Goal: Task Accomplishment & Management: Use online tool/utility

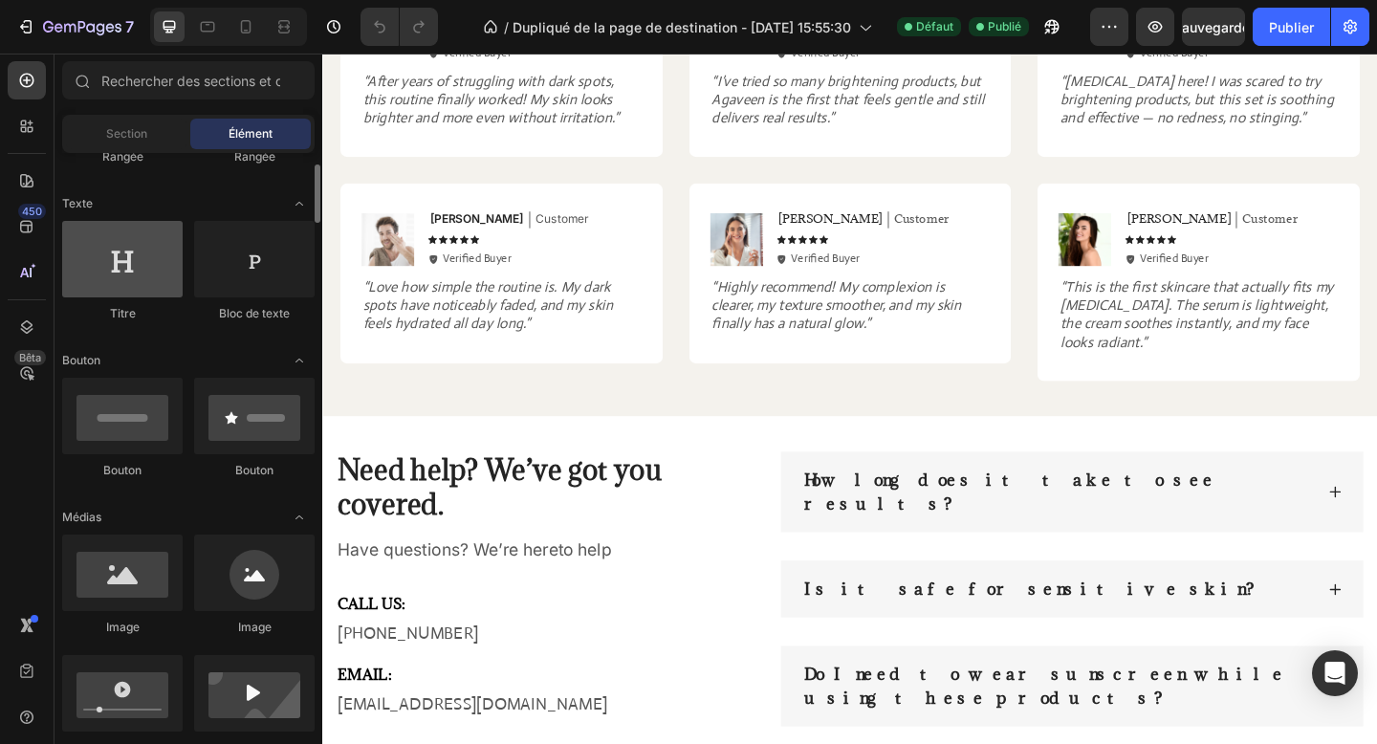
scroll to position [263, 0]
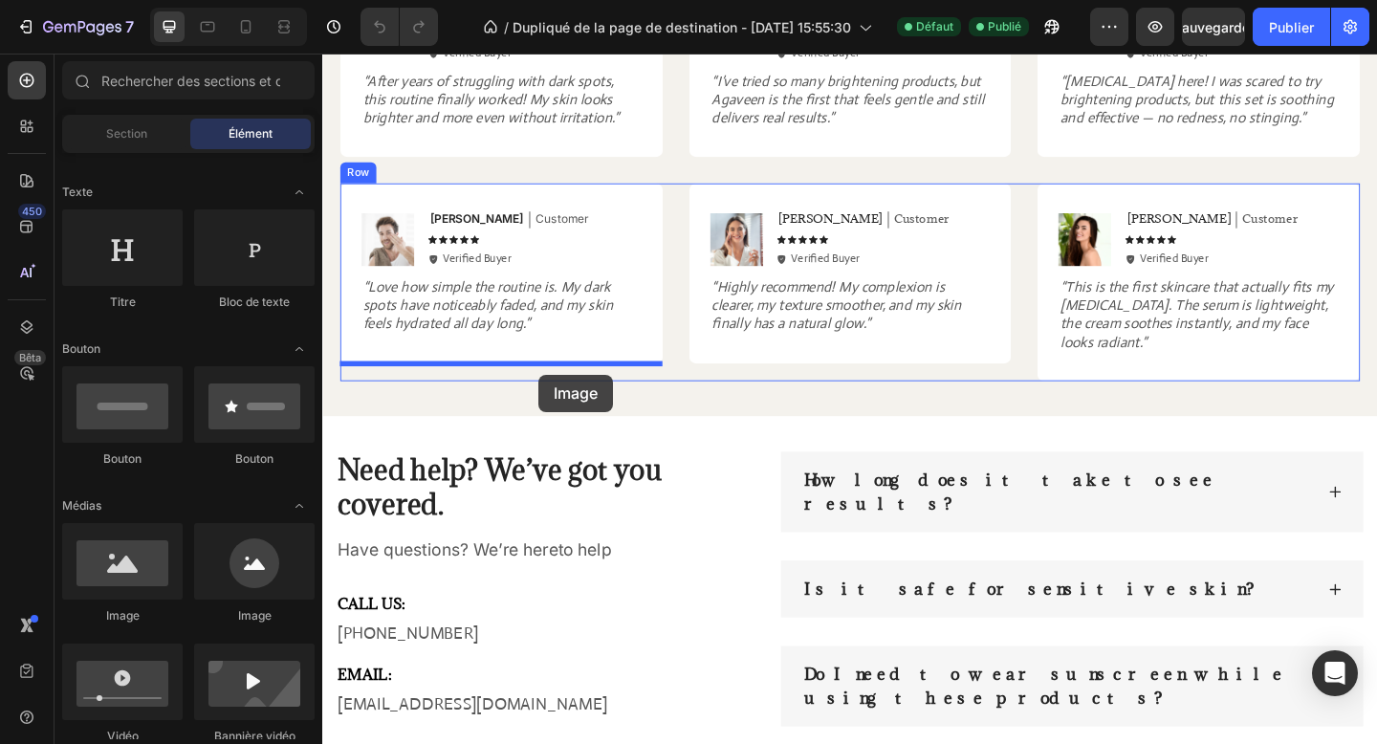
drag, startPoint x: 453, startPoint y: 599, endPoint x: 557, endPoint y: 402, distance: 222.8
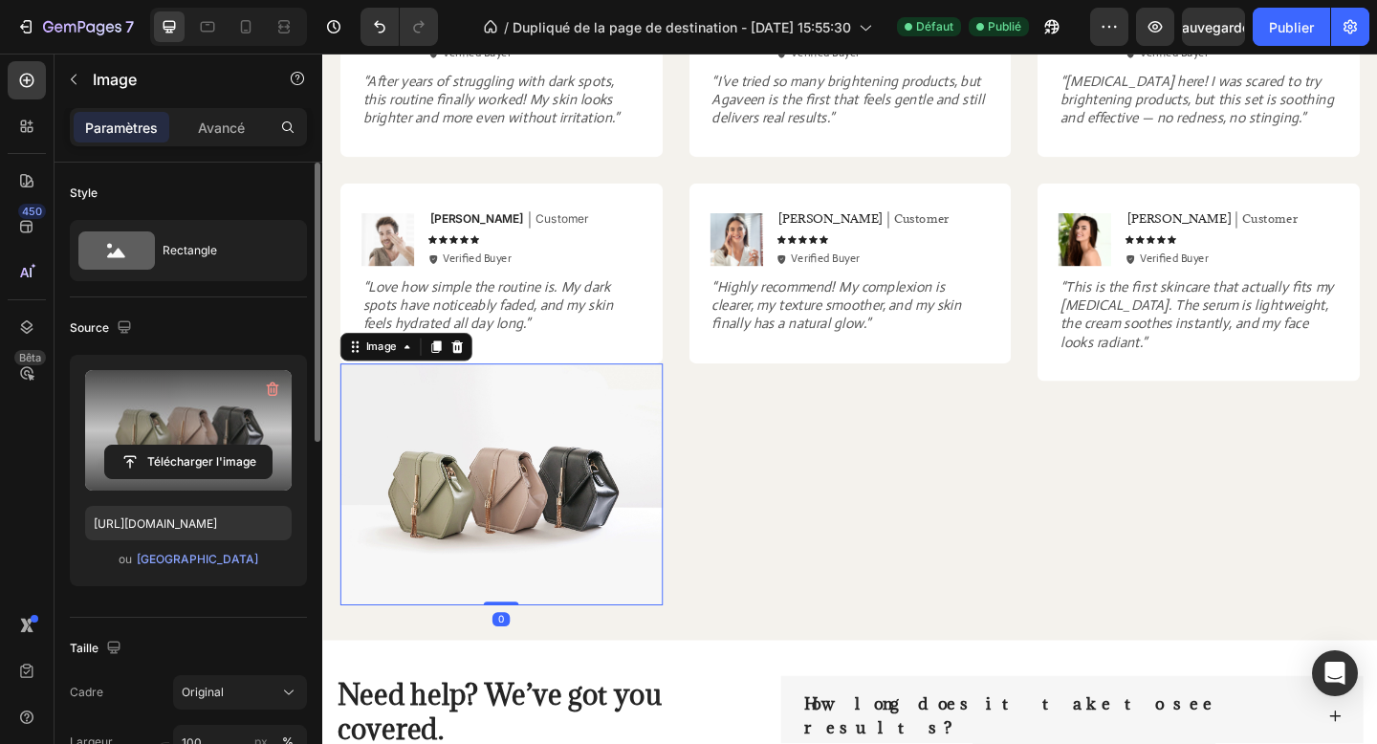
click at [175, 401] on label at bounding box center [188, 430] width 206 height 120
click at [175, 445] on input "file" at bounding box center [188, 461] width 166 height 33
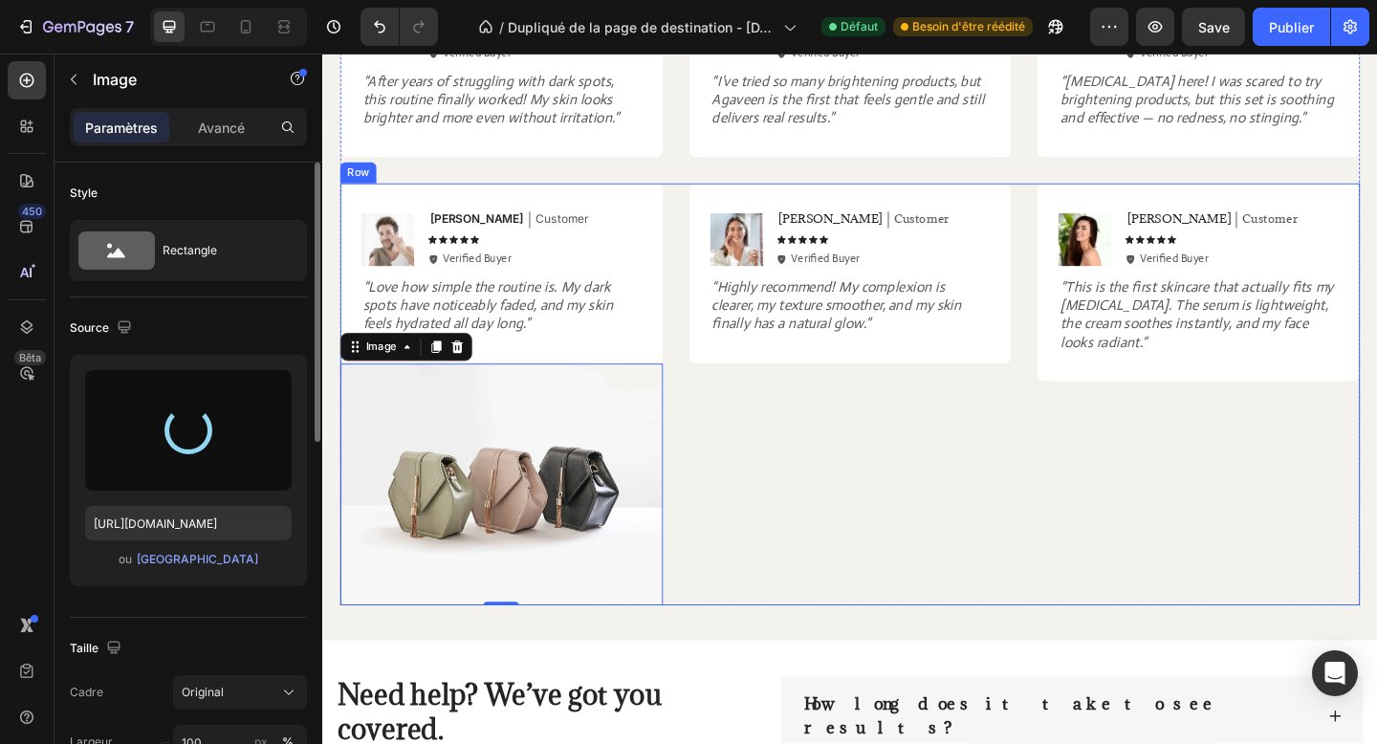
type input "[URL][DOMAIN_NAME]"
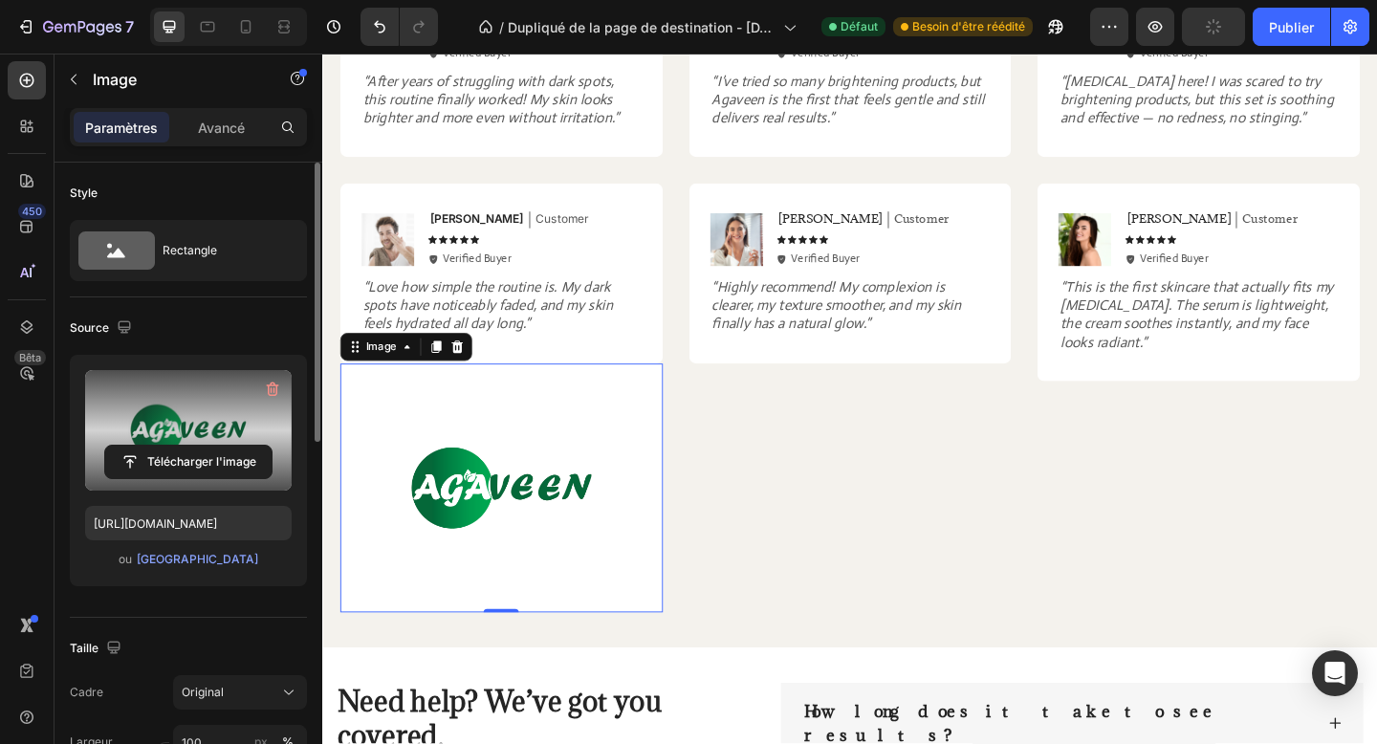
click at [514, 21] on html "7 Historique des versions / Dupliqué de la page de destination - [DATE] 15:55:3…" at bounding box center [688, 10] width 1377 height 21
click at [67, 78] on font "#066839" at bounding box center [33, 87] width 67 height 19
click at [13, 62] on icon at bounding box center [8, 67] width 11 height 11
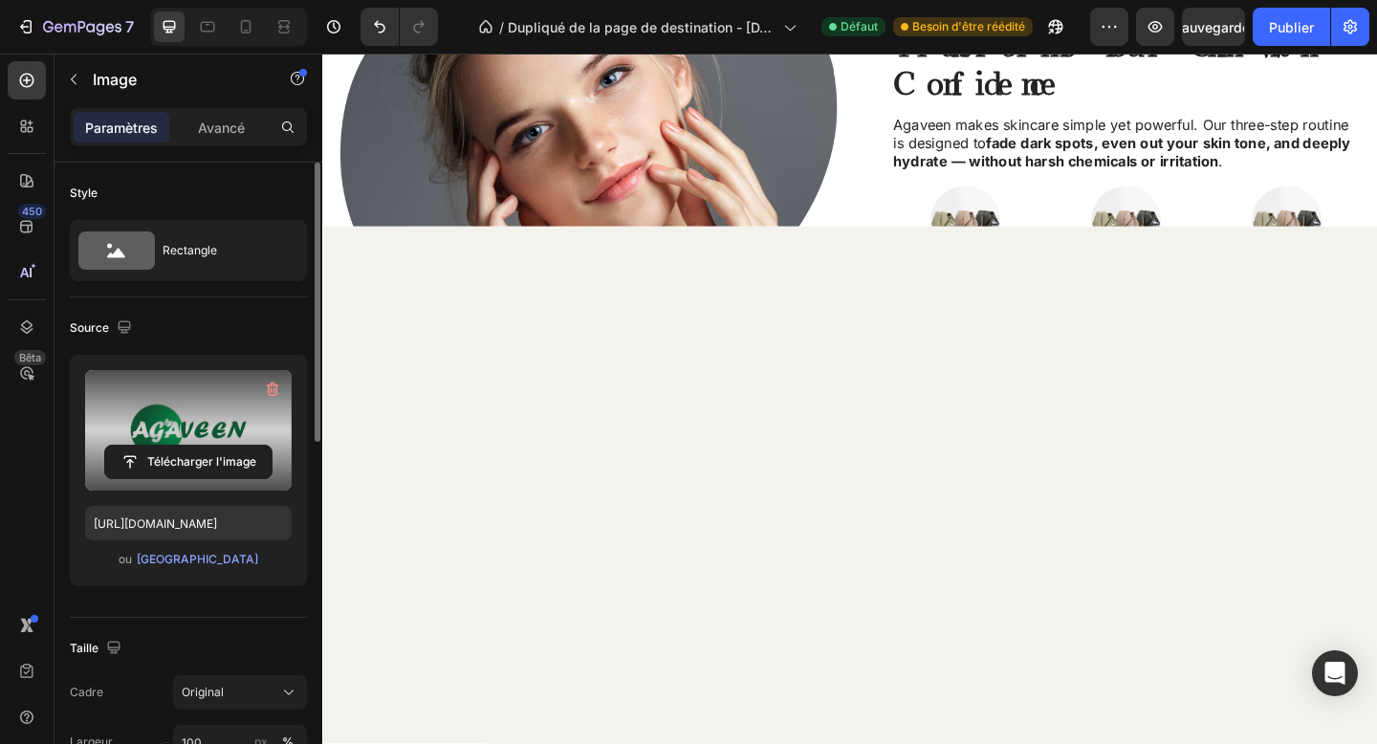
scroll to position [0, 0]
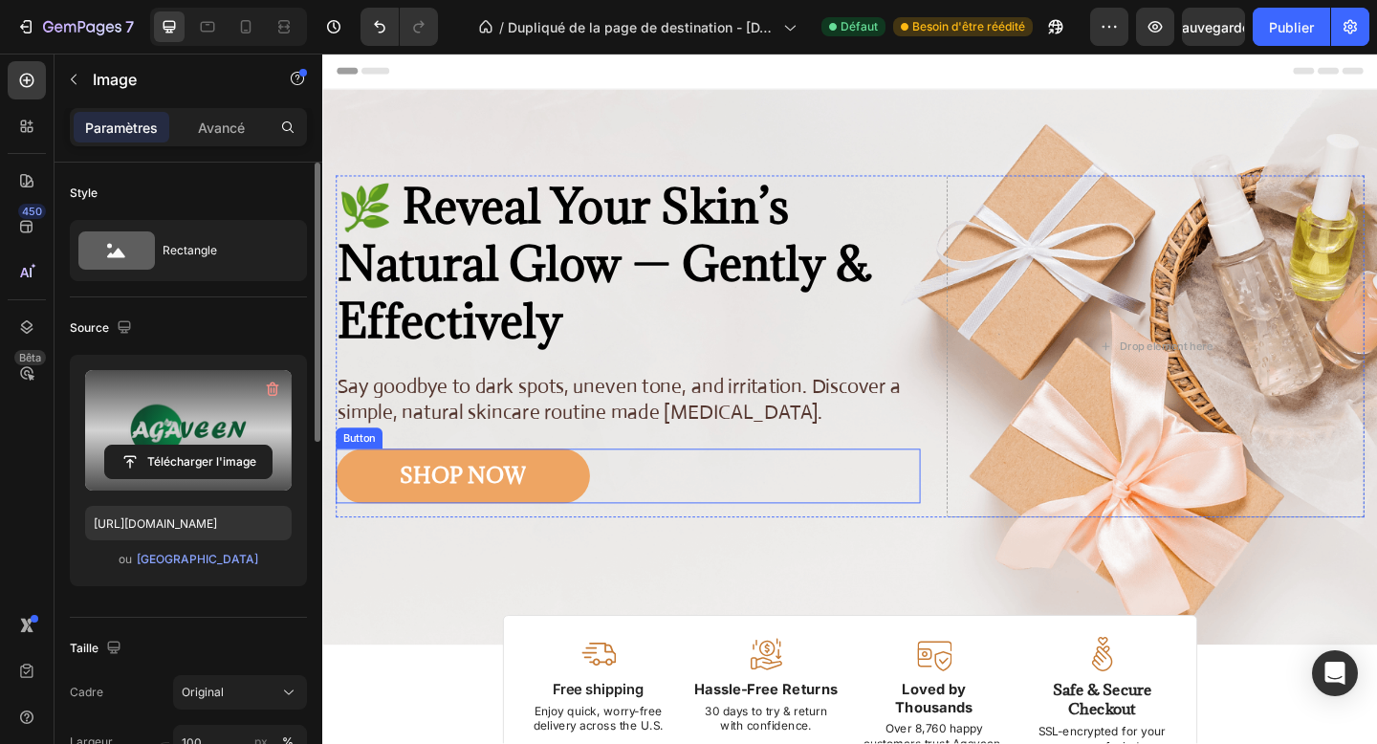
click at [592, 515] on link "SHOP NOW" at bounding box center [475, 513] width 276 height 59
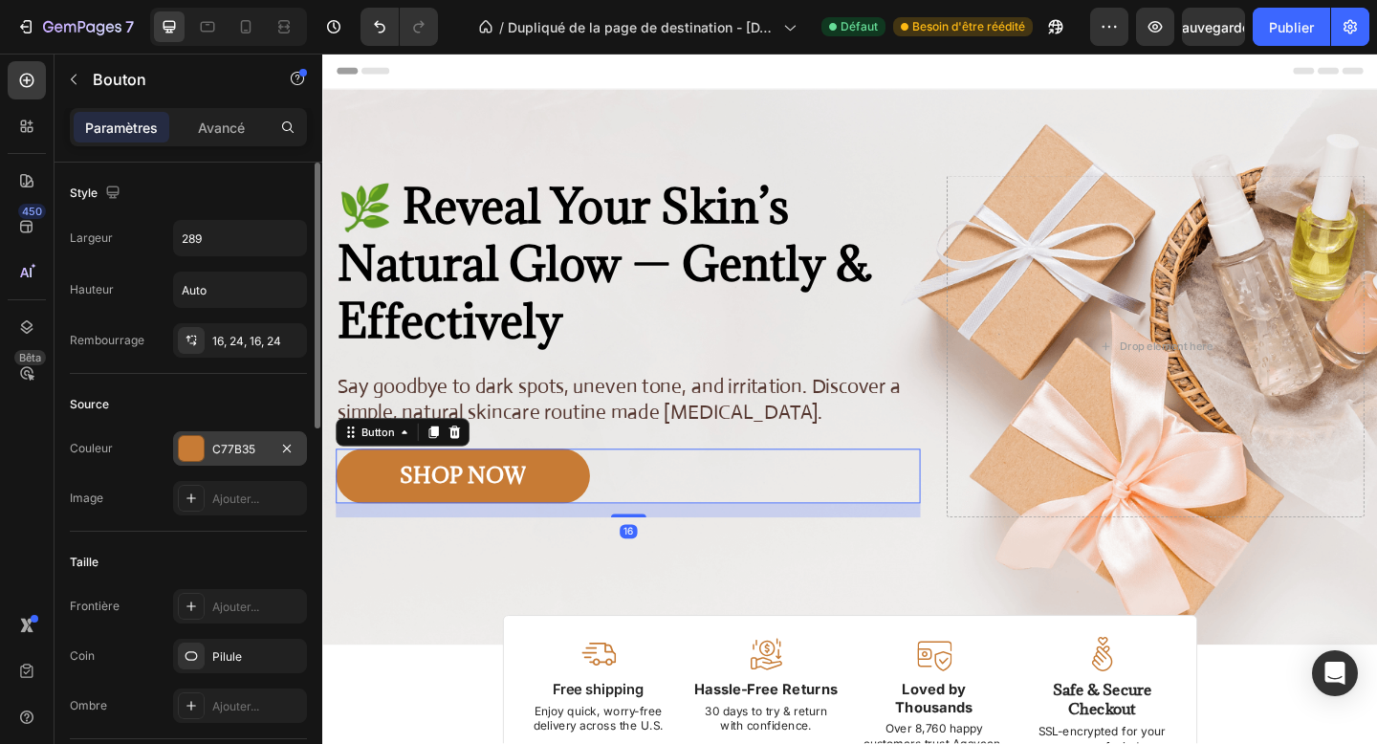
click at [237, 437] on div "C77B35" at bounding box center [240, 448] width 134 height 34
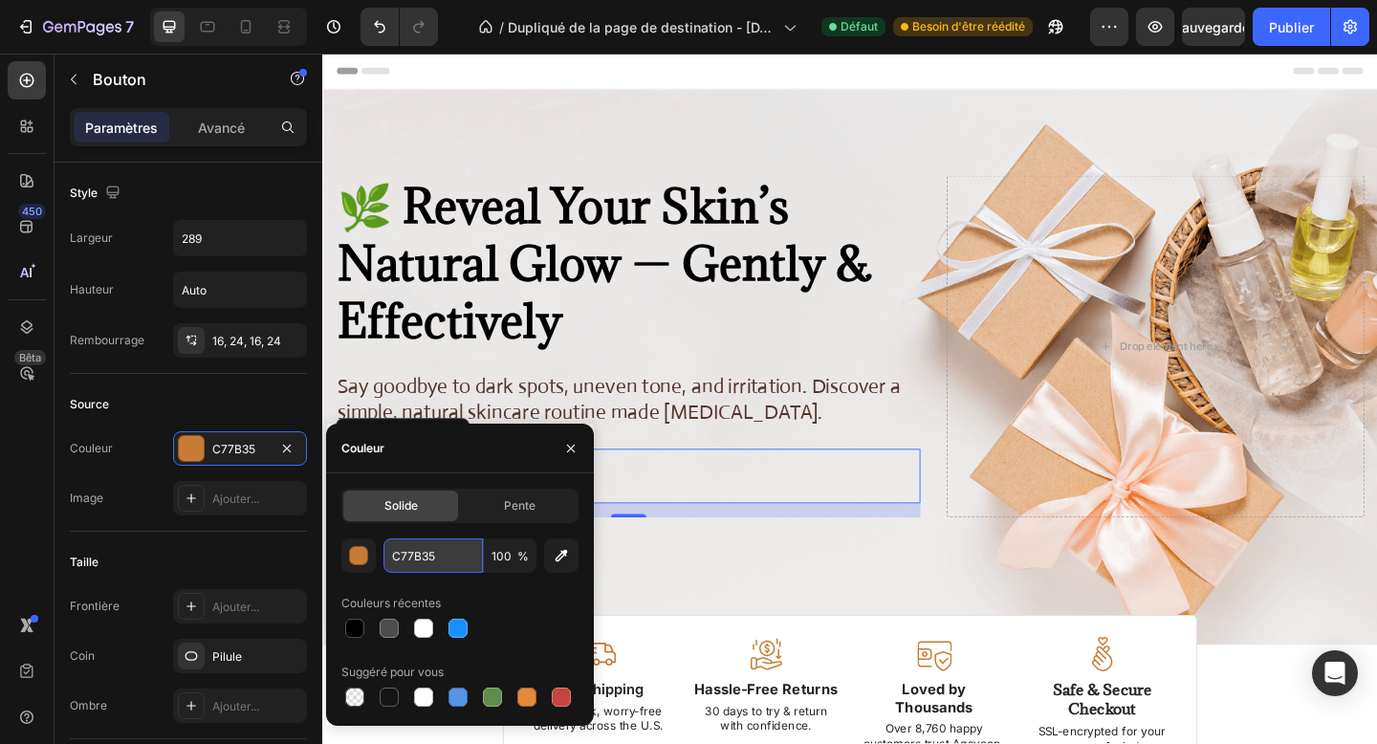
click at [447, 559] on input "C77B35" at bounding box center [432, 555] width 99 height 34
paste input "#066839"
type input "#066839"
click at [272, 535] on div "Taille Frontière Ajouter... Coin Pilule Ombre Ajouter..." at bounding box center [188, 635] width 237 height 207
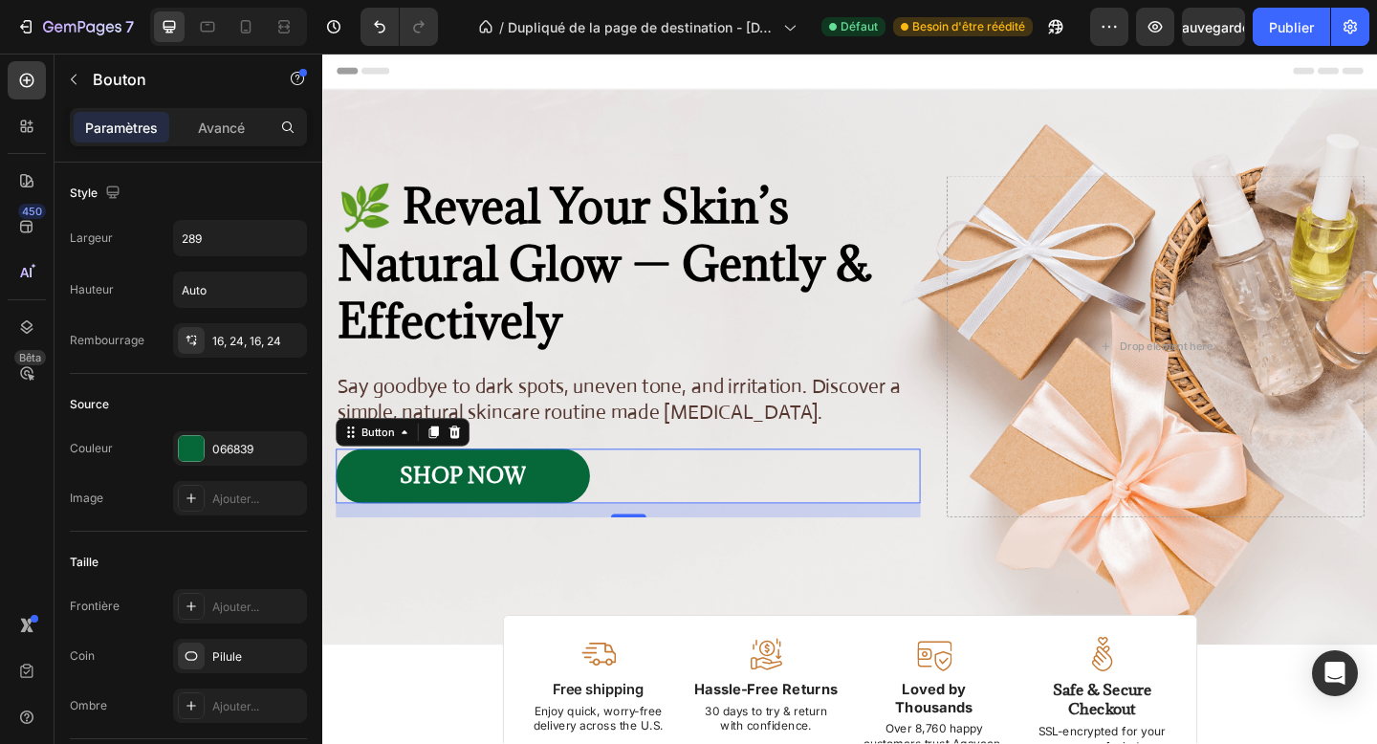
scroll to position [884, 0]
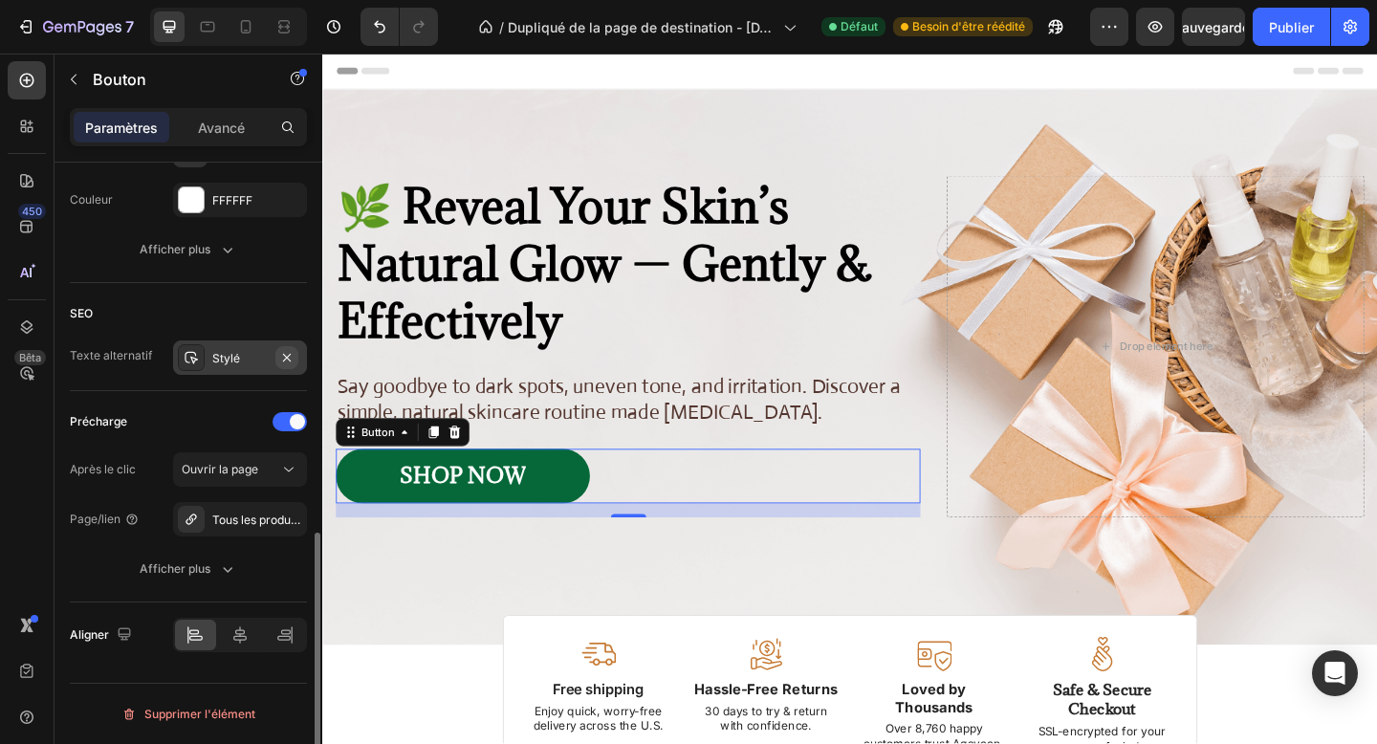
click at [283, 351] on icon "button" at bounding box center [286, 357] width 15 height 15
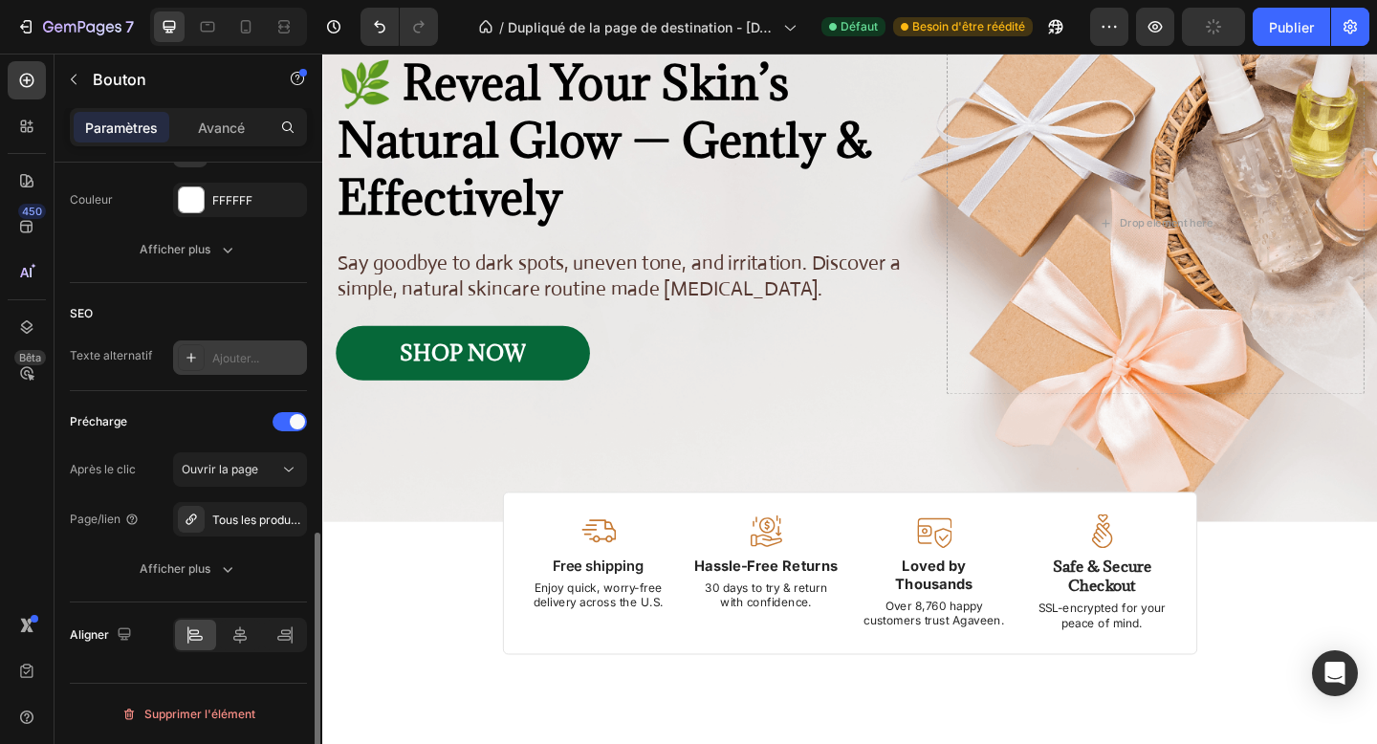
scroll to position [0, 0]
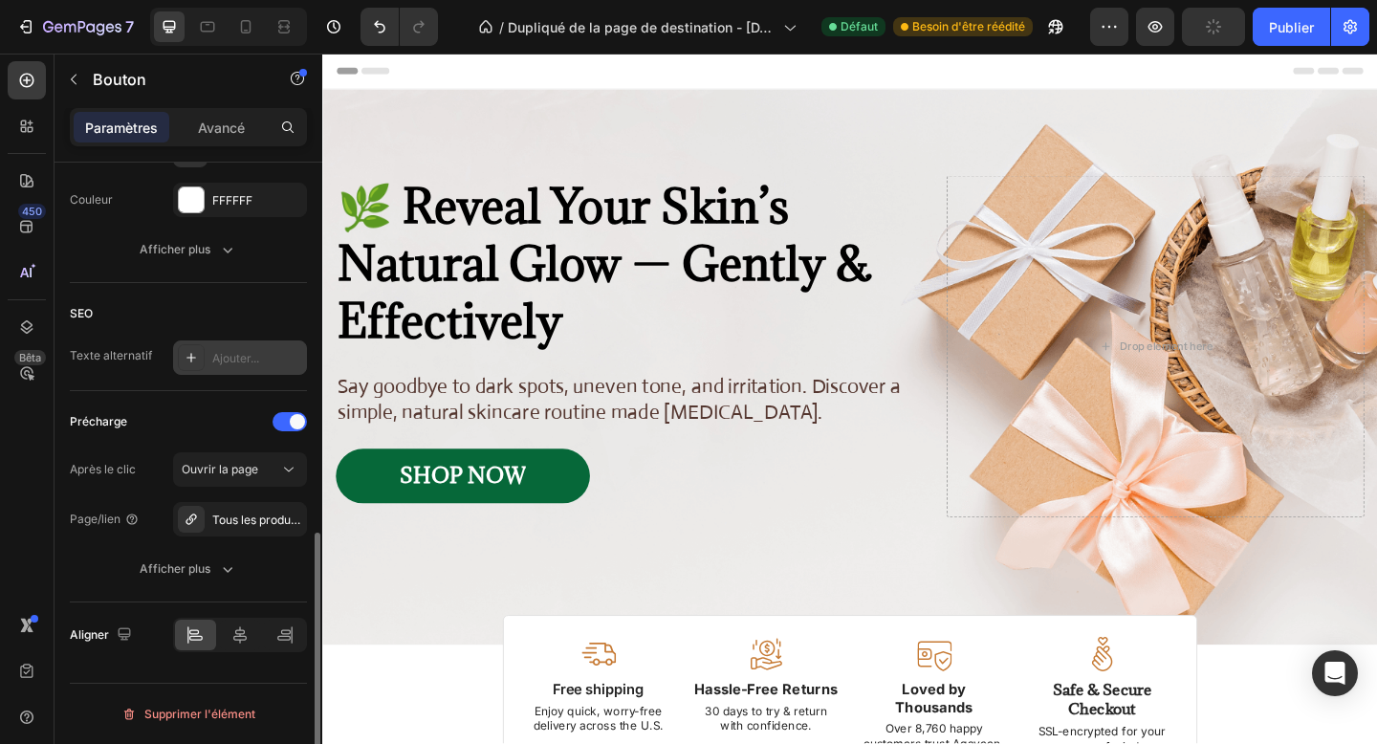
click at [631, 524] on div "SHOP NOW Button" at bounding box center [655, 513] width 636 height 59
click at [584, 510] on link "SHOP NOW" at bounding box center [475, 513] width 276 height 59
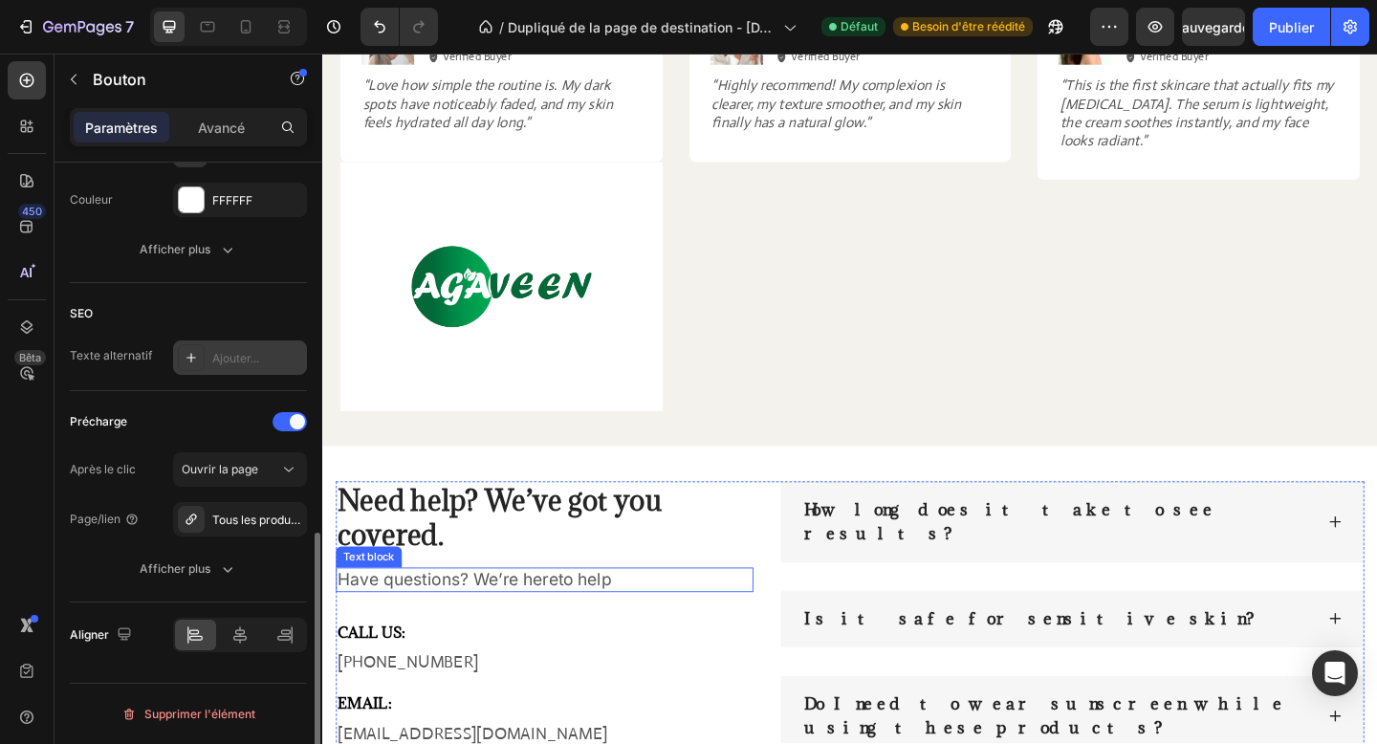
scroll to position [2419, 0]
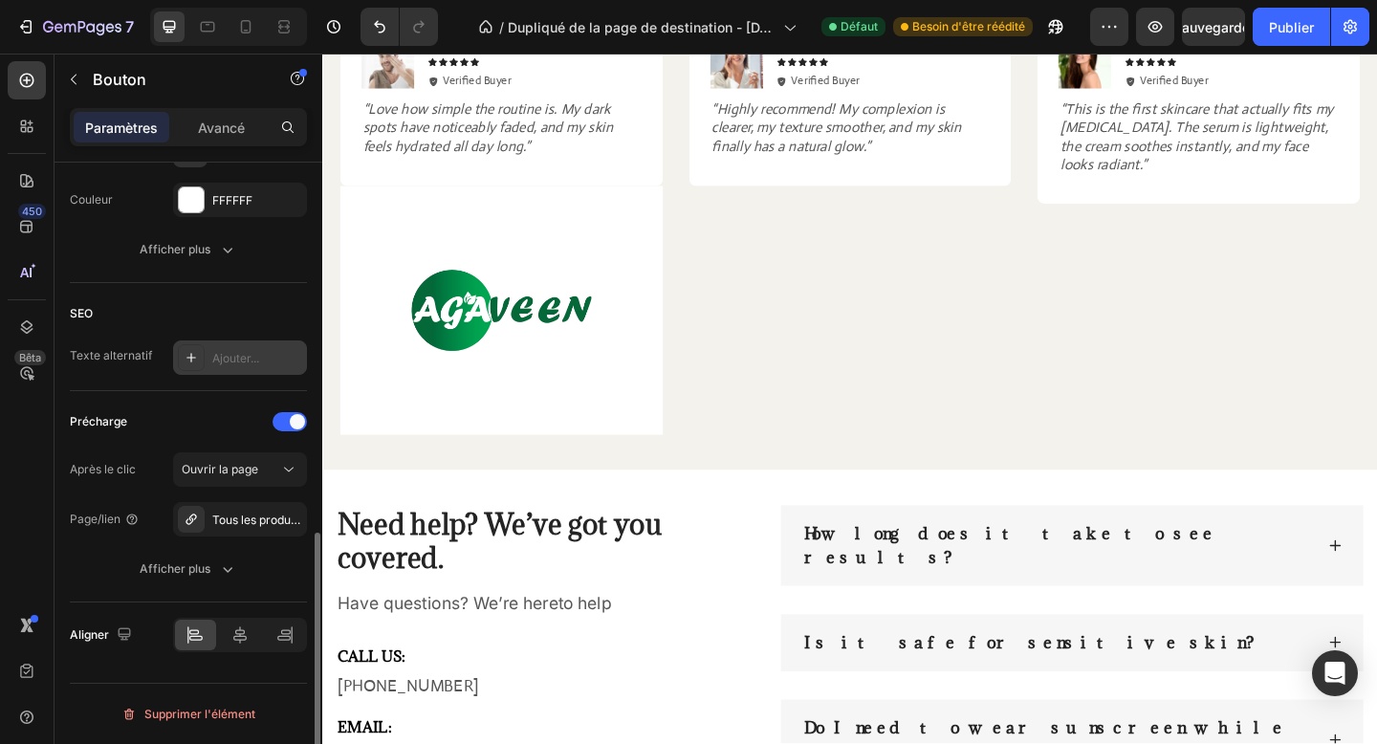
click at [467, 21] on html "7 Historique des versions / Dupliqué de la page de destination - [DATE] 15:55:3…" at bounding box center [688, 10] width 1377 height 21
click at [66, 78] on font "#00994F" at bounding box center [33, 87] width 66 height 19
click at [481, 249] on html "7 Historique des versions / Dupliqué de la page de destination - [DATE] 15:55:3…" at bounding box center [688, 124] width 1377 height 249
click at [68, 78] on font "#00A650" at bounding box center [34, 87] width 68 height 19
click at [13, 62] on icon at bounding box center [8, 67] width 11 height 11
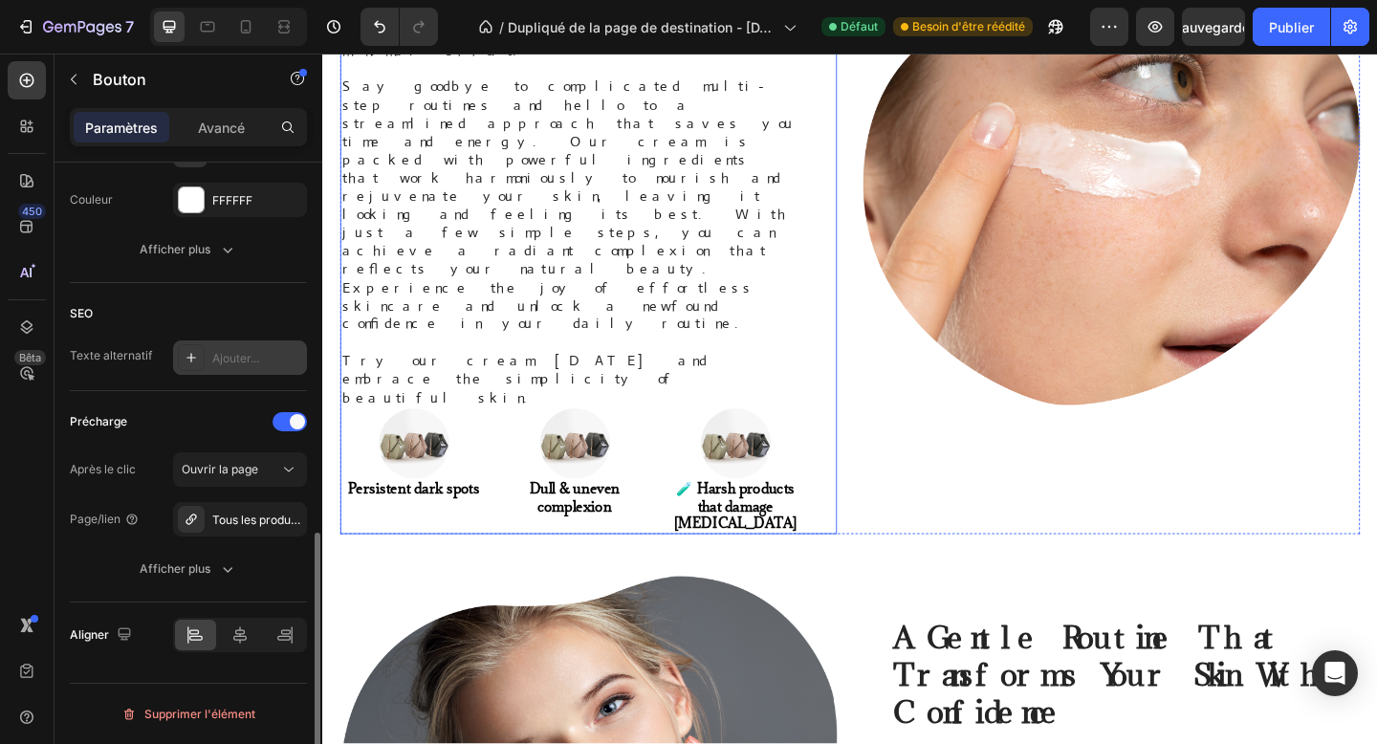
scroll to position [1125, 0]
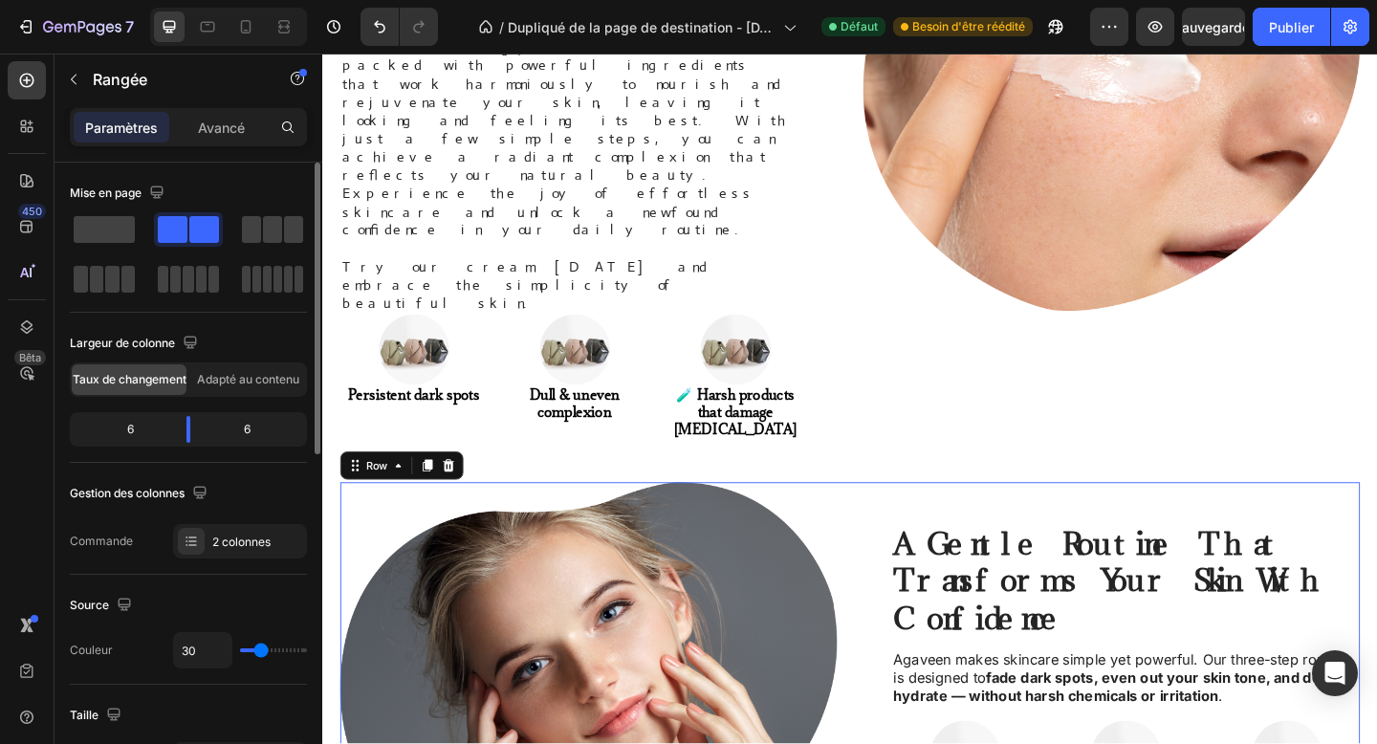
scroll to position [1559, 0]
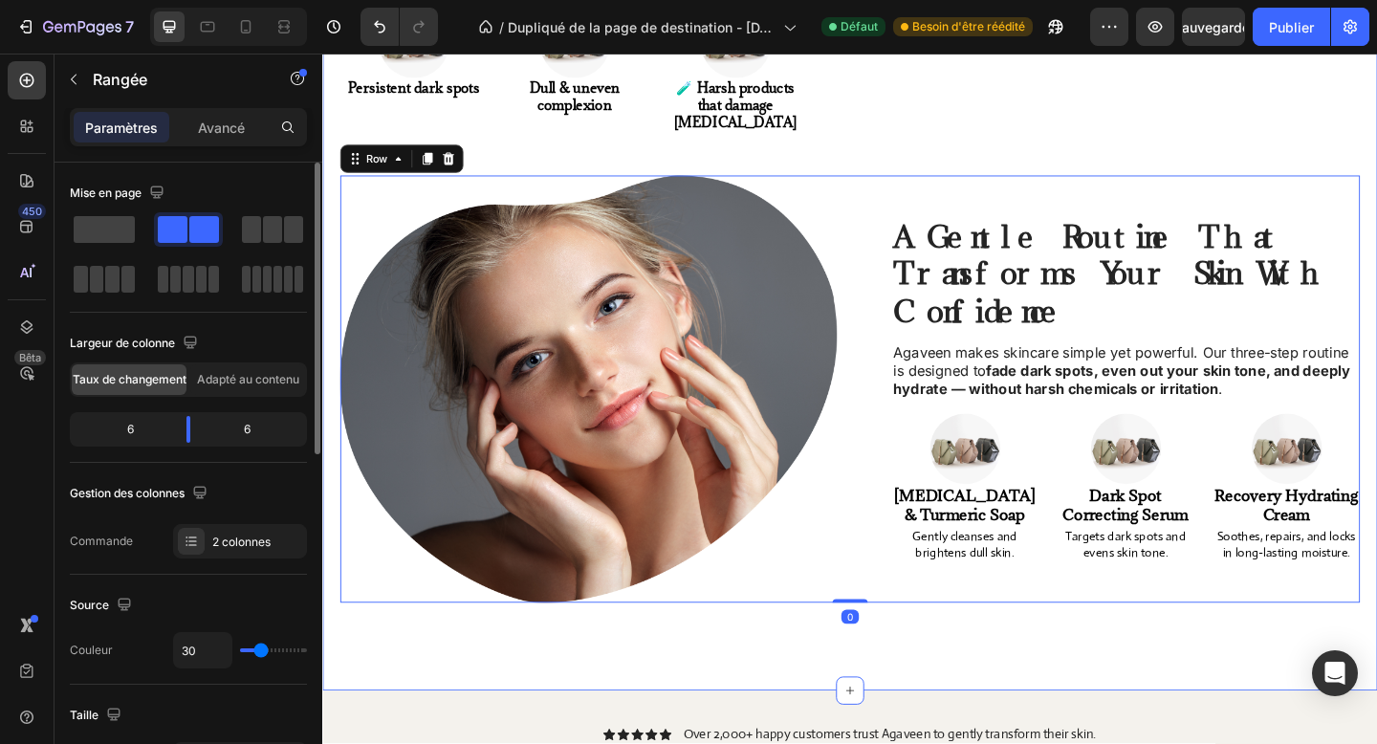
click at [1237, 459] on div "Tired of stubborn dark spots and irritated skin? Heading Discover the secret to…" at bounding box center [895, 22] width 1147 height 1447
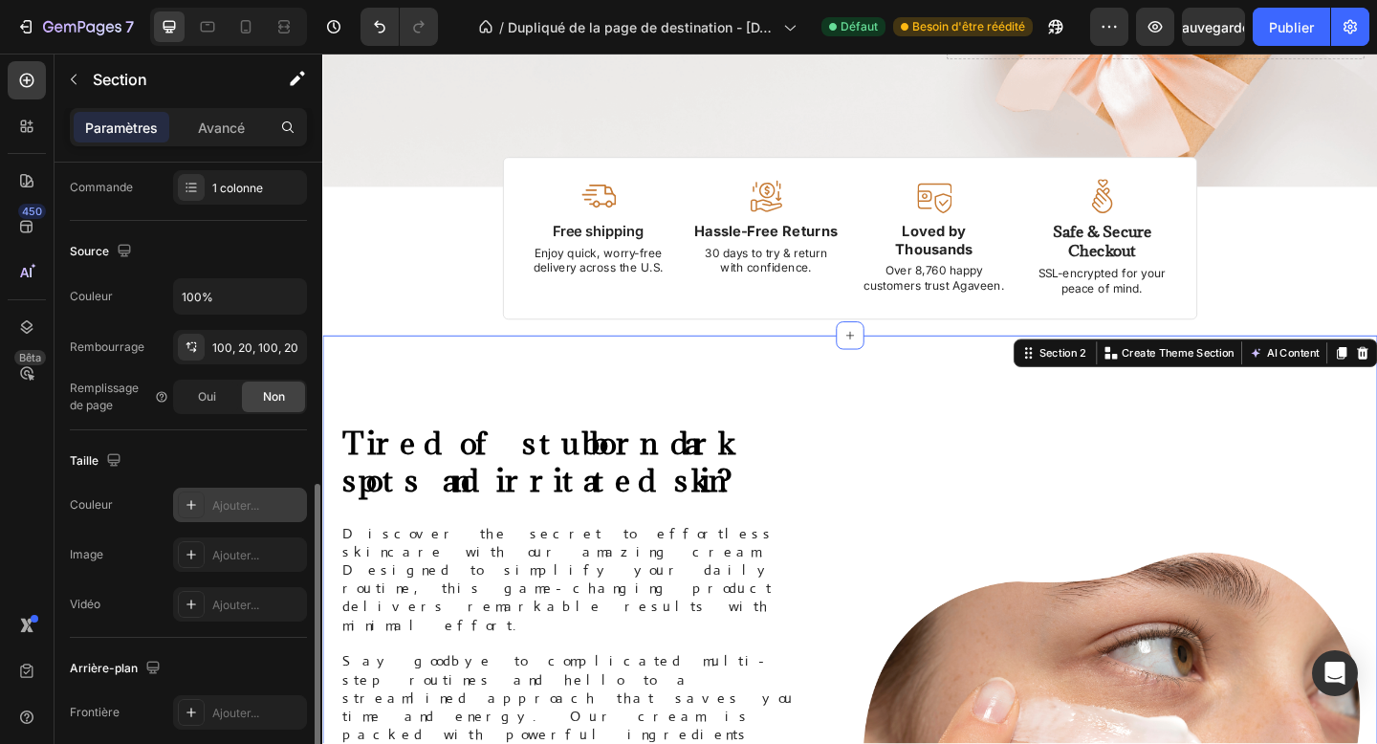
scroll to position [531, 0]
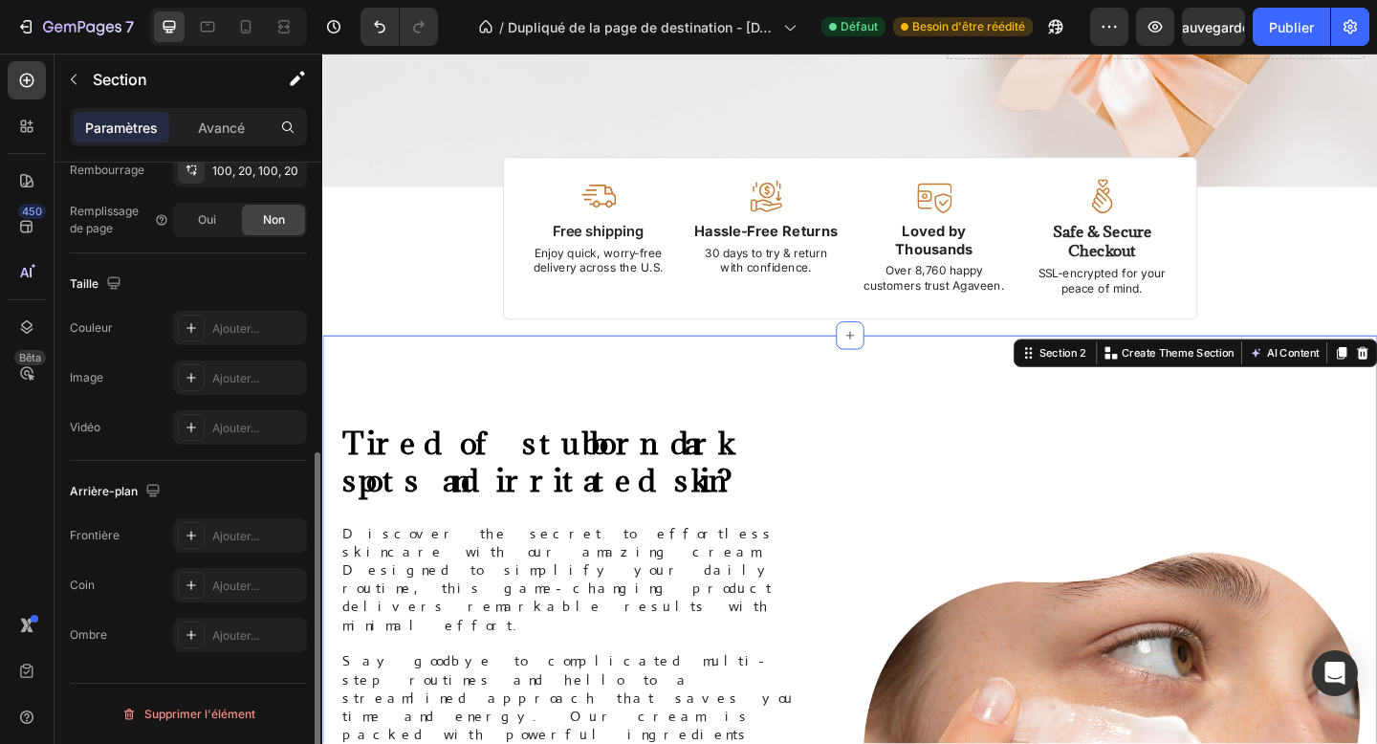
click at [213, 301] on div "Taille Les modifications peuvent être masquées par la vidéo. Couleur Ajouter...…" at bounding box center [188, 356] width 237 height 207
click at [213, 313] on div "Ajouter..." at bounding box center [240, 328] width 134 height 34
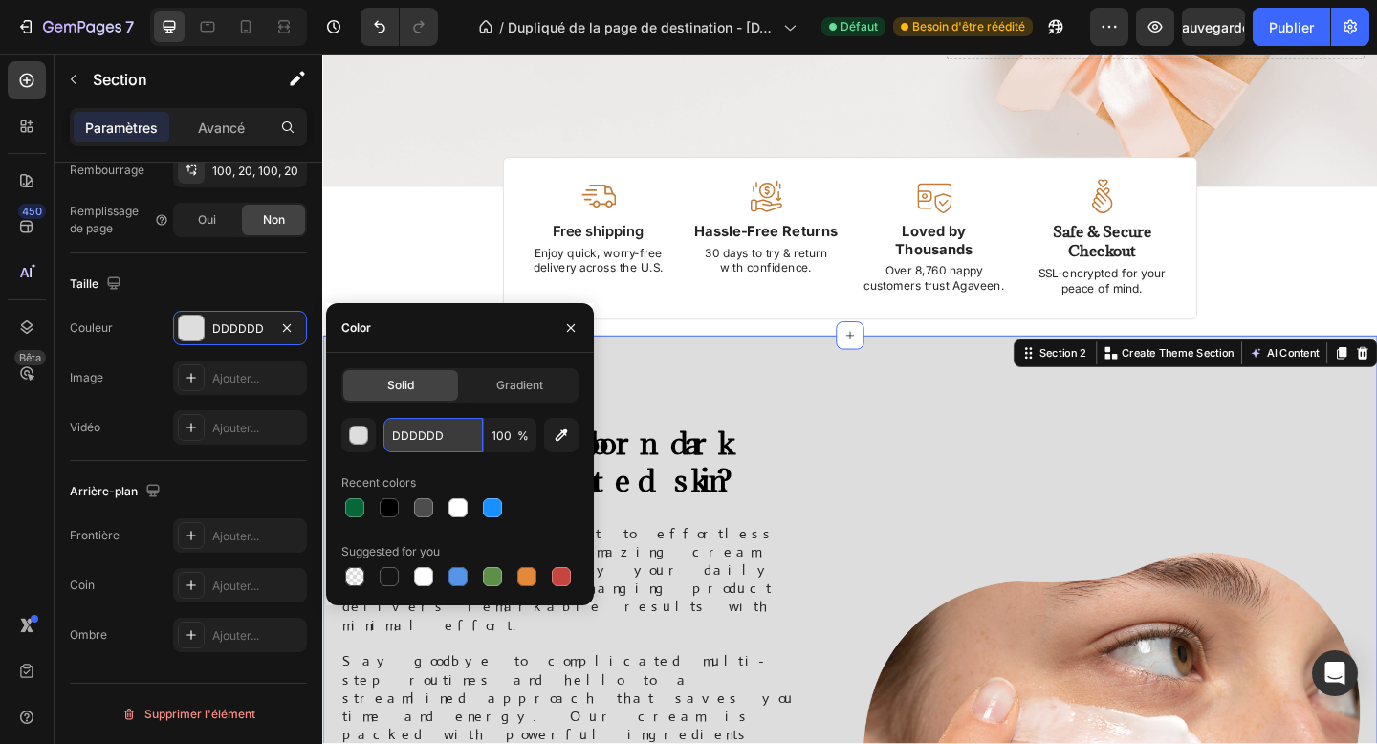
click at [416, 422] on input "DDDDDD" at bounding box center [432, 435] width 99 height 34
paste input "#00A650"
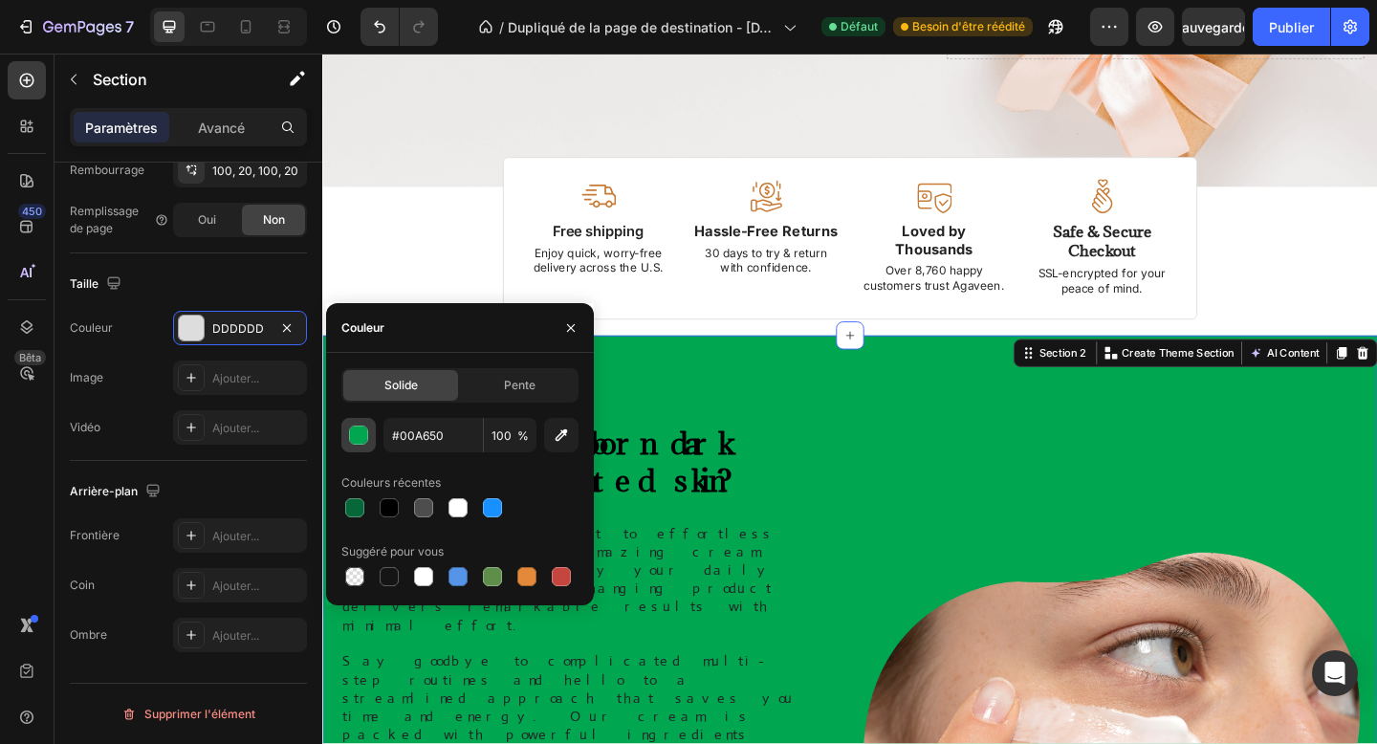
click at [368, 424] on button "button" at bounding box center [358, 435] width 34 height 34
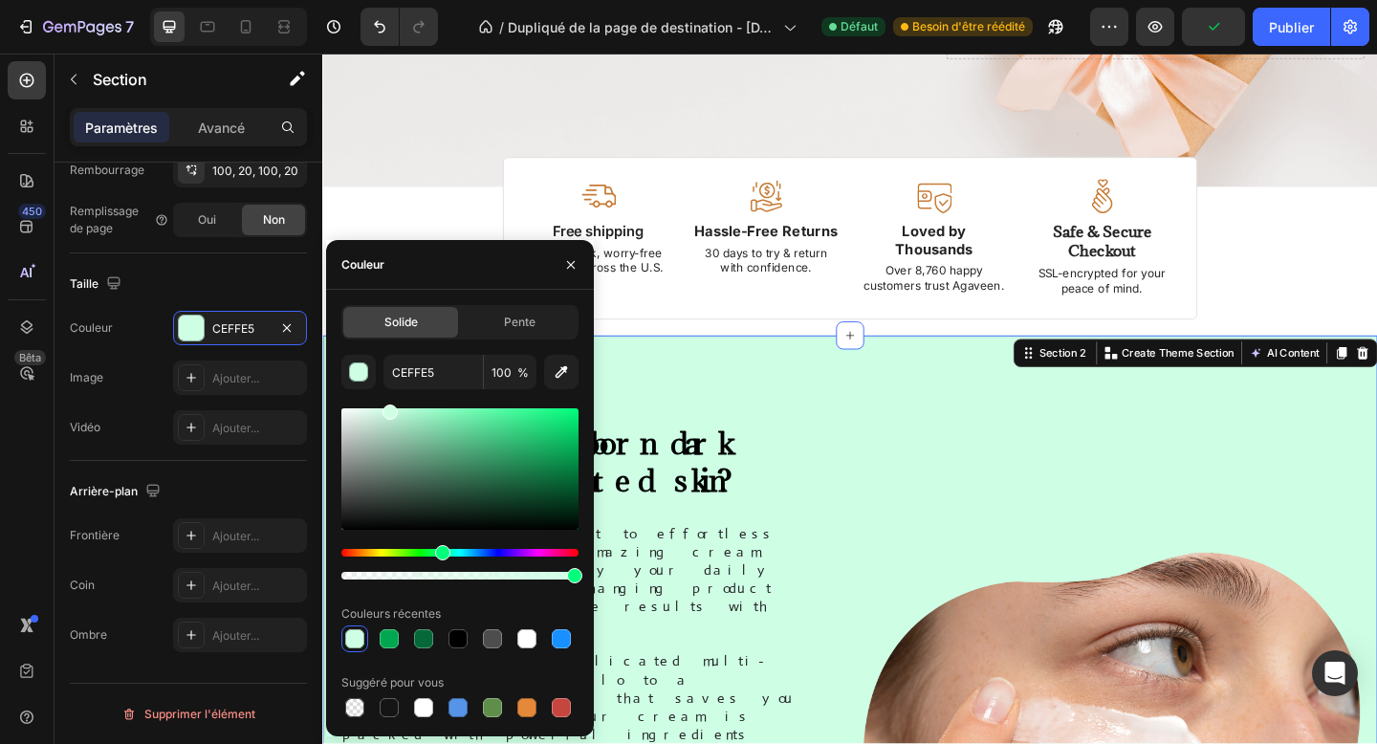
drag, startPoint x: 549, startPoint y: 445, endPoint x: 387, endPoint y: 397, distance: 168.8
click at [387, 397] on div "CEFFE5 100 % Couleurs récentes Suggéré pour vous" at bounding box center [459, 538] width 237 height 366
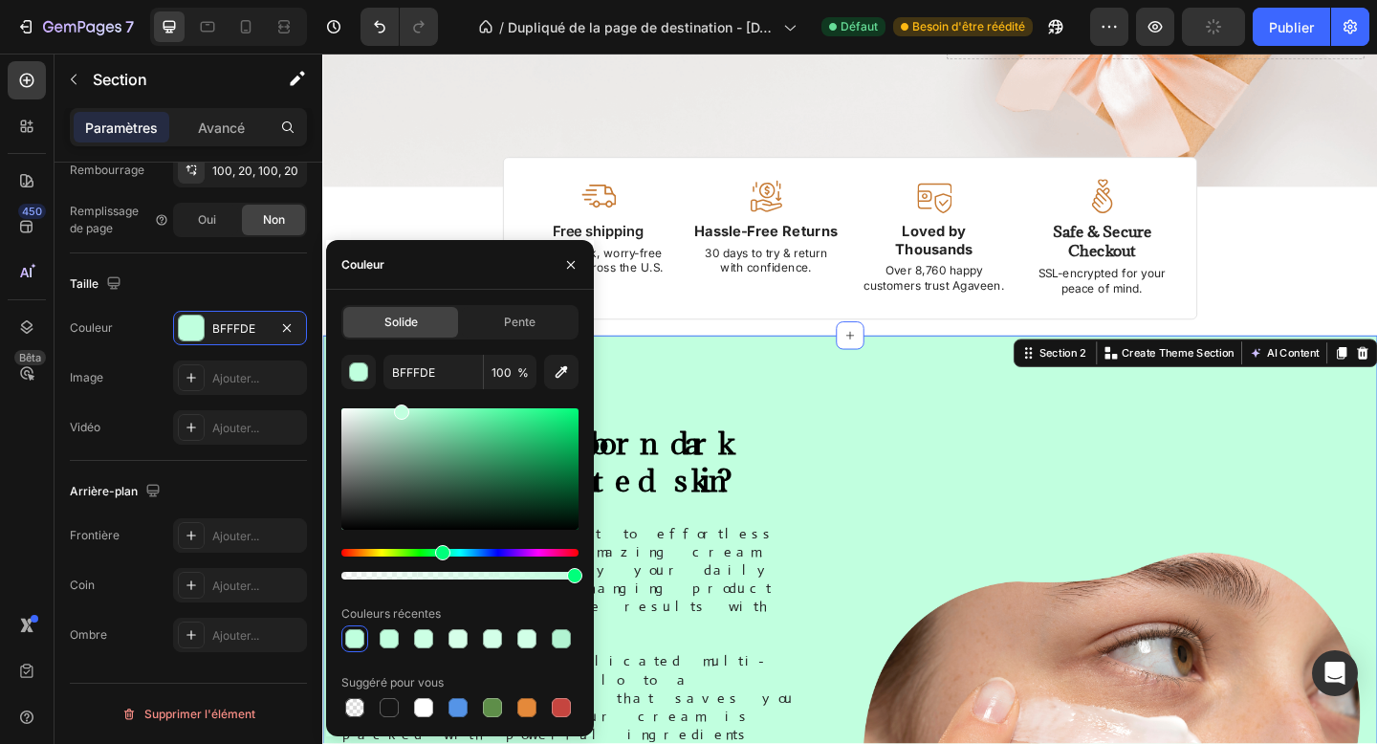
drag, startPoint x: 407, startPoint y: 412, endPoint x: 400, endPoint y: 403, distance: 11.5
click at [400, 403] on div "BFFFDE 100 % Couleurs récentes Suggéré pour vous" at bounding box center [459, 538] width 237 height 366
type input "C1FFDF"
click at [570, 262] on icon "button" at bounding box center [570, 264] width 15 height 15
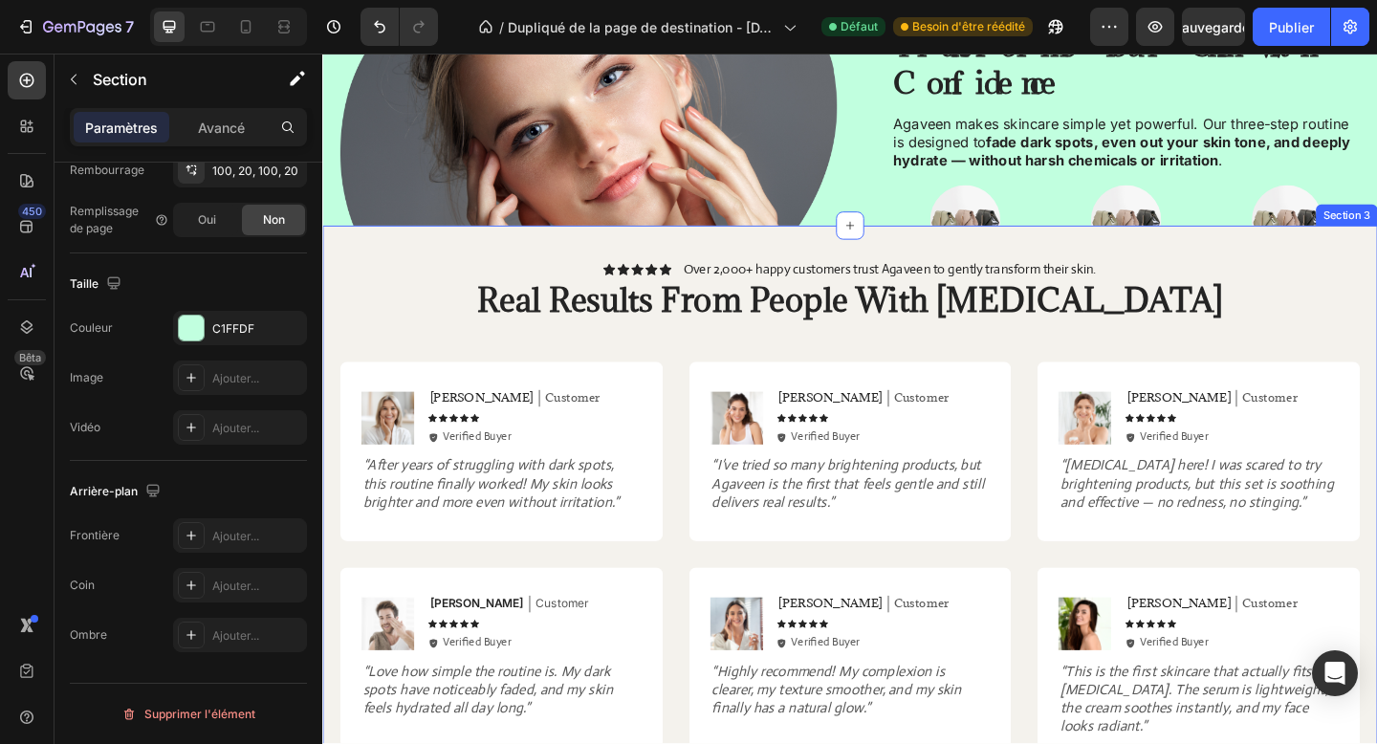
scroll to position [1809, 0]
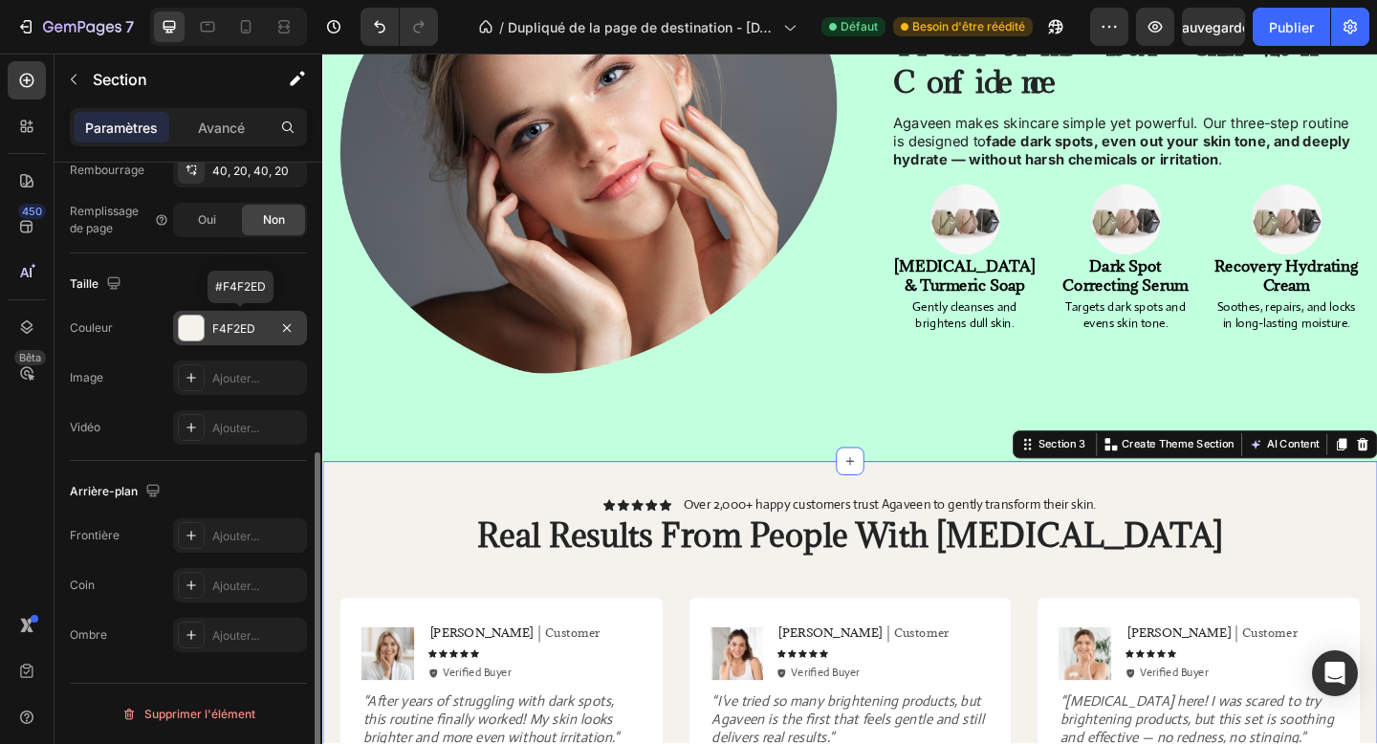
click at [233, 331] on font "F4F2ED" at bounding box center [233, 328] width 43 height 14
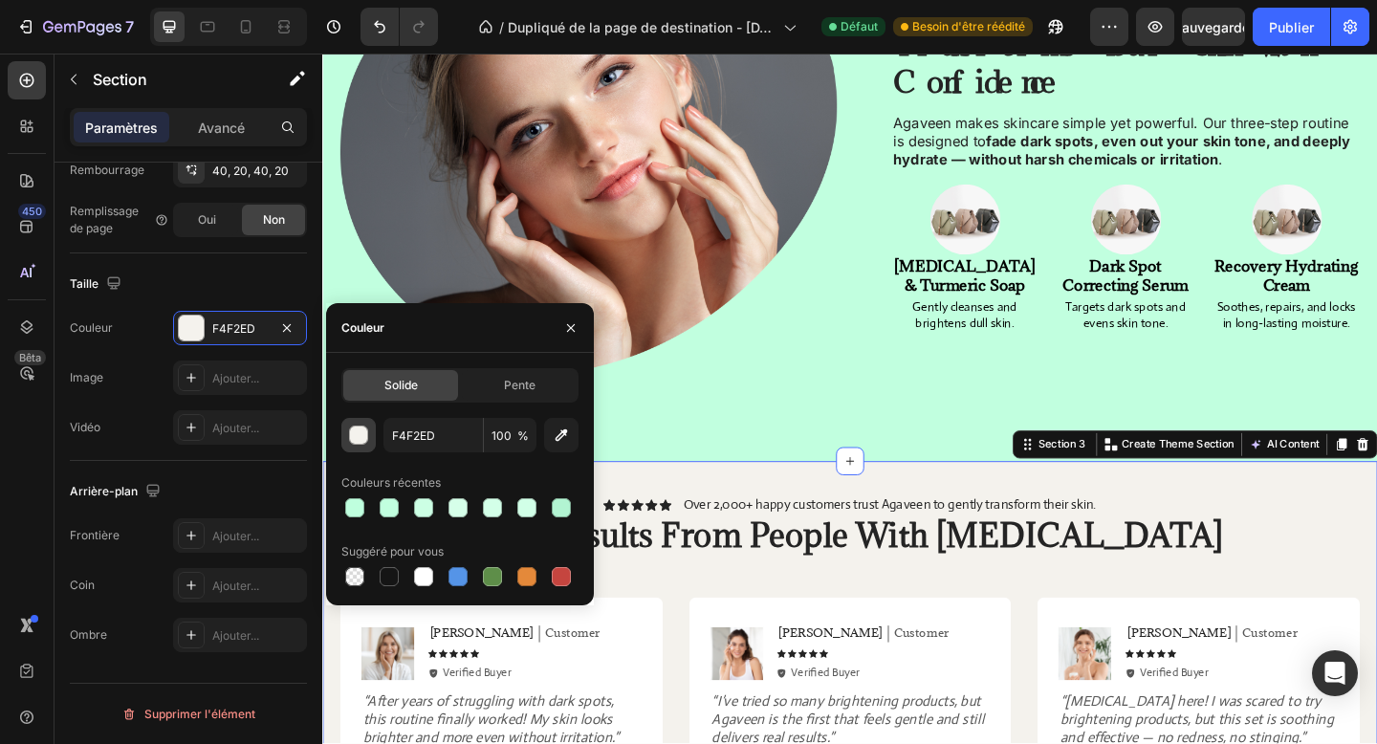
click at [351, 437] on div "button" at bounding box center [359, 435] width 19 height 19
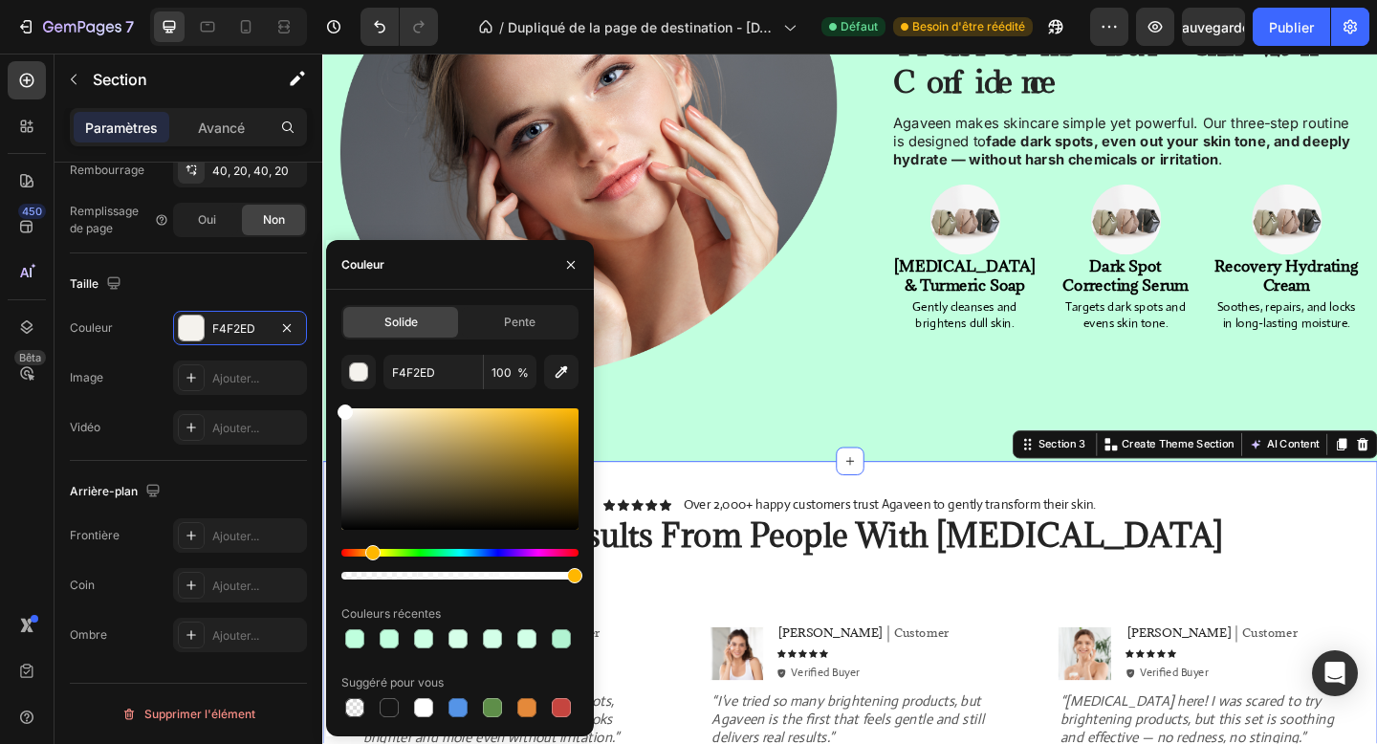
drag, startPoint x: 683, startPoint y: 501, endPoint x: 325, endPoint y: 402, distance: 370.9
type input "FFFFFF"
click at [567, 258] on icon "button" at bounding box center [570, 264] width 15 height 15
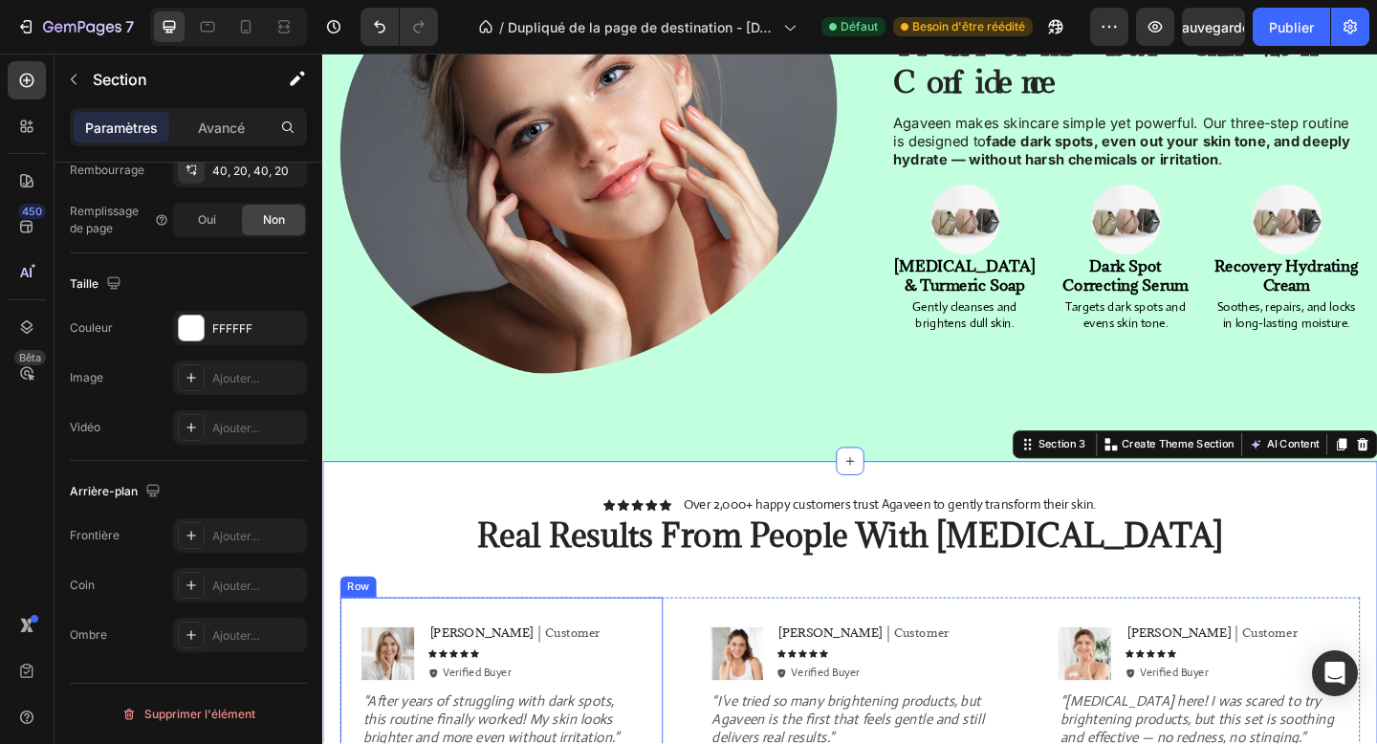
click at [649, 645] on div "Image [PERSON_NAME] Text Block Customer Text Block Row Icon Icon Icon Icon Icon…" at bounding box center [516, 742] width 351 height 195
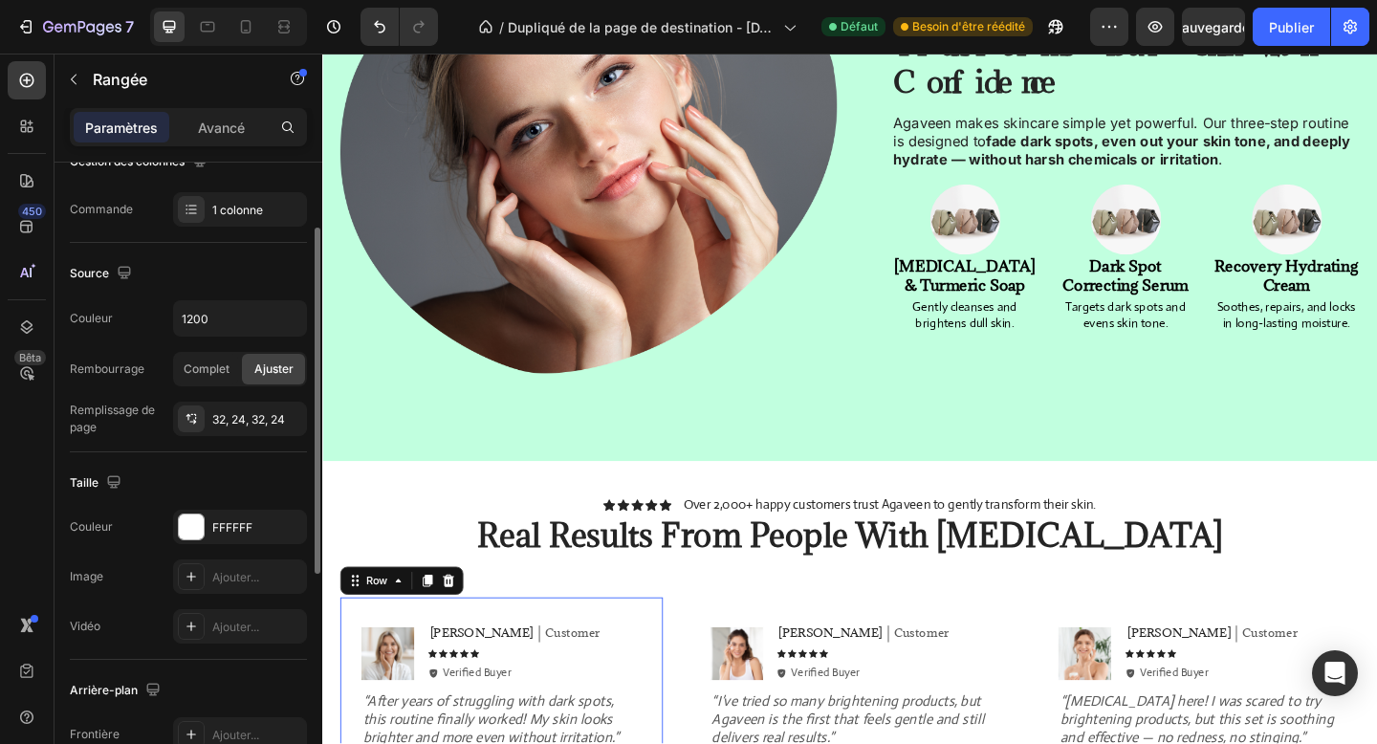
scroll to position [531, 0]
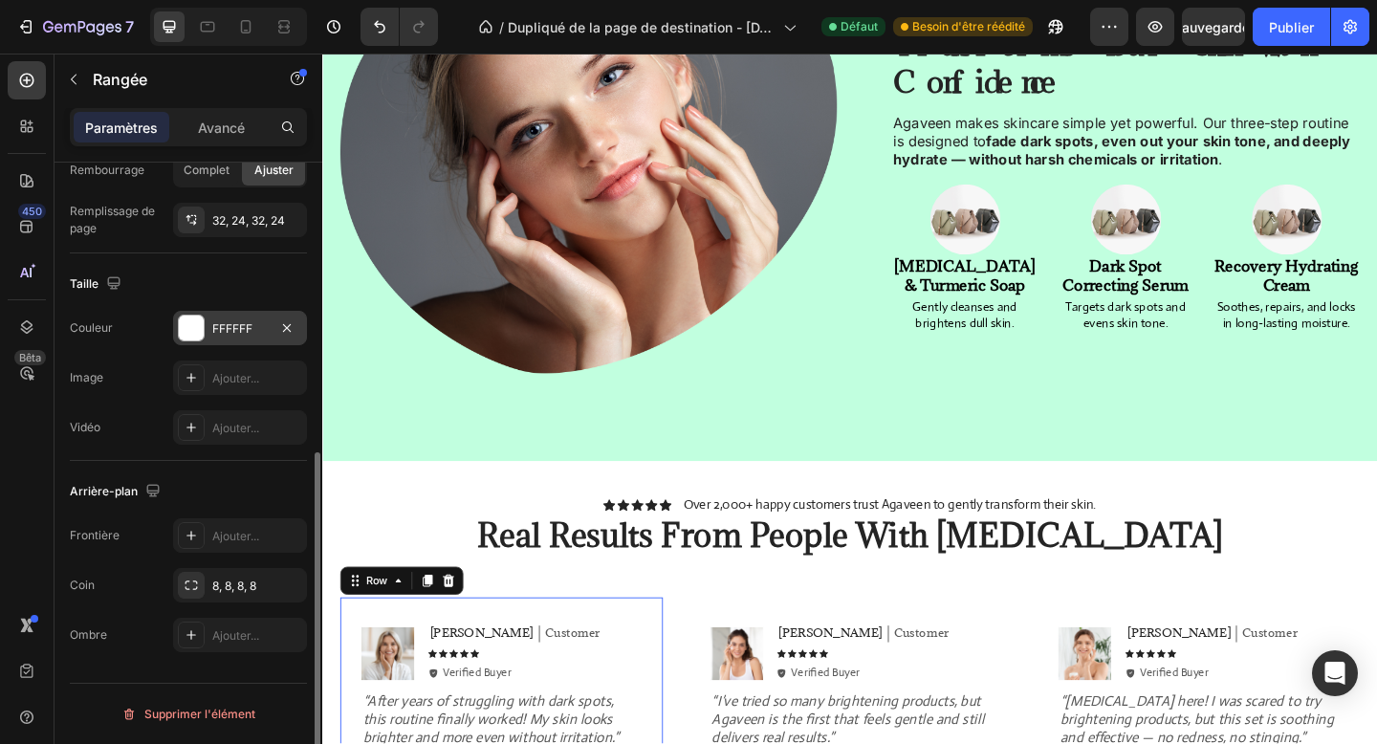
click at [236, 338] on div "FFFFFF" at bounding box center [240, 328] width 134 height 34
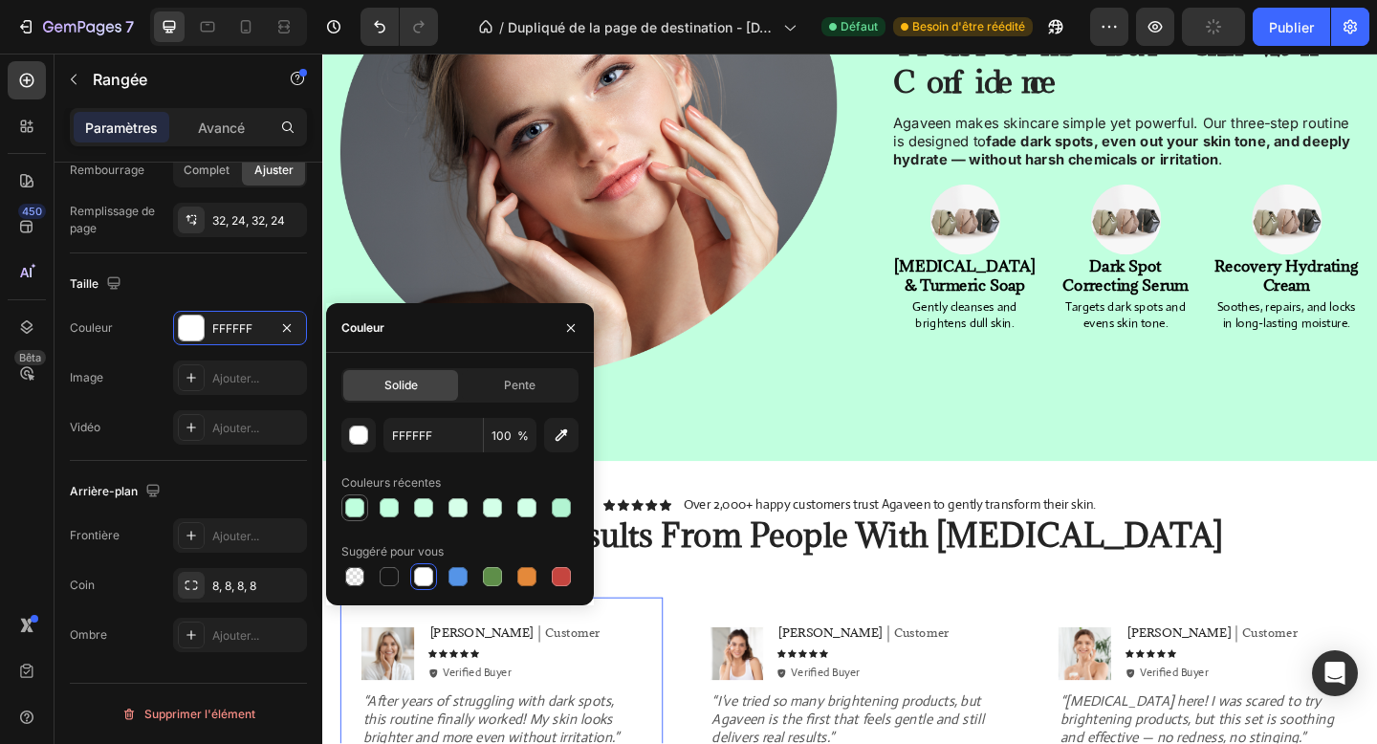
click at [351, 509] on div at bounding box center [354, 507] width 19 height 19
type input "BFFFDE"
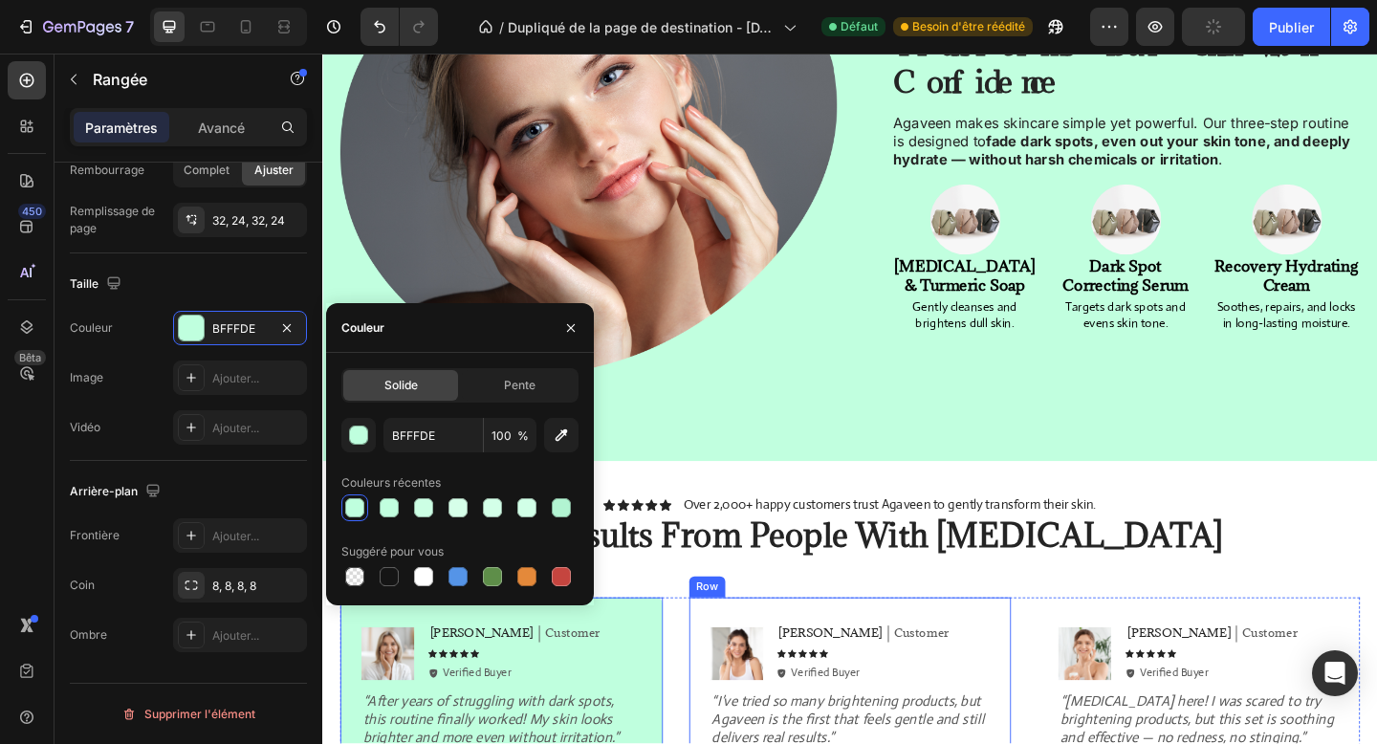
click at [743, 645] on div "Image [PERSON_NAME] Text Block Customer Text Block Row Icon Icon Icon Icon Icon…" at bounding box center [896, 742] width 351 height 195
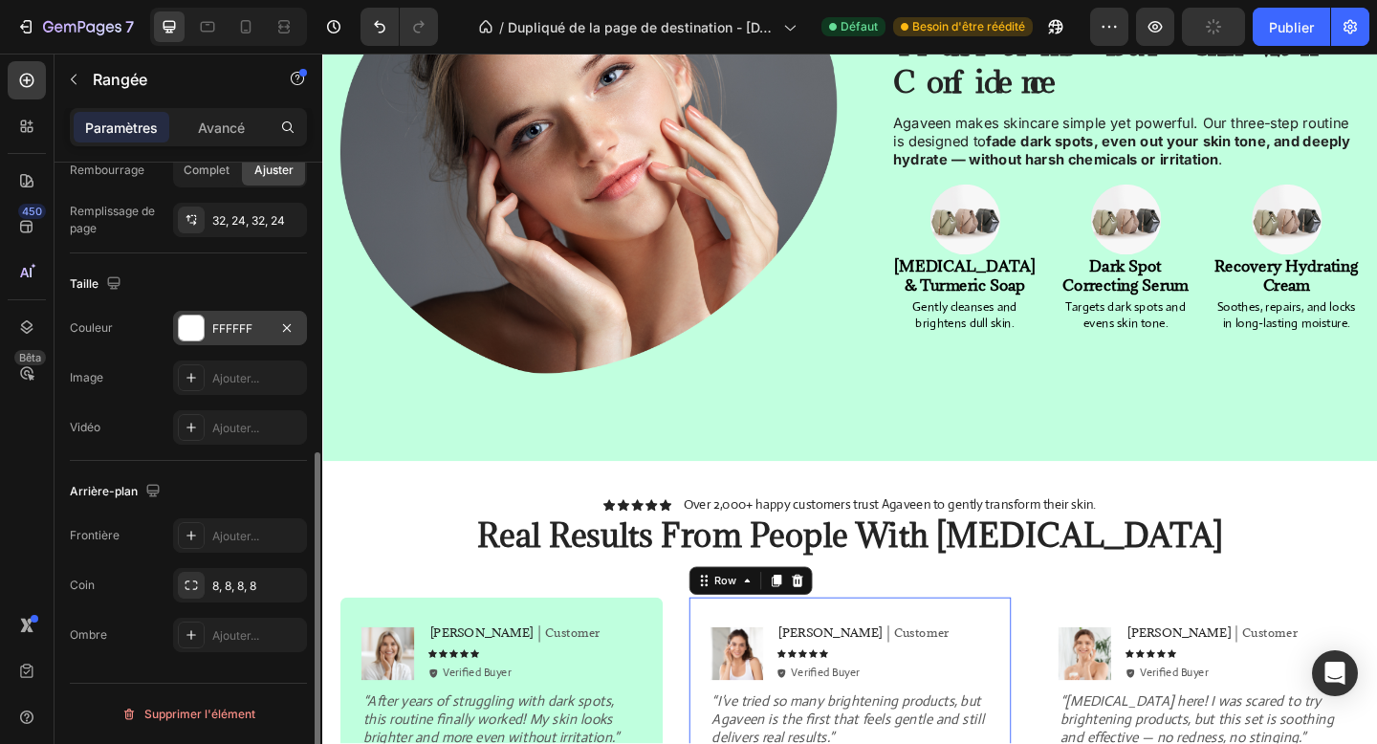
click at [212, 322] on font "FFFFFF" at bounding box center [232, 328] width 40 height 14
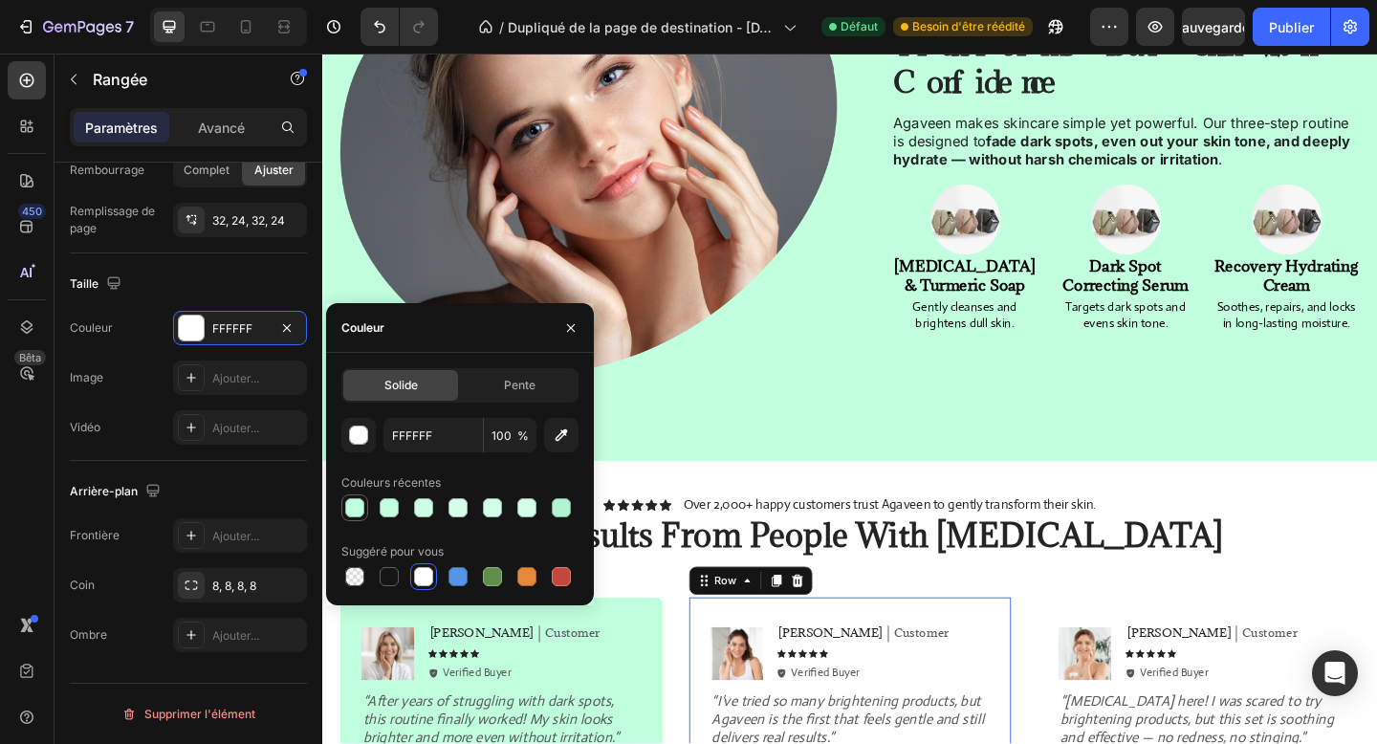
click at [353, 519] on div at bounding box center [354, 507] width 27 height 27
type input "BFFFDE"
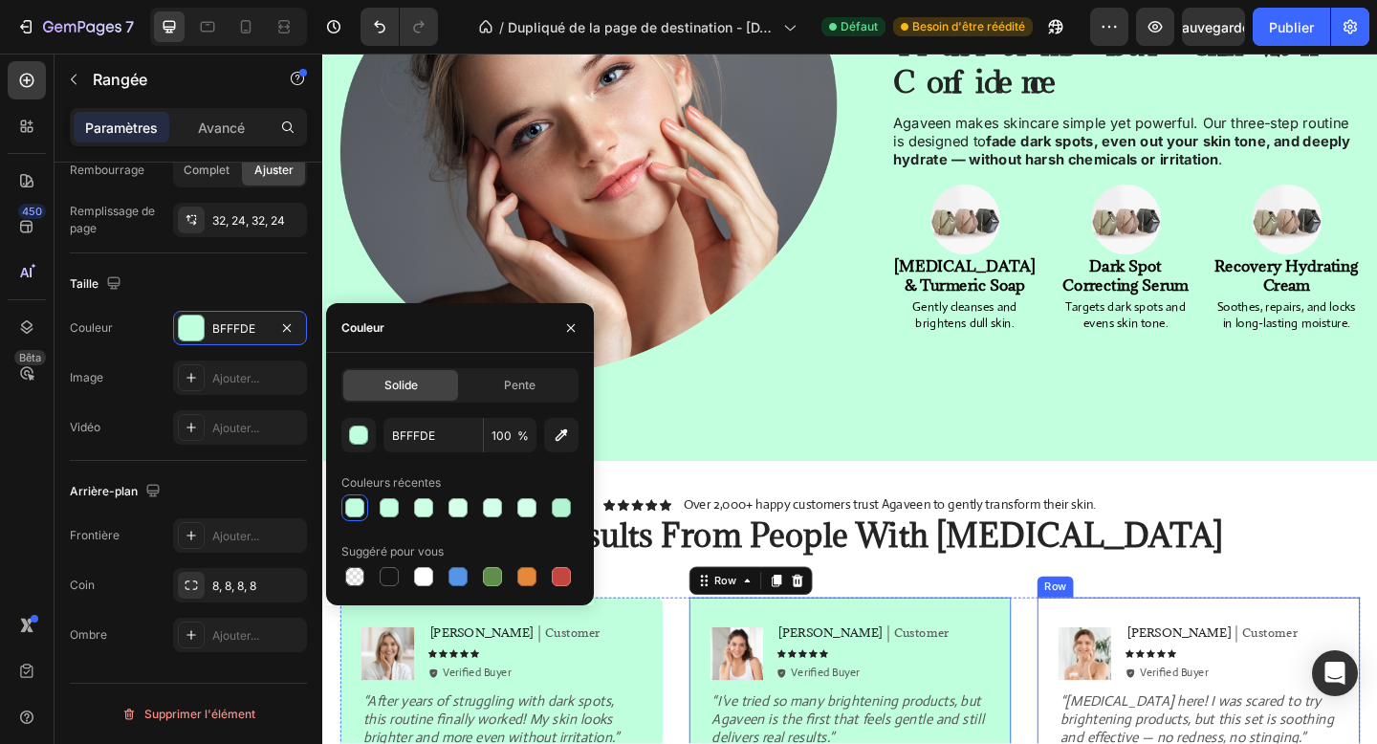
click at [1145, 645] on div "Image [PERSON_NAME] Text Block Customer Text Block Row Icon Icon Icon Icon Icon…" at bounding box center [1274, 742] width 351 height 195
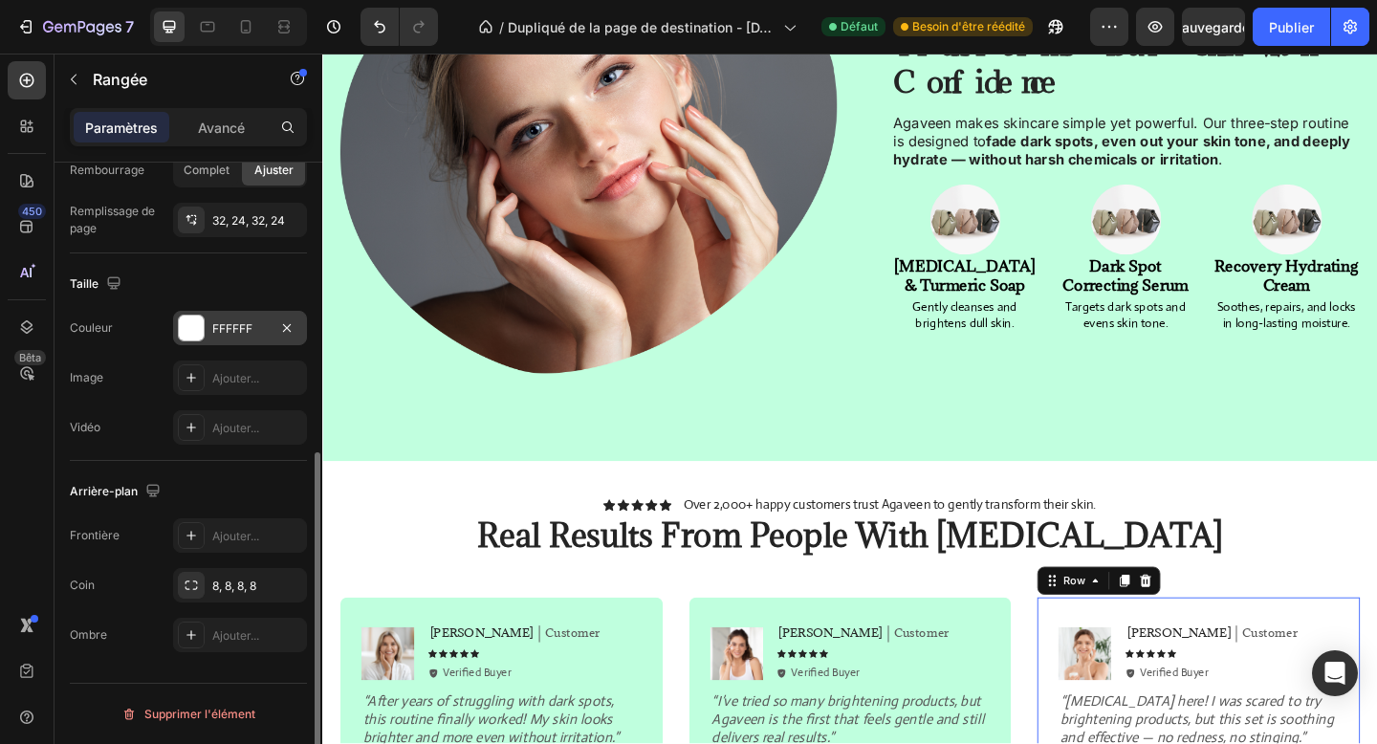
click at [241, 329] on font "FFFFFF" at bounding box center [232, 328] width 40 height 14
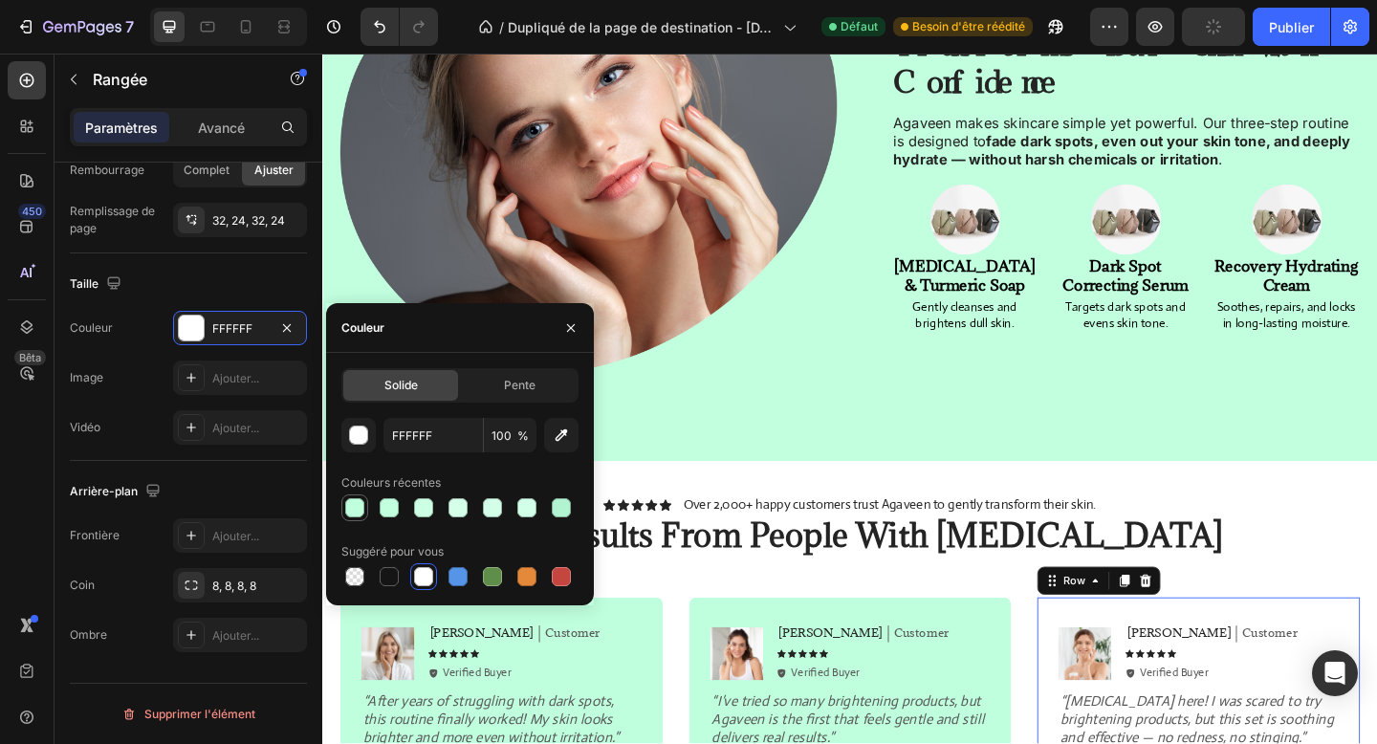
click at [352, 503] on div at bounding box center [354, 507] width 19 height 19
type input "BFFFDE"
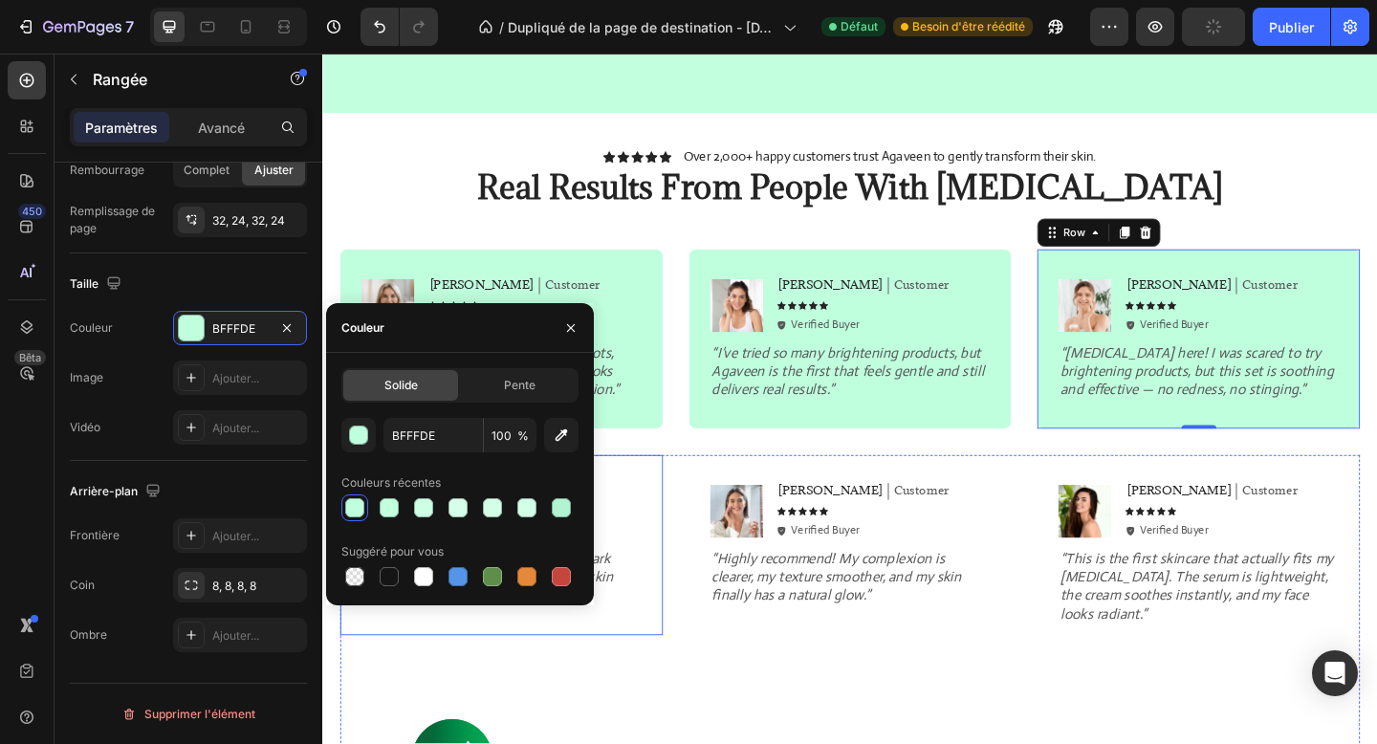
scroll to position [2049, 0]
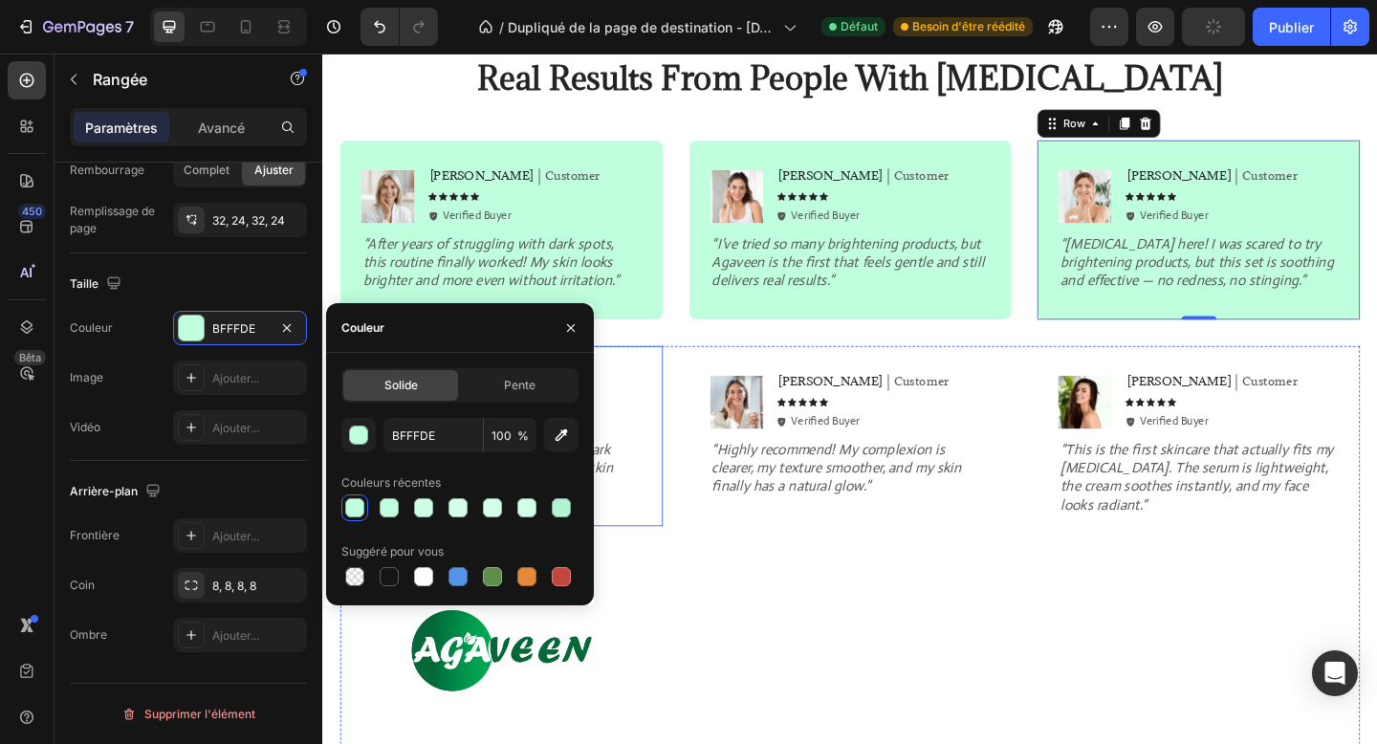
click at [672, 542] on div "Image [PERSON_NAME] Text Block Customer Text Block Row Icon Icon Icon Icon Icon…" at bounding box center [516, 469] width 351 height 195
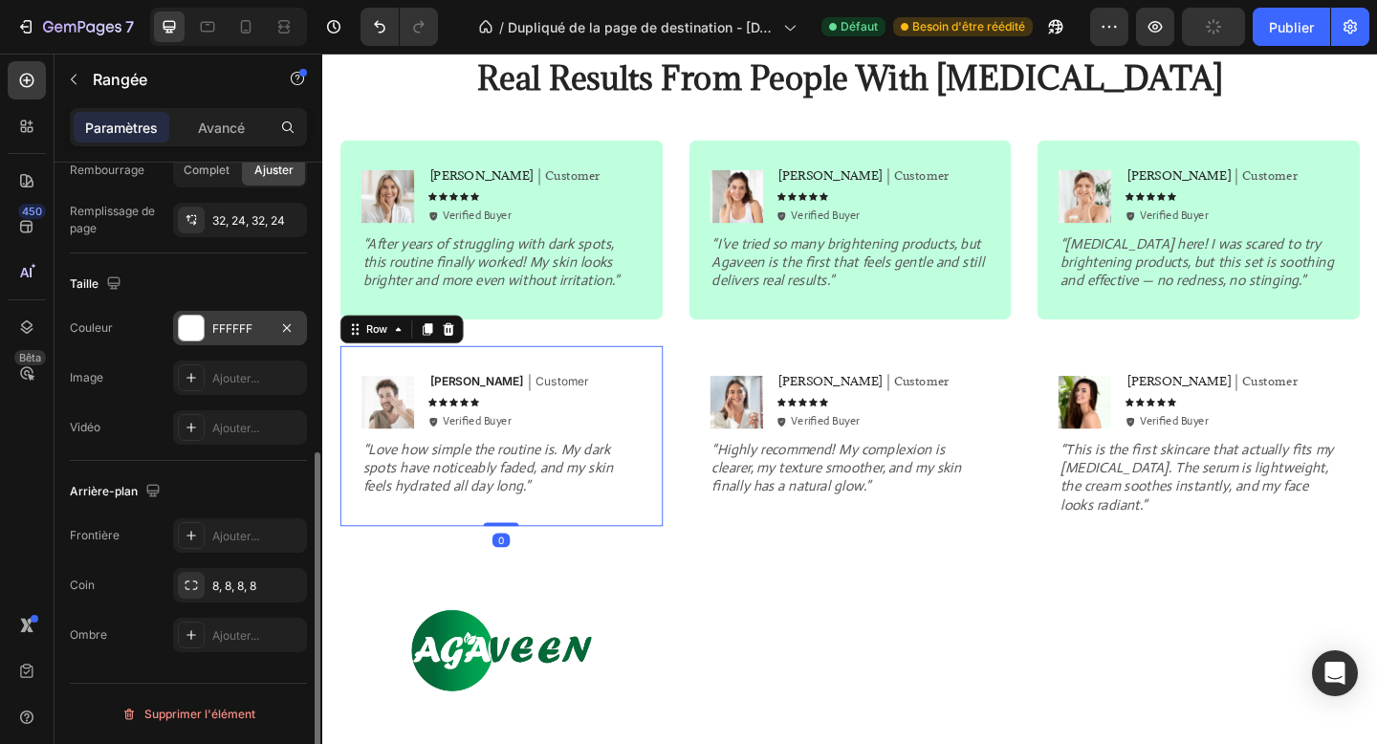
click at [220, 325] on font "FFFFFF" at bounding box center [232, 328] width 40 height 14
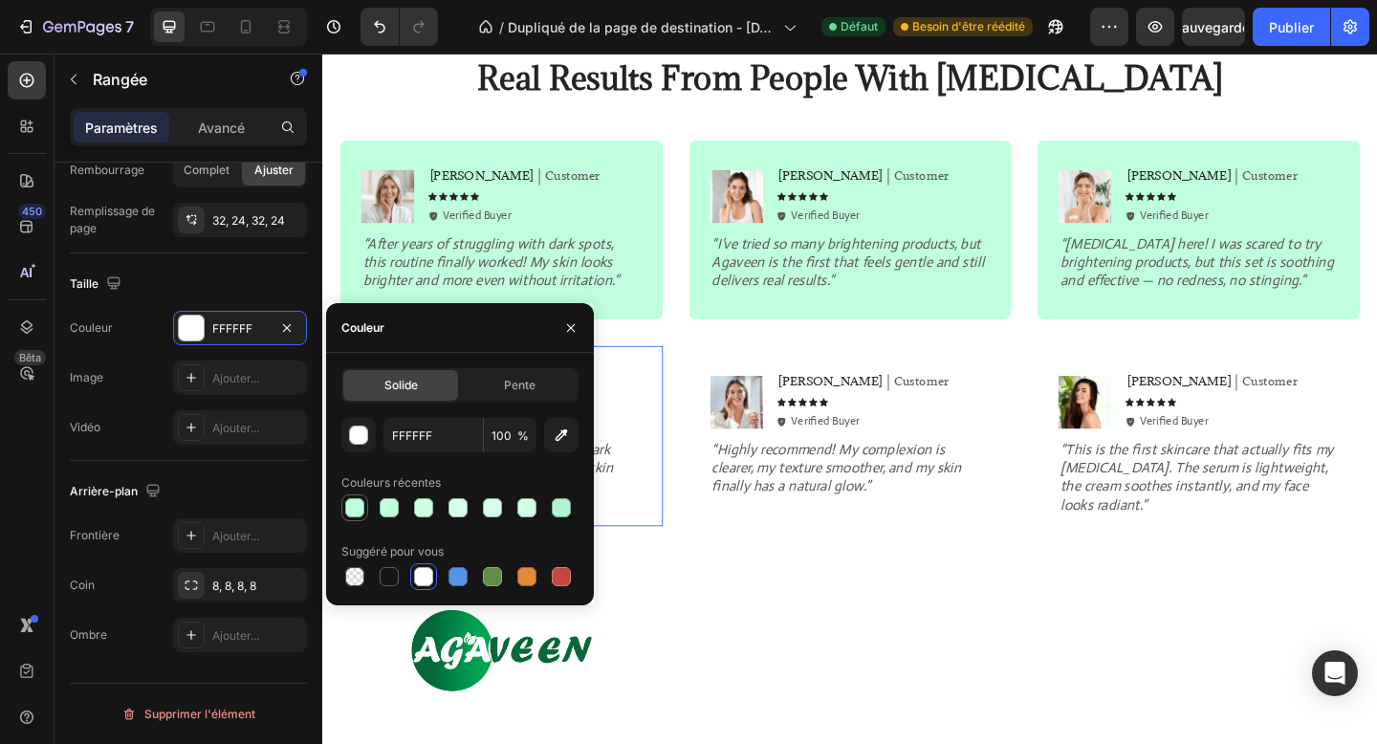
click at [357, 505] on div at bounding box center [354, 507] width 19 height 19
type input "BFFFDE"
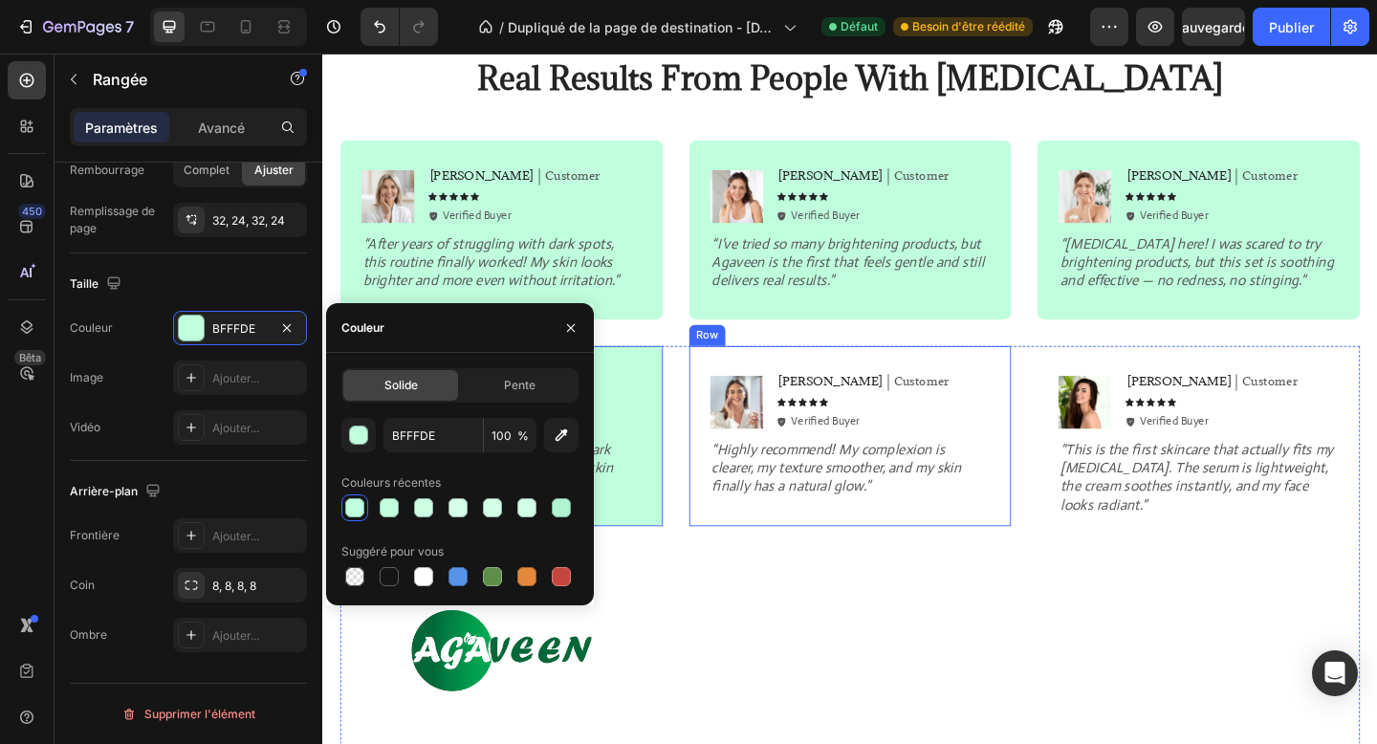
click at [741, 562] on div "Image [PERSON_NAME] Text Block Customer Text Block Row Icon Icon Icon Icon Icon…" at bounding box center [896, 469] width 351 height 195
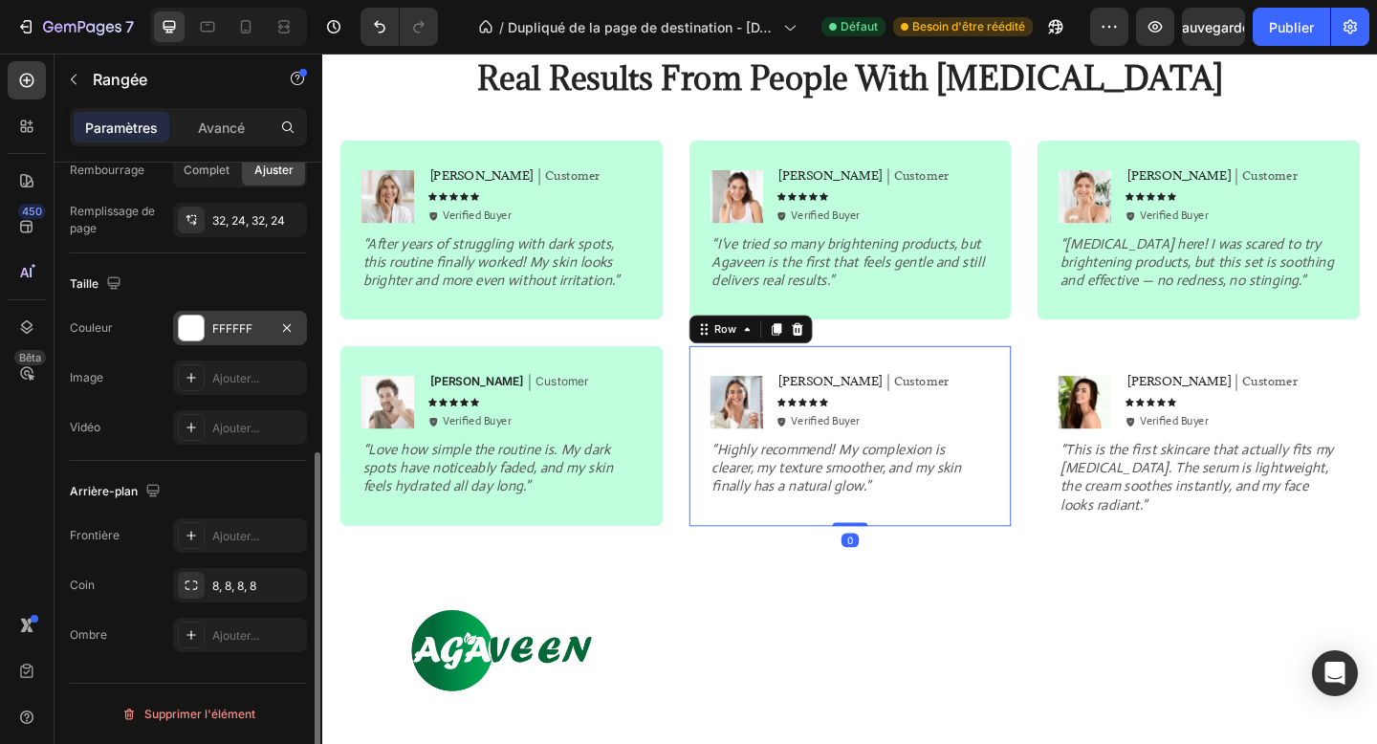
click at [205, 333] on div "FFFFFF" at bounding box center [240, 328] width 134 height 34
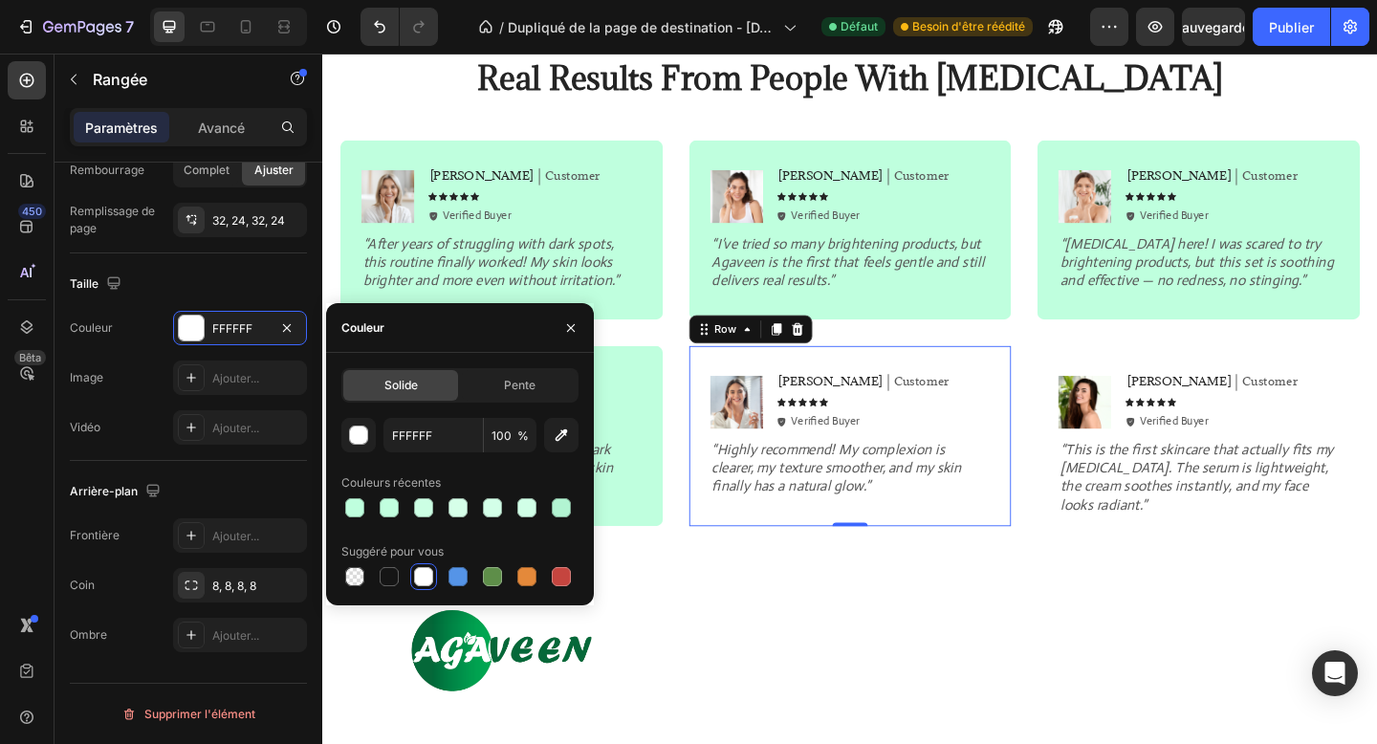
click at [360, 520] on div "FFFFFF 100 % Couleurs récentes Suggéré pour vous" at bounding box center [459, 504] width 237 height 172
click at [353, 510] on div at bounding box center [354, 507] width 19 height 19
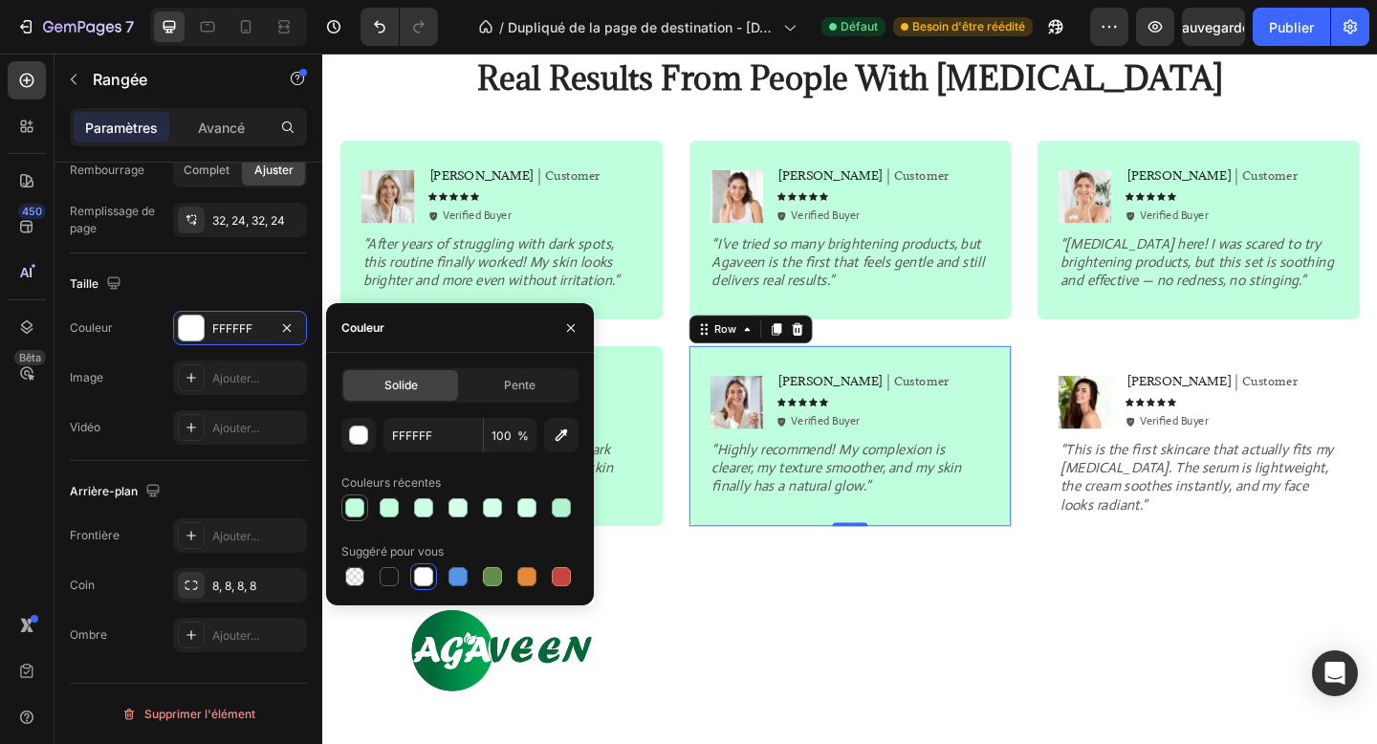
type input "BFFFDE"
click at [1117, 568] on div "Image Olivia Text Block Customer Text Block Row Icon Icon Icon Icon Icon Icon L…" at bounding box center [1274, 479] width 351 height 215
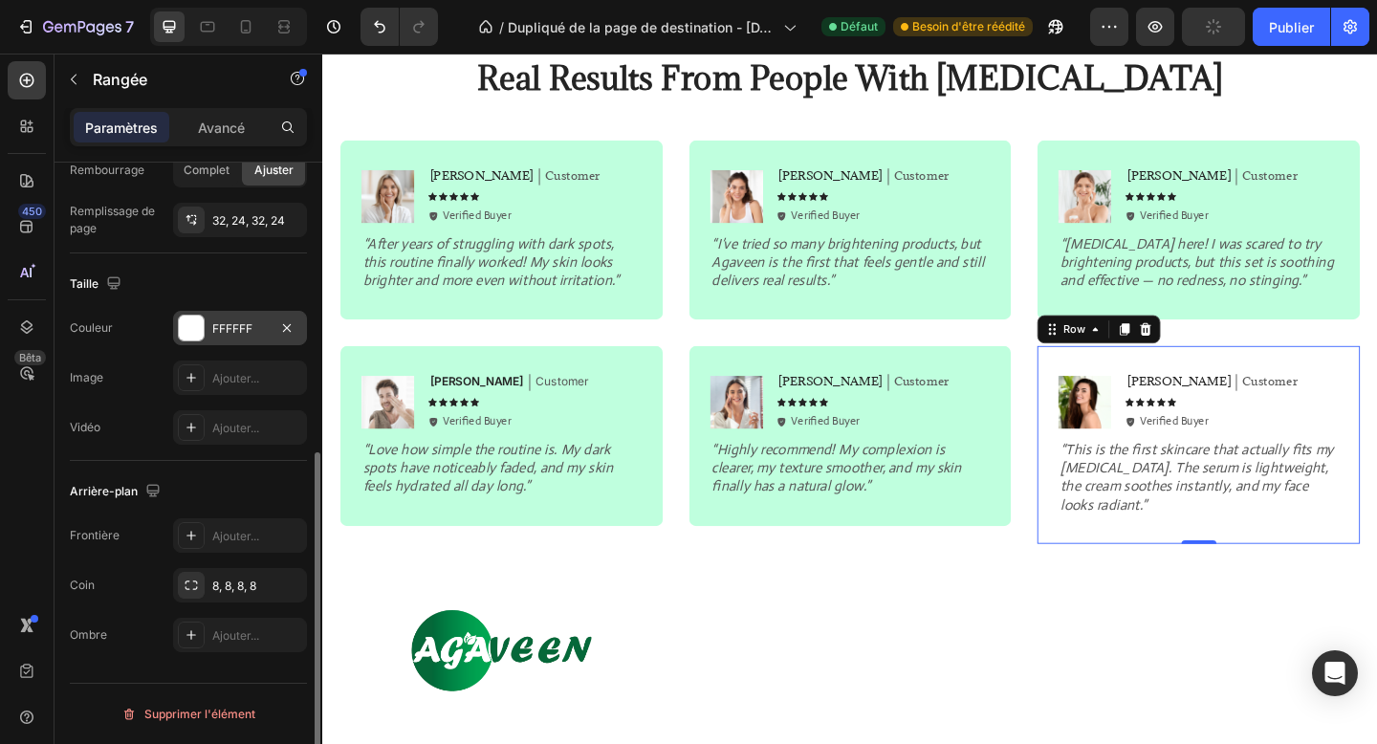
click at [209, 336] on div "FFFFFF" at bounding box center [240, 328] width 134 height 34
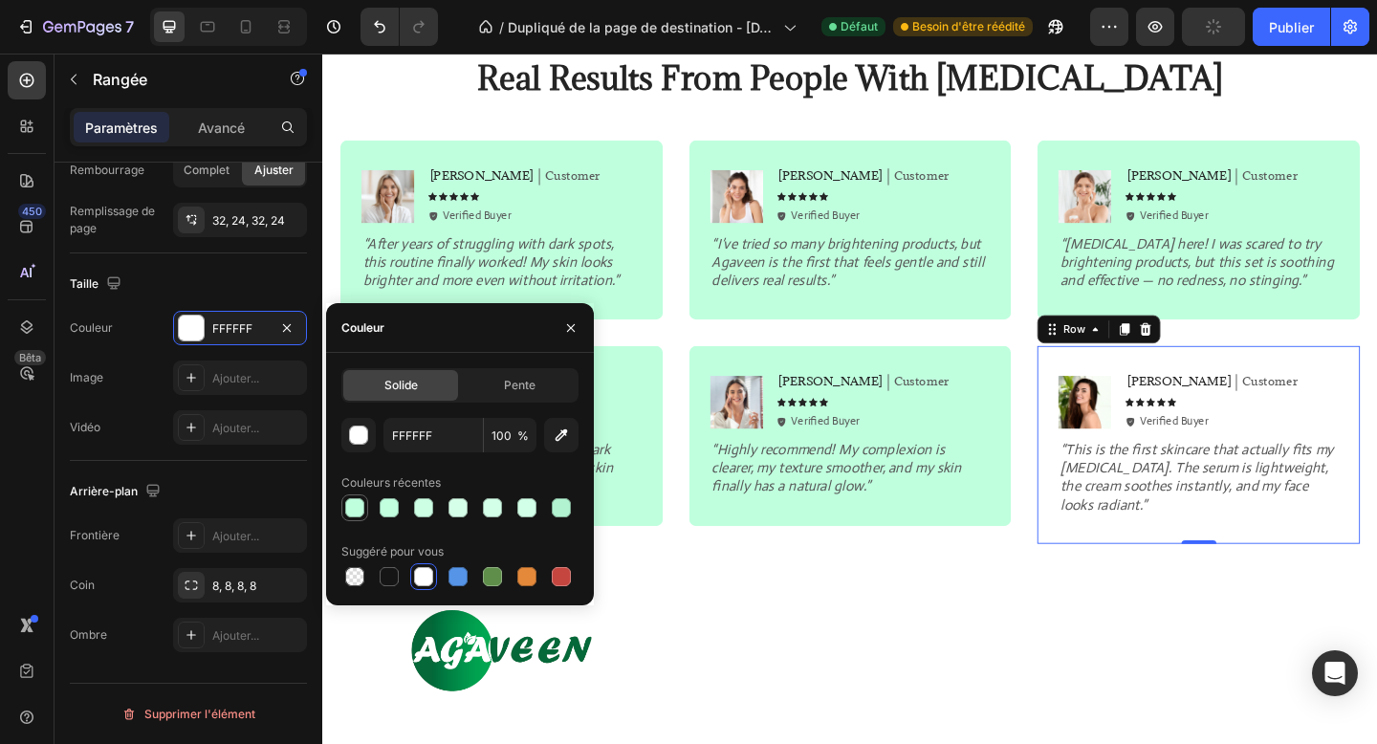
click at [350, 509] on div at bounding box center [354, 507] width 19 height 19
type input "BFFFDE"
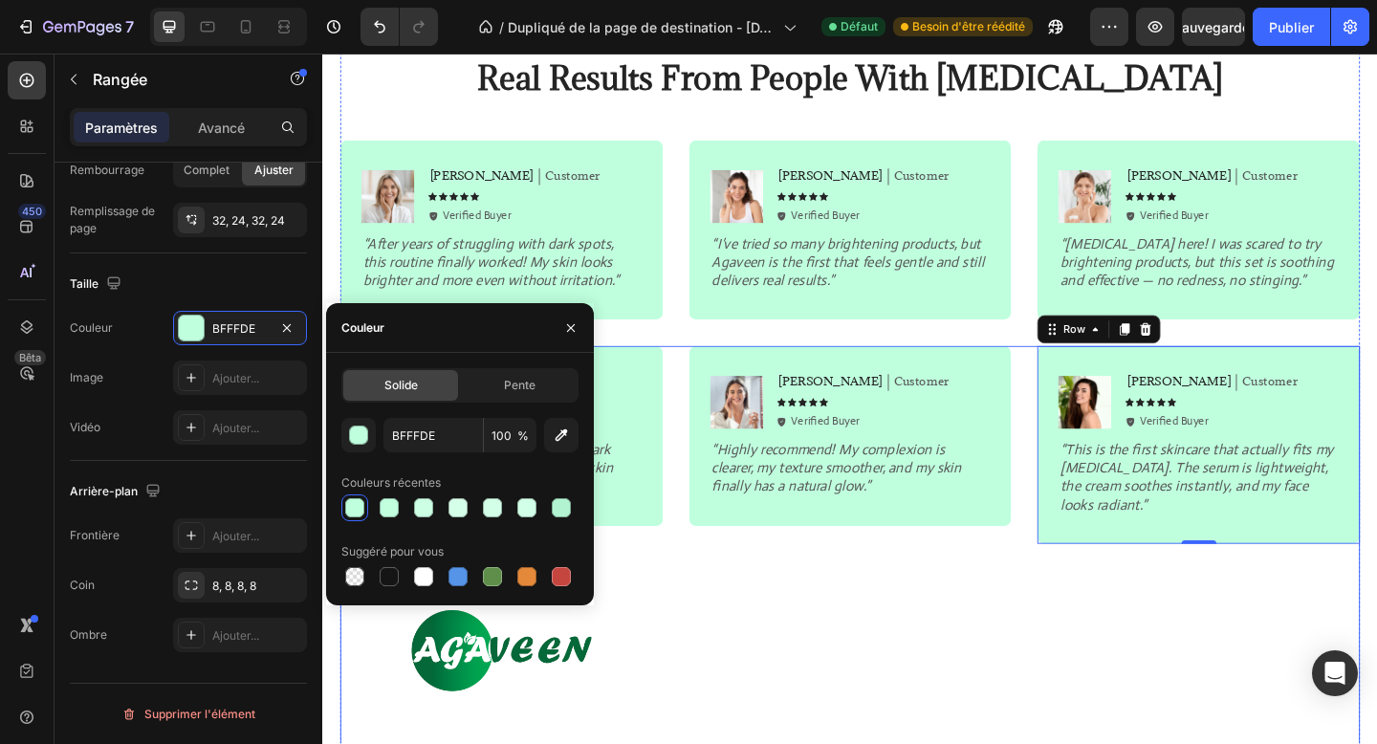
click at [805, 633] on div "Image [PERSON_NAME] Text Block Customer Text Block Row Icon Icon Icon Icon Icon…" at bounding box center [896, 605] width 351 height 466
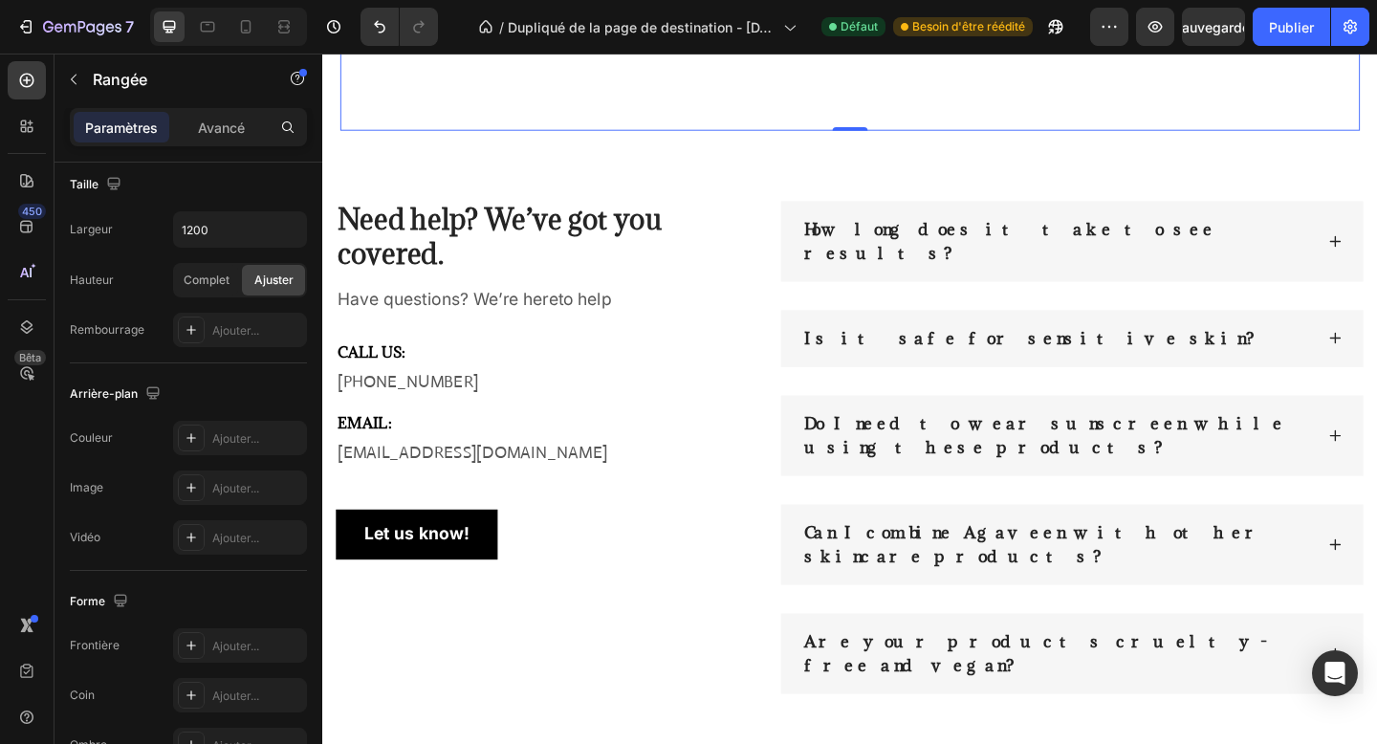
scroll to position [2785, 0]
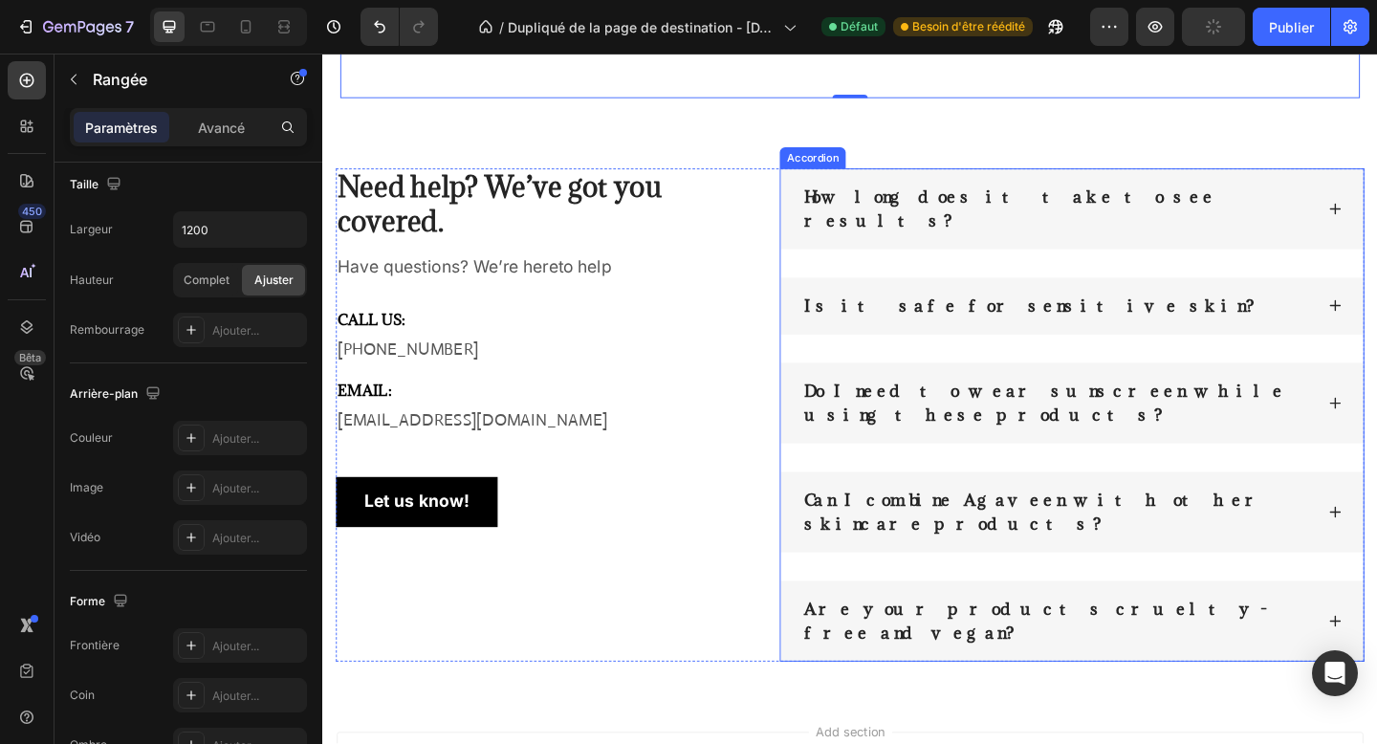
click at [836, 627] on div "Are your products cruelty-free and vegan?" at bounding box center [1137, 671] width 634 height 88
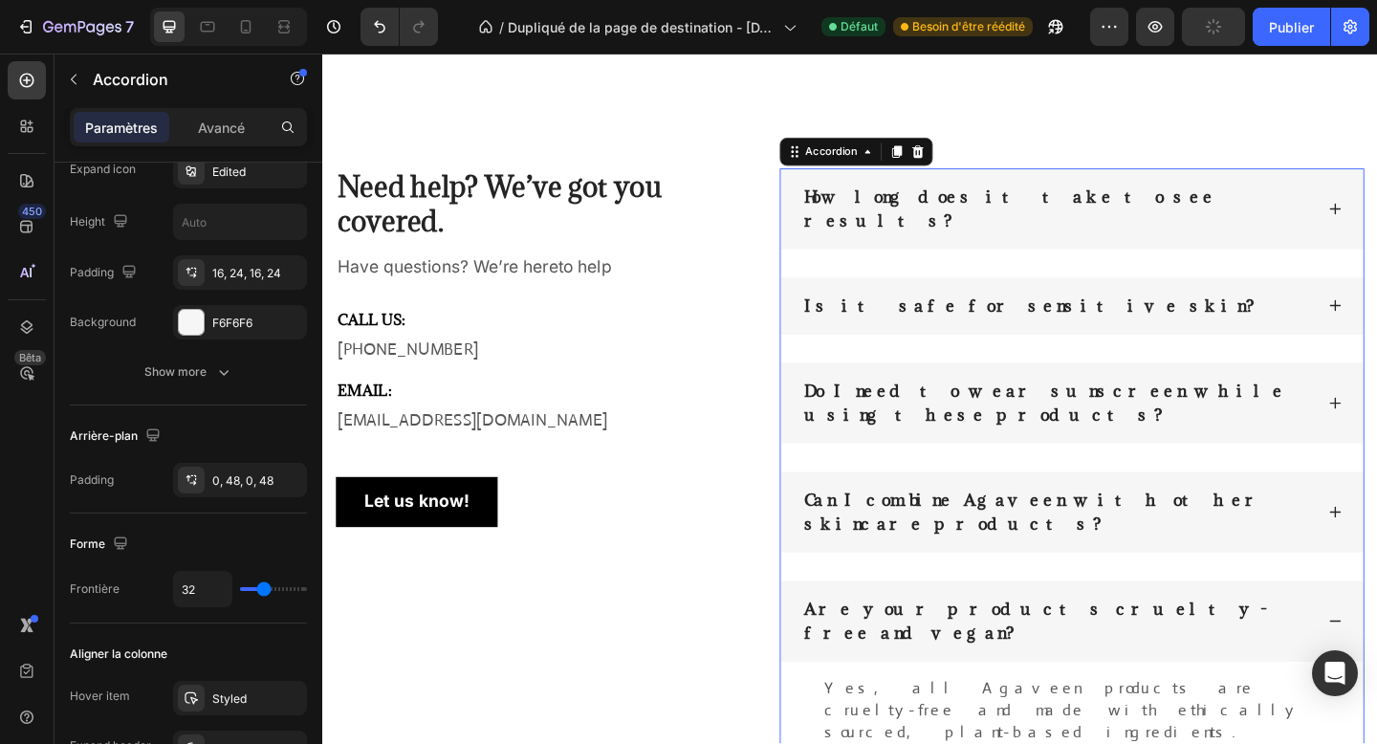
scroll to position [0, 0]
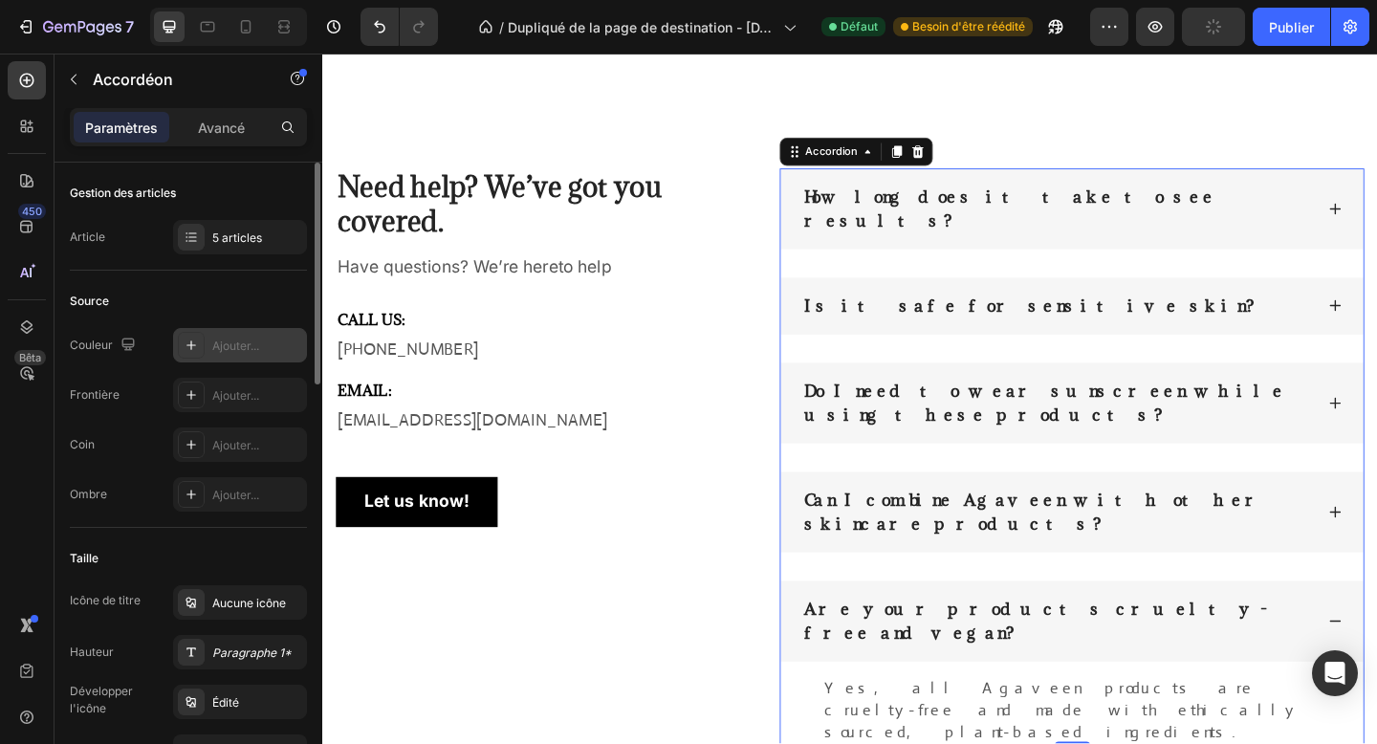
click at [208, 346] on div "Ajouter..." at bounding box center [240, 345] width 134 height 34
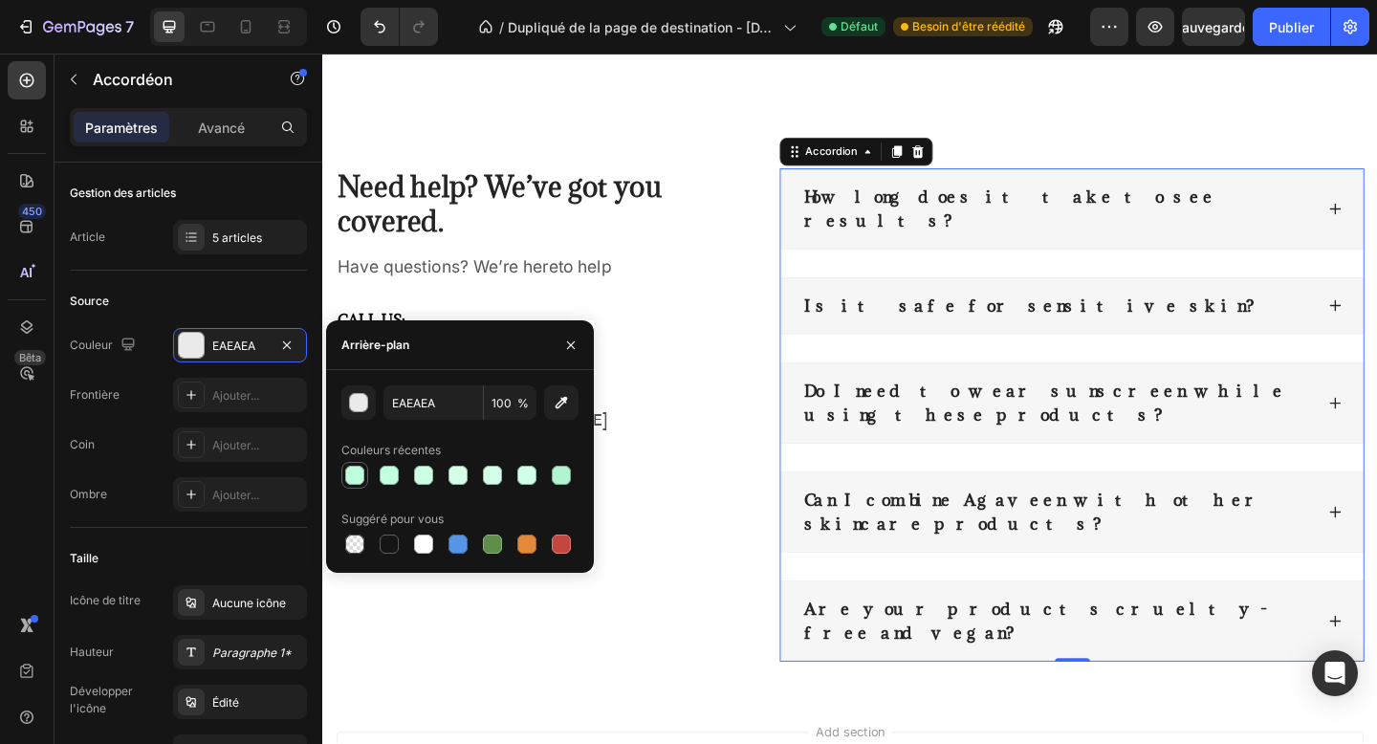
click at [360, 480] on div at bounding box center [354, 475] width 19 height 19
type input "BFFFDE"
click at [360, 480] on div at bounding box center [354, 475] width 19 height 19
click at [1376, 207] on div "How long does it take to see results?" at bounding box center [1137, 223] width 634 height 88
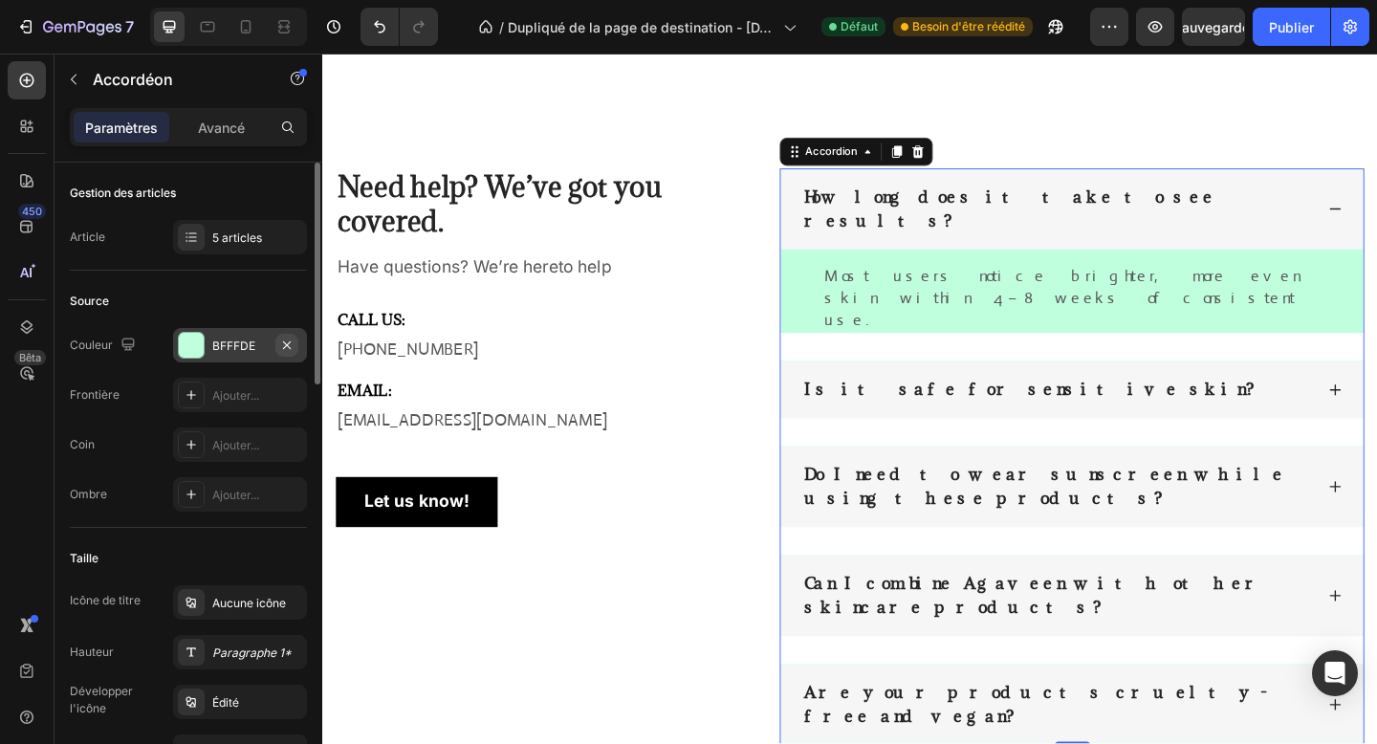
click at [284, 339] on icon "button" at bounding box center [286, 344] width 15 height 15
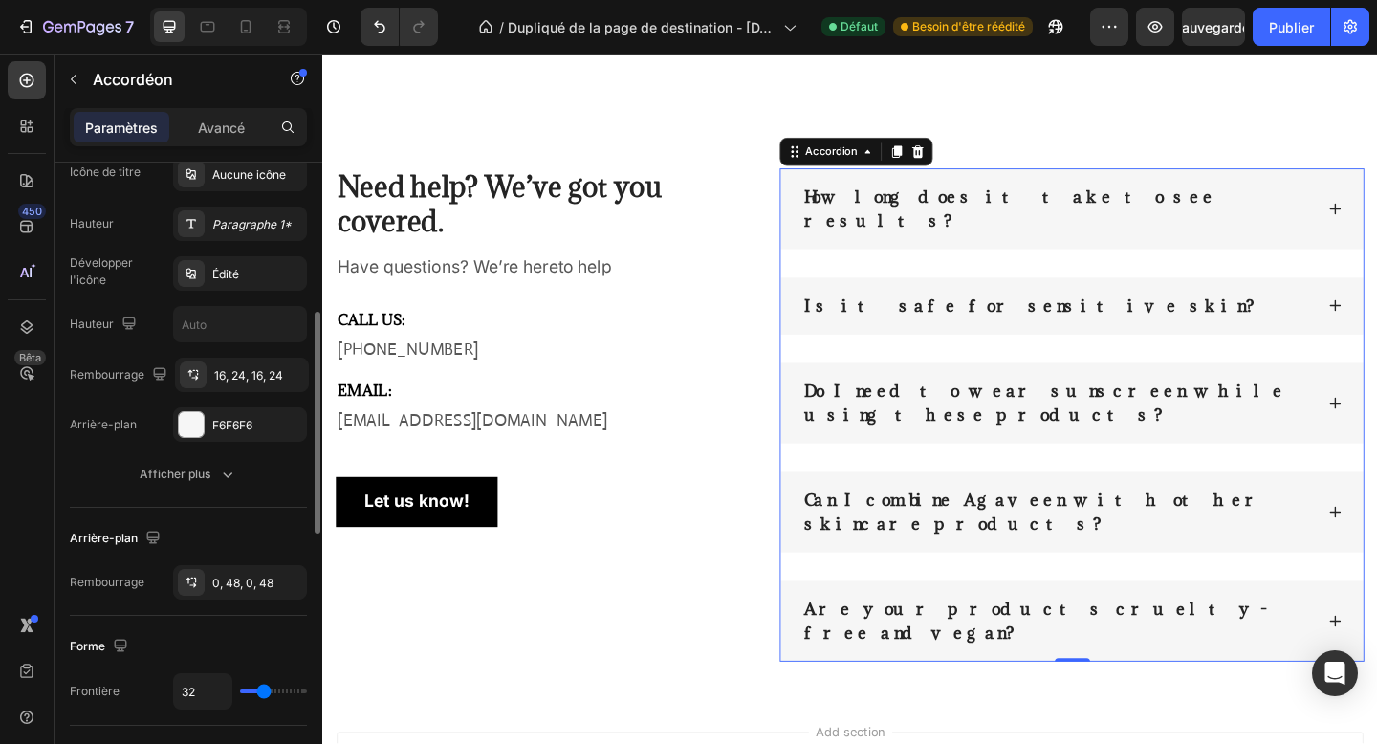
scroll to position [431, 0]
click at [213, 415] on font "F6F6F6" at bounding box center [232, 422] width 40 height 14
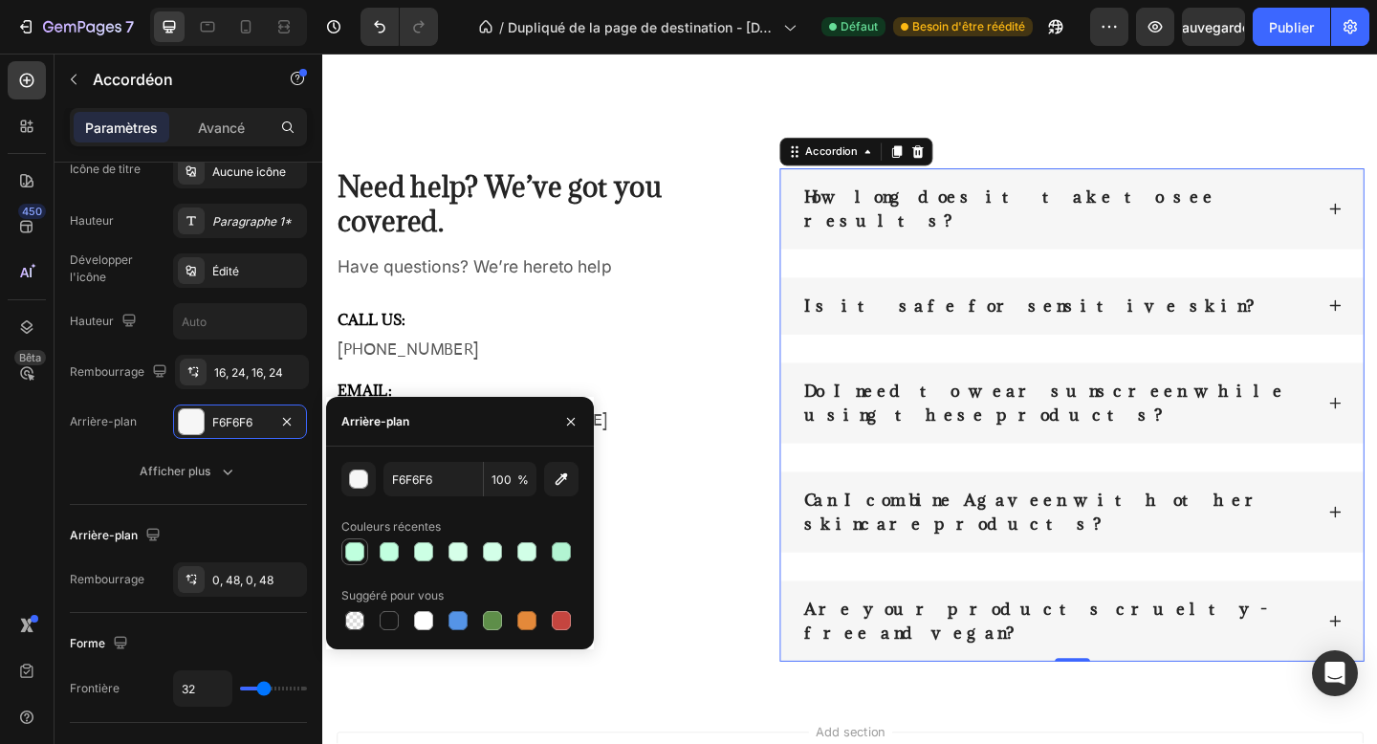
click at [352, 554] on div at bounding box center [354, 551] width 19 height 19
type input "BFFFDE"
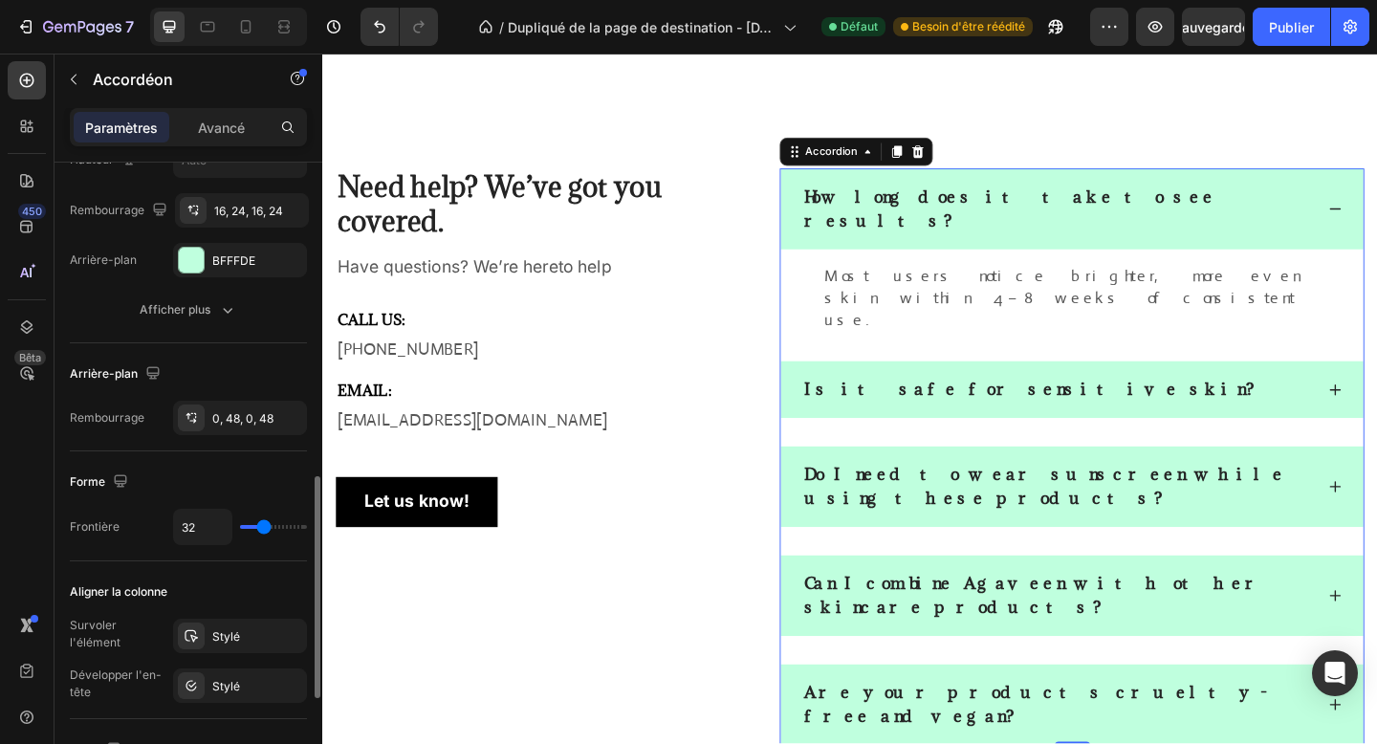
scroll to position [672, 0]
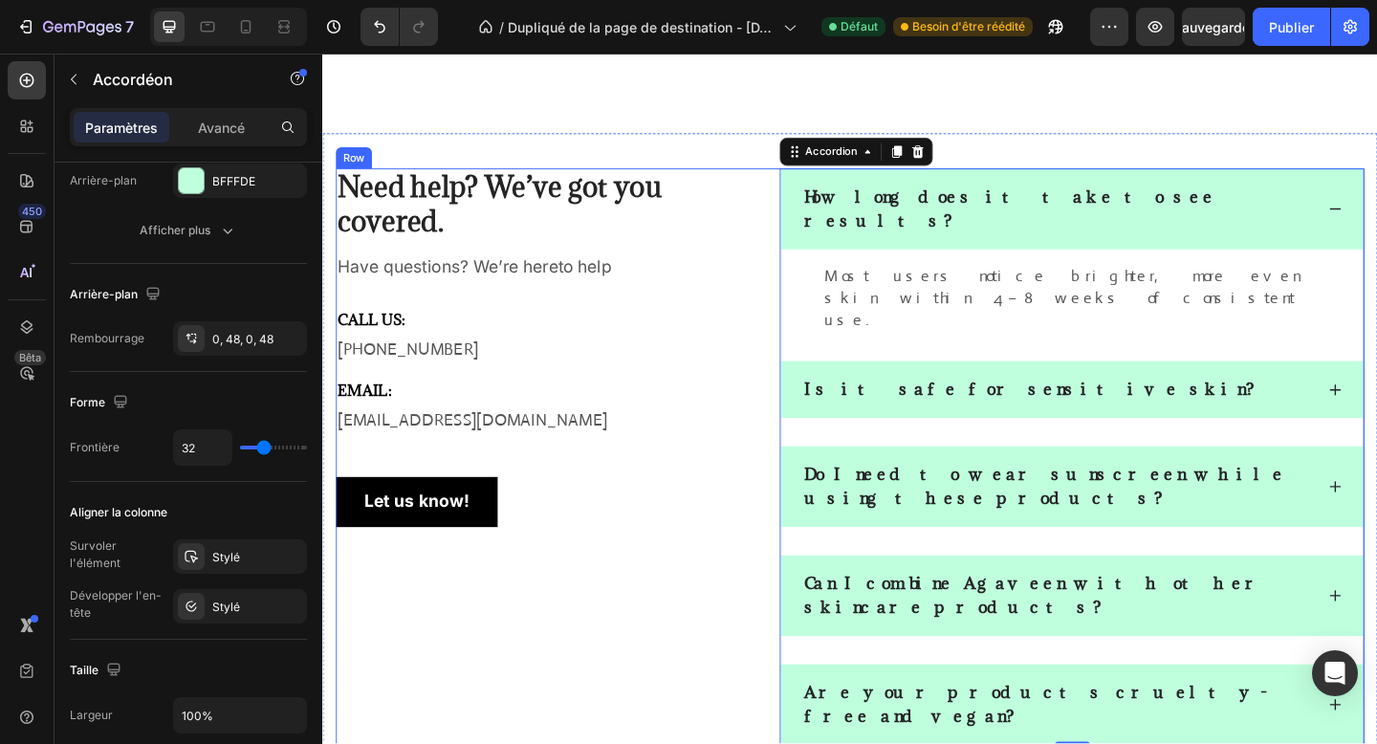
click at [570, 647] on div "Need help? We’ve got you covered. Heading Have questions? We’re hereto help Tex…" at bounding box center [564, 493] width 454 height 628
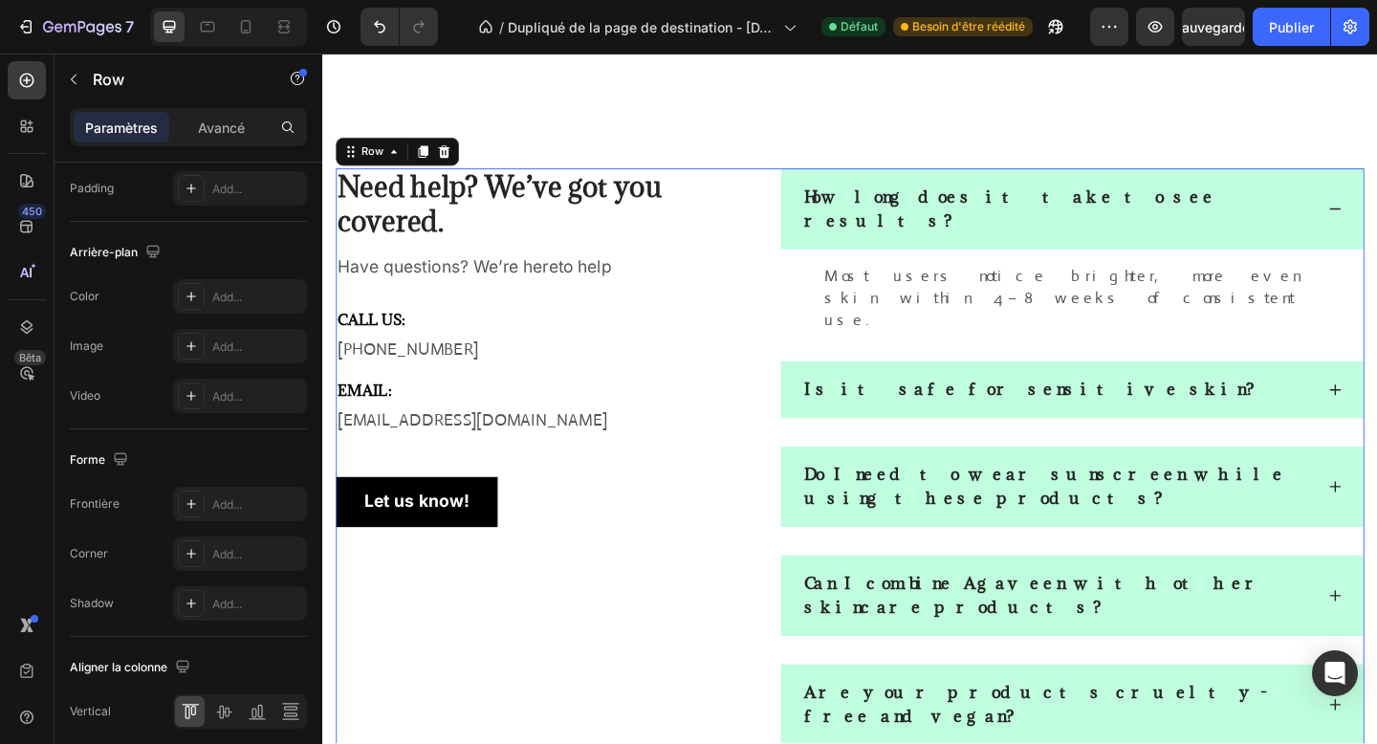
scroll to position [0, 0]
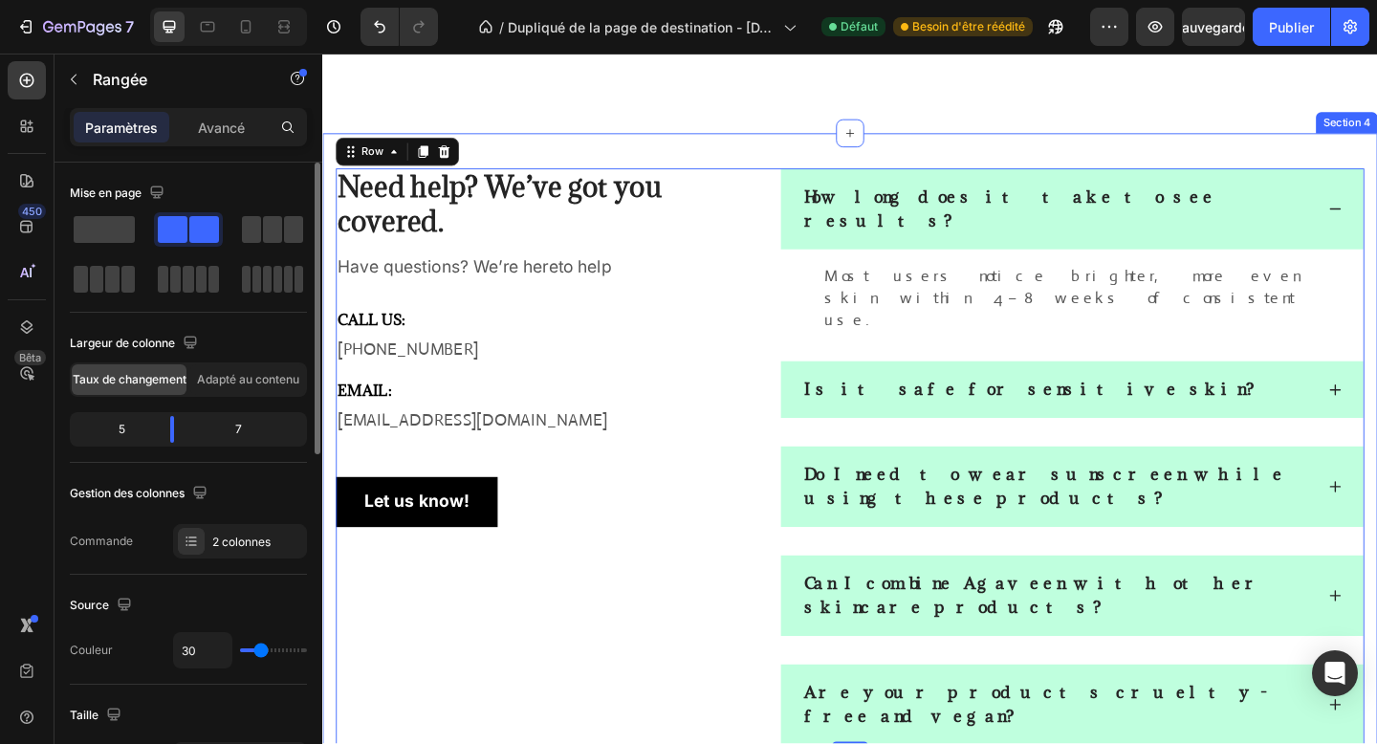
click at [642, 701] on div "Need help? We’ve got you covered. Heading Have questions? We’re hereto help Tex…" at bounding box center [895, 493] width 1147 height 705
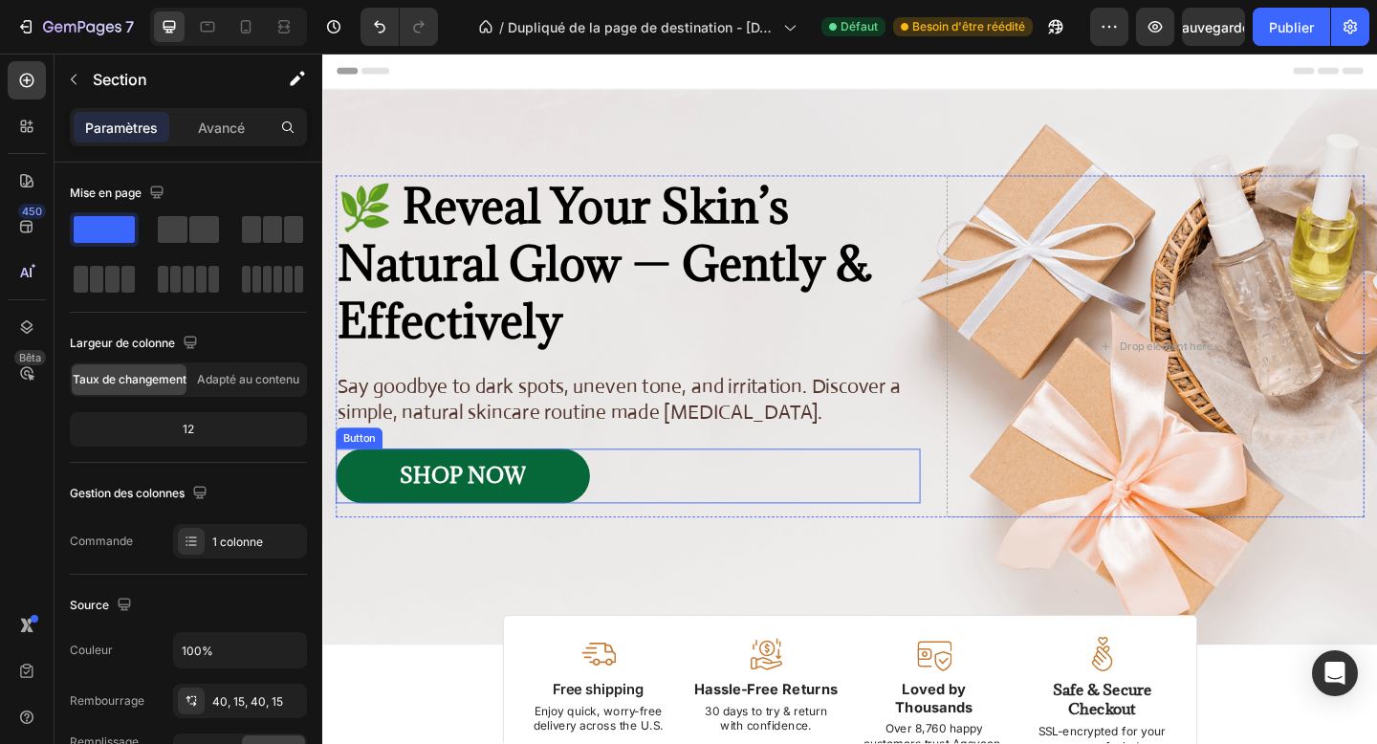
click at [601, 510] on link "SHOP NOW" at bounding box center [475, 513] width 276 height 59
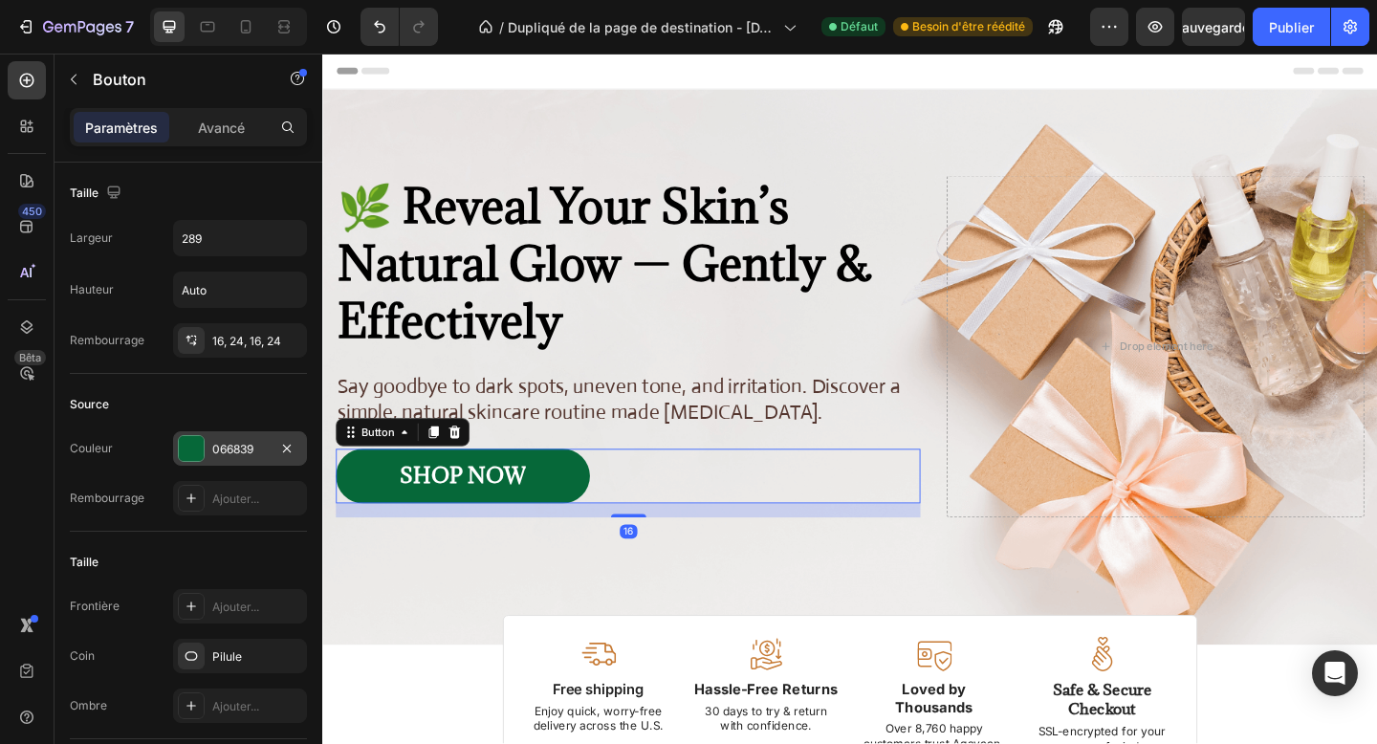
click at [241, 436] on div "066839" at bounding box center [240, 448] width 134 height 34
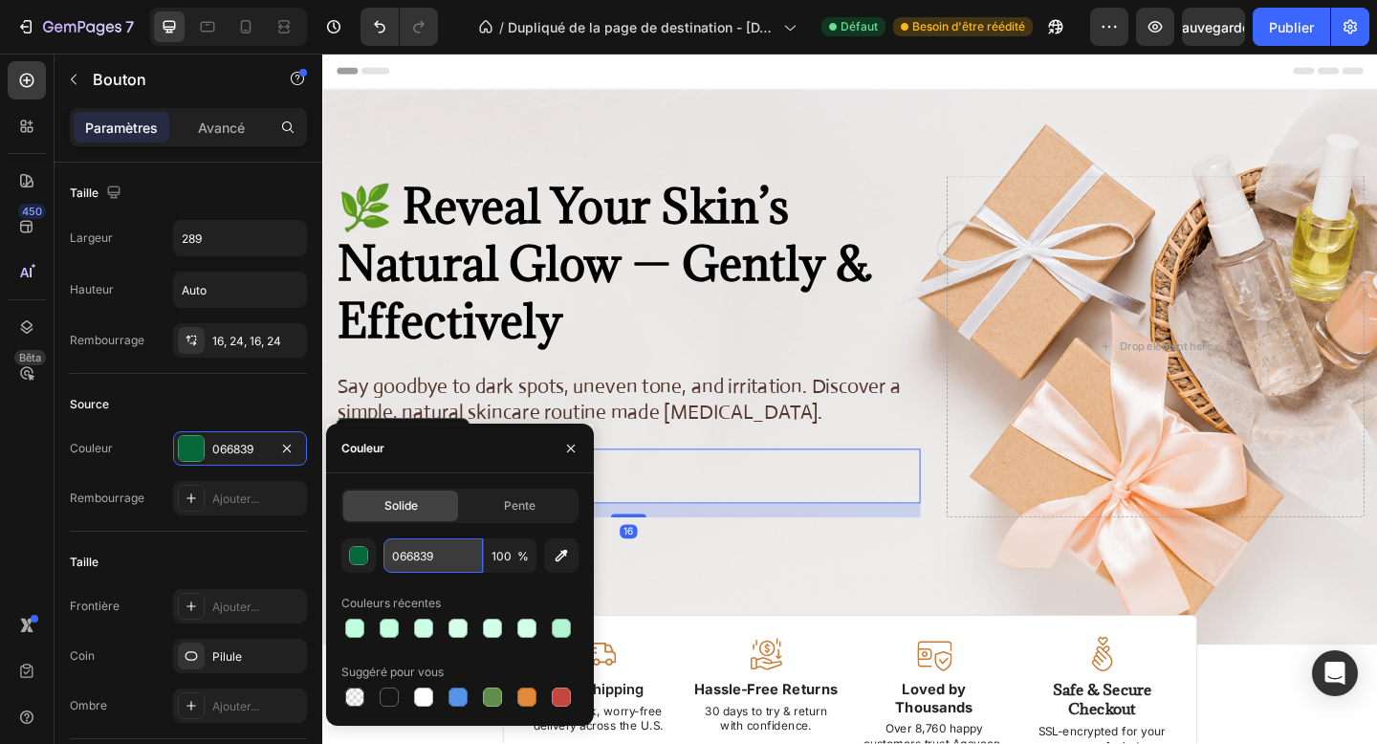
click at [462, 562] on input "066839" at bounding box center [432, 555] width 99 height 34
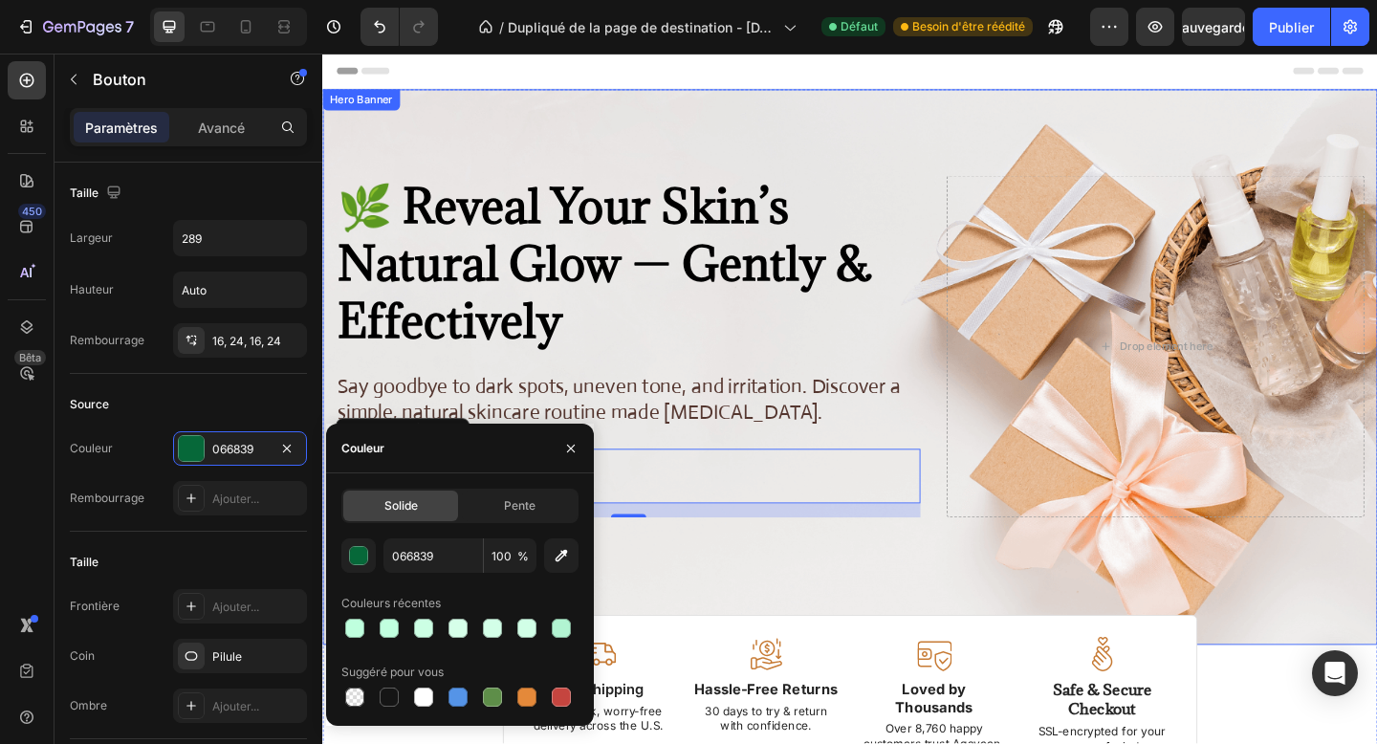
click at [649, 632] on div "Image Image Free shipping Text Block from The States Text Block Advanced List I…" at bounding box center [895, 395] width 1147 height 604
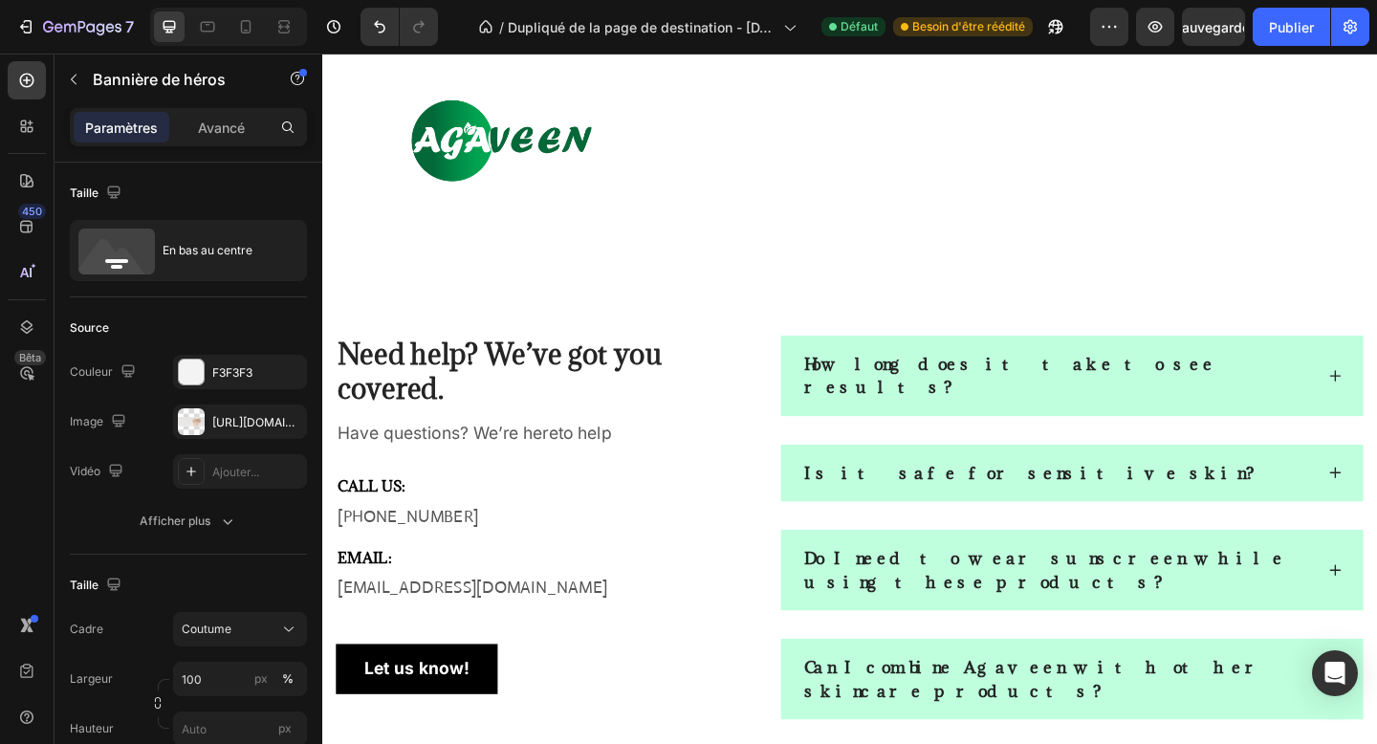
scroll to position [2972, 0]
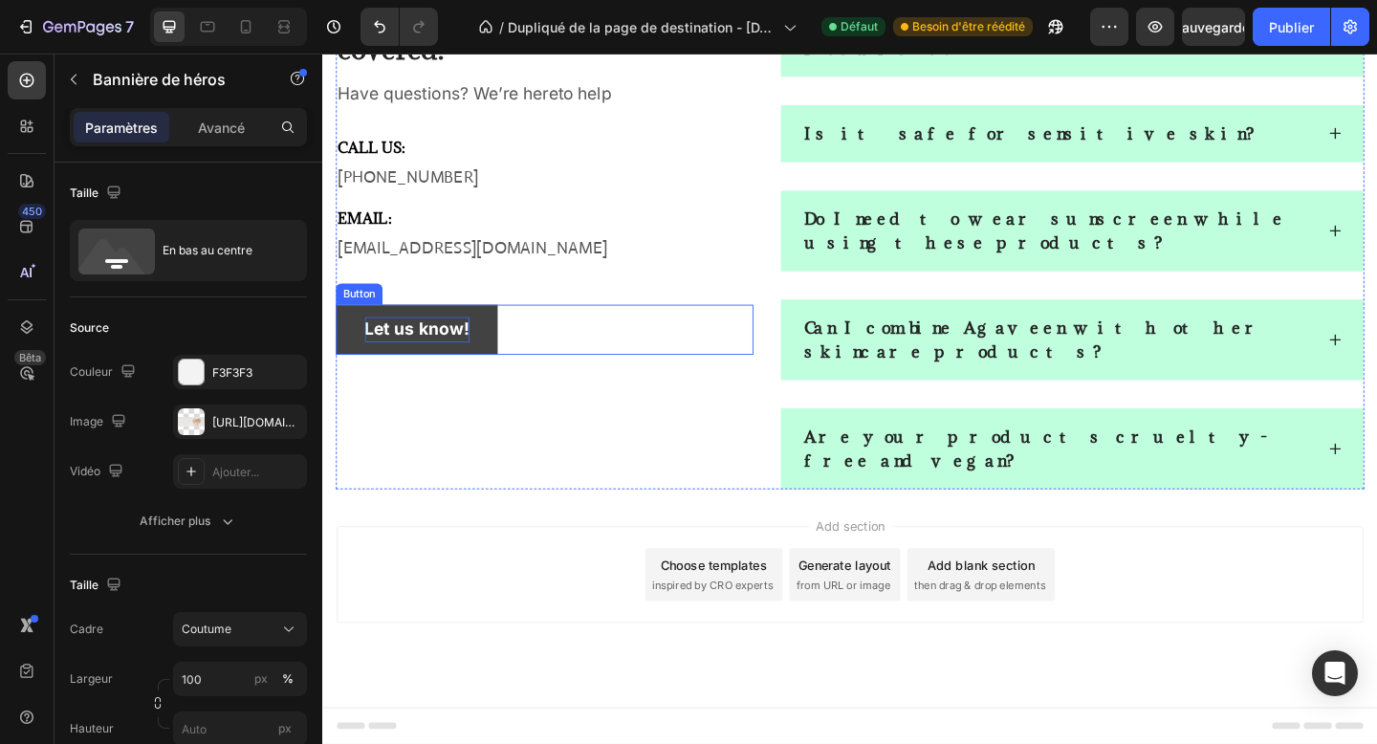
click at [463, 359] on div "Need help? We’ve got you covered. Heading Have questions? We’re hereto help Tex…" at bounding box center [564, 259] width 454 height 536
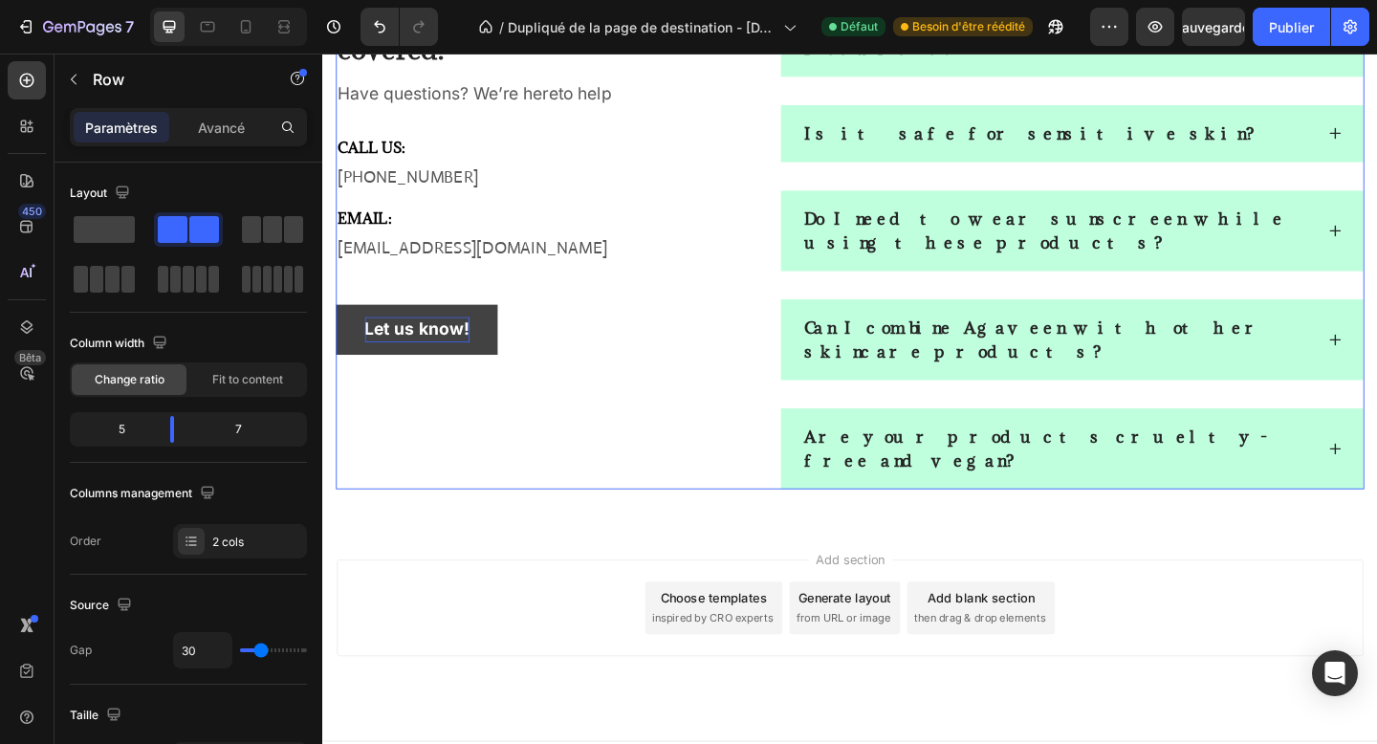
scroll to position [2905, 0]
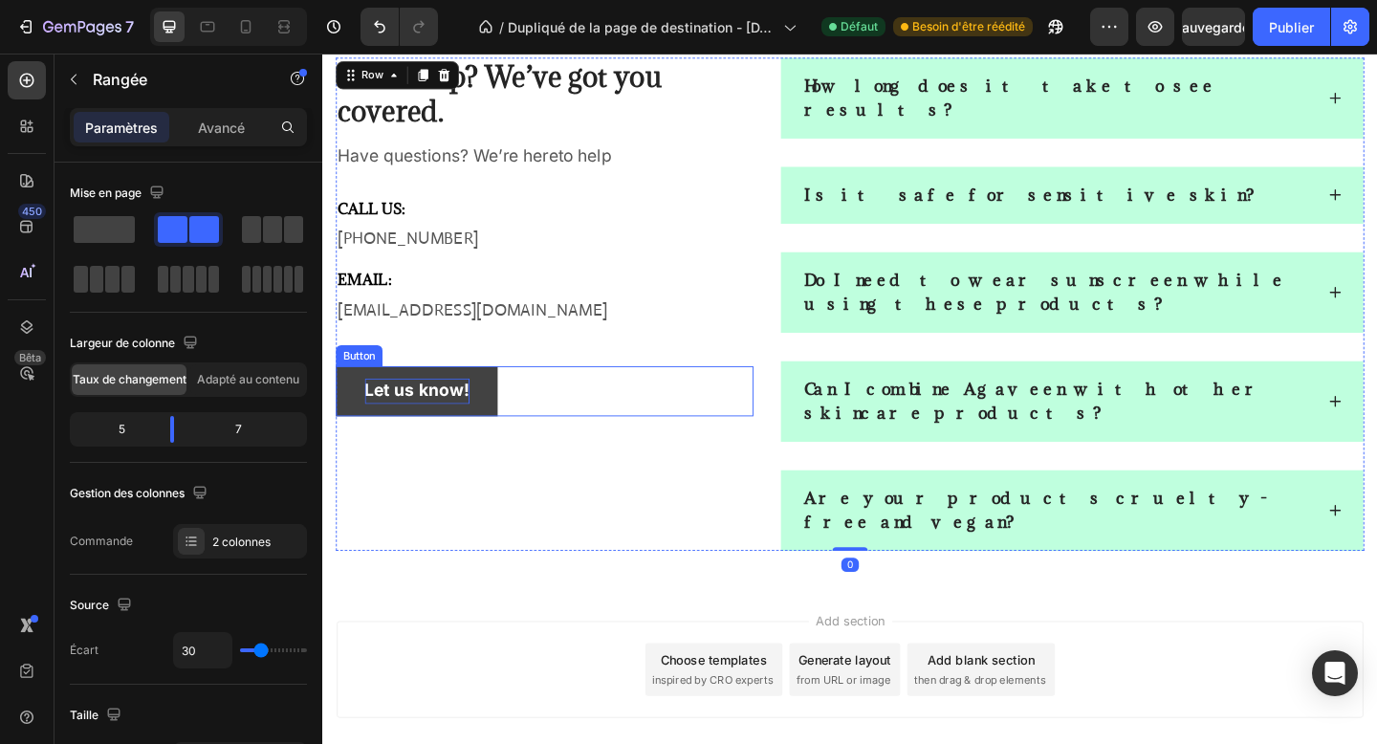
click at [479, 427] on div "Let us know!" at bounding box center [425, 421] width 114 height 28
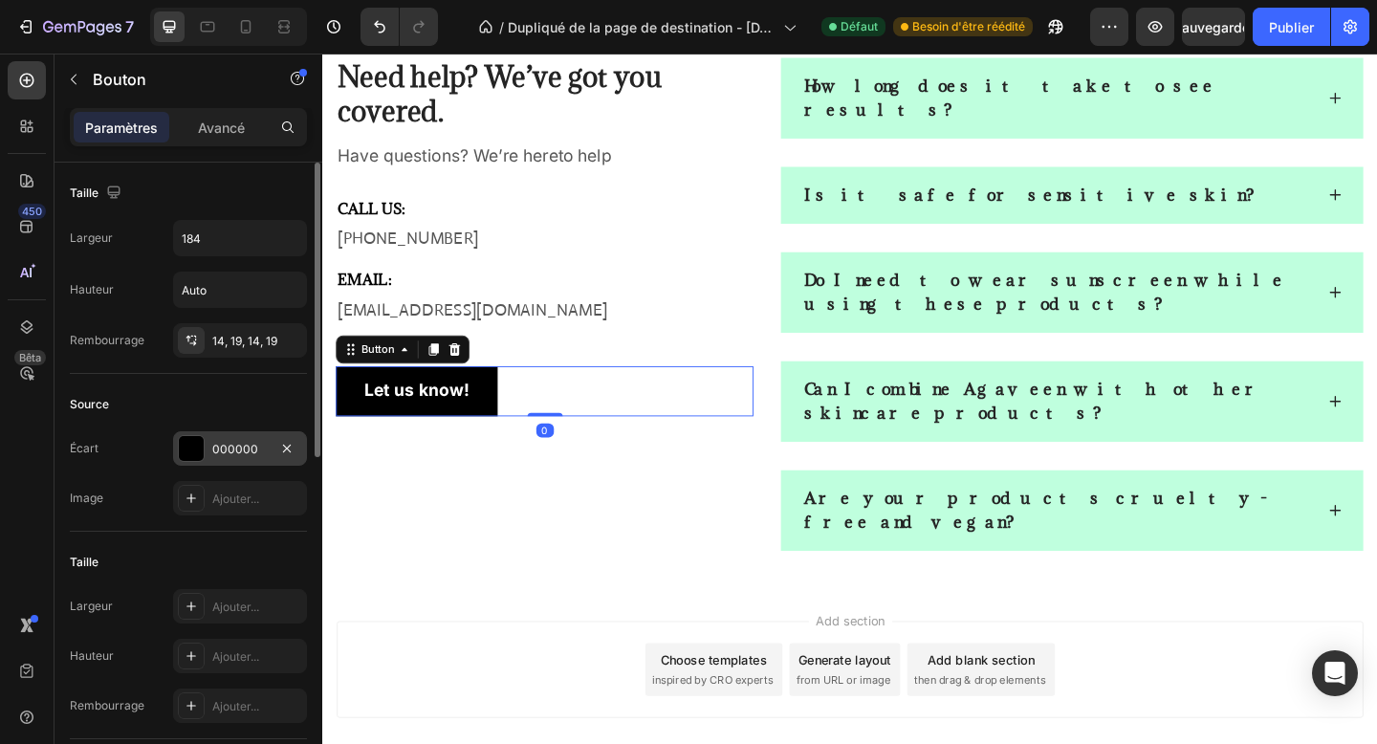
click at [225, 462] on div "000000" at bounding box center [240, 448] width 134 height 34
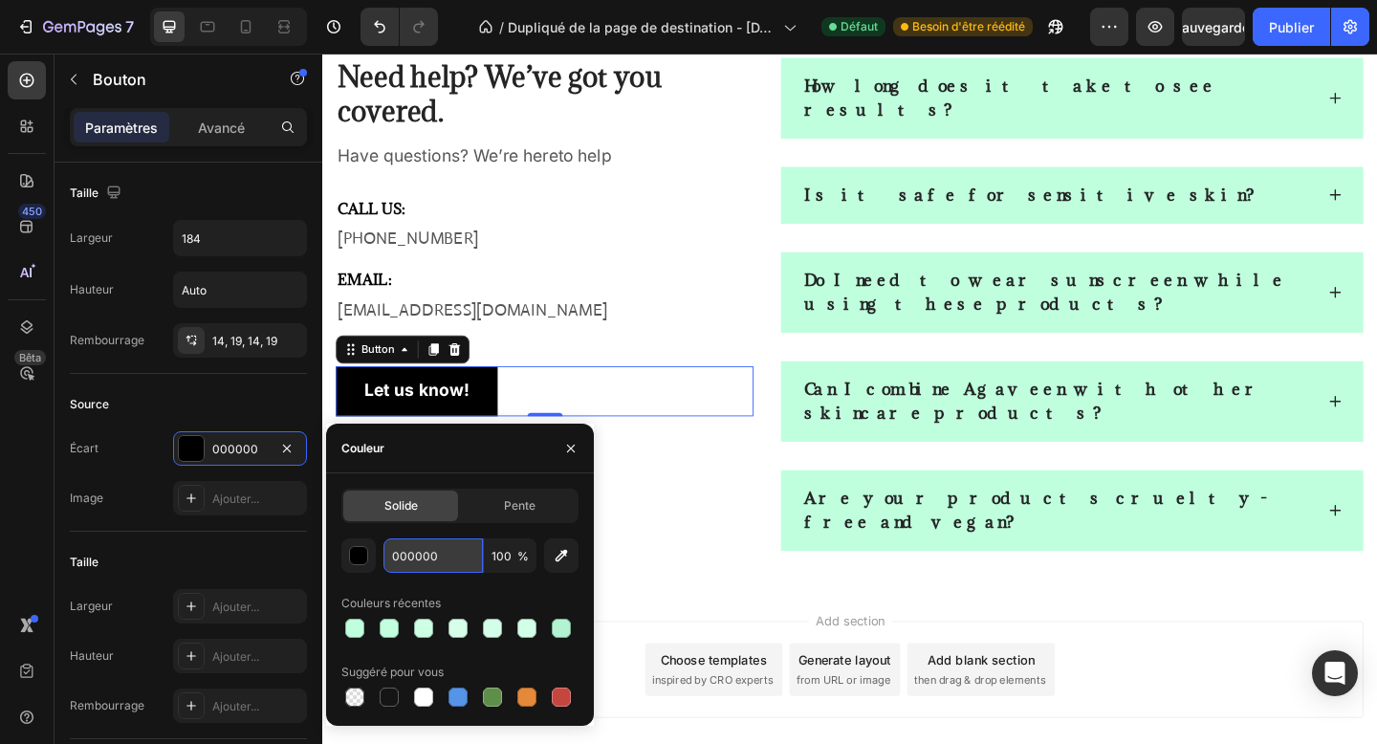
click at [417, 554] on input "000000" at bounding box center [432, 555] width 99 height 34
paste input "66839"
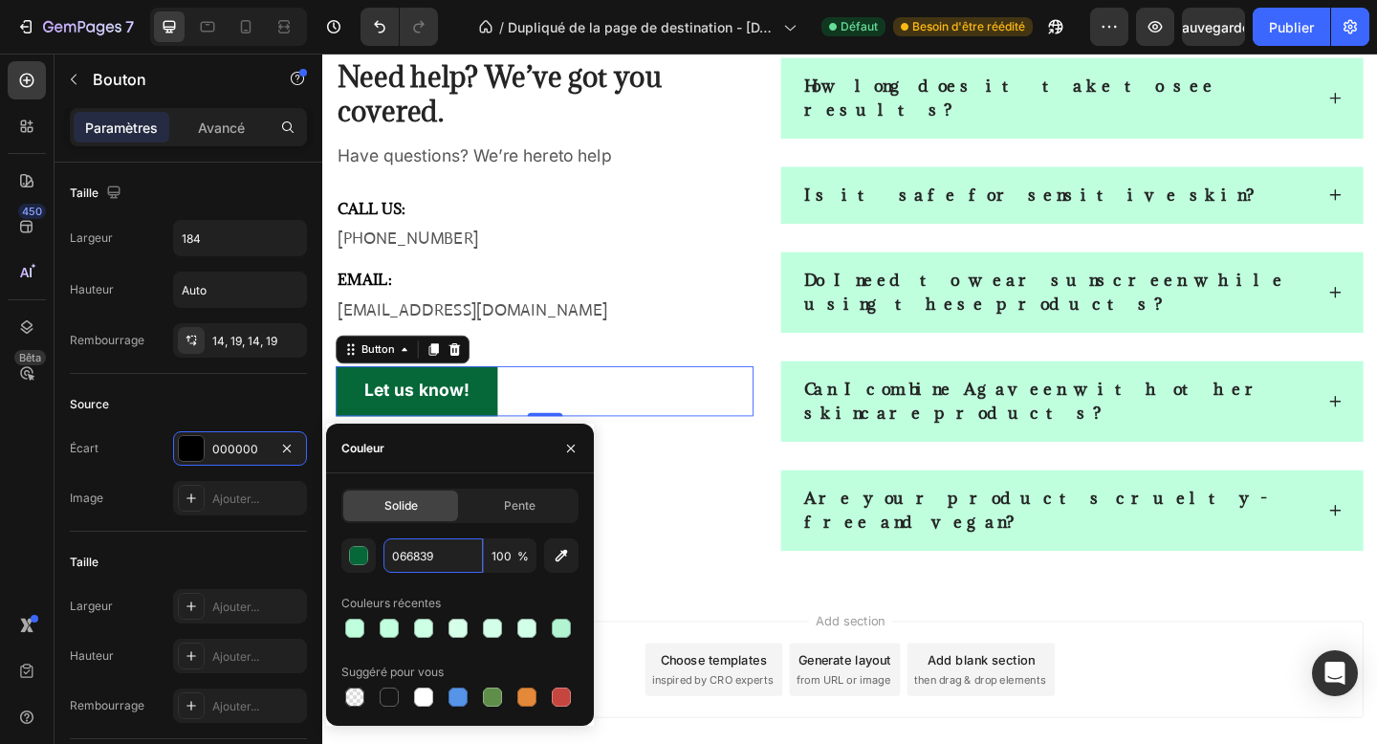
type input "066839"
click at [529, 576] on div "066839 100 % Couleurs récentes Suggéré pour vous" at bounding box center [459, 624] width 237 height 172
click at [626, 671] on div "Add section Choose templates inspired by CRO experts Generate layout from URL o…" at bounding box center [895, 723] width 1117 height 105
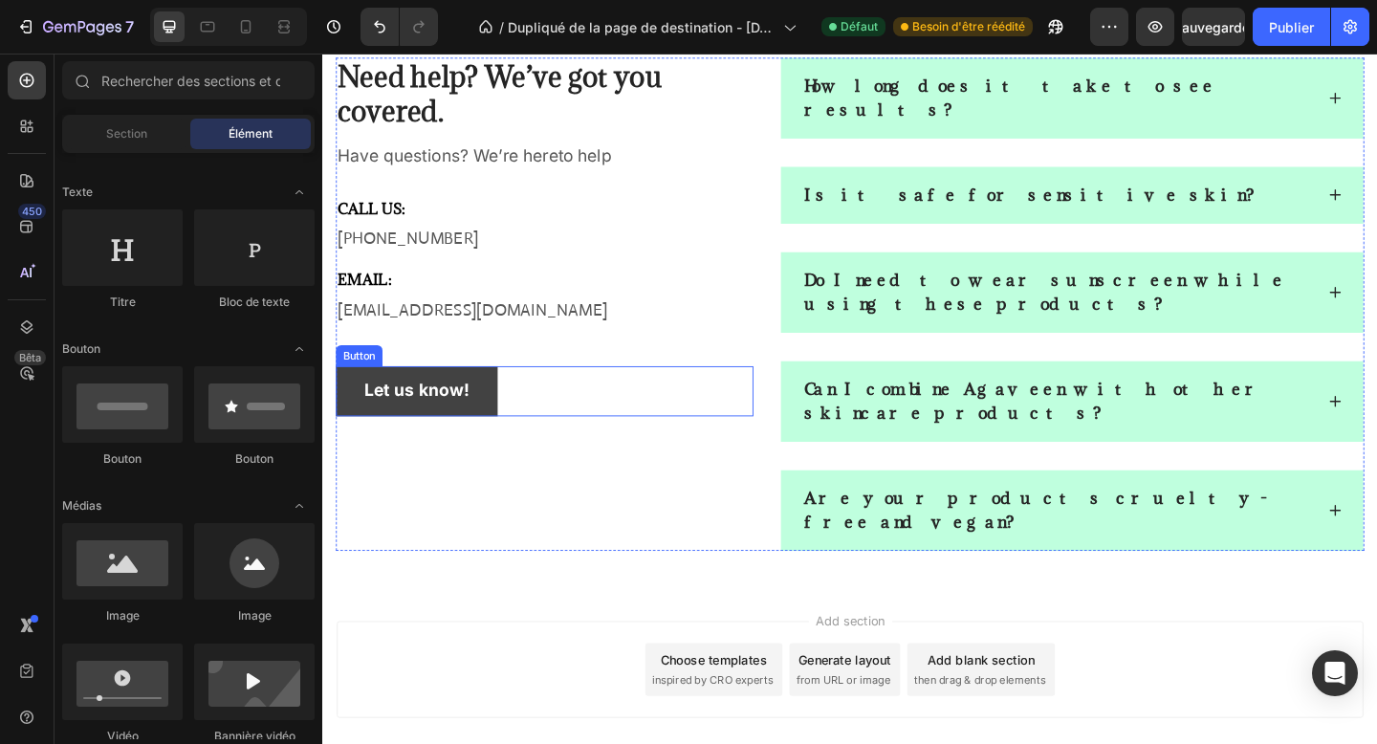
click at [497, 428] on button "Let us know!" at bounding box center [425, 421] width 176 height 54
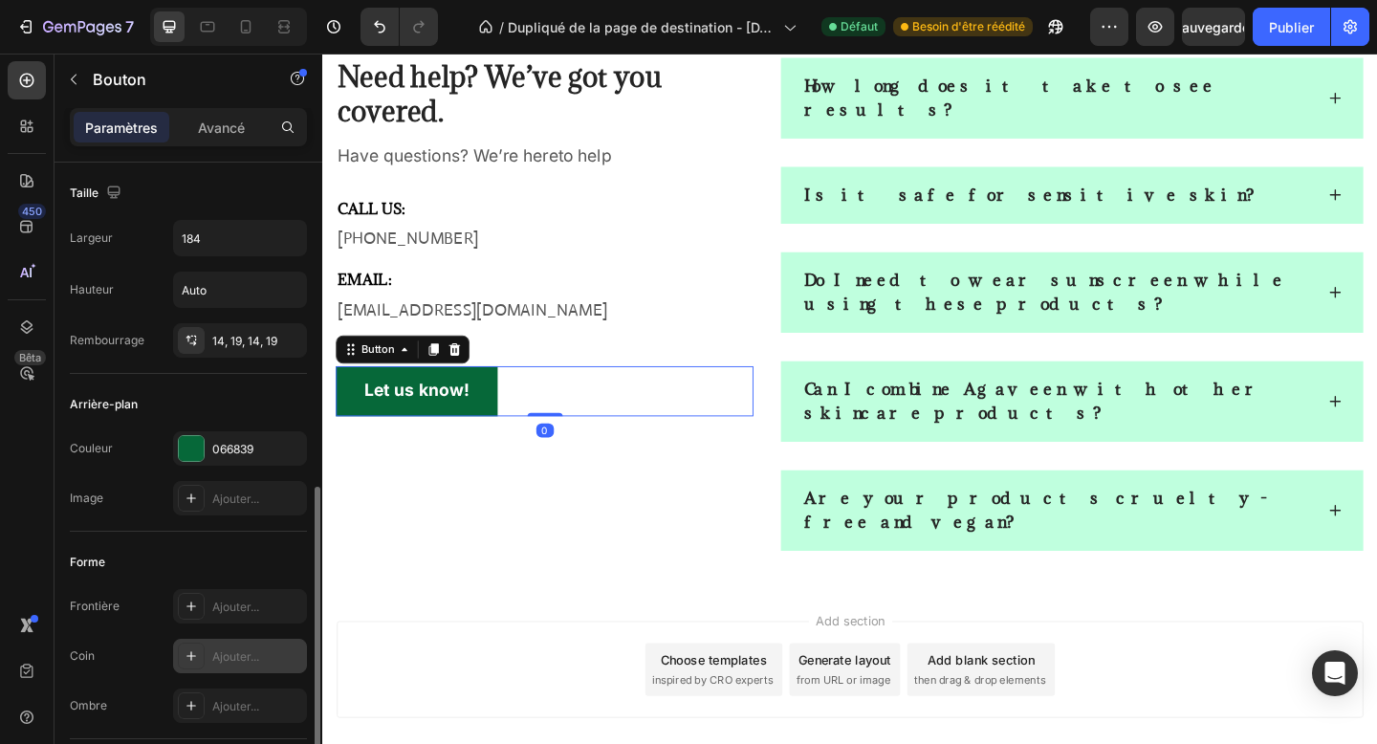
scroll to position [735, 0]
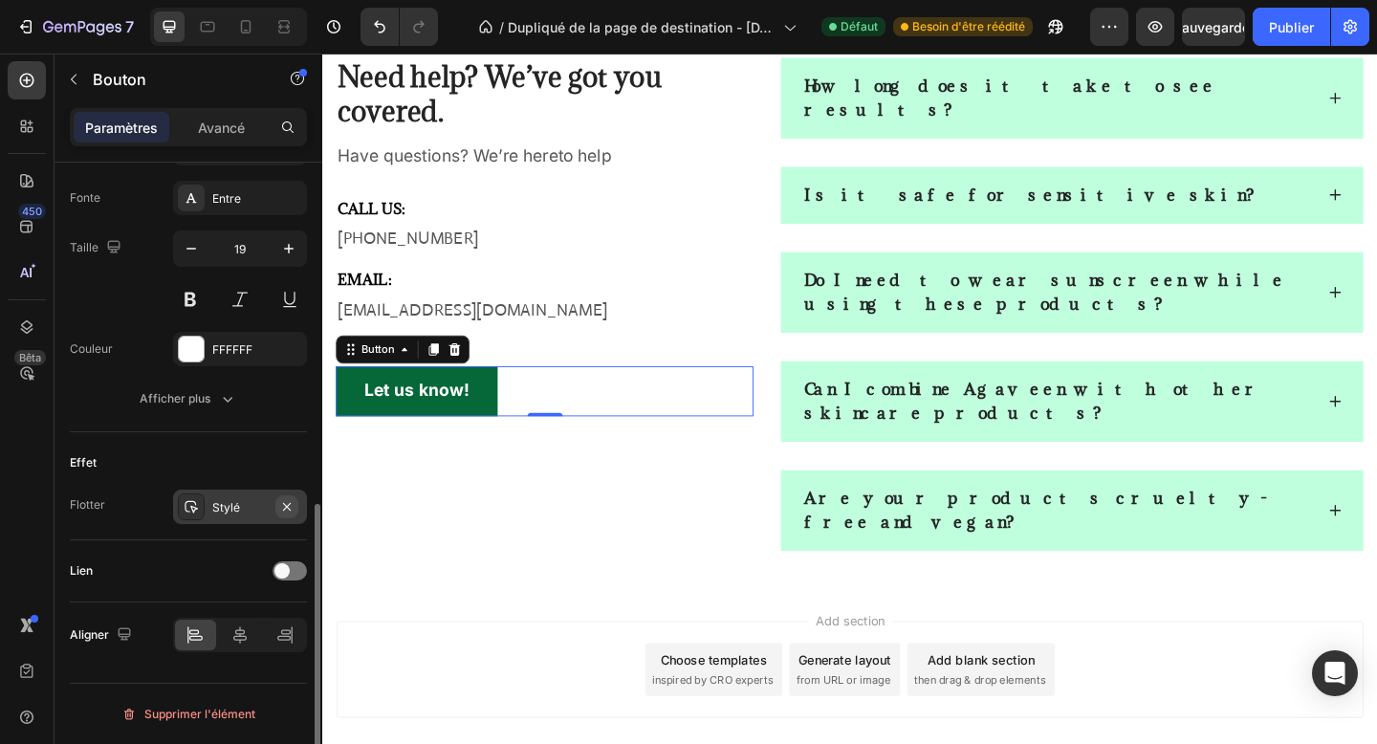
click at [280, 502] on icon "button" at bounding box center [286, 506] width 15 height 15
click at [282, 571] on span at bounding box center [281, 570] width 15 height 15
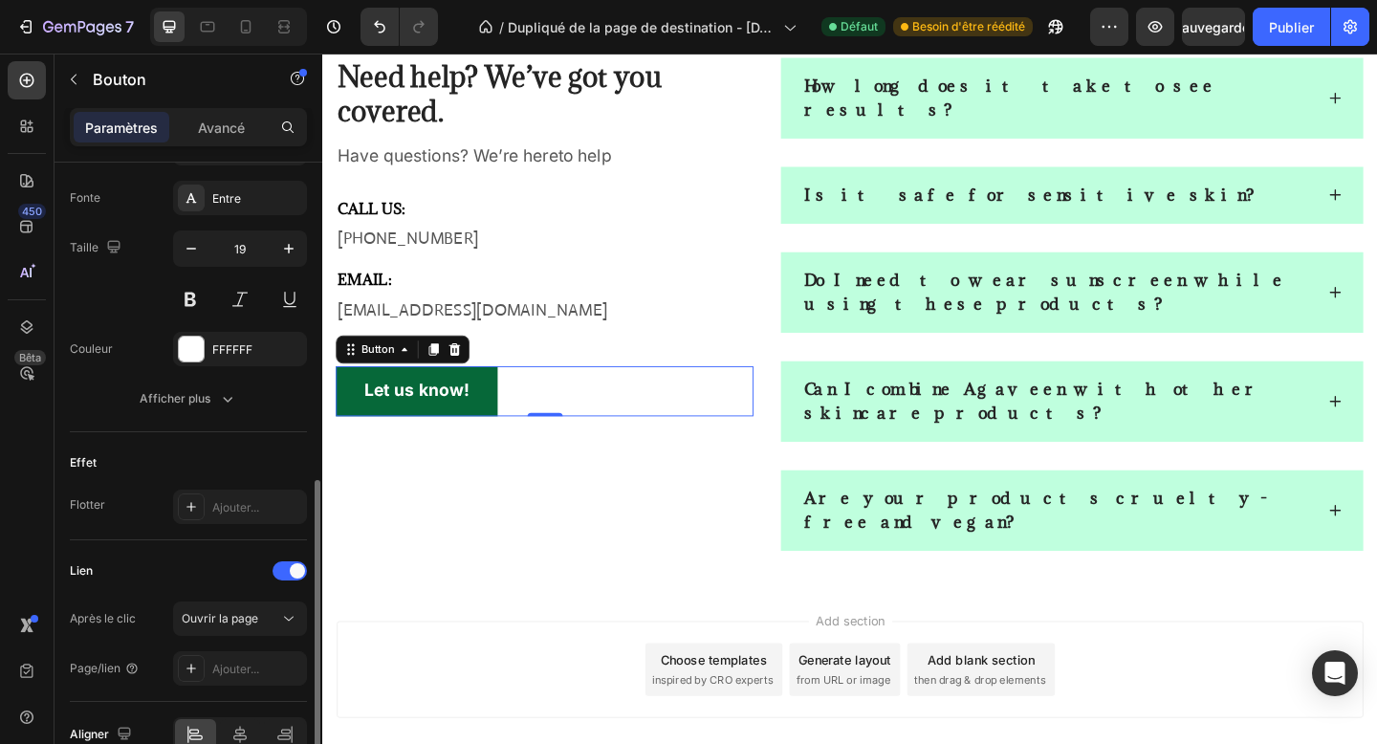
click at [235, 649] on div "Après le clic Ouvrir la page Page/lien Ajouter..." at bounding box center [188, 643] width 237 height 84
click at [233, 661] on div "Ajouter..." at bounding box center [257, 669] width 90 height 17
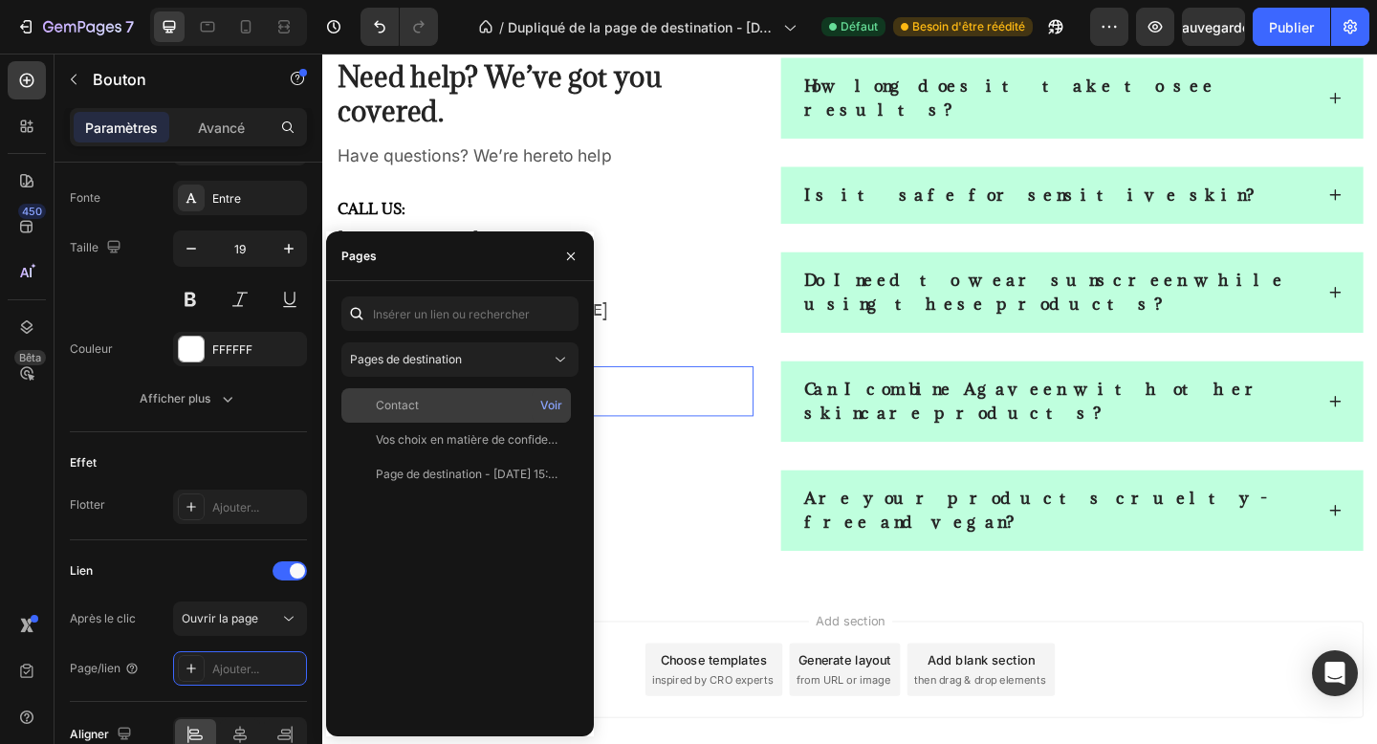
click at [427, 418] on div "Contact Voir" at bounding box center [455, 405] width 229 height 34
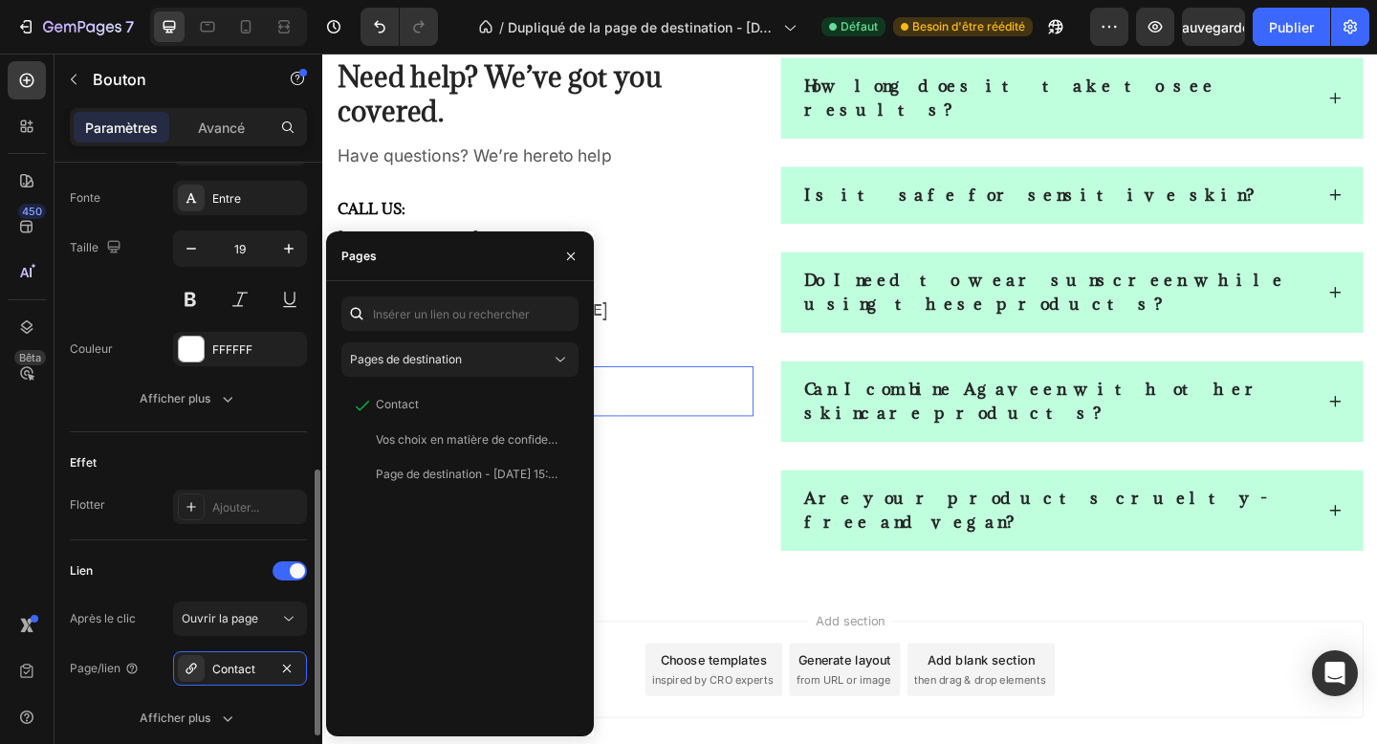
click at [168, 566] on div "Lien" at bounding box center [188, 570] width 237 height 31
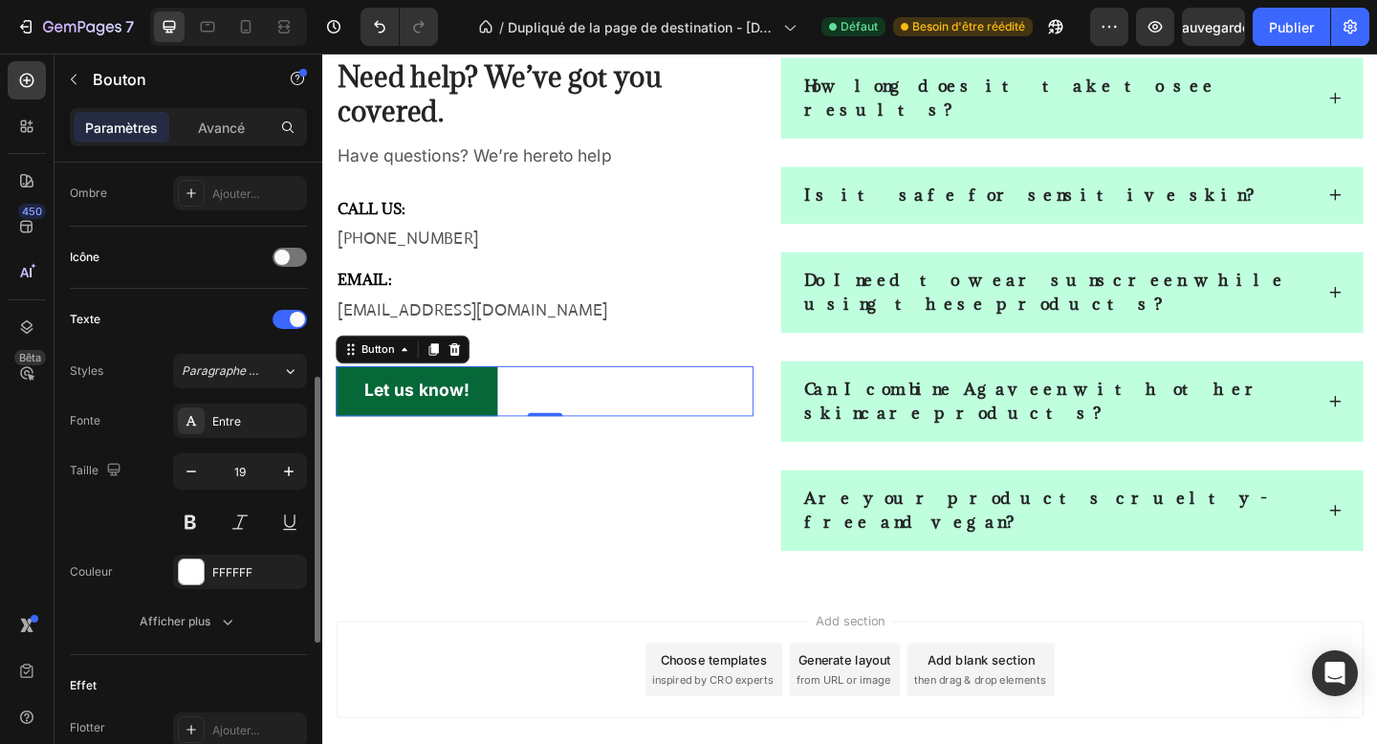
scroll to position [476, 0]
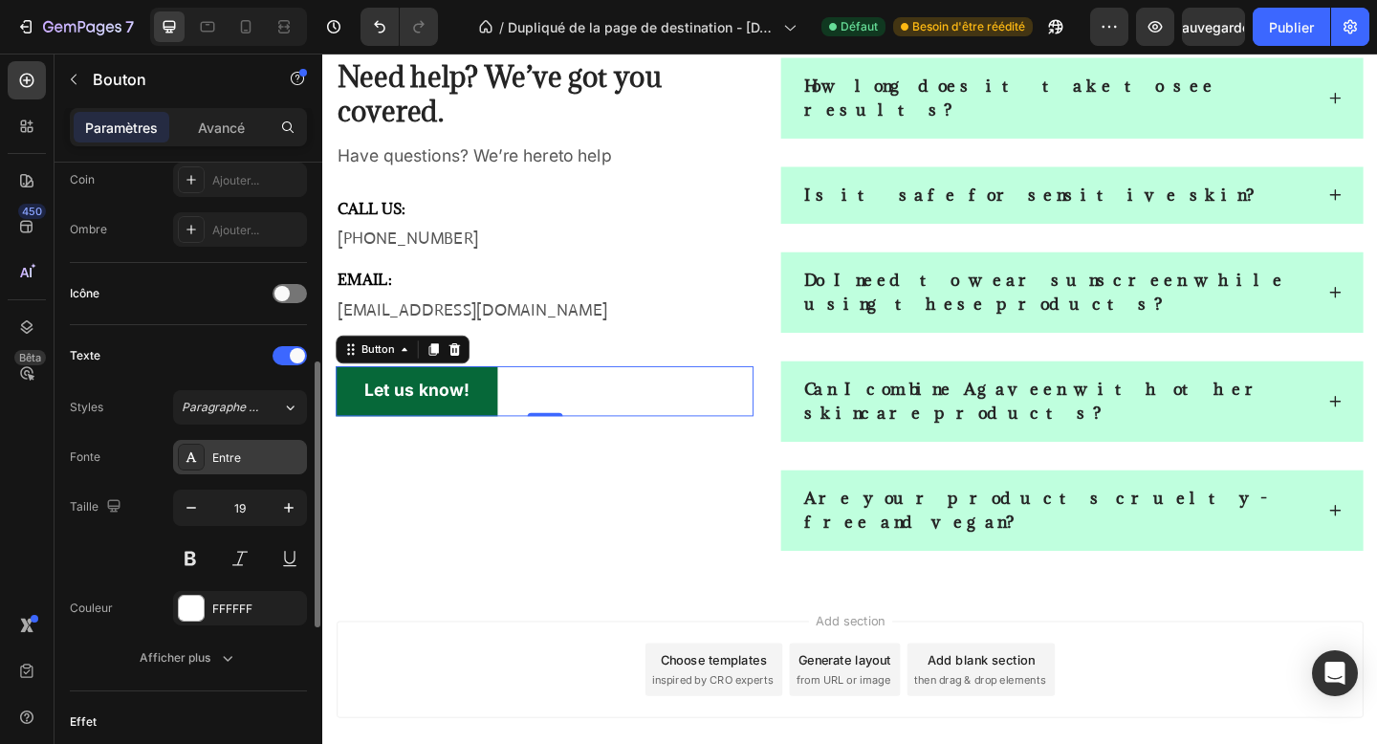
click at [232, 453] on font "Entre" at bounding box center [226, 457] width 29 height 14
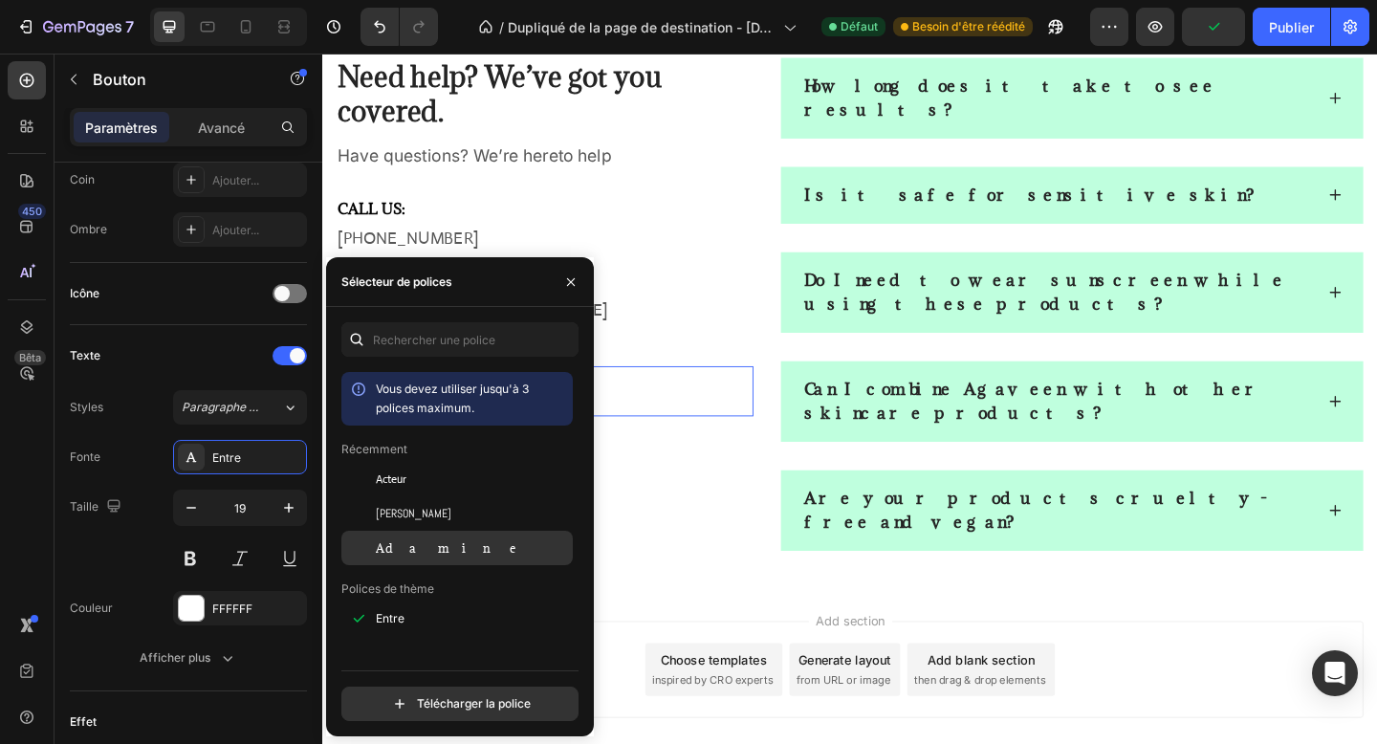
click at [445, 545] on div "Adamine" at bounding box center [472, 547] width 193 height 17
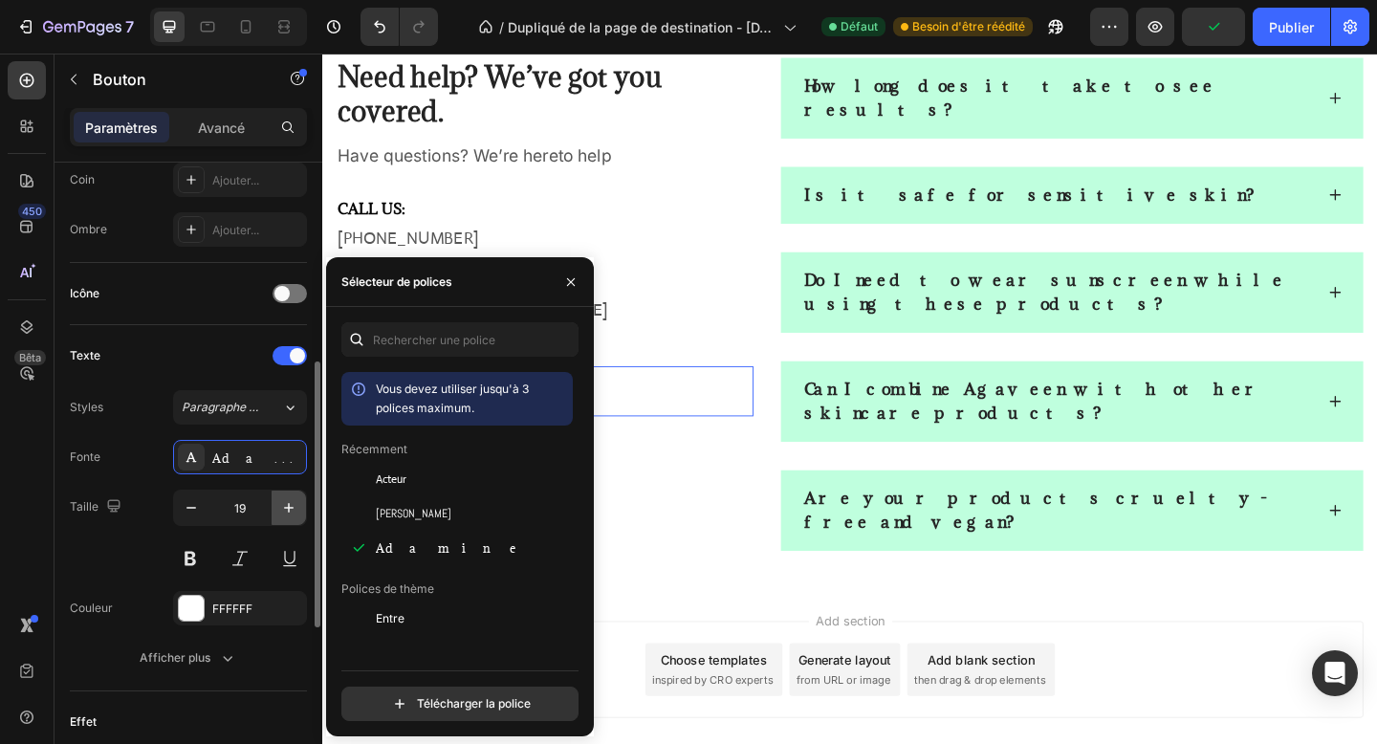
click at [293, 508] on icon "button" at bounding box center [288, 507] width 19 height 19
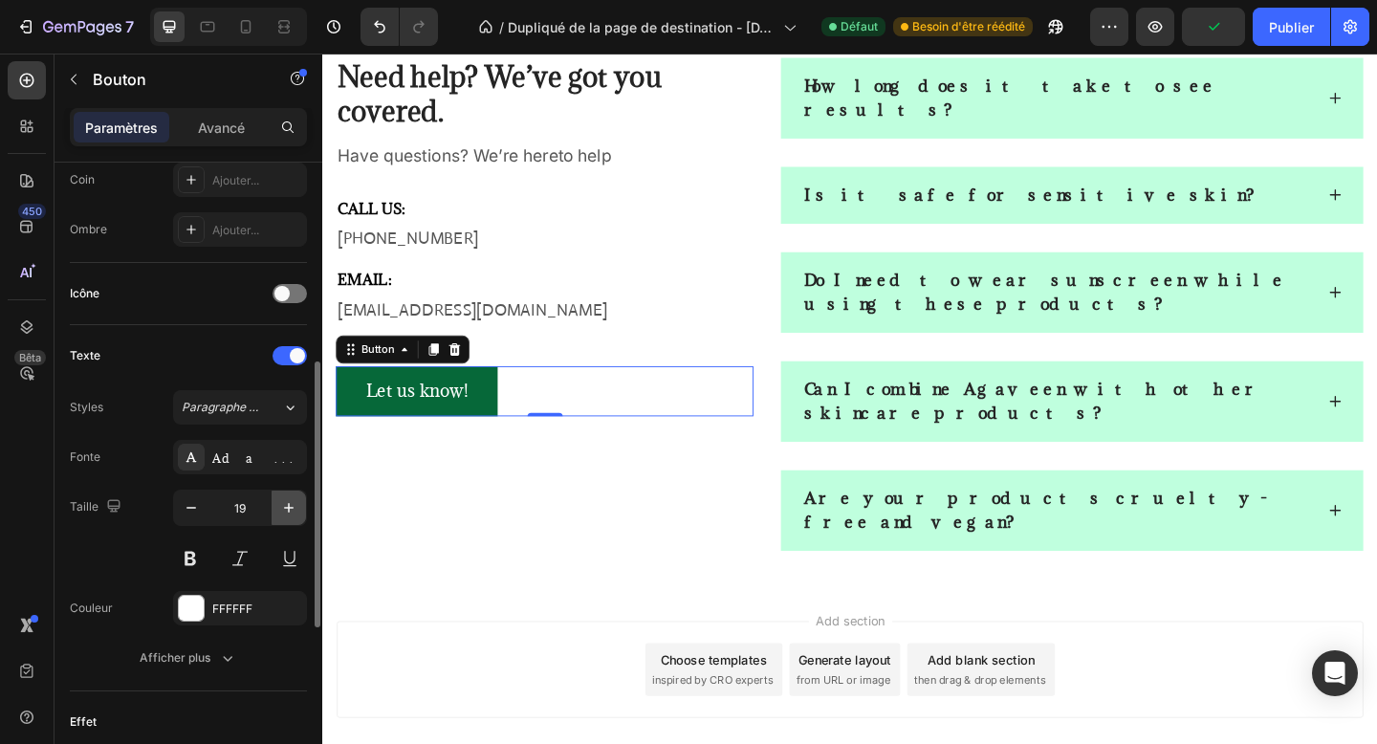
type input "20"
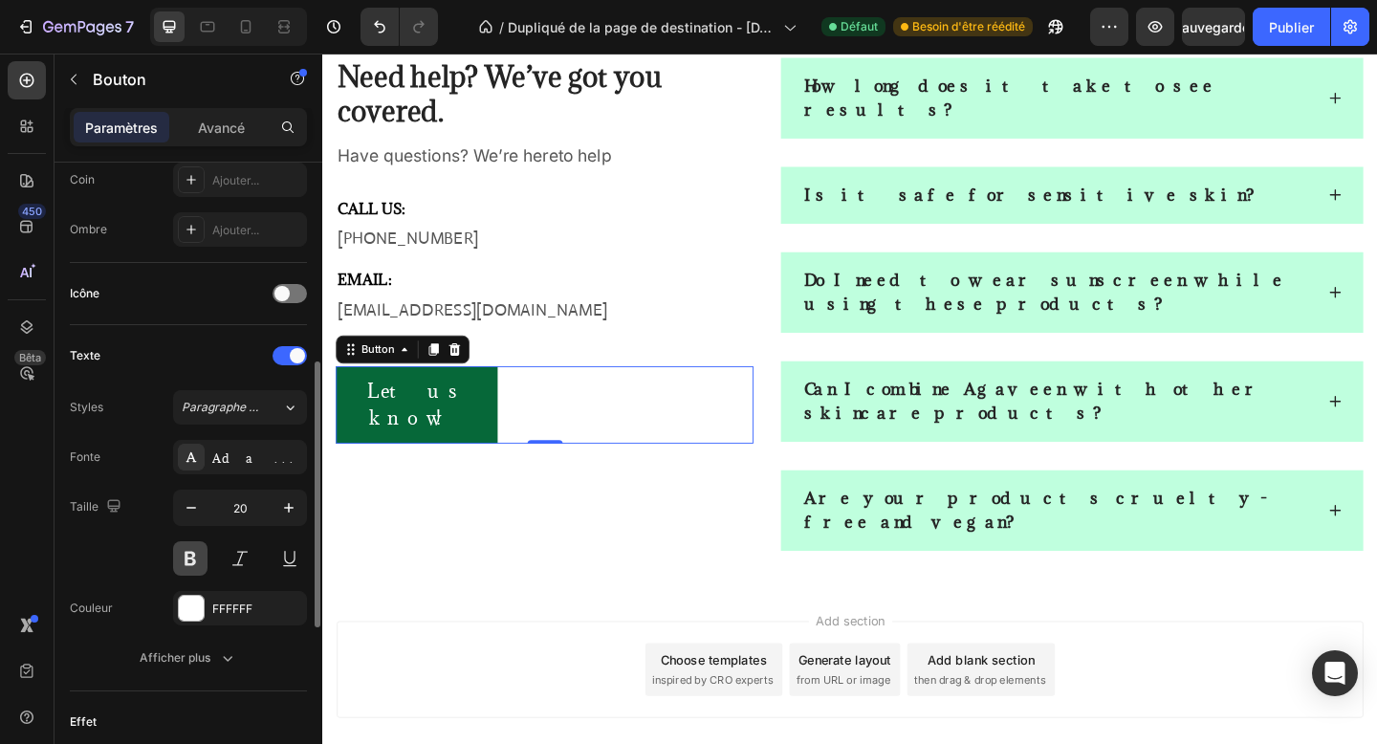
click at [194, 552] on button at bounding box center [190, 558] width 34 height 34
click at [117, 542] on div "Taille 20" at bounding box center [188, 532] width 237 height 86
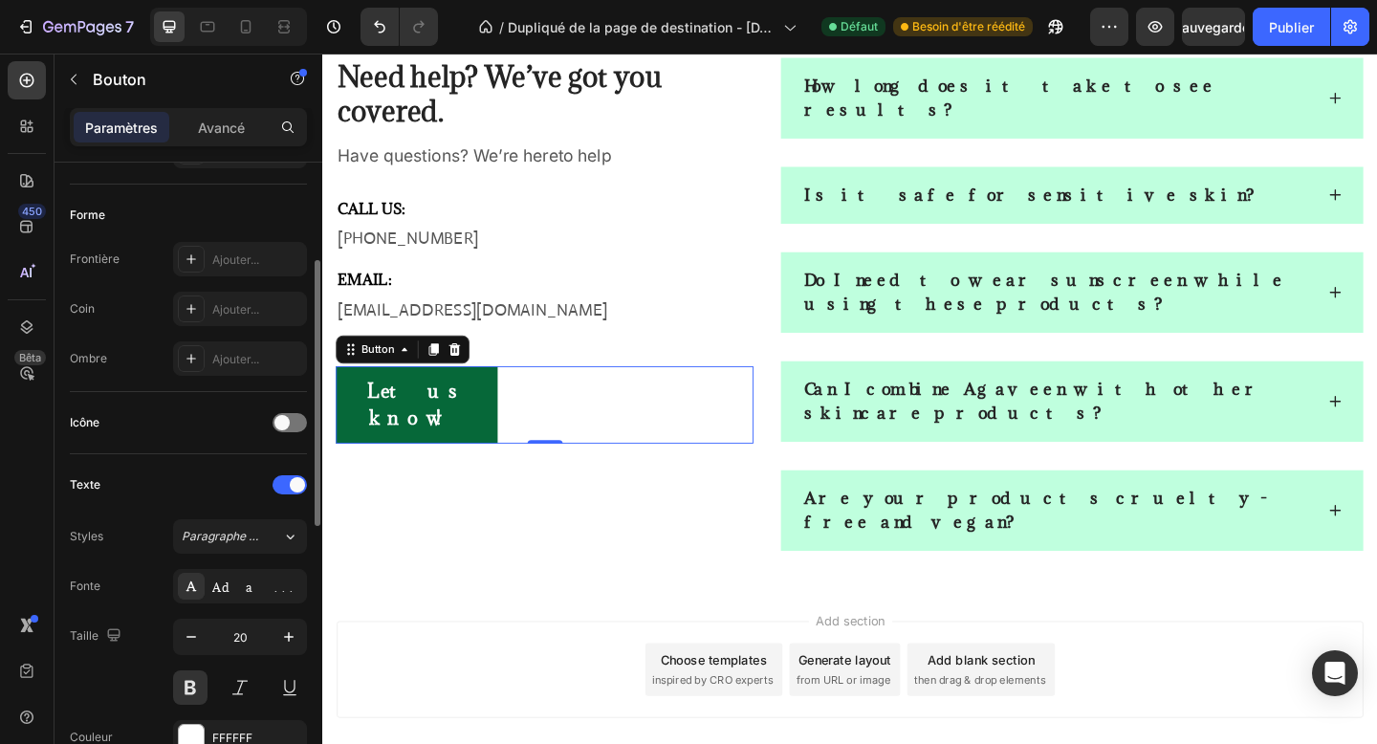
scroll to position [313, 0]
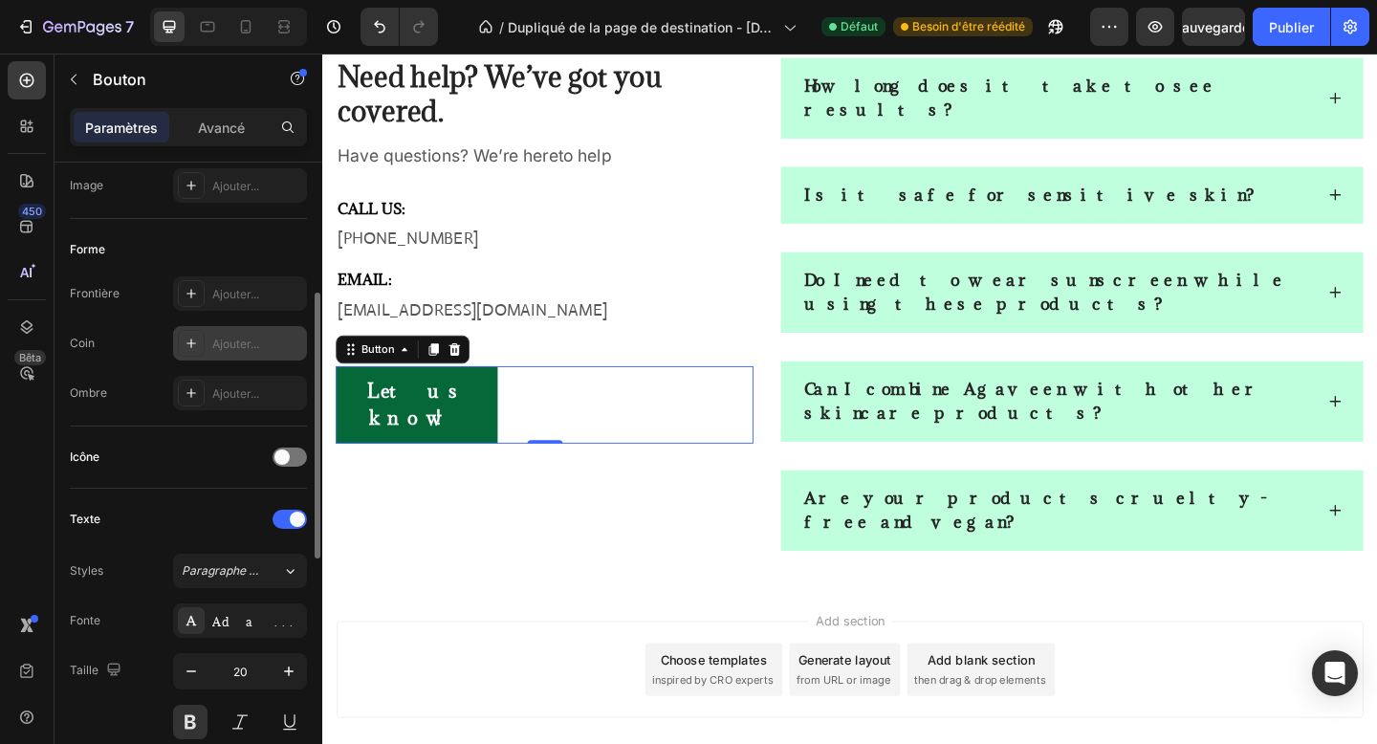
click at [230, 328] on div "Ajouter..." at bounding box center [240, 343] width 134 height 34
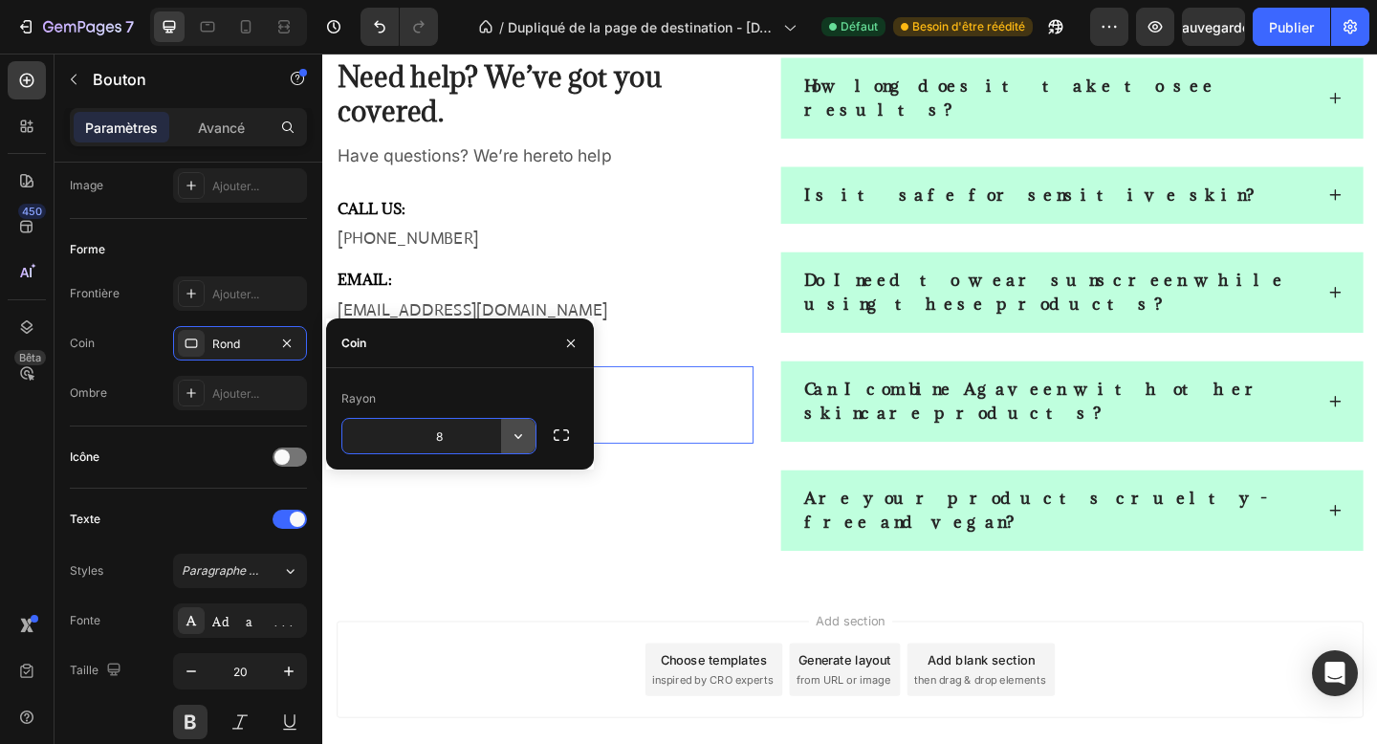
click at [511, 440] on icon "button" at bounding box center [518, 435] width 19 height 19
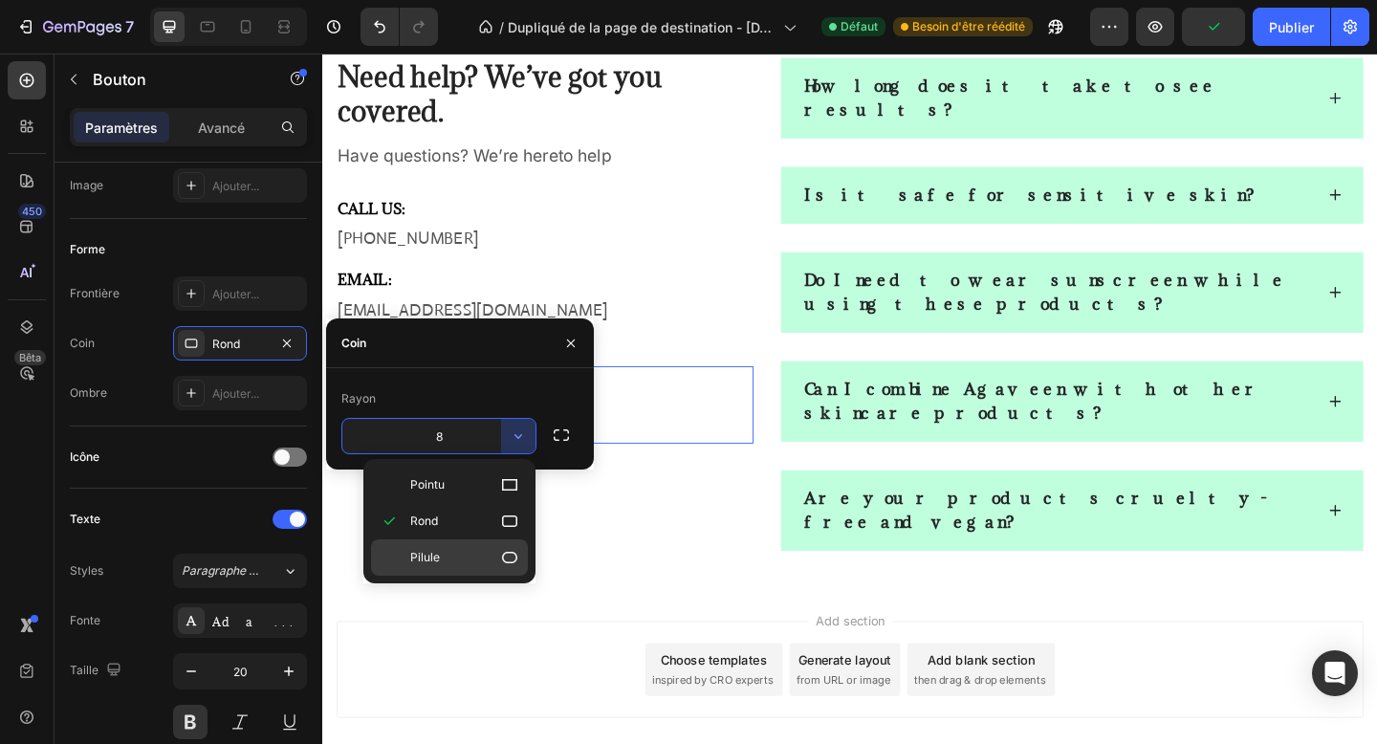
click at [457, 550] on p "Pilule" at bounding box center [464, 557] width 109 height 19
type input "9999"
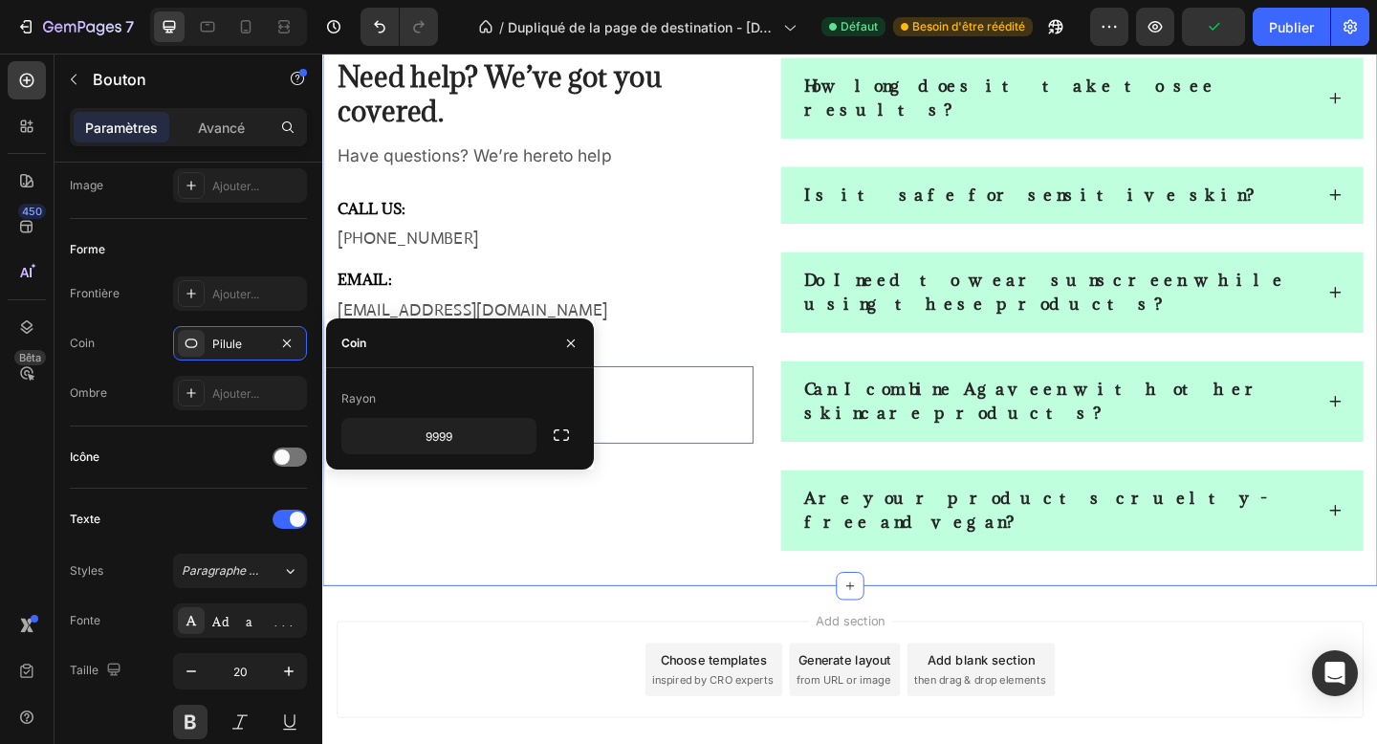
click at [657, 508] on div "Need help? We’ve got you covered. Heading Have questions? We’re hereto help Tex…" at bounding box center [895, 326] width 1147 height 613
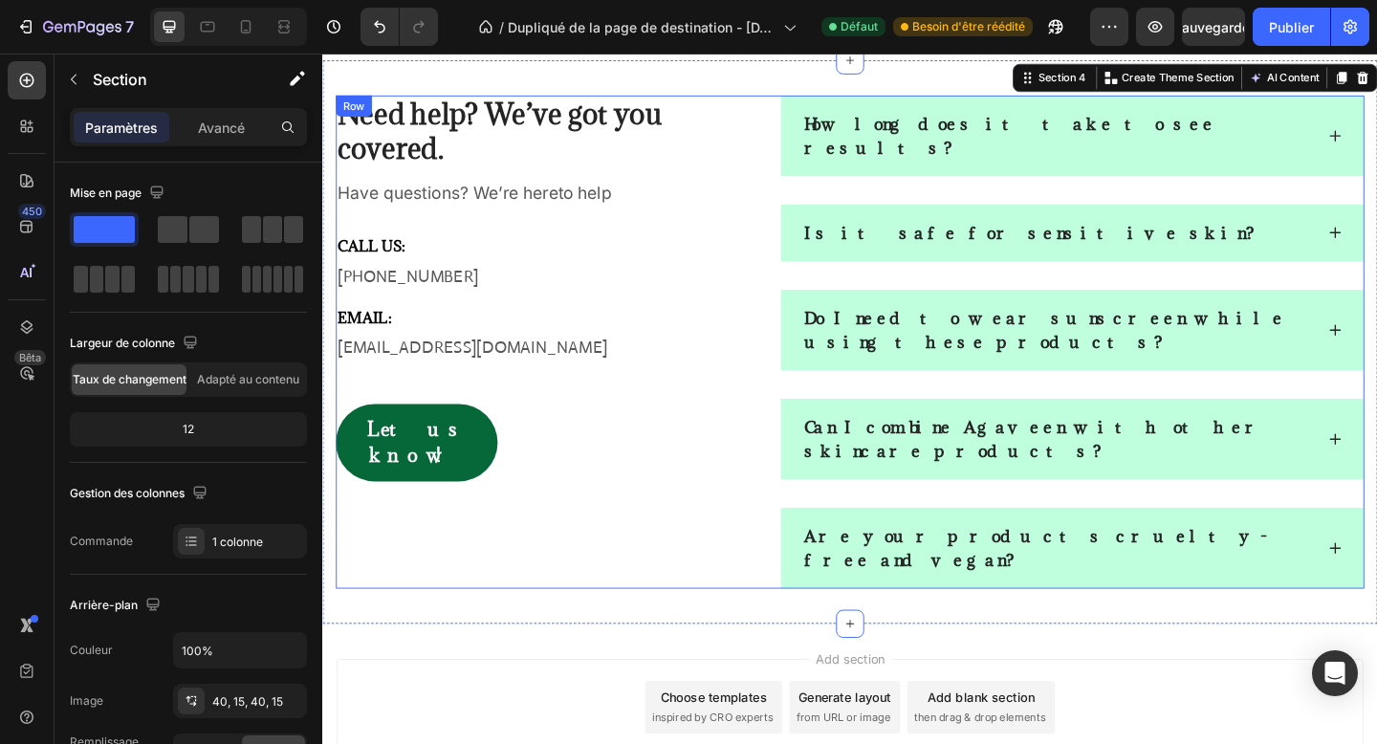
scroll to position [2813, 0]
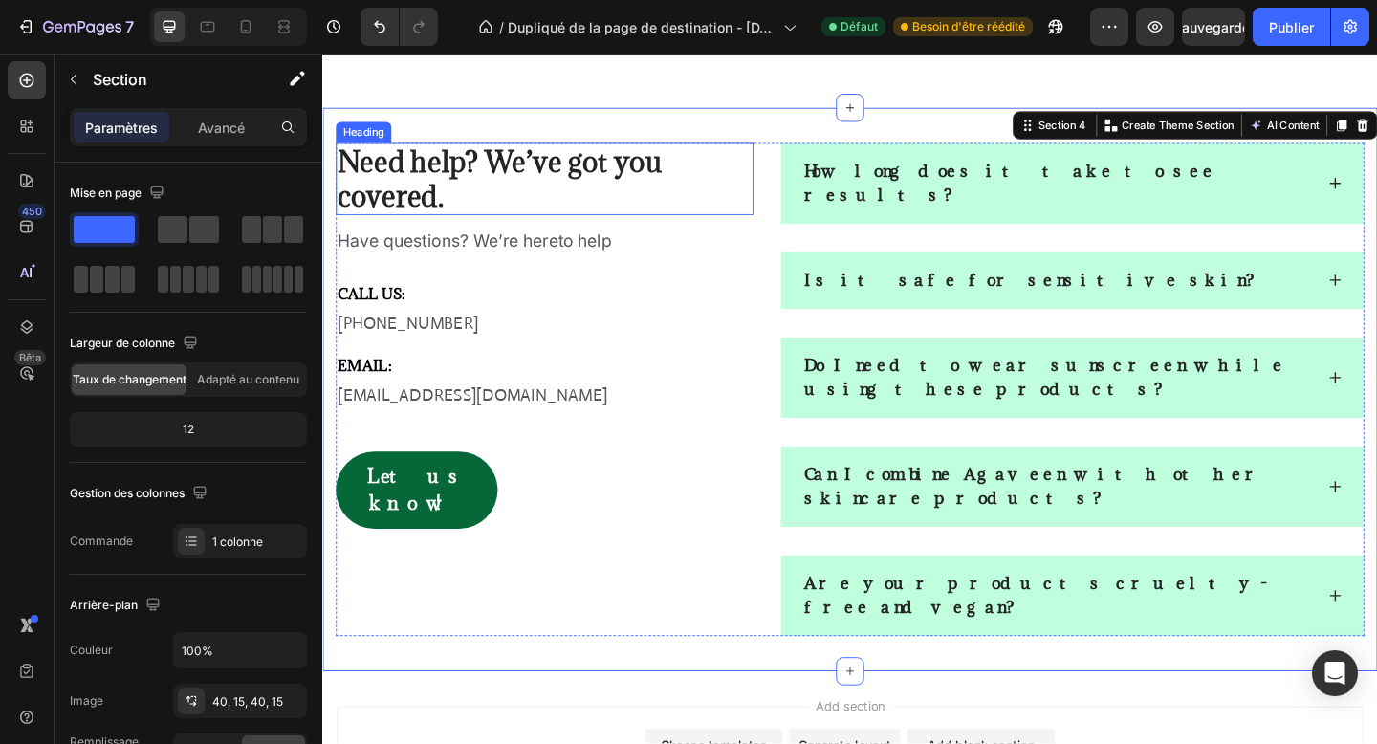
click at [587, 181] on h2 "Need help? We’ve got you covered." at bounding box center [564, 190] width 454 height 78
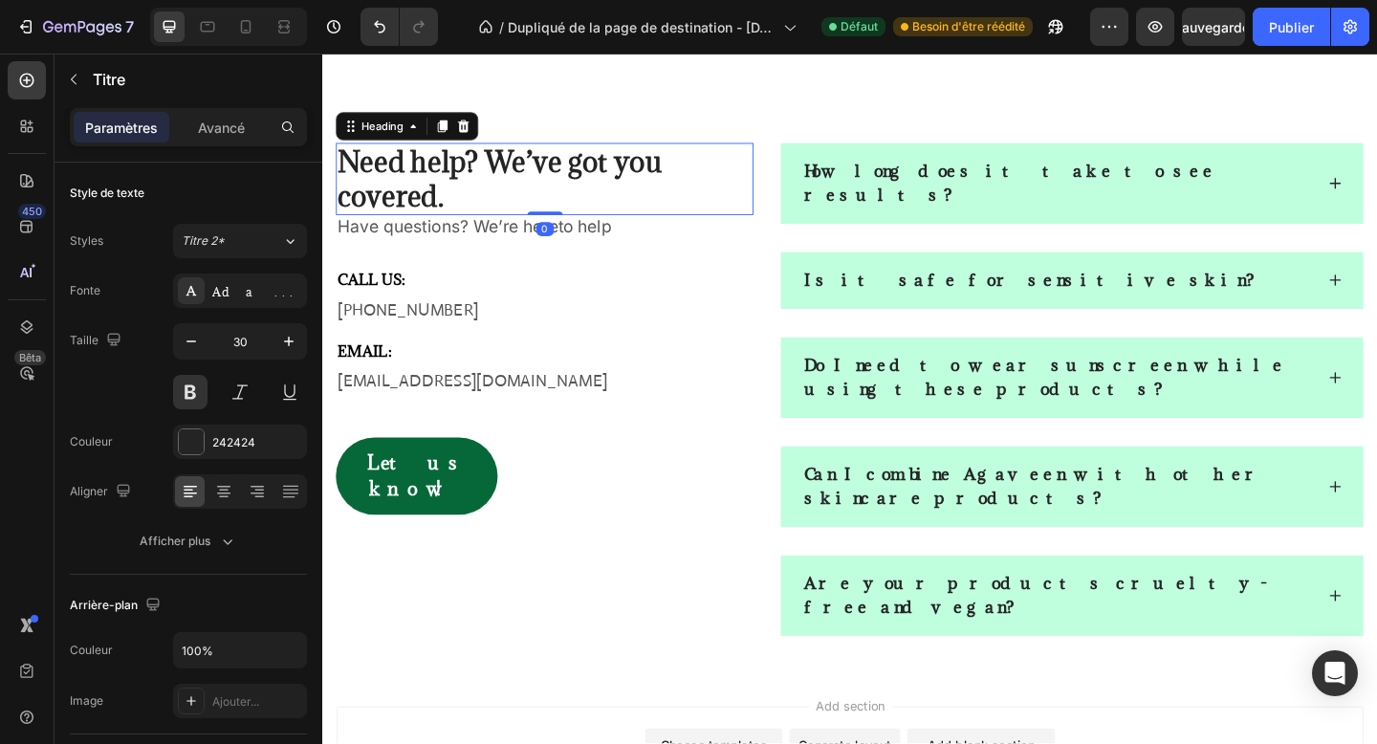
drag, startPoint x: 557, startPoint y: 242, endPoint x: 555, endPoint y: 212, distance: 29.7
click at [555, 212] on div "Need help? We’ve got you covered. Heading 0" at bounding box center [564, 190] width 454 height 78
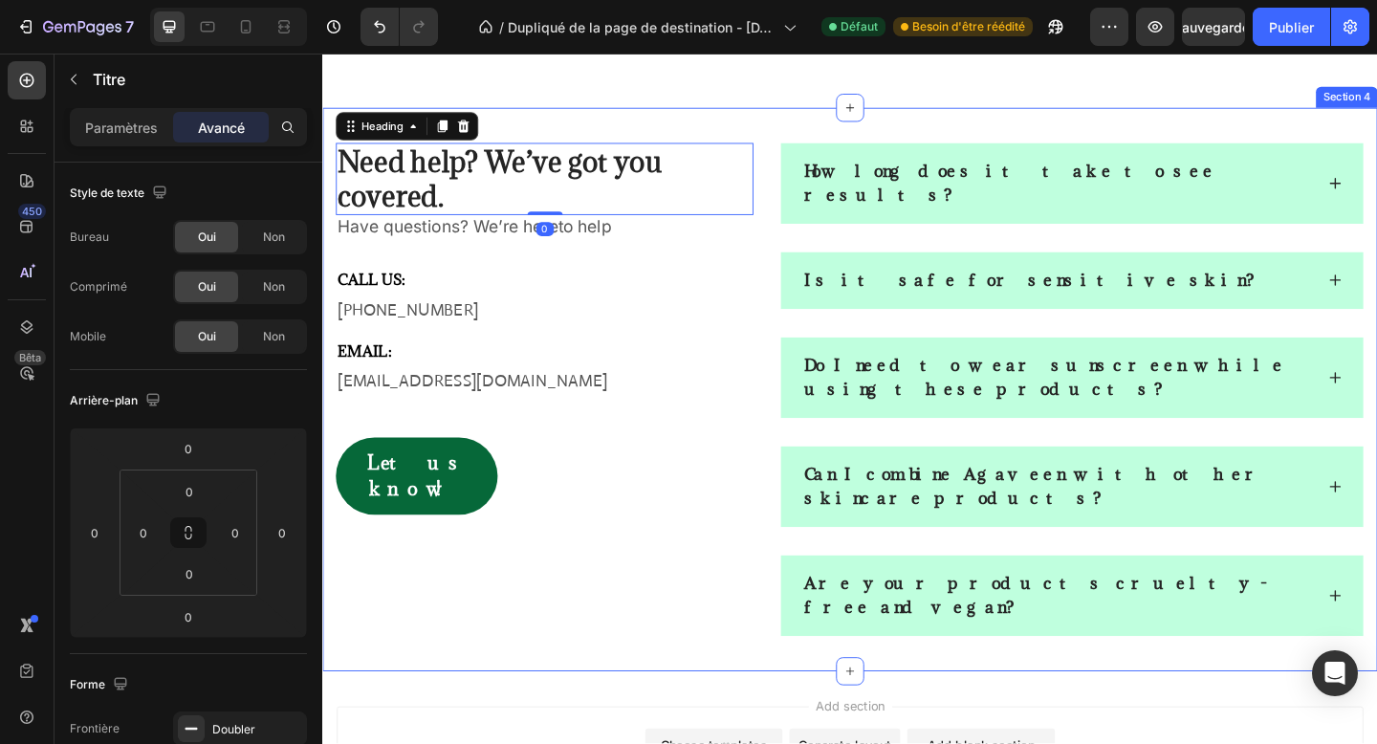
click at [641, 593] on div "Need help? We’ve got you covered. Heading 0 Have questions? We’re hereto help T…" at bounding box center [895, 419] width 1147 height 613
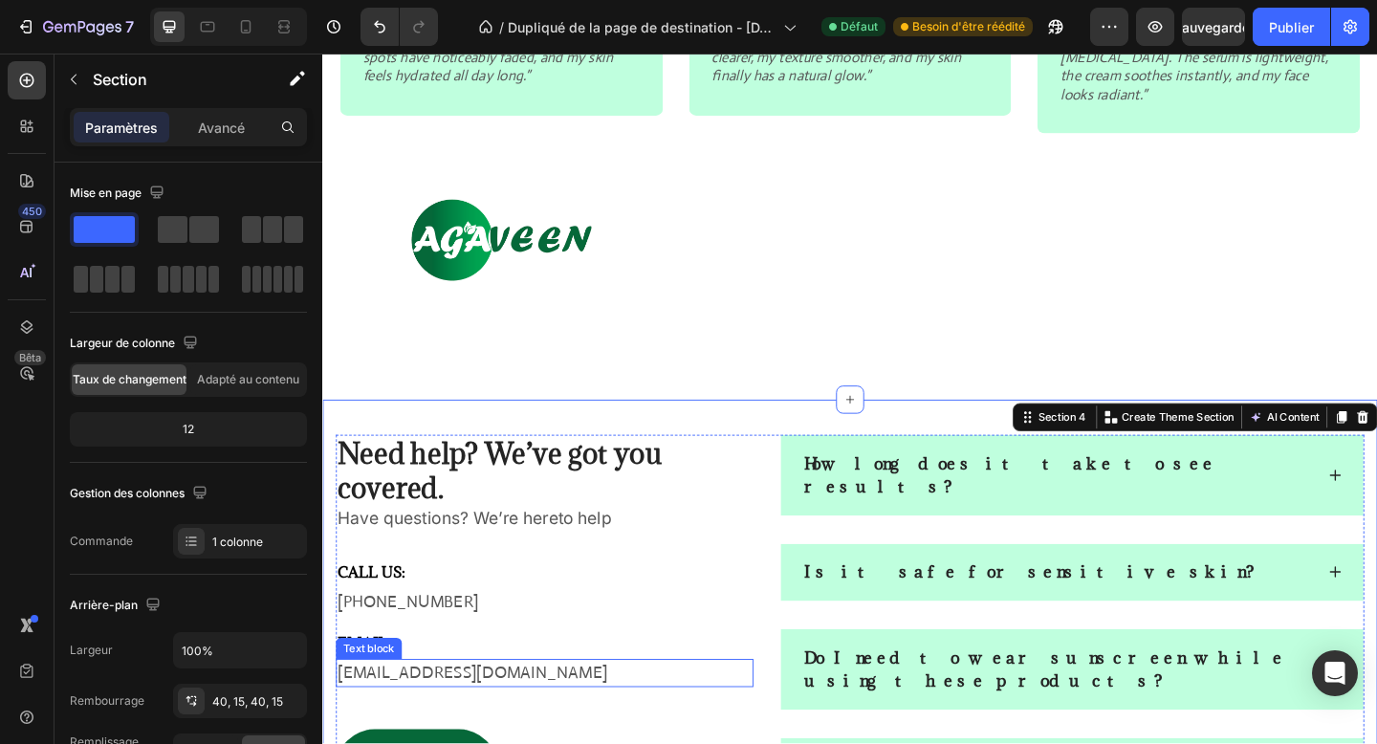
scroll to position [2500, 0]
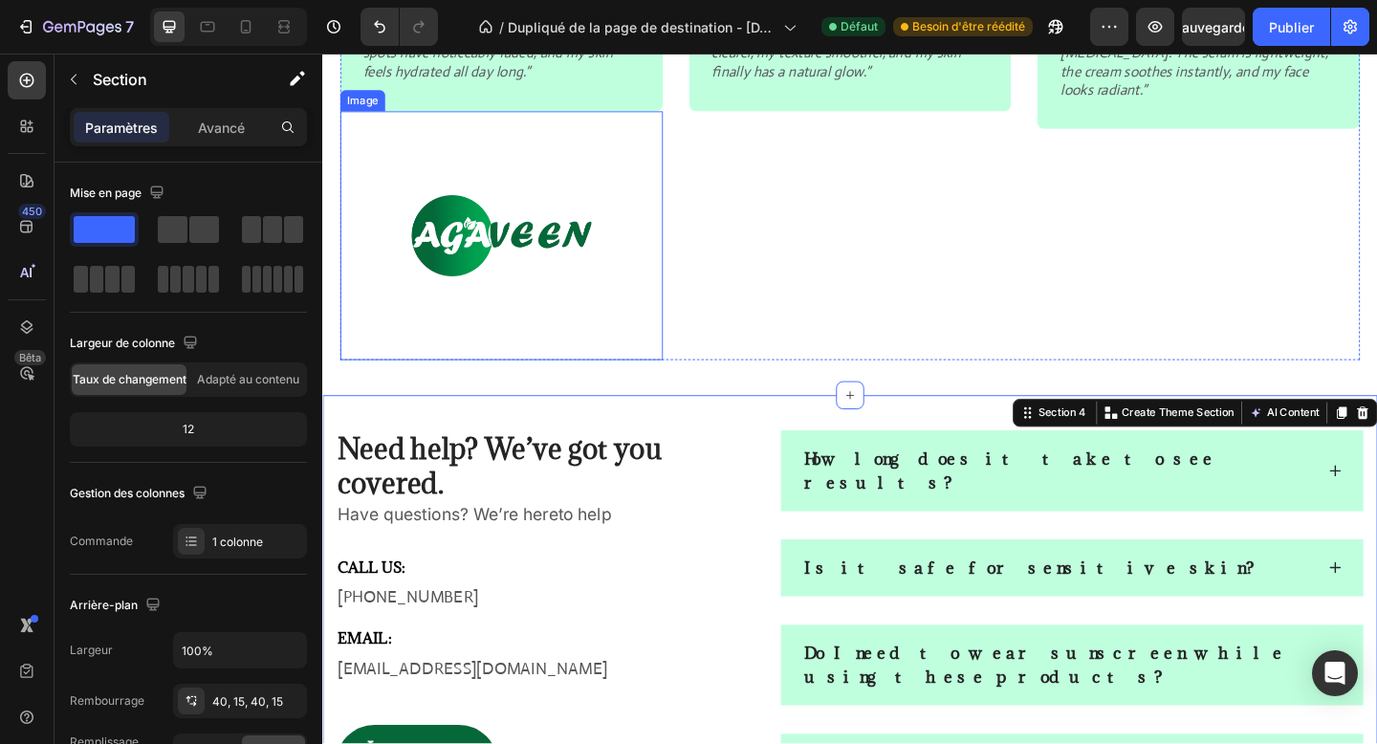
click at [636, 336] on img at bounding box center [516, 252] width 351 height 271
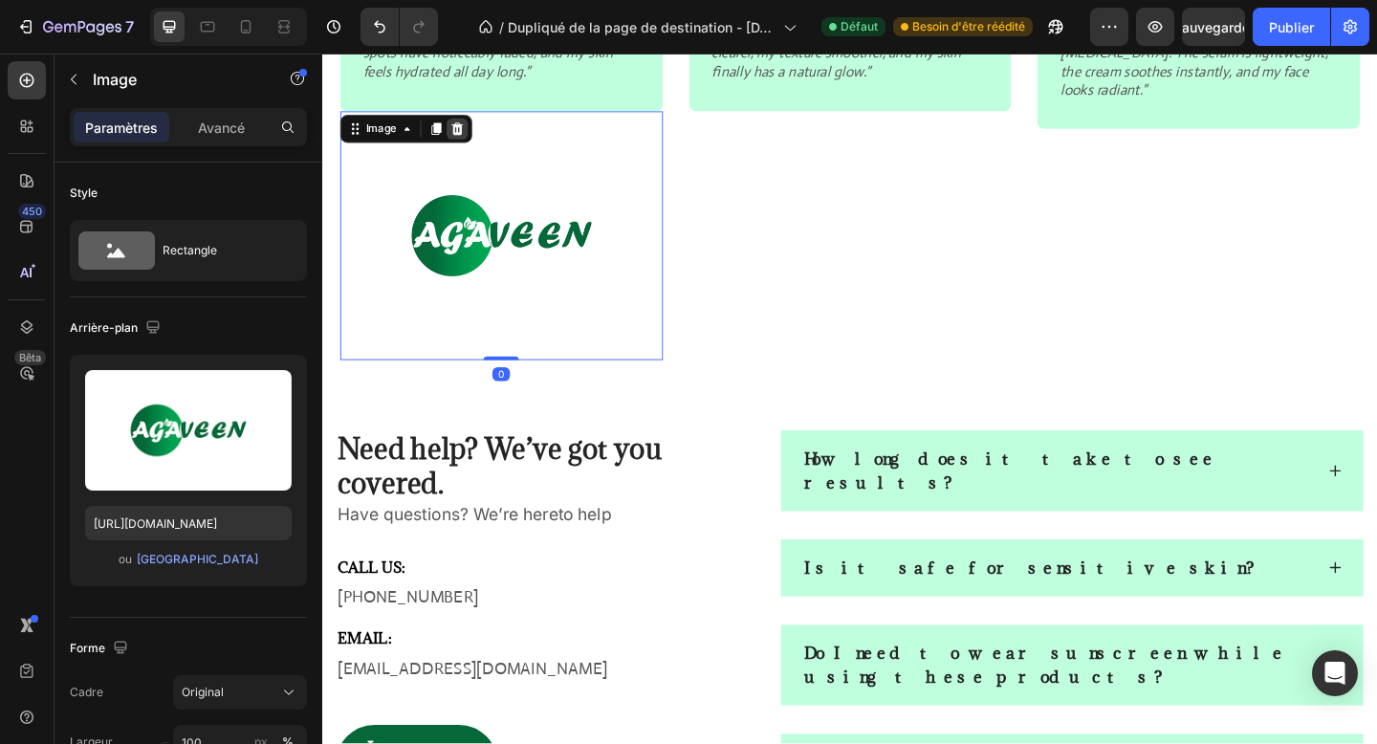
click at [476, 127] on div at bounding box center [468, 135] width 23 height 23
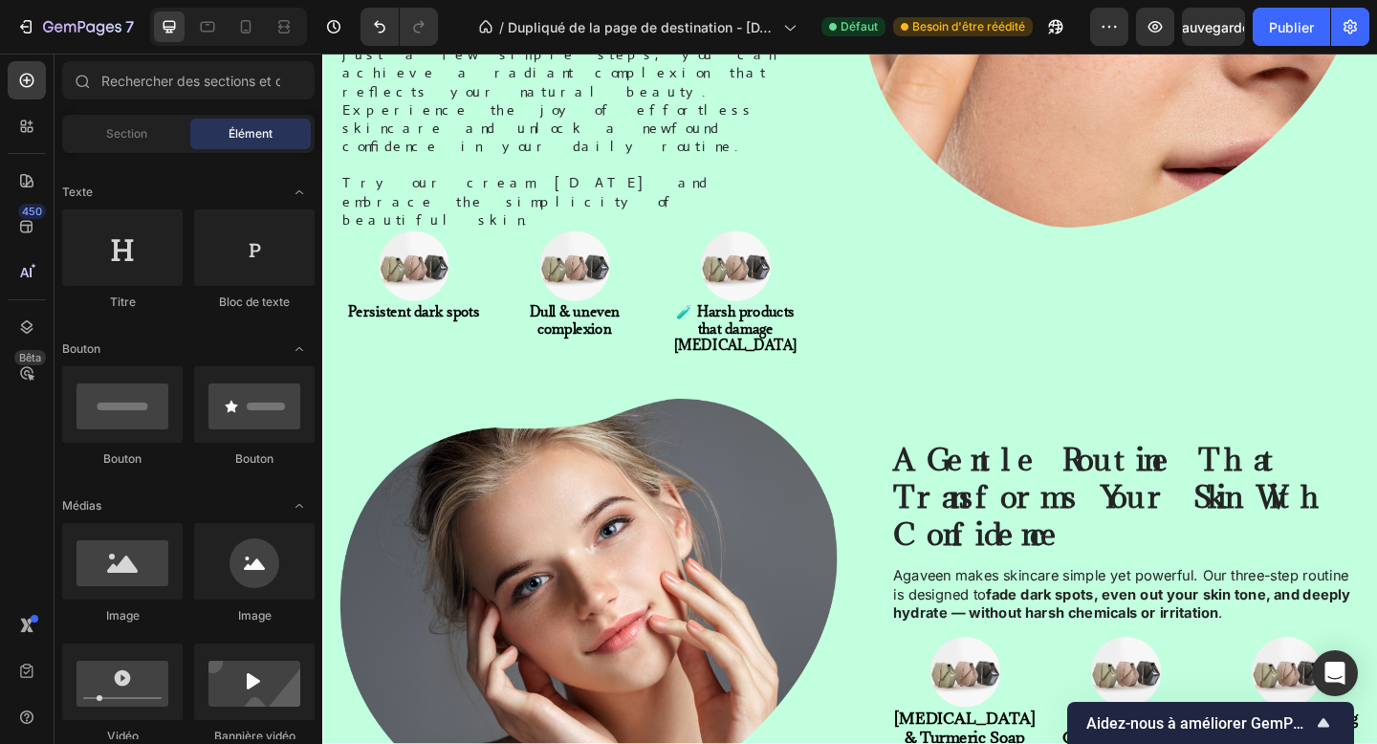
scroll to position [1317, 0]
click at [908, 428] on div "A Gentle Routine That Transforms Your Skin With Confidence Heading Agaveen make…" at bounding box center [895, 660] width 1109 height 465
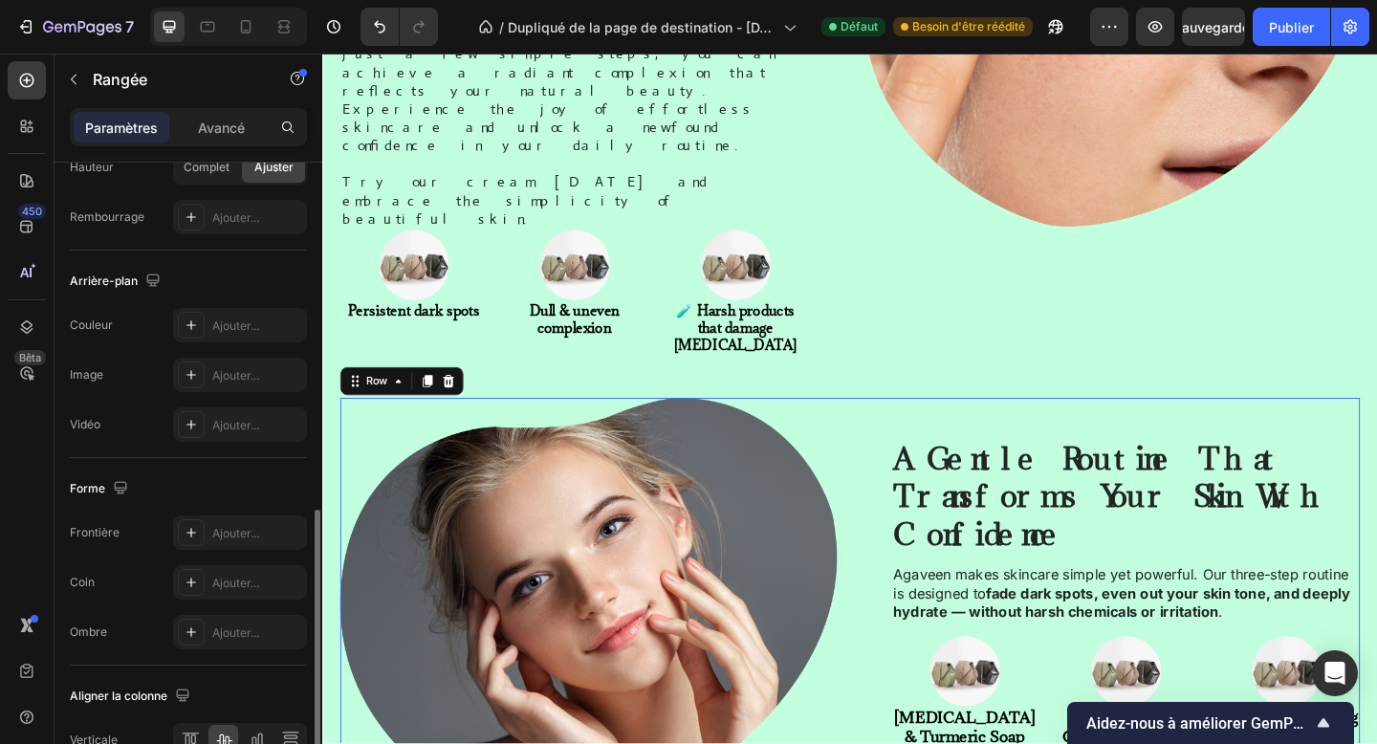
scroll to position [749, 0]
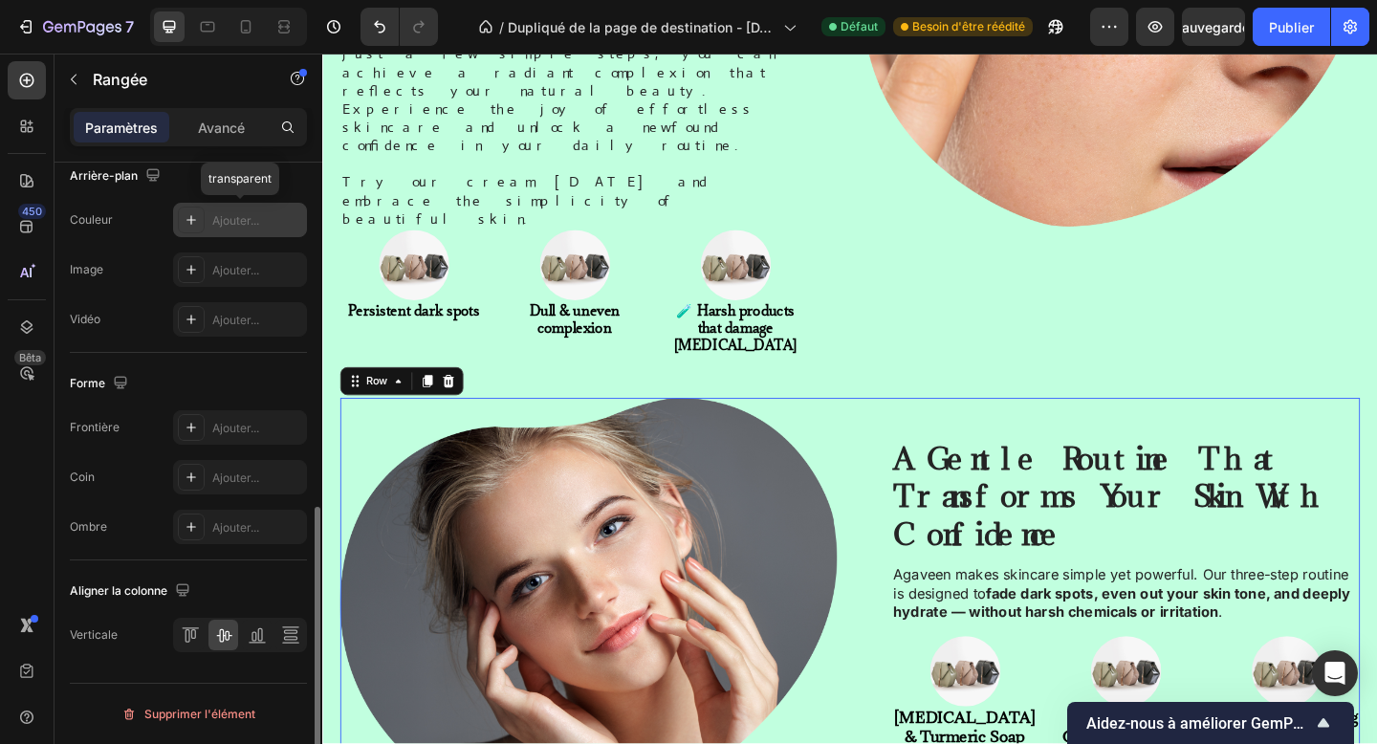
click at [198, 204] on div "Ajouter..." at bounding box center [240, 220] width 134 height 34
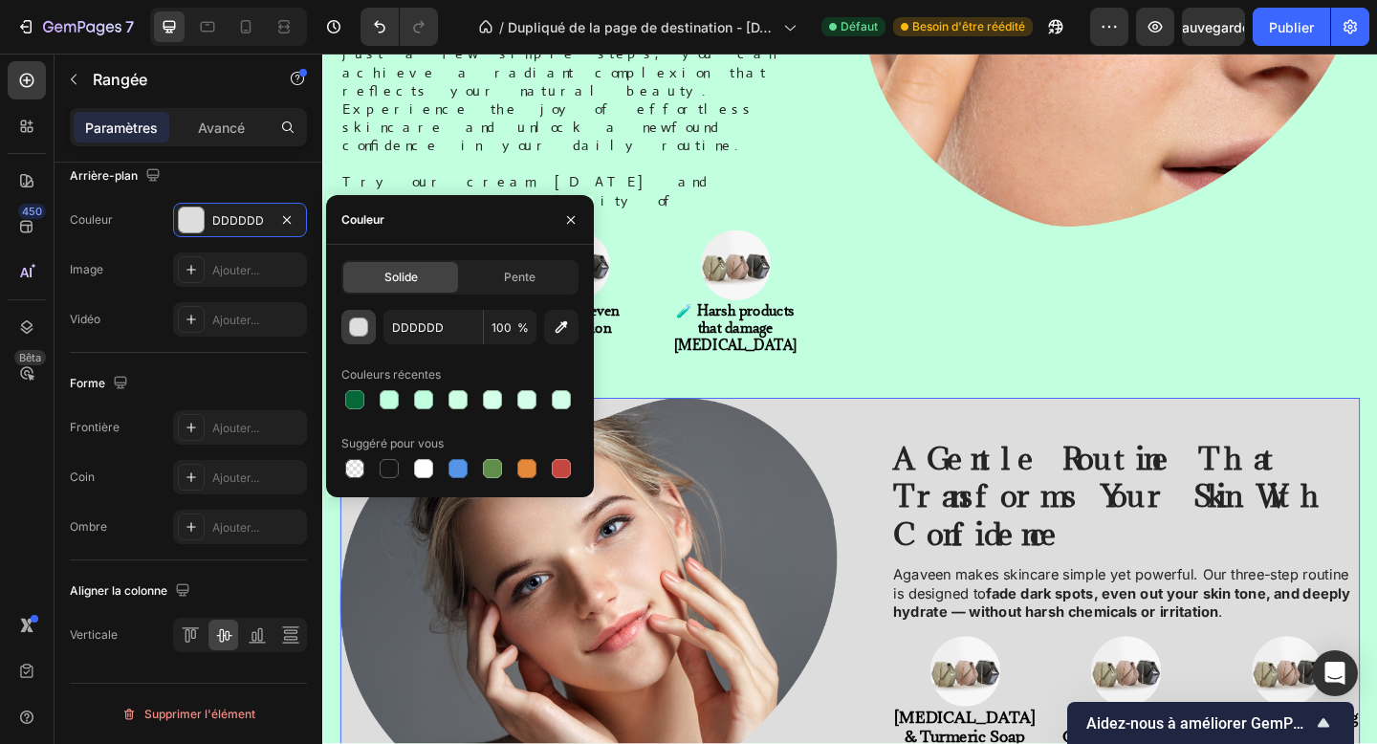
click at [366, 330] on div "button" at bounding box center [359, 327] width 19 height 19
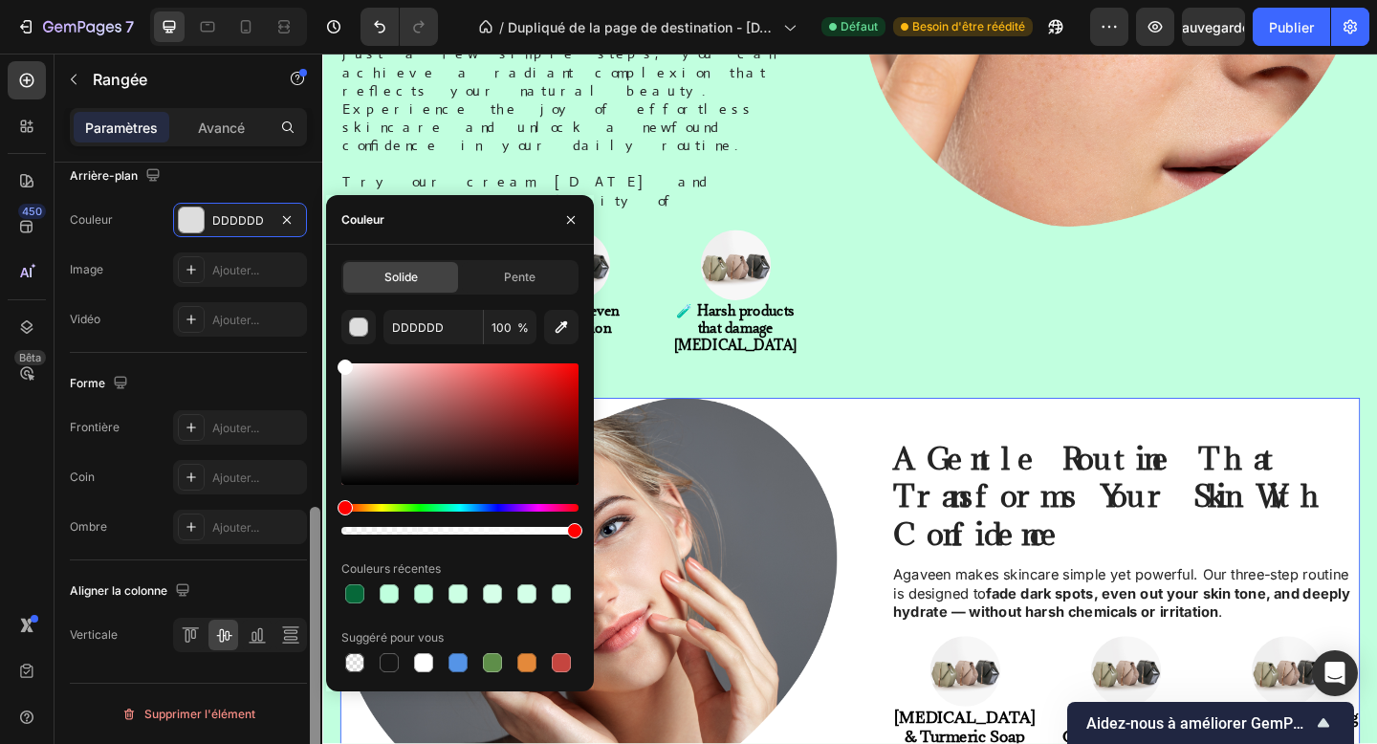
drag, startPoint x: 365, startPoint y: 366, endPoint x: 316, endPoint y: 345, distance: 53.1
click at [316, 345] on div "450 Bêta Sections(18) Éléments (83) Section Élément Section Héros Détails du pr…" at bounding box center [161, 399] width 322 height 690
type input "FFFFFF"
click at [573, 215] on icon "button" at bounding box center [570, 219] width 15 height 15
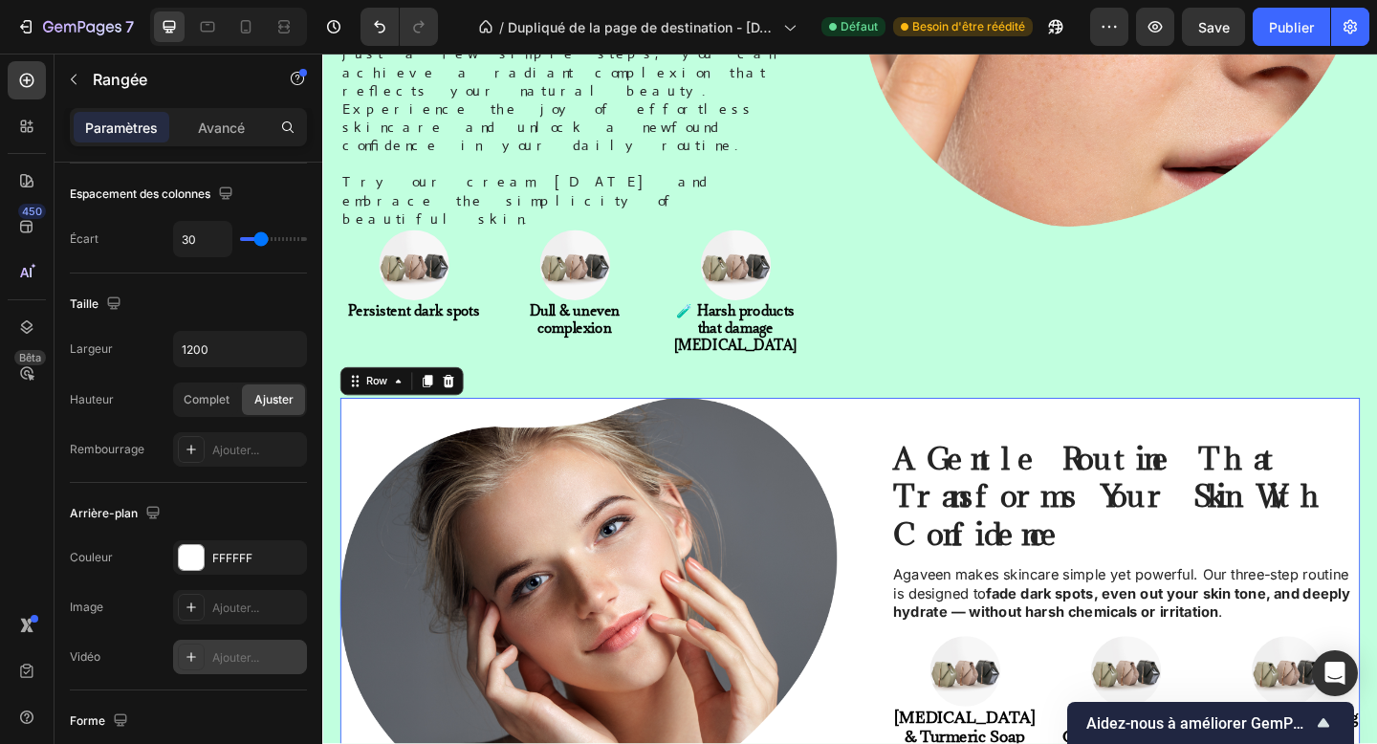
scroll to position [0, 0]
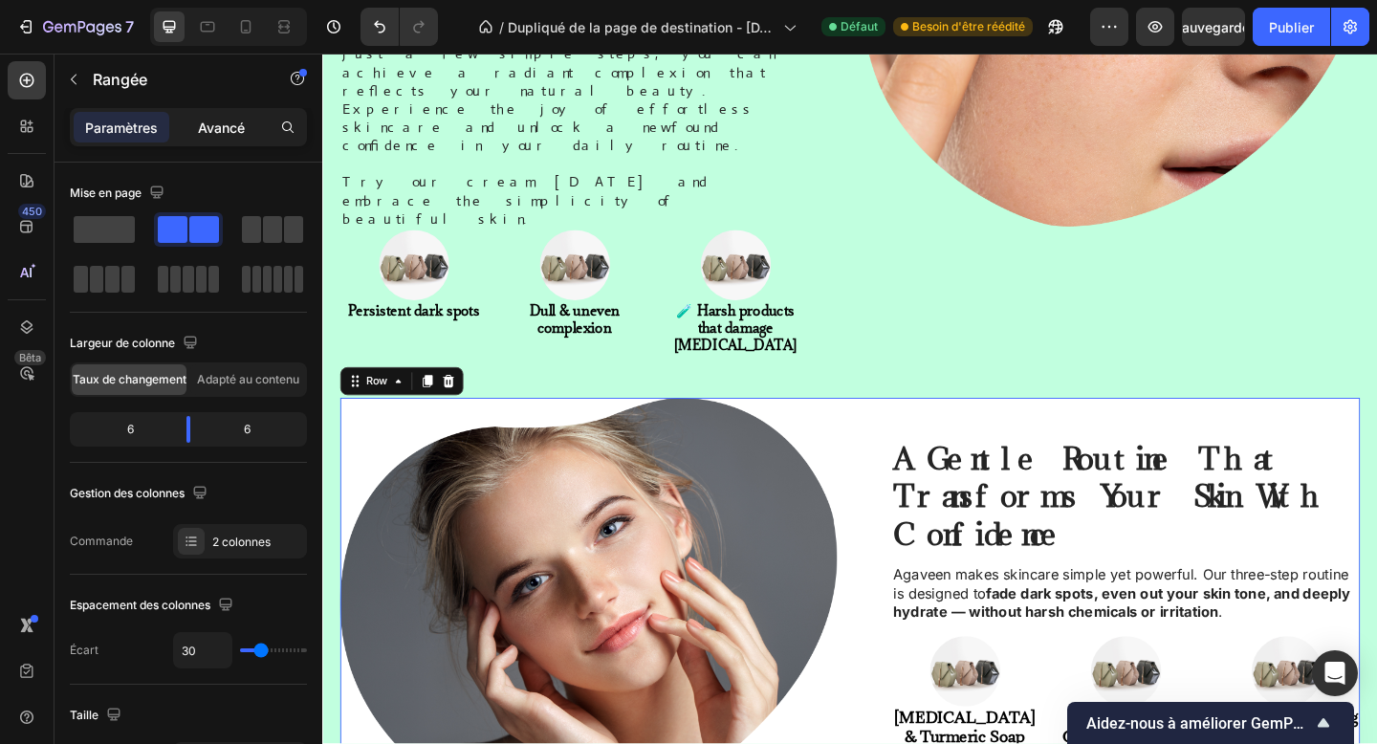
click at [223, 126] on font "Avancé" at bounding box center [221, 127] width 47 height 16
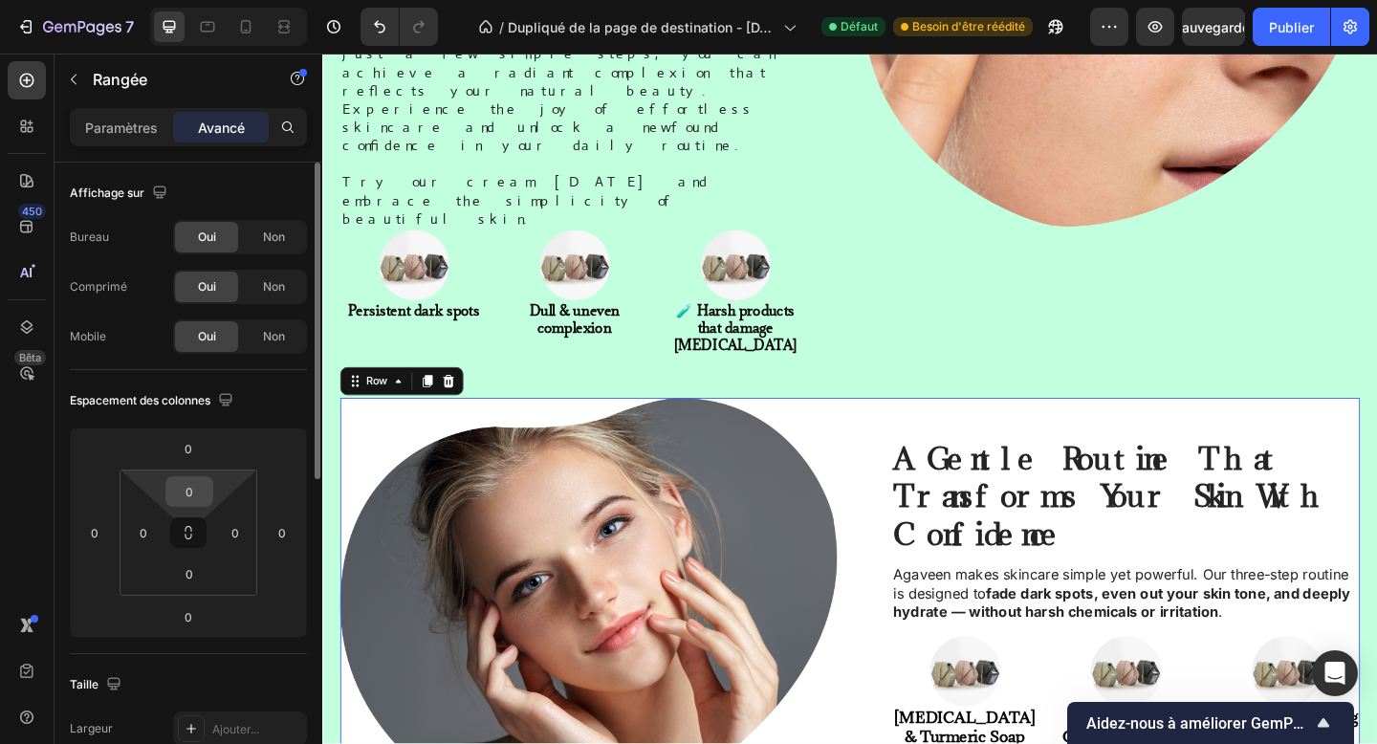
click at [193, 490] on input "0" at bounding box center [189, 491] width 38 height 29
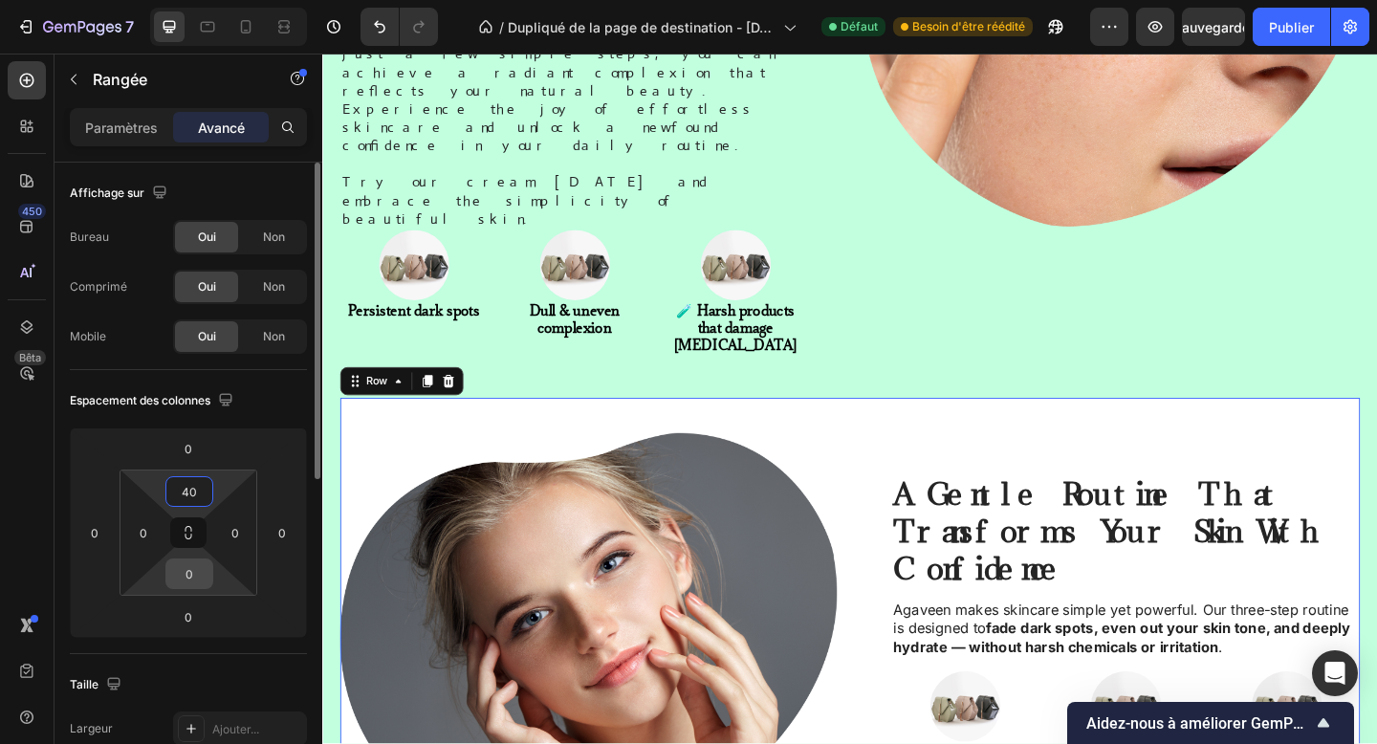
type input "40"
click at [187, 587] on input "0" at bounding box center [189, 573] width 38 height 29
type input "40"
click at [233, 526] on input "0" at bounding box center [235, 532] width 29 height 29
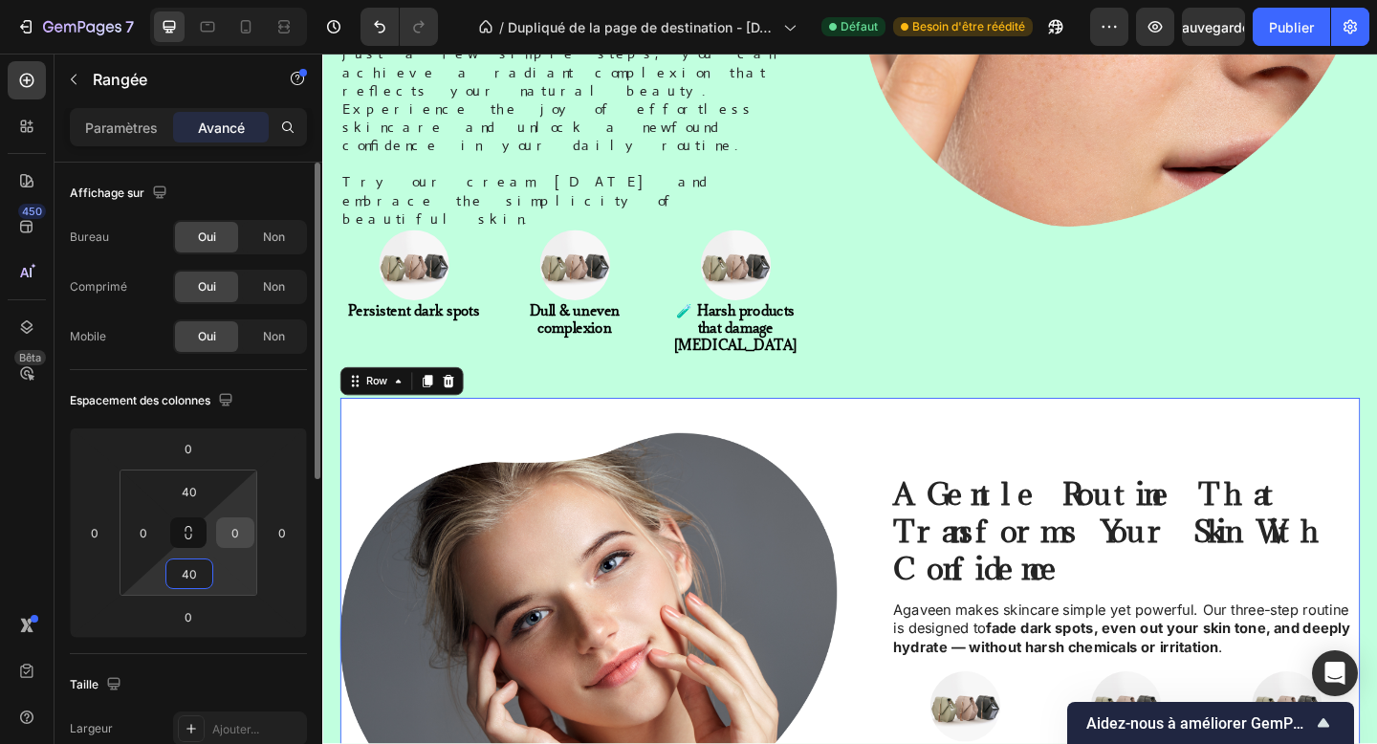
click at [233, 526] on input "0" at bounding box center [235, 532] width 29 height 29
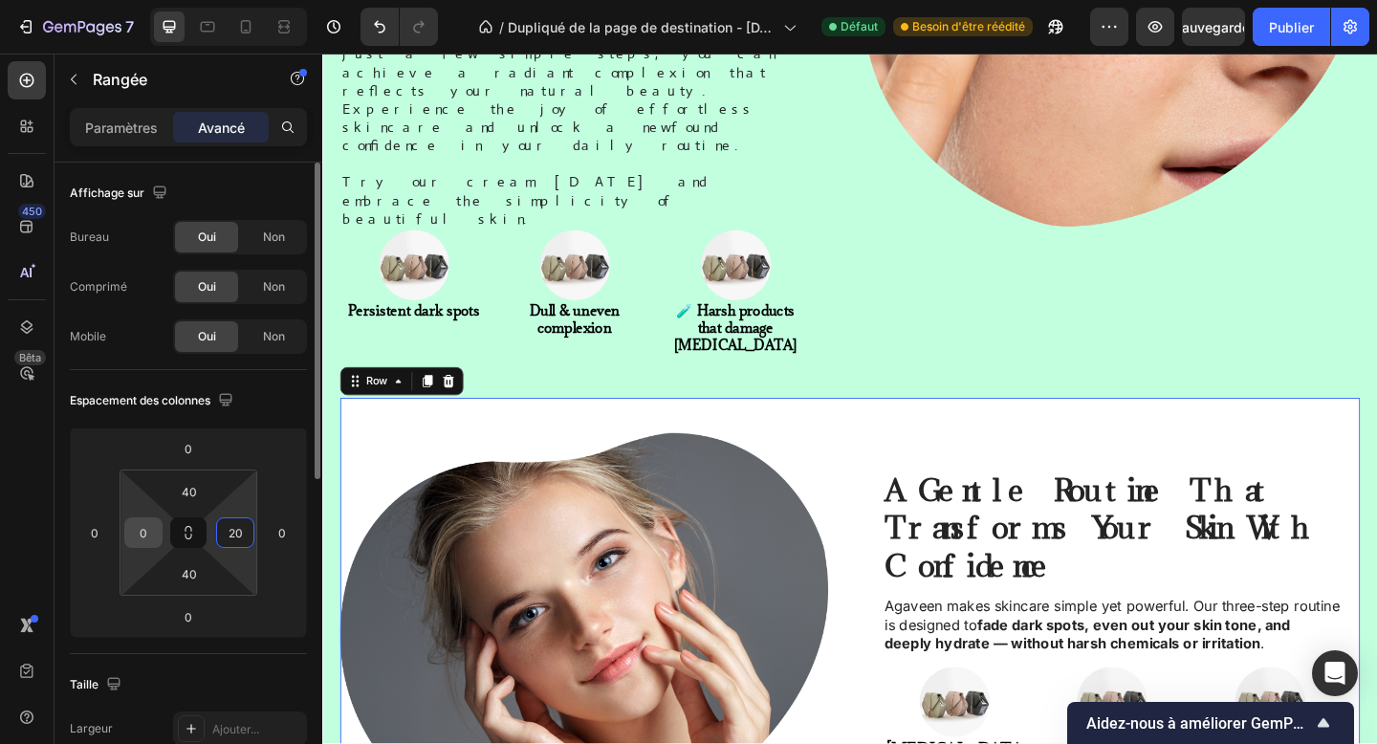
type input "20"
click at [139, 540] on input "0" at bounding box center [143, 532] width 29 height 29
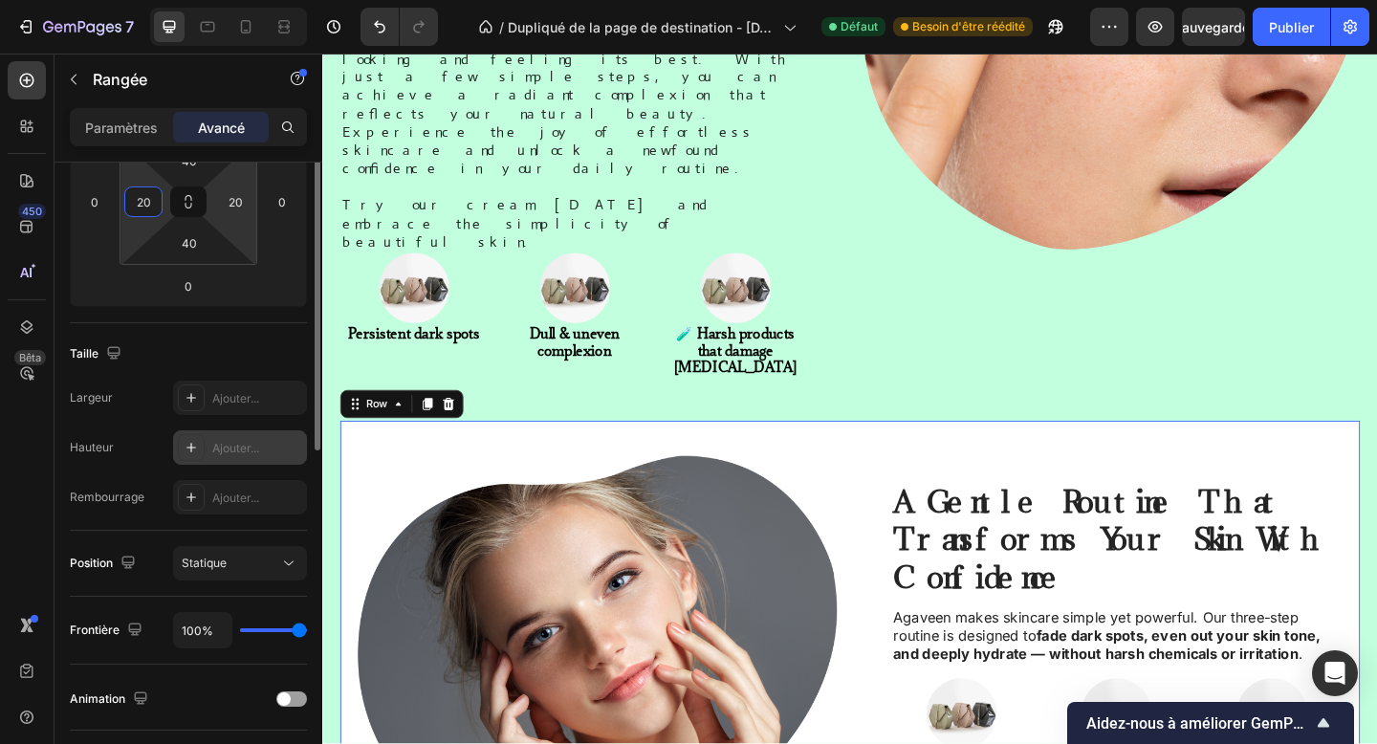
scroll to position [120, 0]
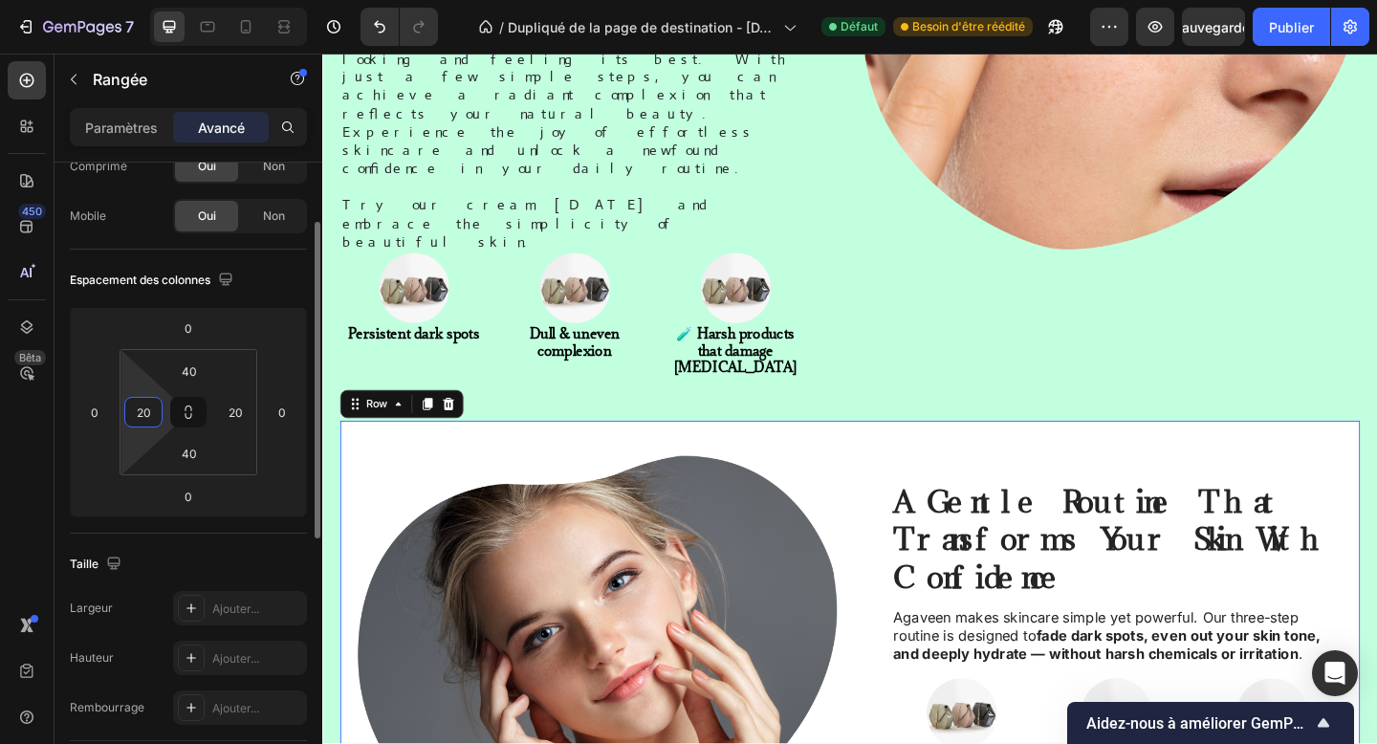
type input "20"
click at [116, 163] on font "Comprimé" at bounding box center [98, 166] width 57 height 14
click at [117, 131] on font "Paramètres" at bounding box center [121, 127] width 73 height 16
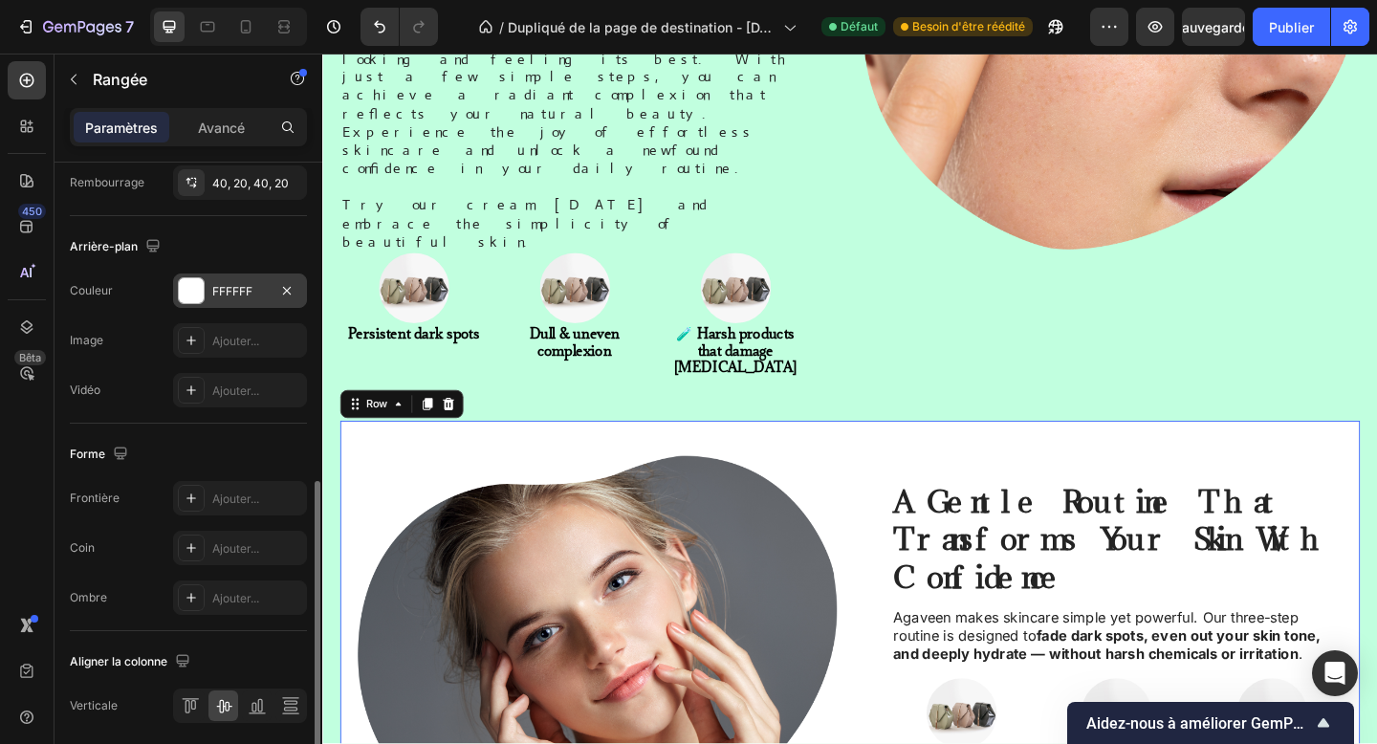
scroll to position [684, 0]
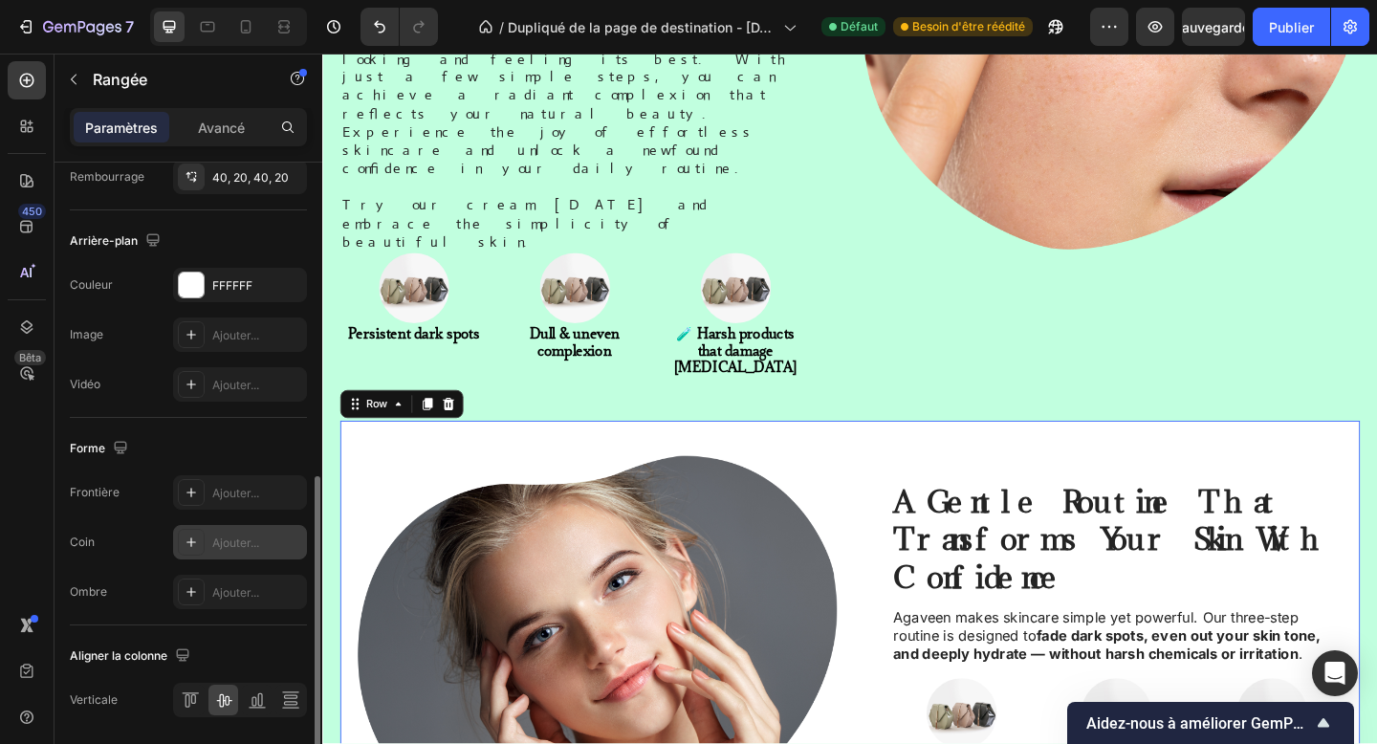
click at [212, 549] on font "Ajouter..." at bounding box center [235, 542] width 47 height 14
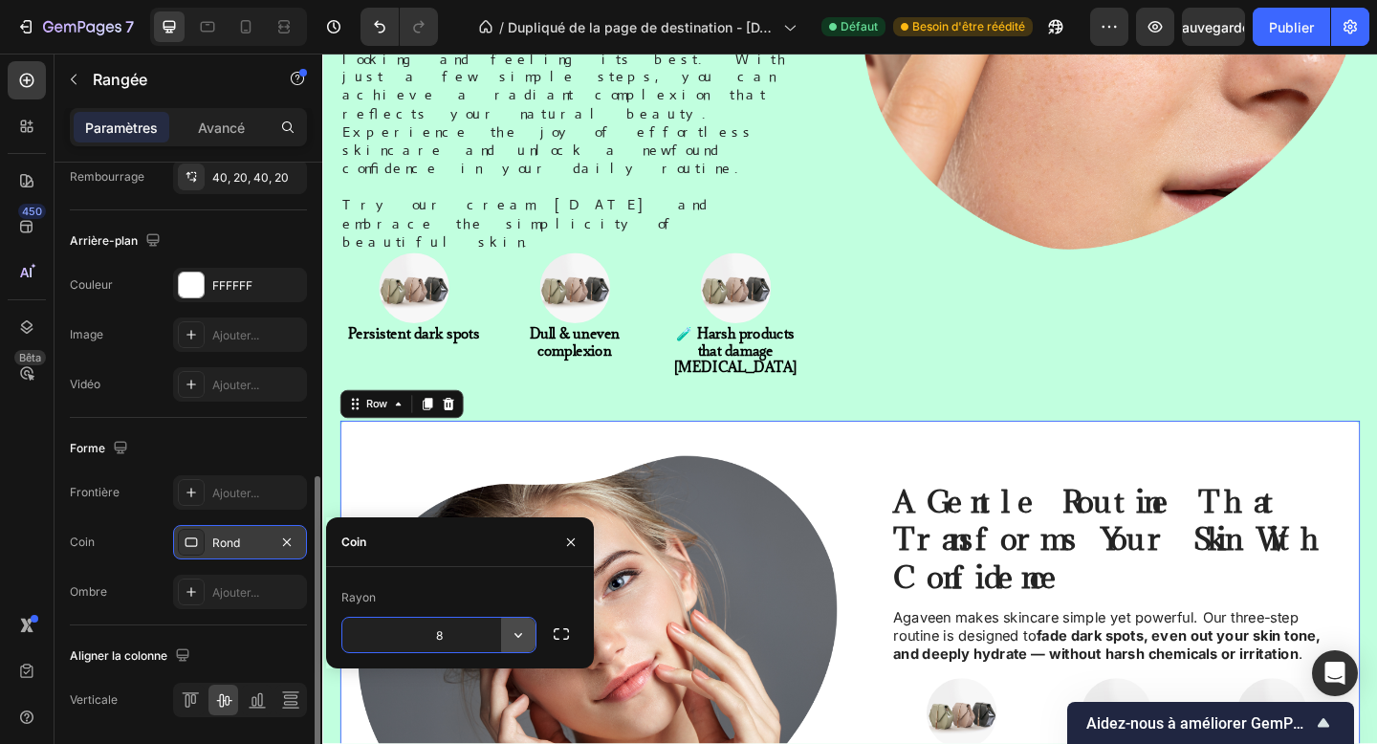
click at [522, 639] on icon "button" at bounding box center [518, 634] width 19 height 19
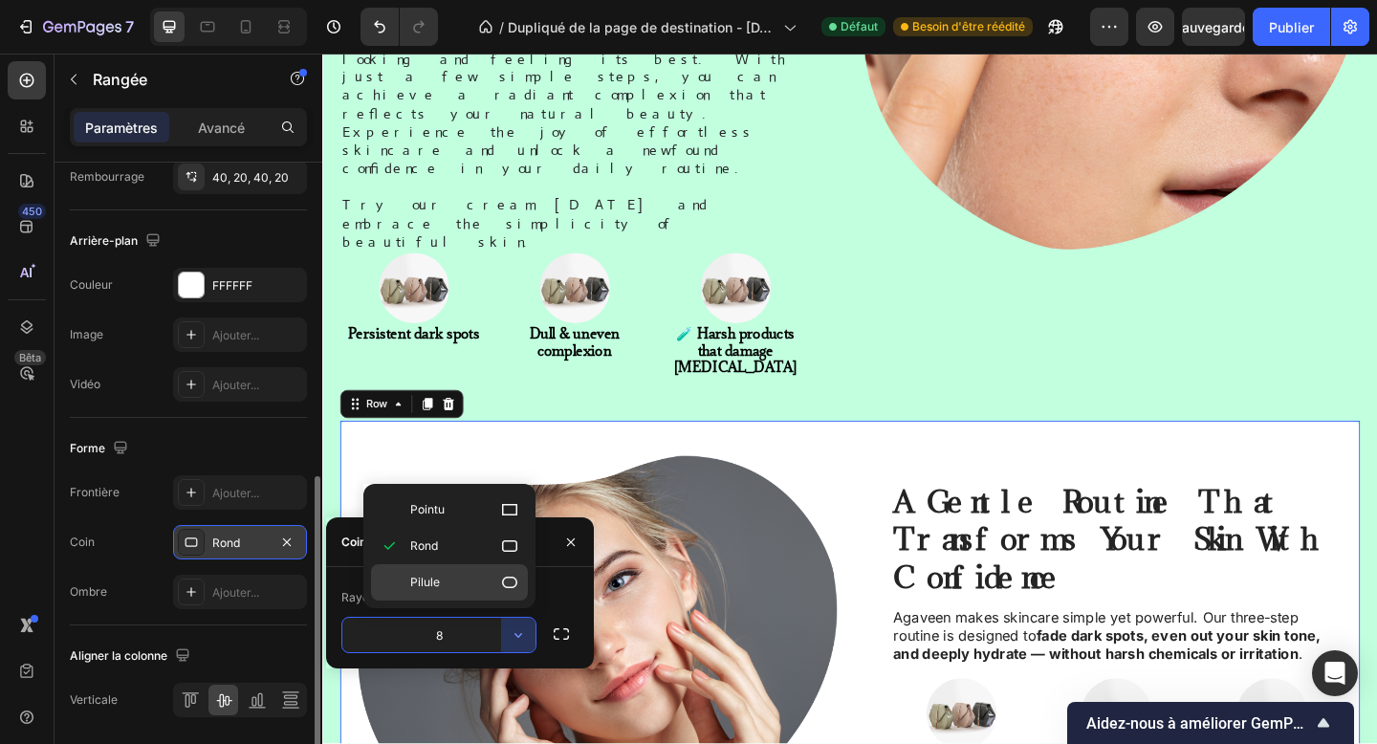
click at [504, 588] on icon at bounding box center [509, 582] width 19 height 19
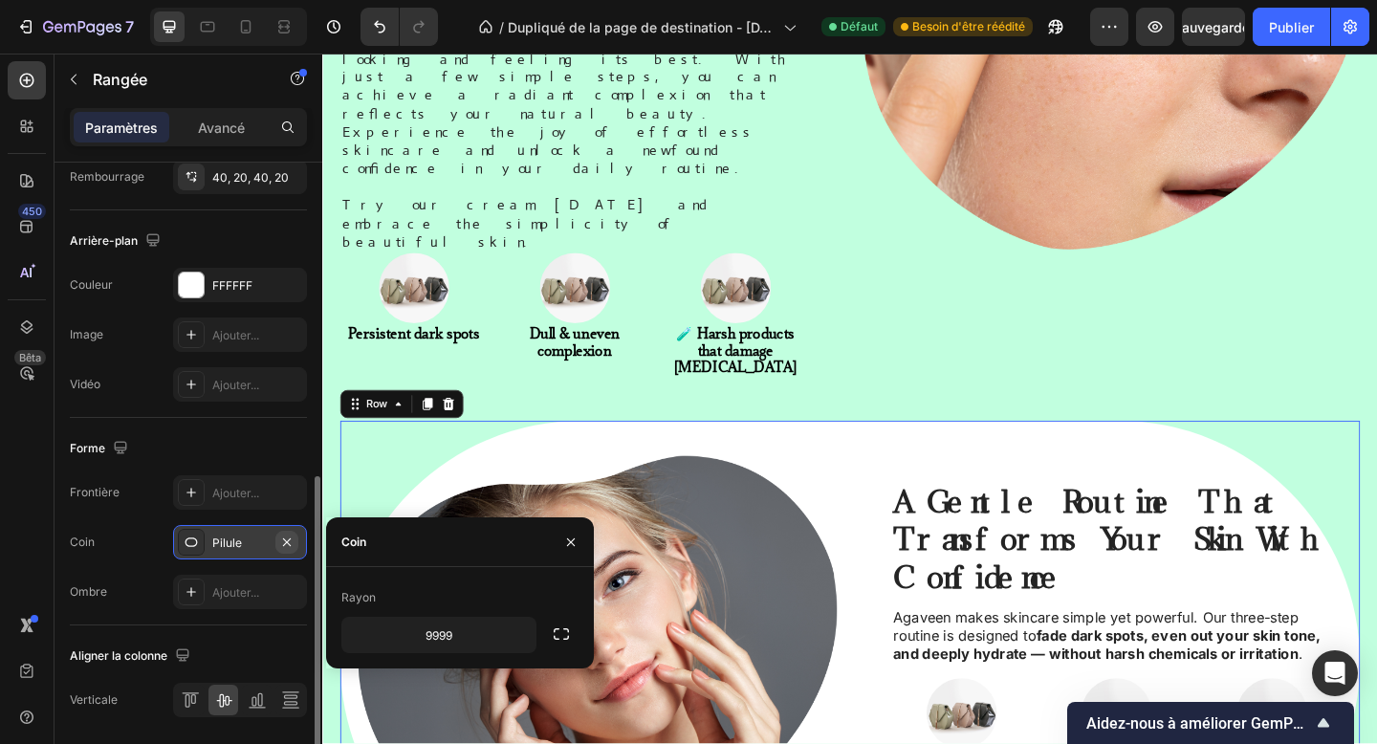
click at [290, 541] on icon "button" at bounding box center [286, 541] width 15 height 15
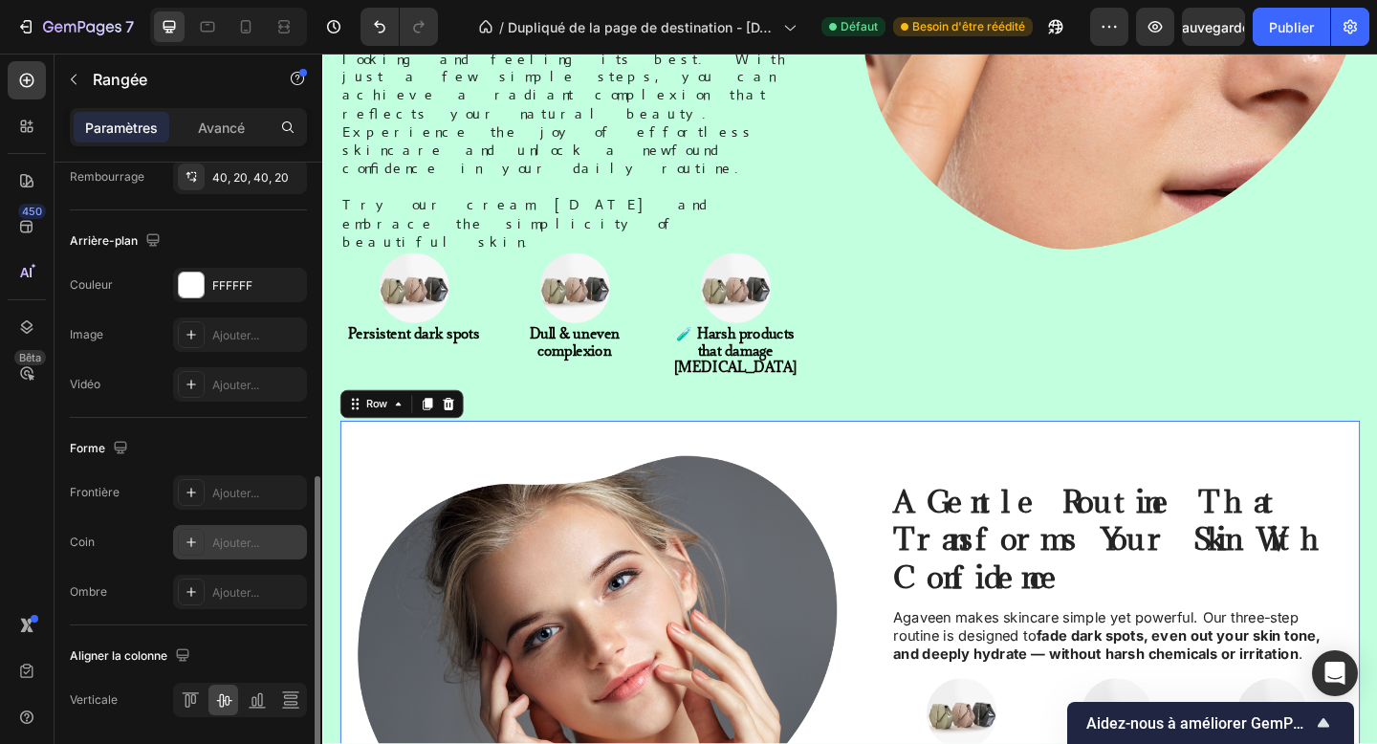
click at [257, 540] on font "Ajouter..." at bounding box center [235, 542] width 47 height 14
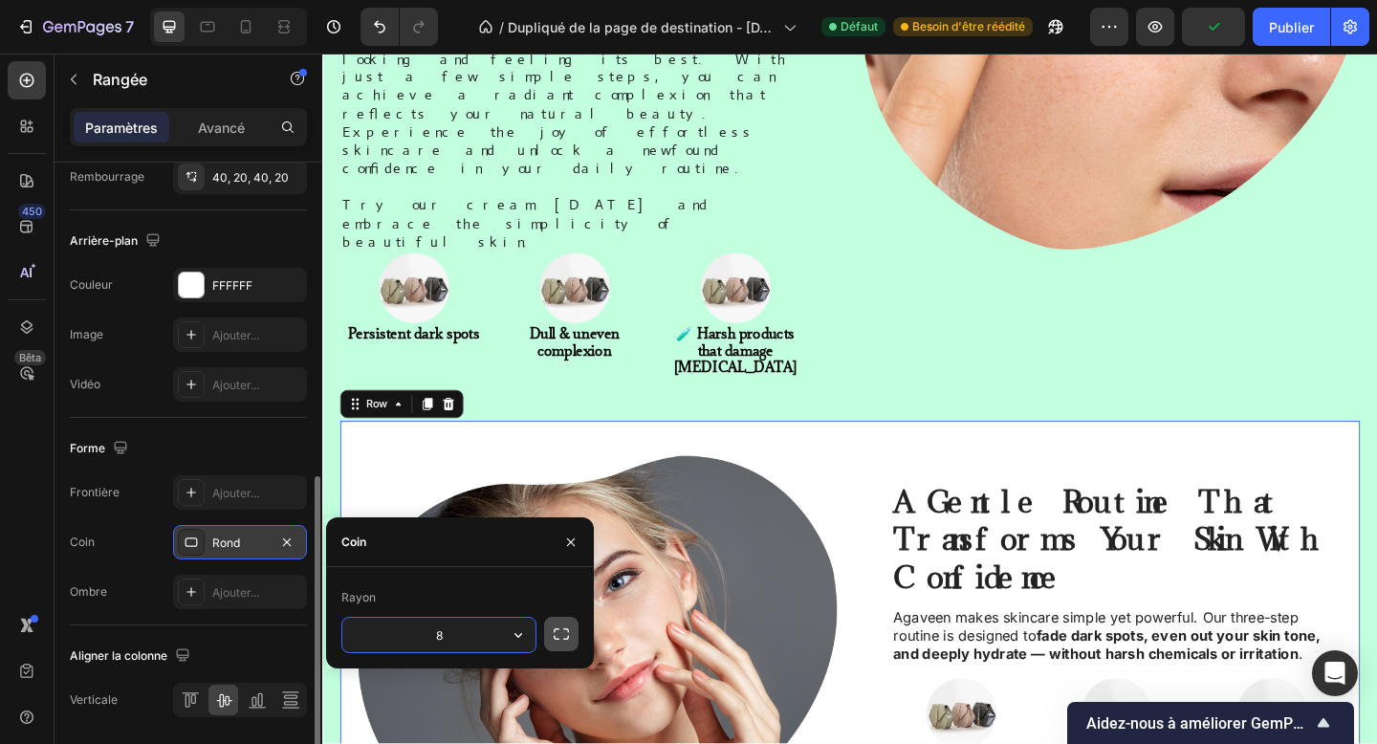
click at [557, 640] on icon "button" at bounding box center [561, 633] width 19 height 19
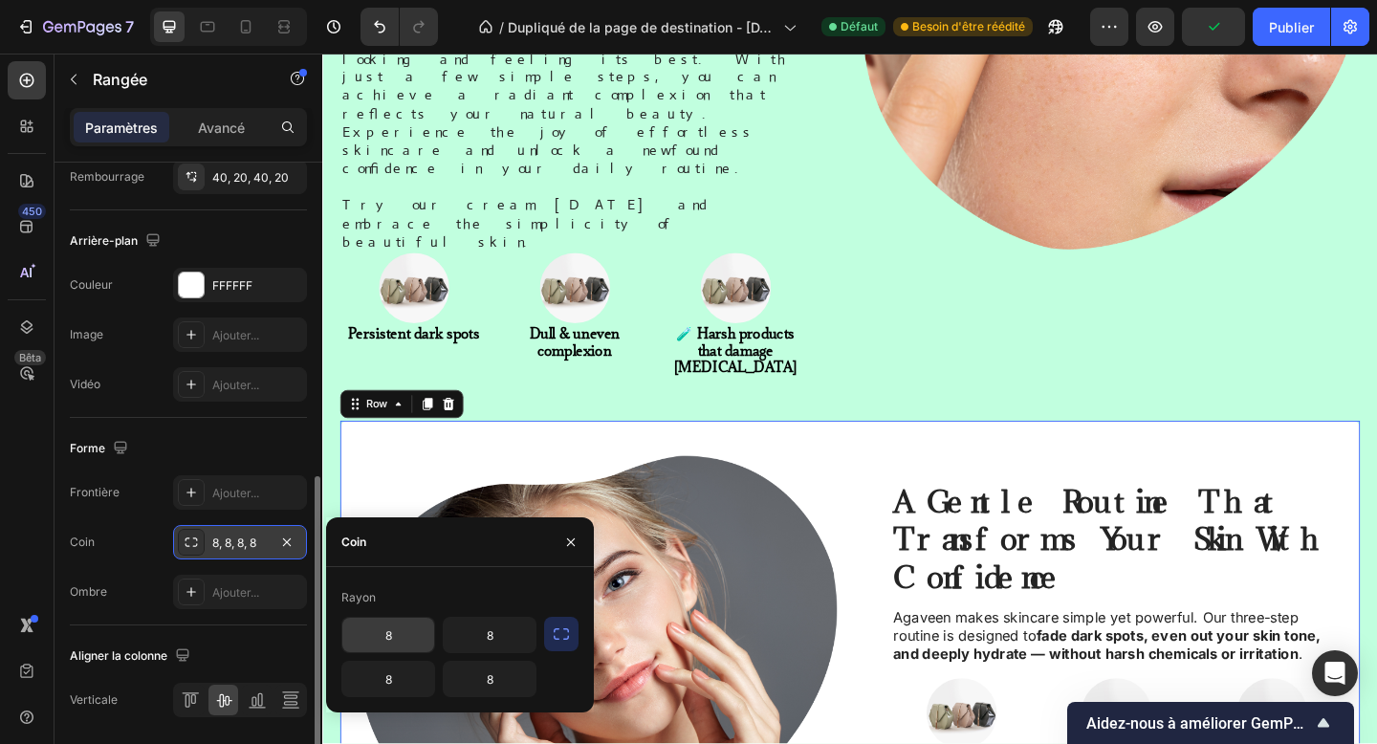
click at [404, 643] on input "8" at bounding box center [388, 635] width 92 height 34
type input "5"
type input "90"
click at [490, 666] on input "8" at bounding box center [490, 679] width 92 height 34
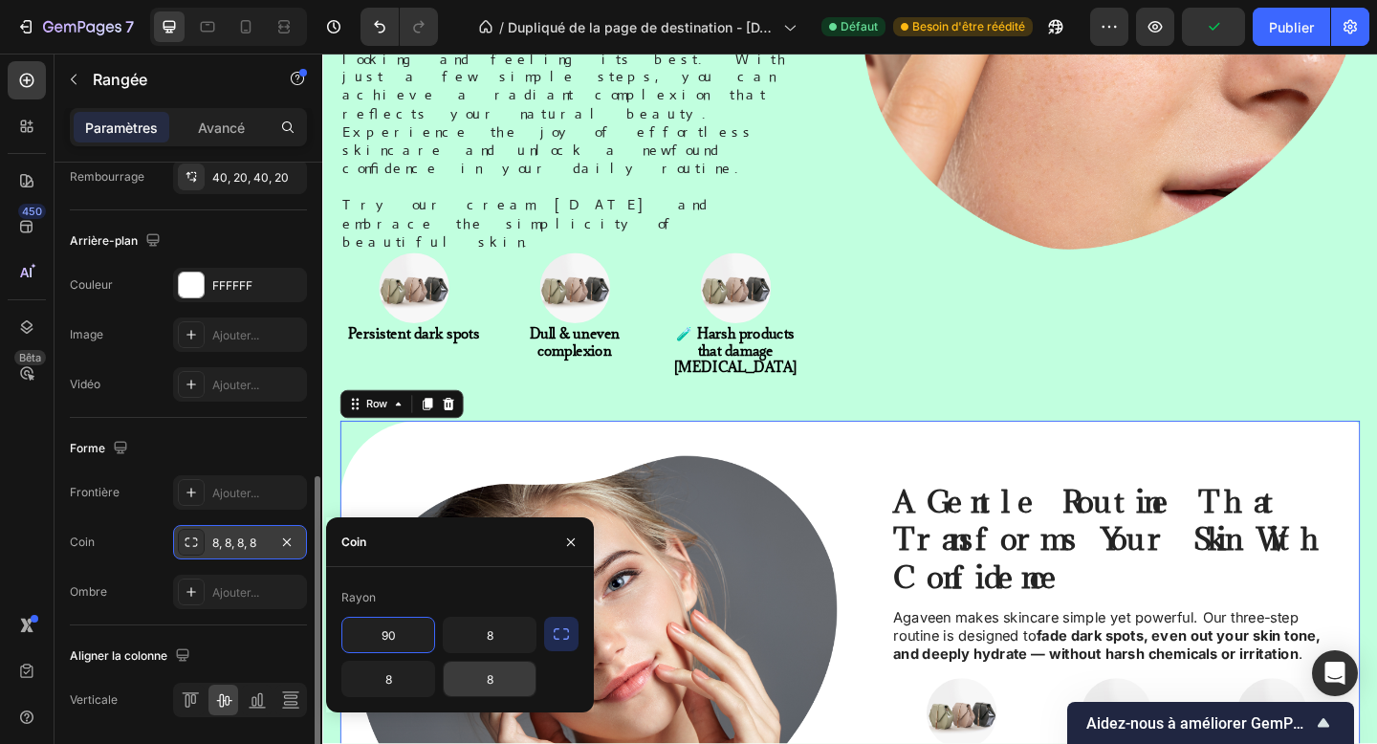
click at [490, 666] on input "8" at bounding box center [490, 679] width 92 height 34
type input "90"
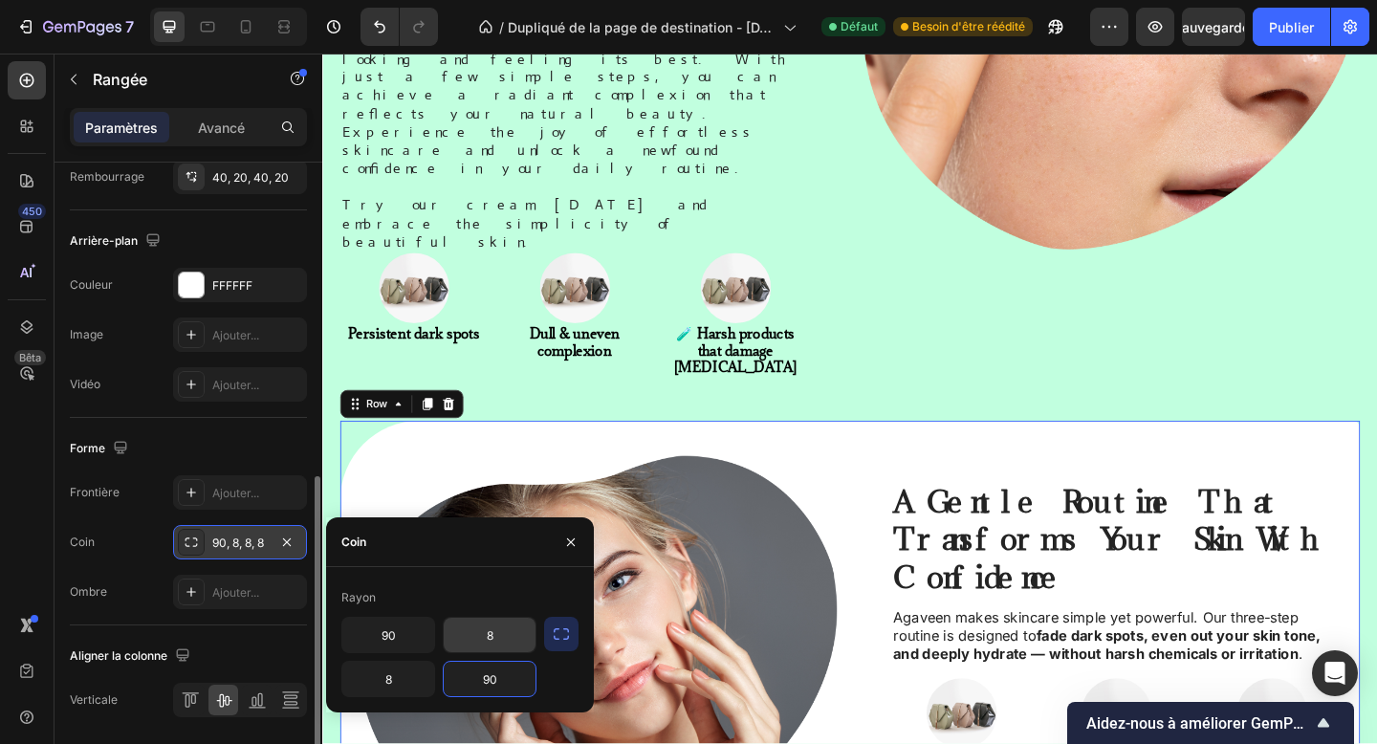
click at [488, 645] on input "8" at bounding box center [490, 635] width 92 height 34
type input "90"
click at [389, 684] on input "8" at bounding box center [388, 679] width 92 height 34
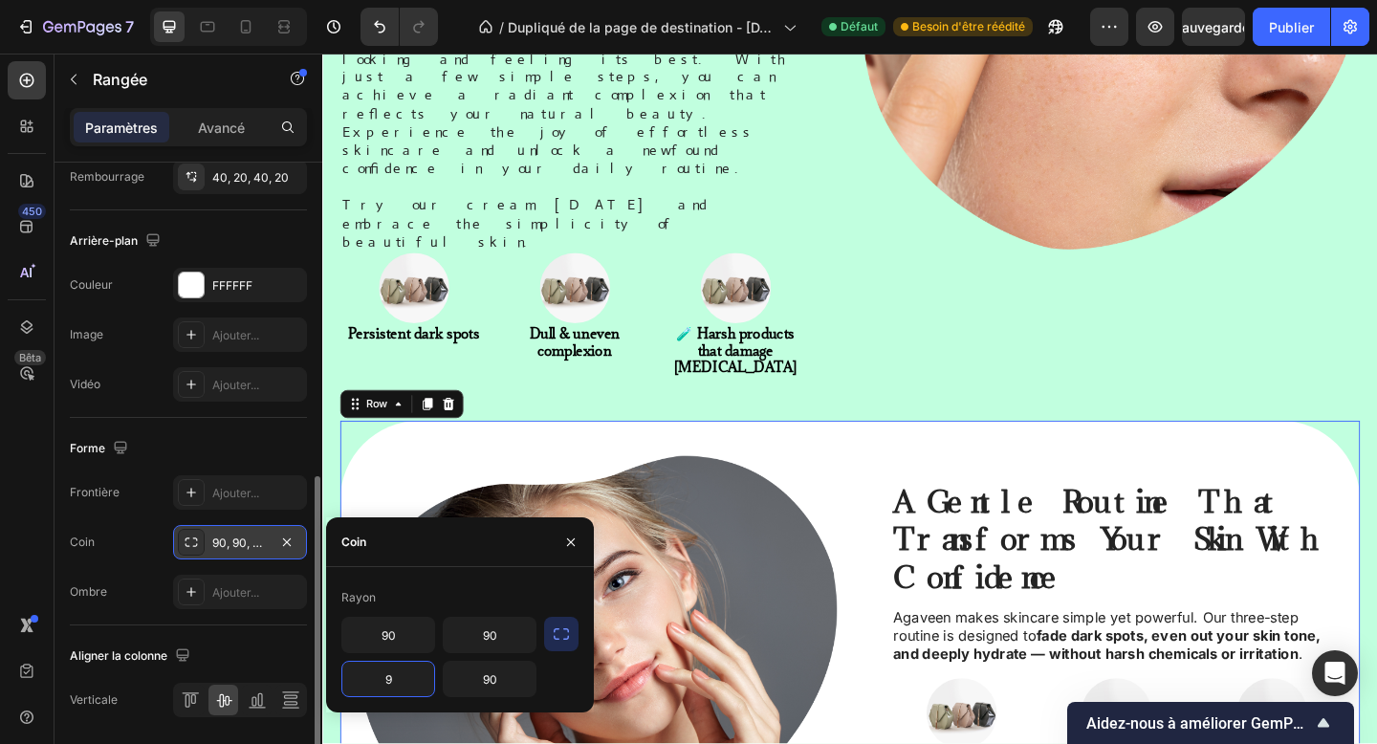
type input "90"
click at [273, 627] on div "Aligner la colonne Verticale" at bounding box center [188, 678] width 237 height 107
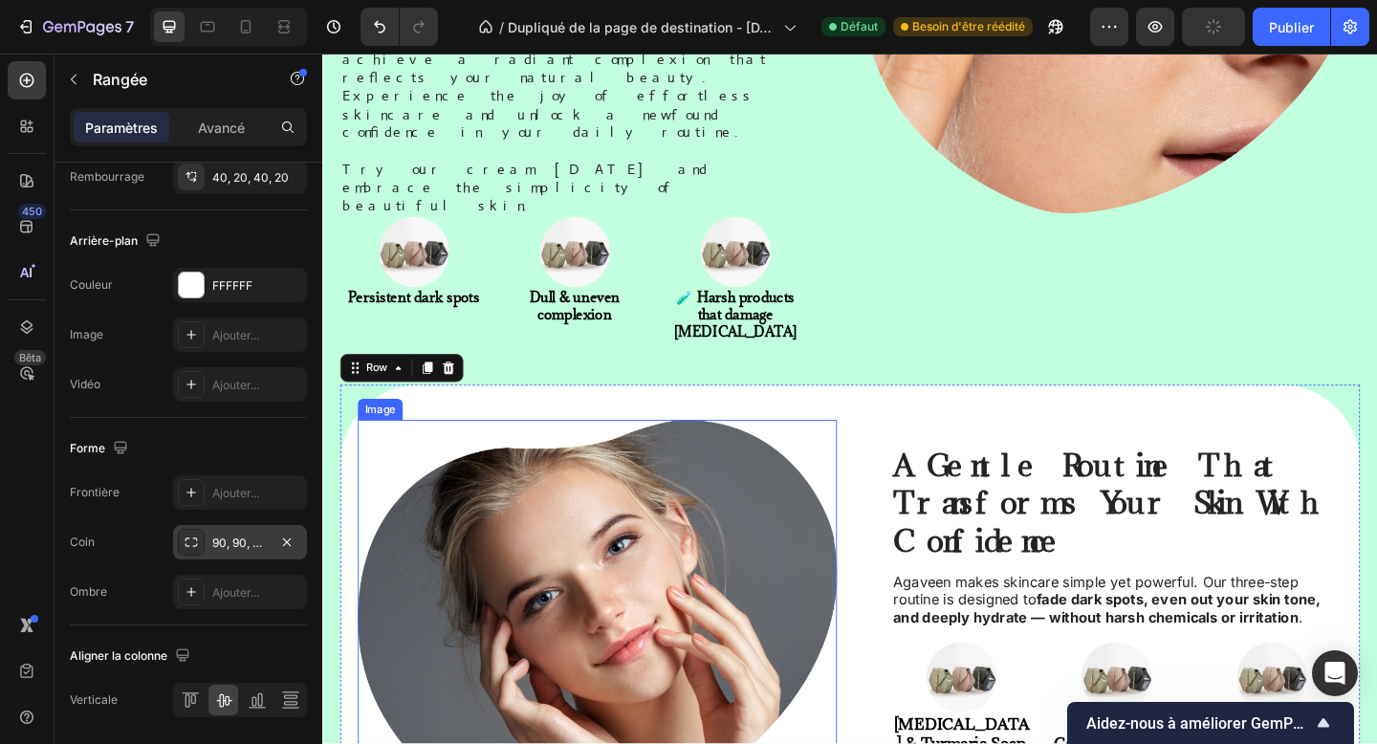
scroll to position [1551, 0]
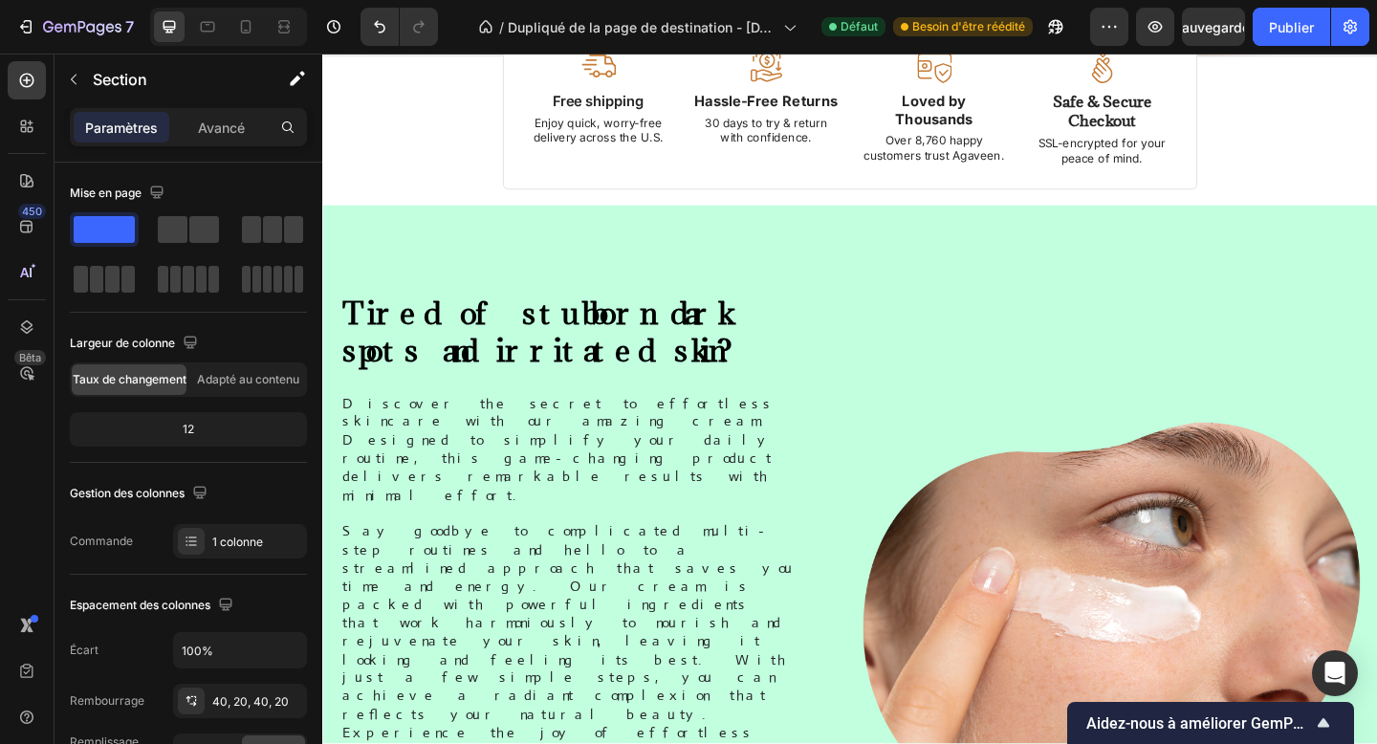
scroll to position [641, 0]
click at [579, 563] on p "Say goodbye to complicated multi-step routines and hello to a streamlined appro…" at bounding box center [596, 702] width 506 height 278
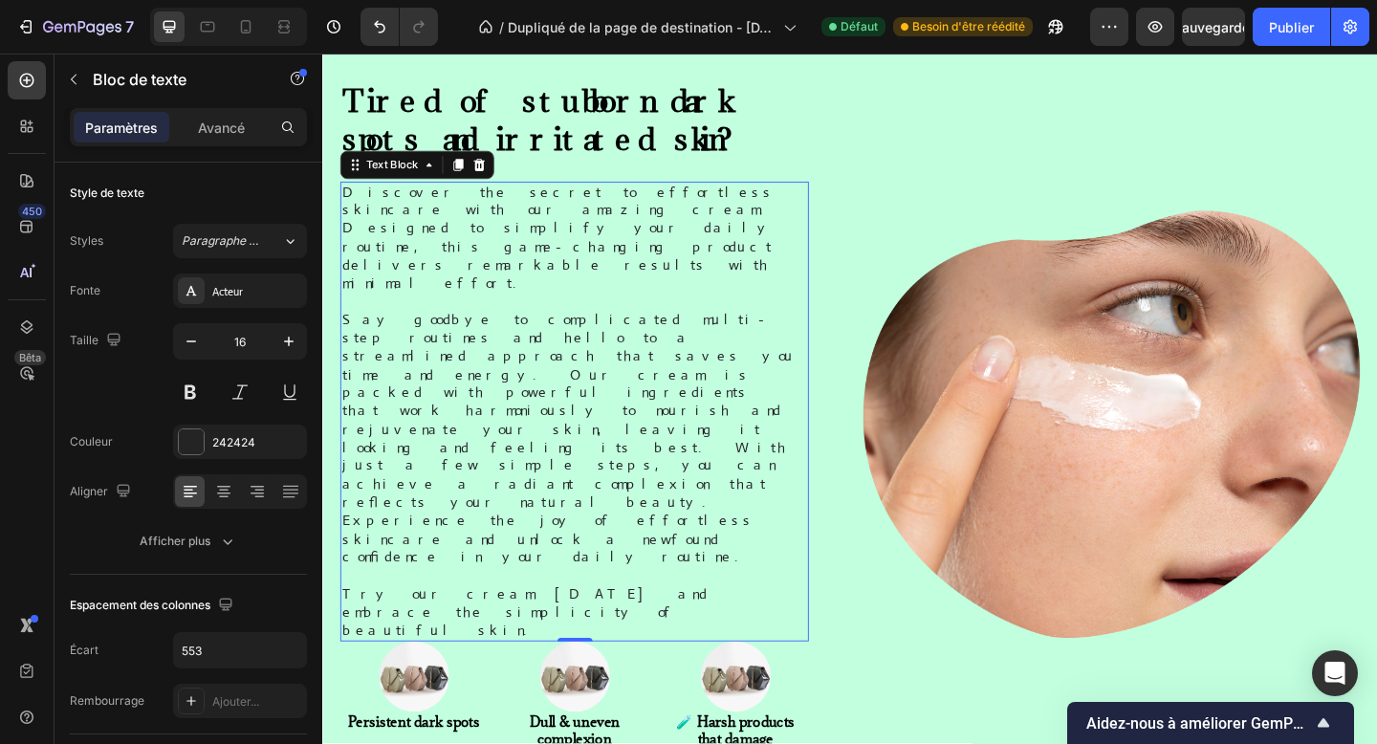
scroll to position [866, 0]
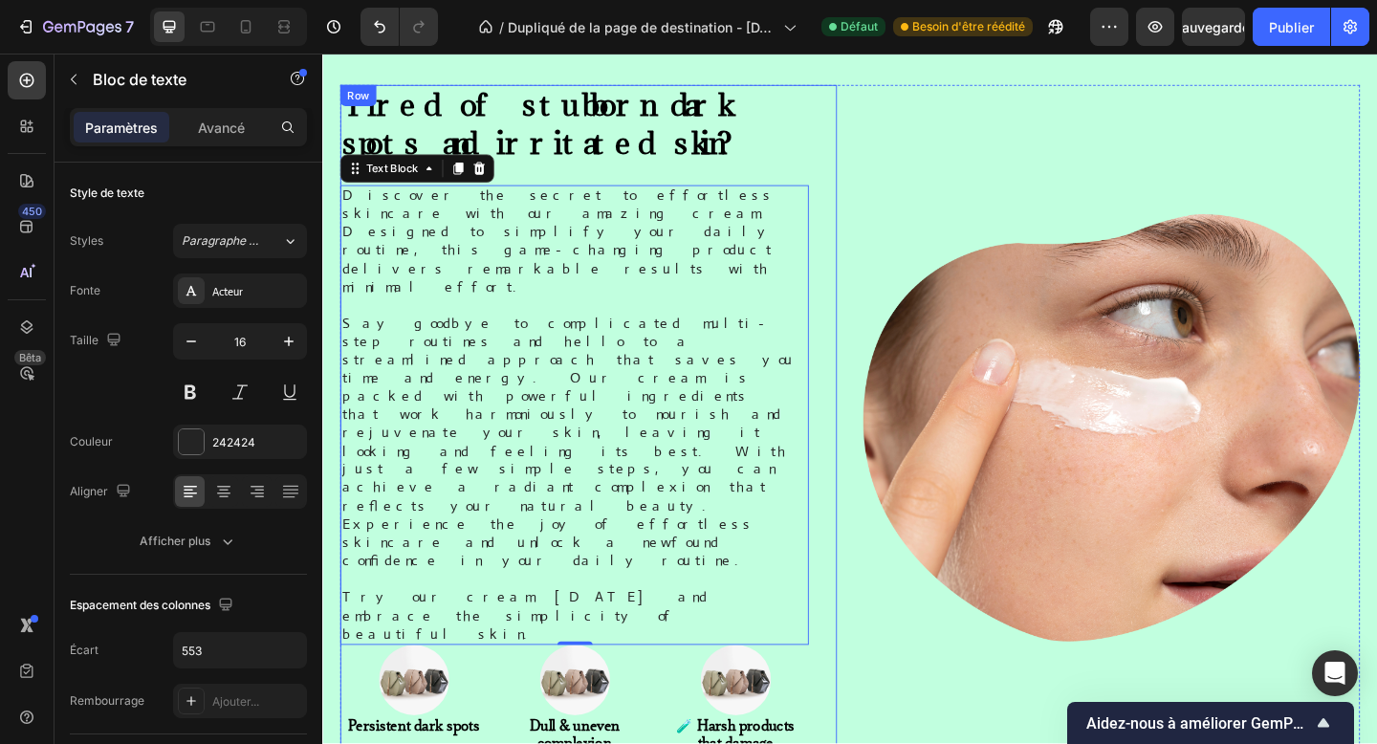
click at [867, 195] on div "Tired of stubborn dark spots and irritated skin? Heading Discover the secret to…" at bounding box center [611, 461] width 540 height 746
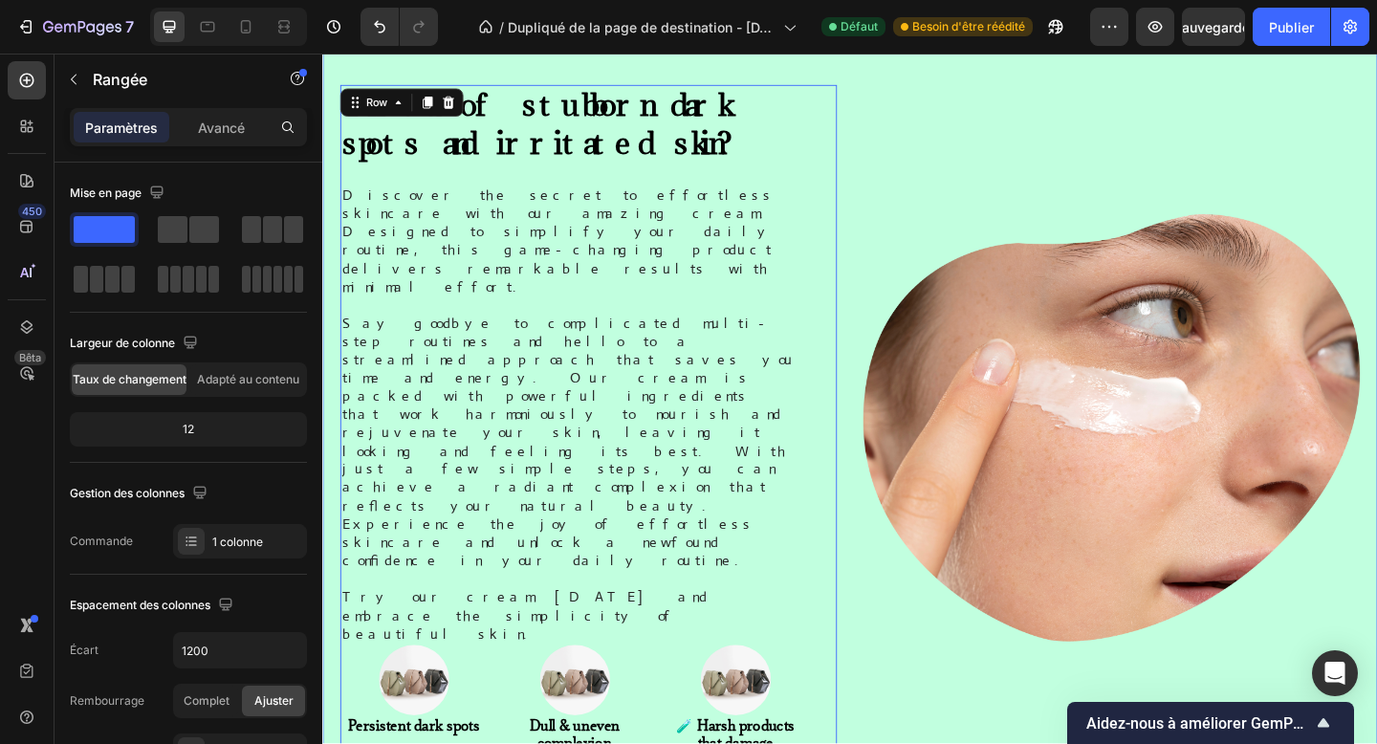
click at [888, 599] on div "Tired of stubborn dark spots and irritated skin? Heading Discover the secret to…" at bounding box center [895, 746] width 1109 height 1316
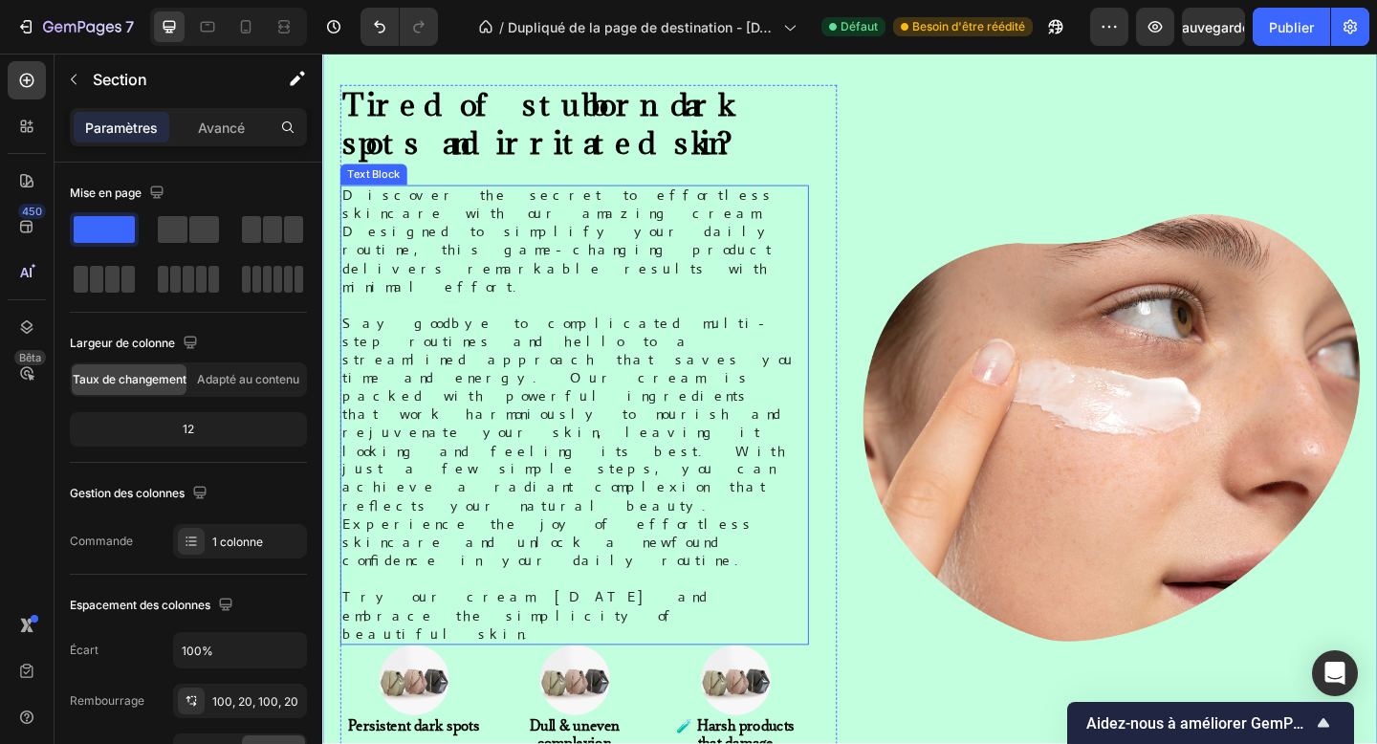
click at [790, 636] on p "Try our cream [DATE] and embrace the simplicity of beautiful skin." at bounding box center [596, 665] width 506 height 59
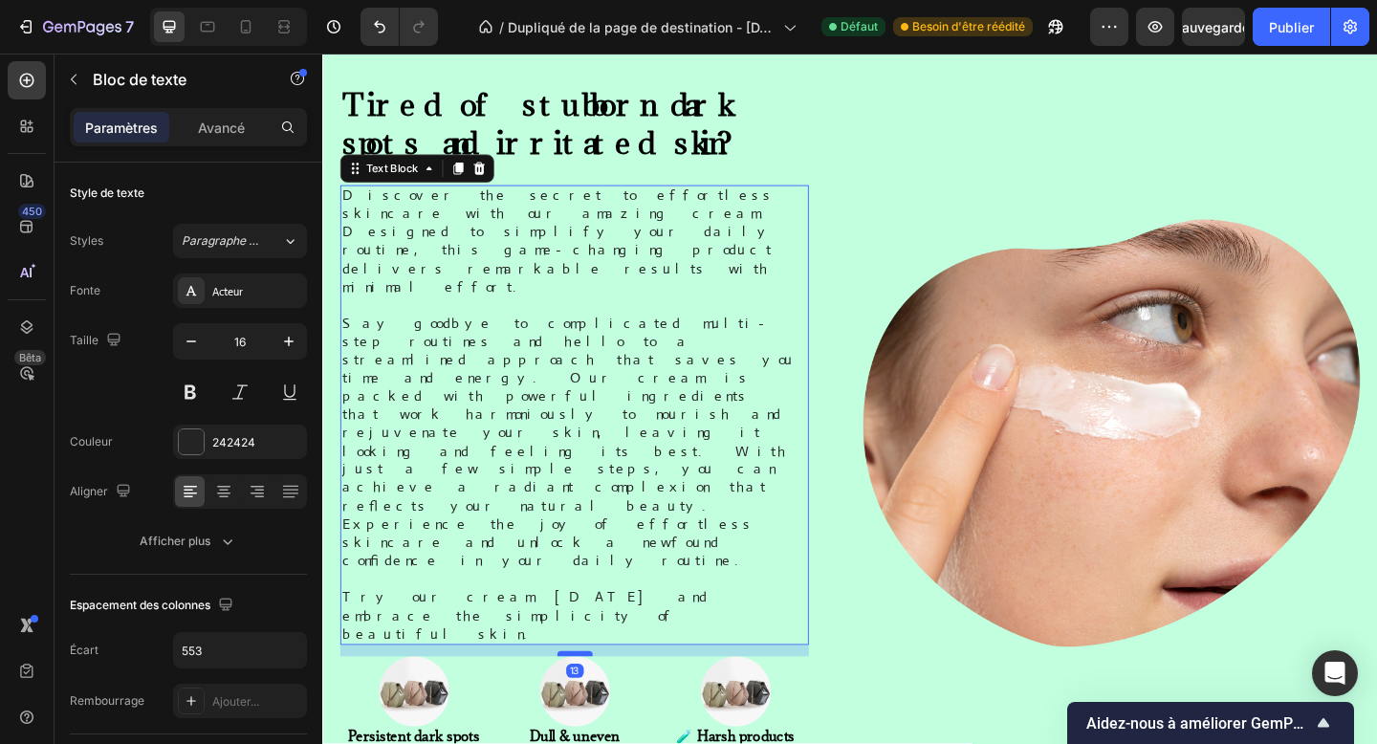
drag, startPoint x: 587, startPoint y: 454, endPoint x: 587, endPoint y: 467, distance: 12.4
click at [587, 704] on div at bounding box center [596, 707] width 38 height 6
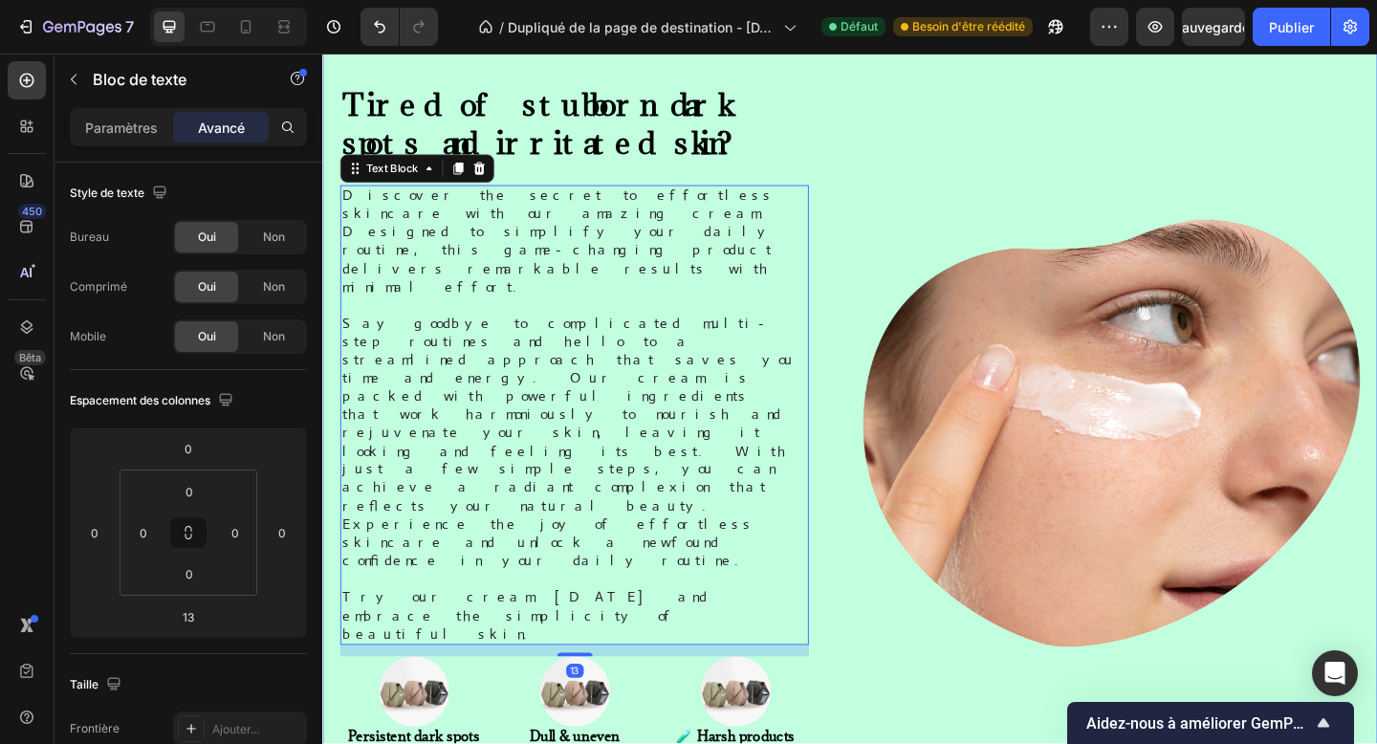
click at [877, 619] on div "Tired of stubborn dark spots and irritated skin? Heading Discover the secret to…" at bounding box center [895, 752] width 1109 height 1329
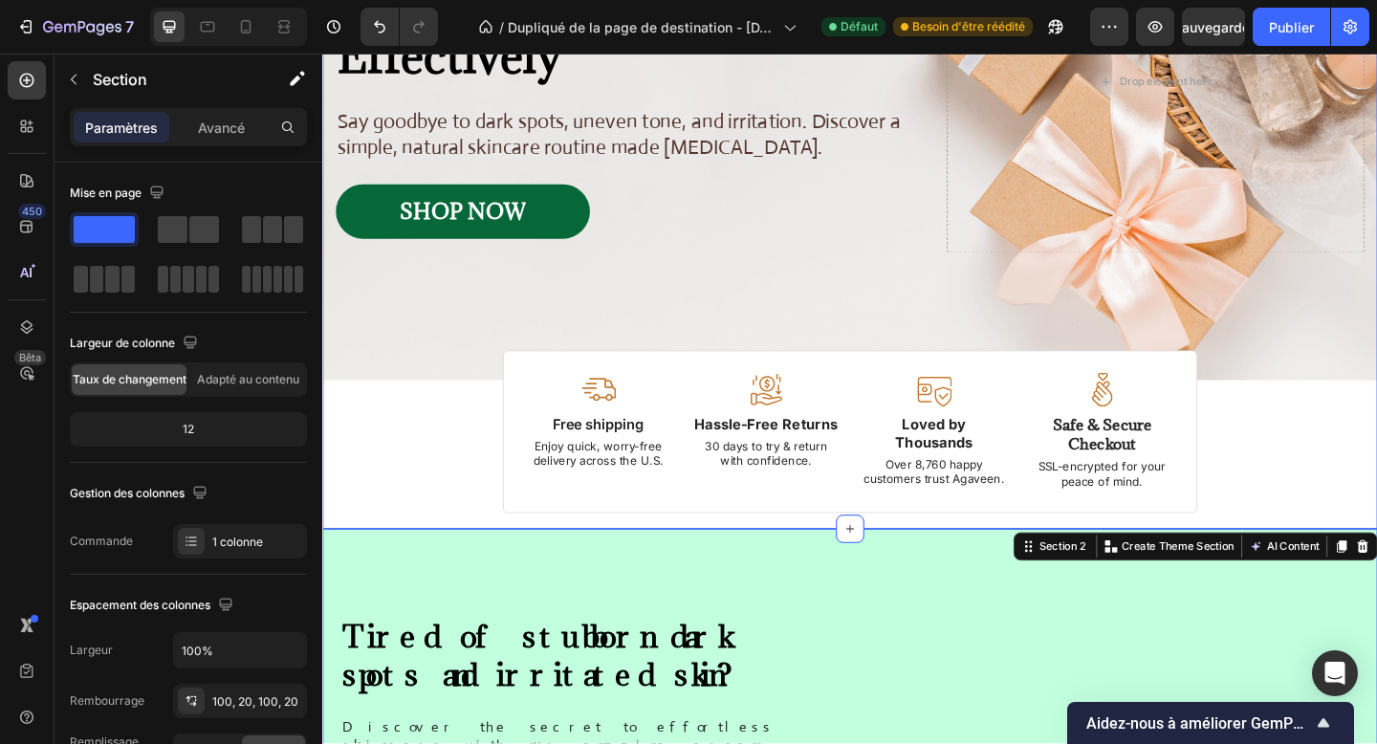
scroll to position [286, 0]
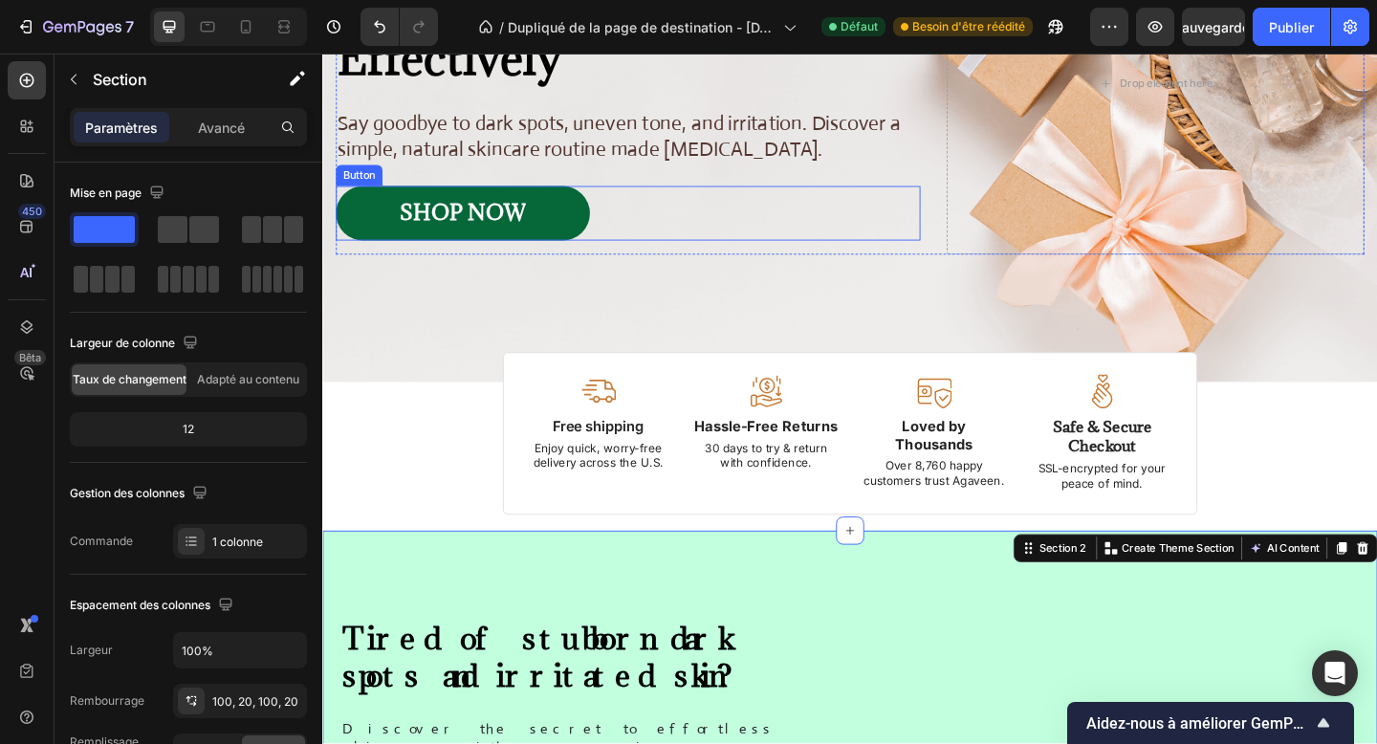
click at [384, 242] on link "SHOP NOW" at bounding box center [475, 227] width 276 height 59
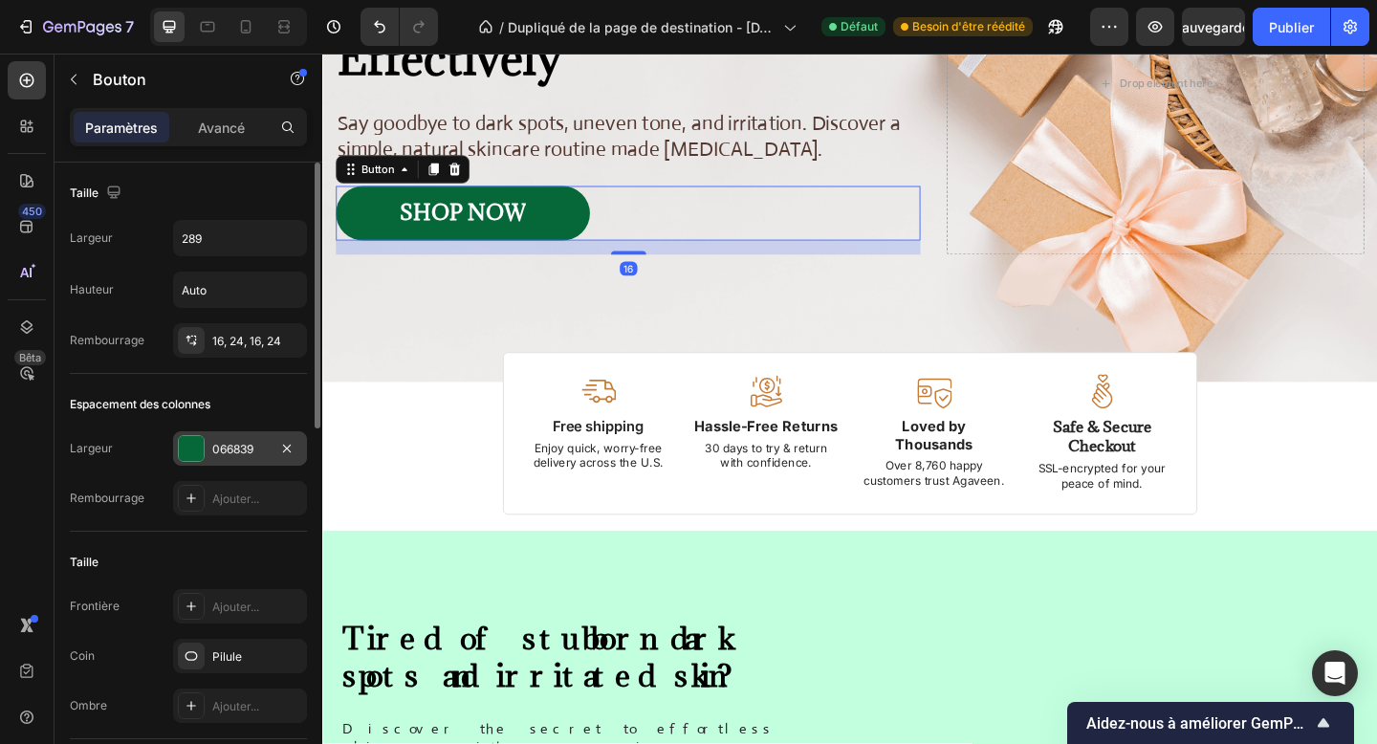
click at [194, 463] on div "066839" at bounding box center [240, 448] width 134 height 34
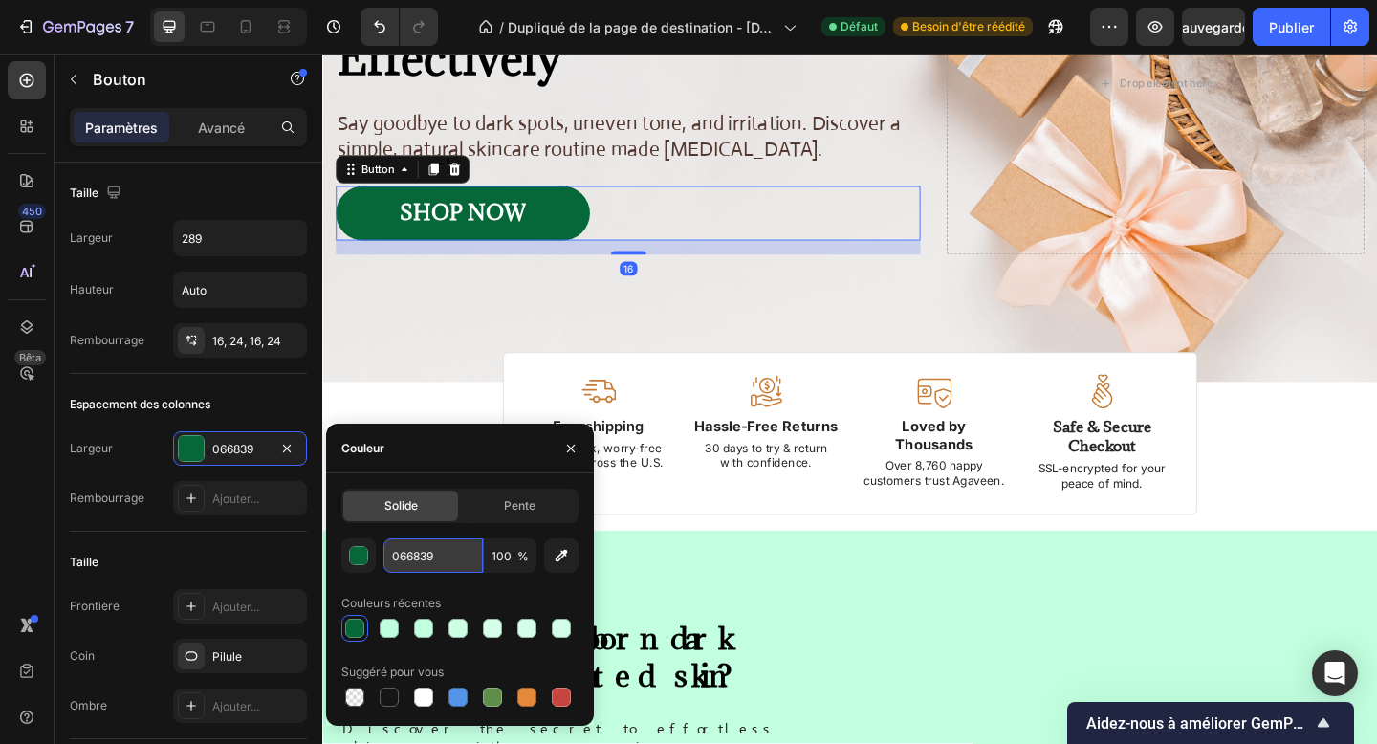
click at [402, 554] on input "066839" at bounding box center [432, 555] width 99 height 34
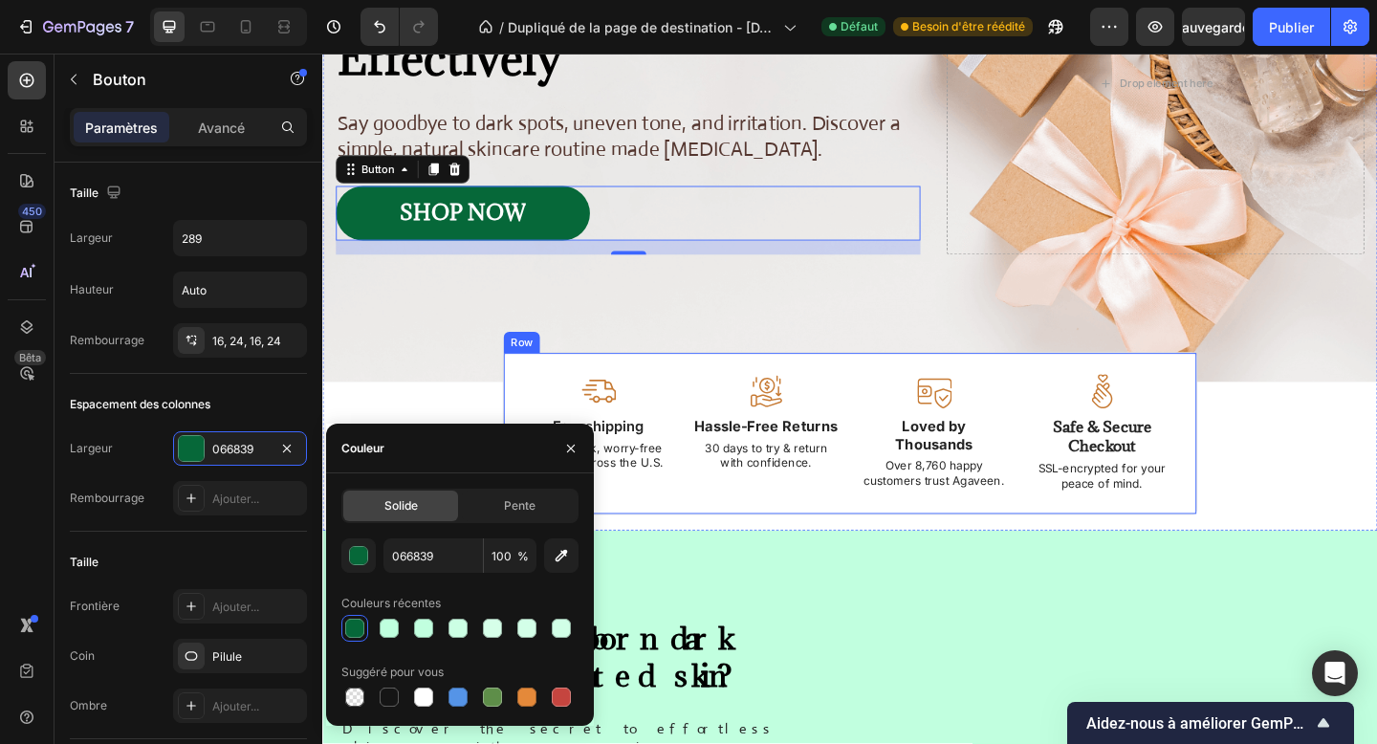
click at [608, 402] on img at bounding box center [622, 420] width 38 height 37
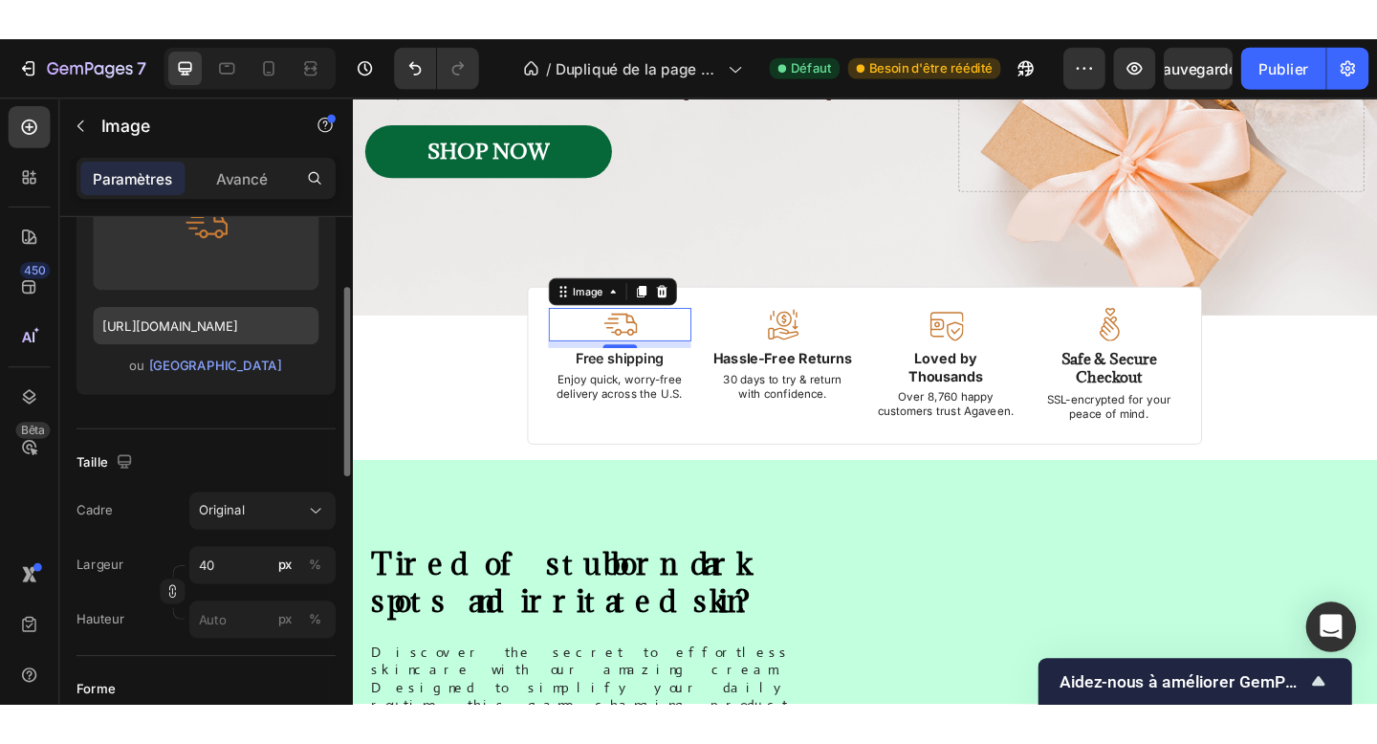
scroll to position [229, 0]
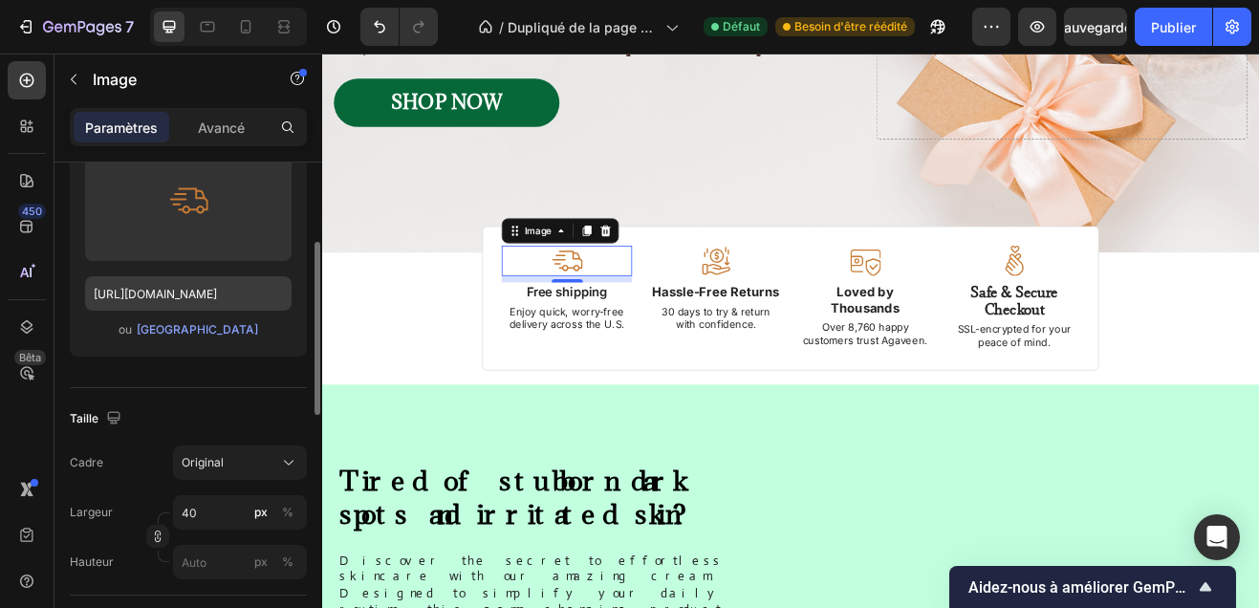
click at [207, 208] on label at bounding box center [188, 201] width 206 height 120
click at [207, 216] on input "file" at bounding box center [188, 232] width 166 height 33
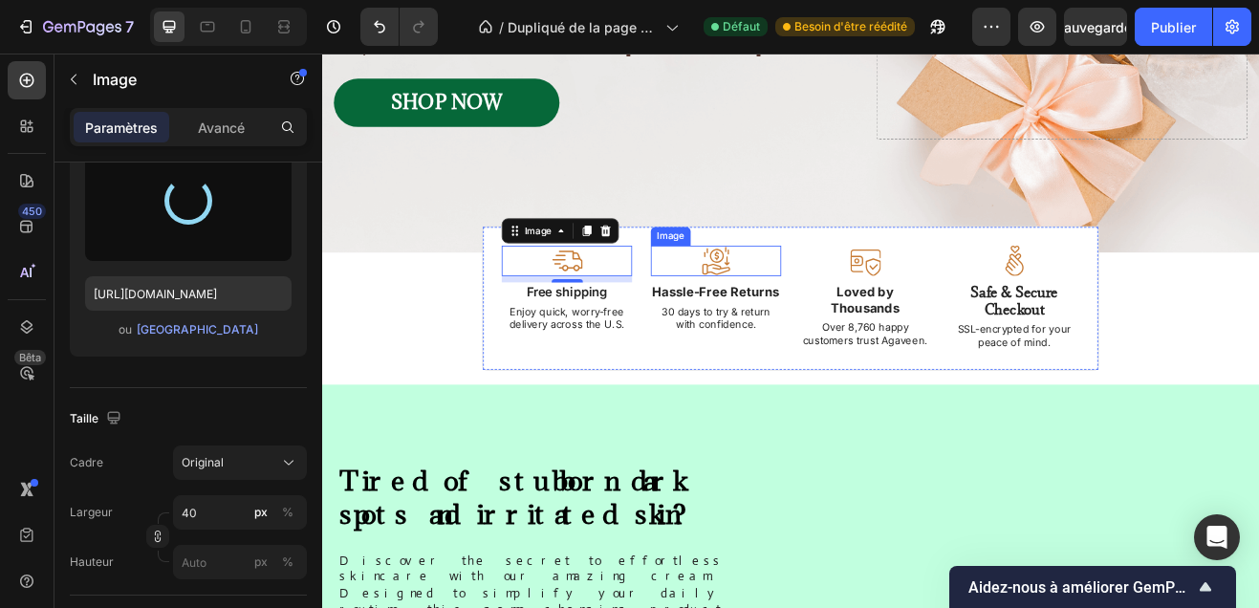
type input "[URL][DOMAIN_NAME]"
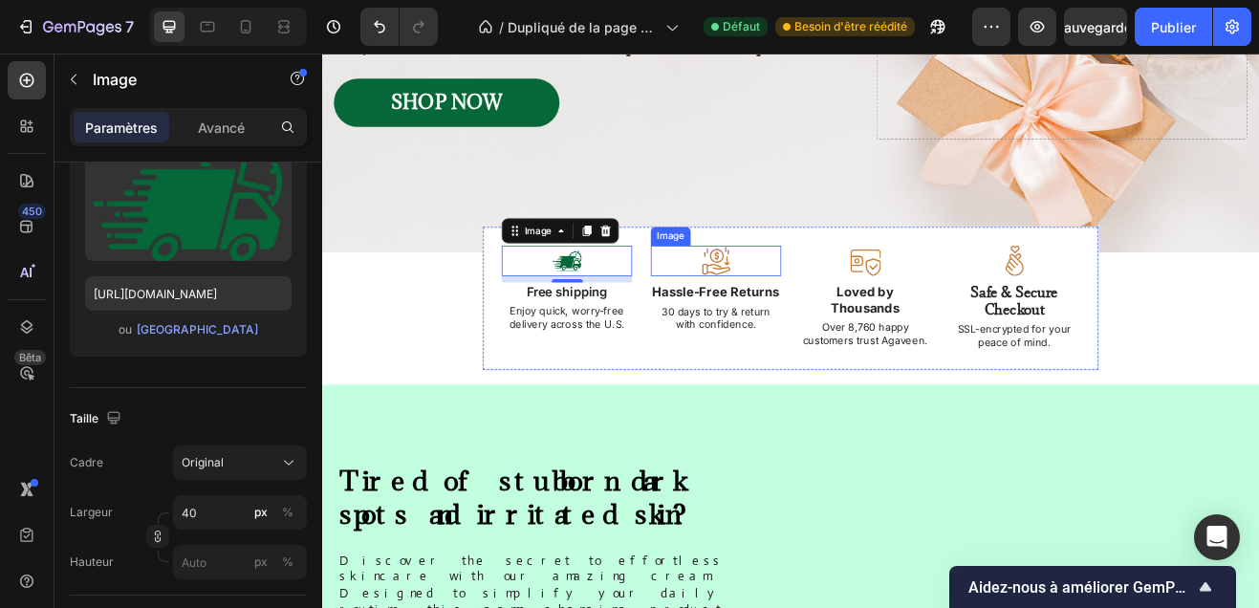
click at [798, 302] on img at bounding box center [805, 307] width 38 height 37
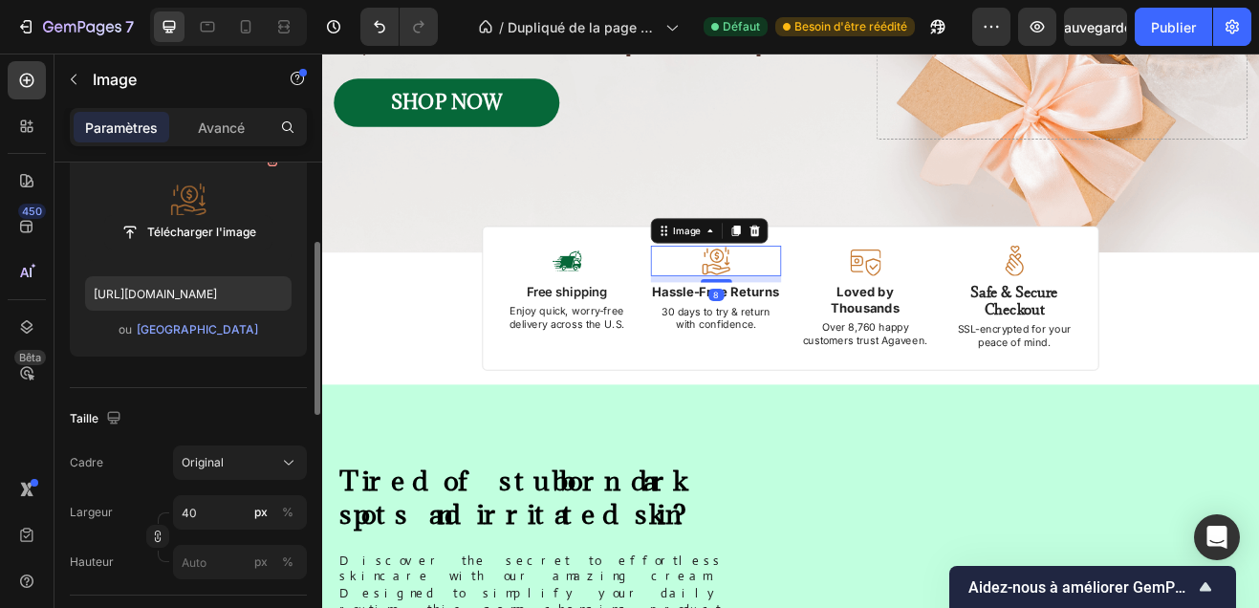
click at [188, 166] on label at bounding box center [188, 201] width 206 height 120
click at [188, 216] on input "file" at bounding box center [188, 232] width 166 height 33
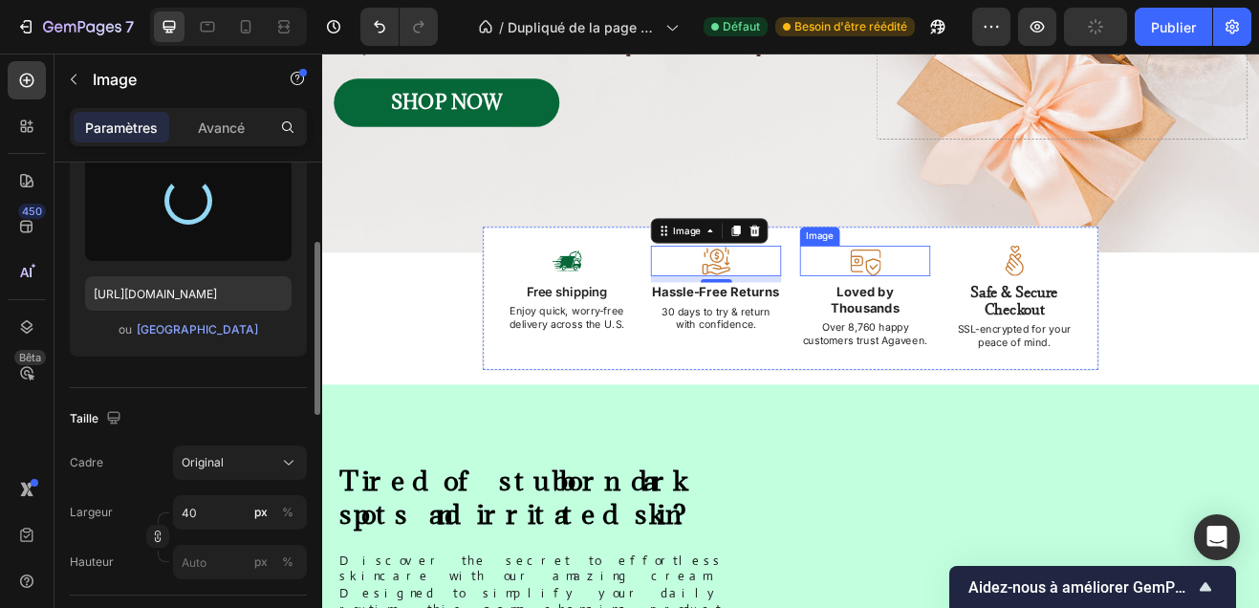
type input "[URL][DOMAIN_NAME]"
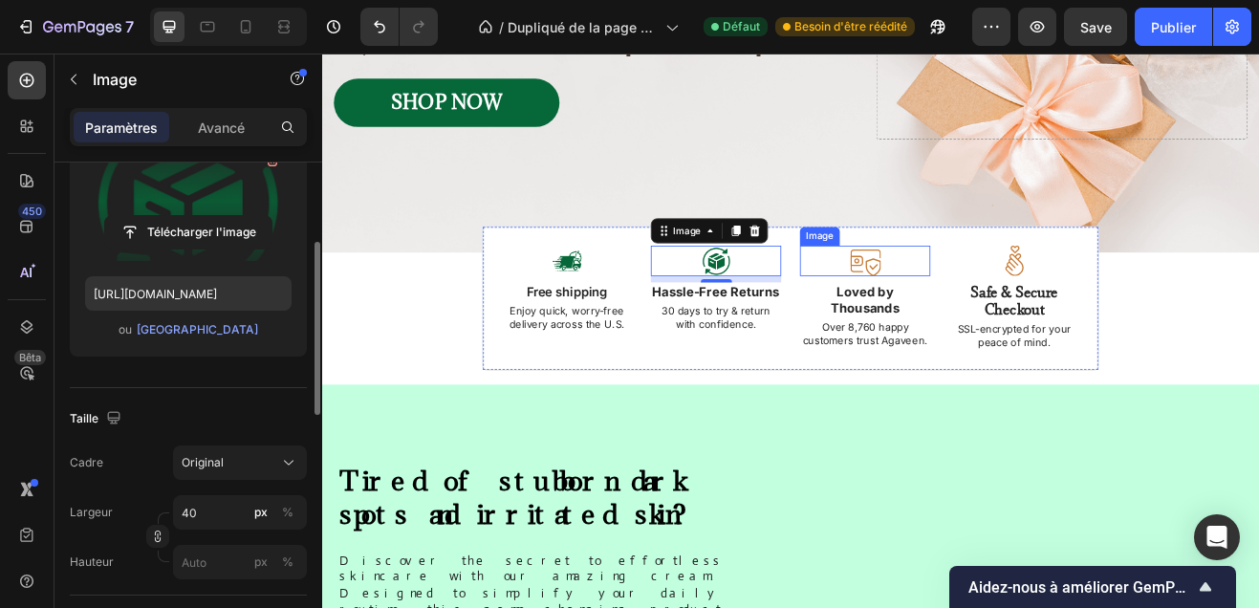
click at [972, 310] on img at bounding box center [987, 307] width 38 height 37
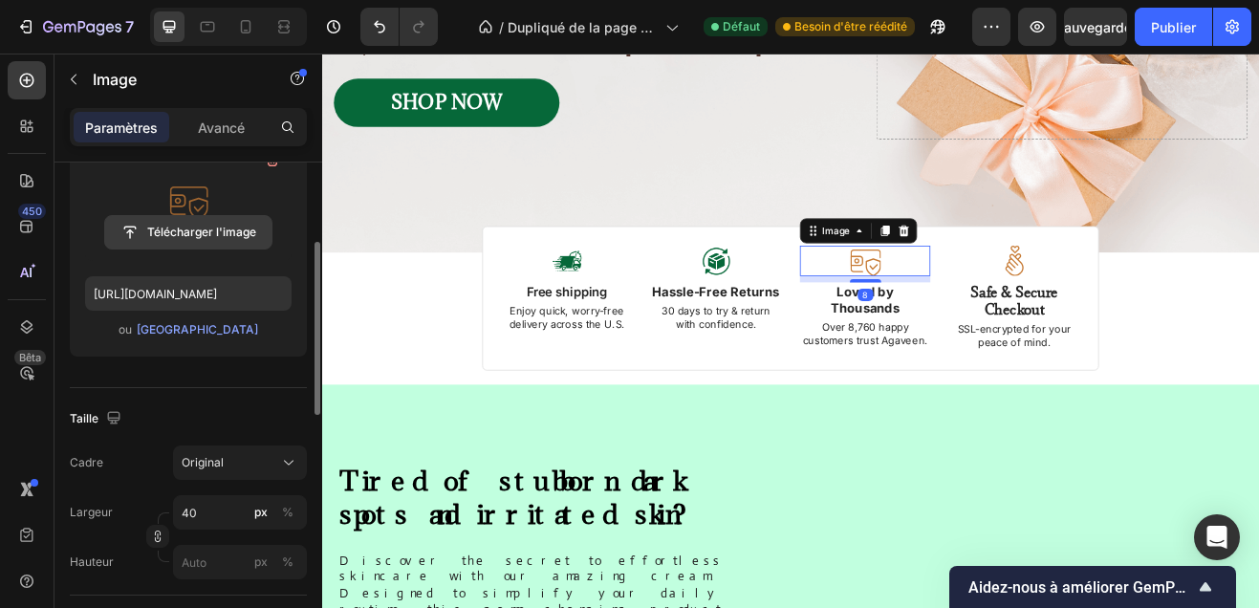
click at [195, 231] on input "file" at bounding box center [188, 232] width 166 height 33
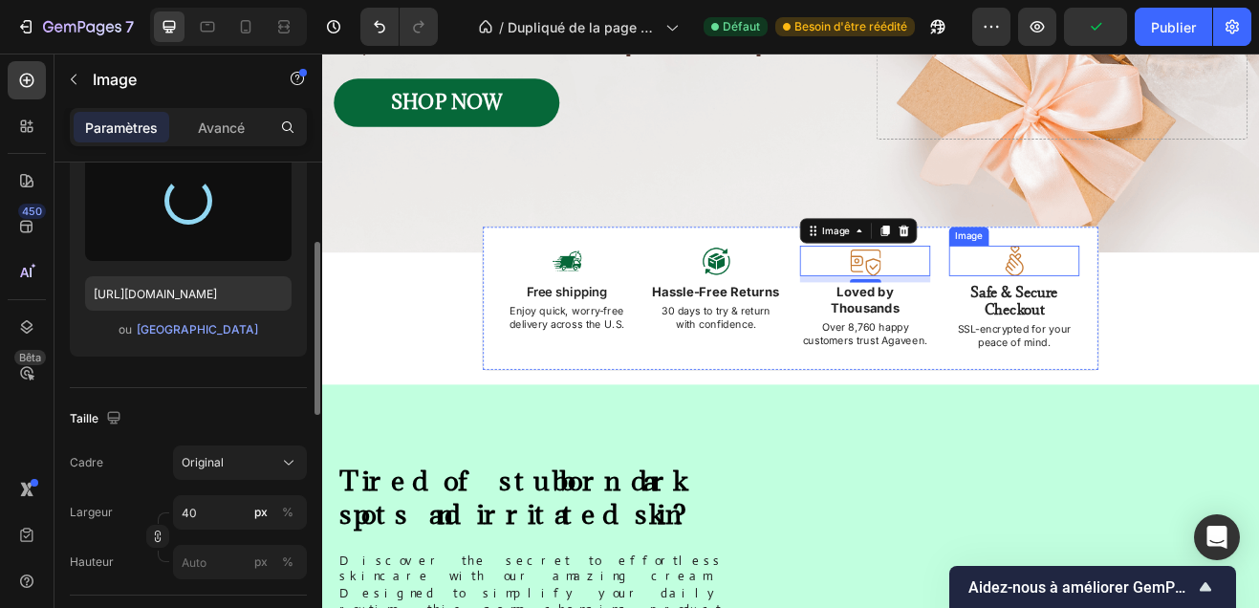
type input "[URL][DOMAIN_NAME]"
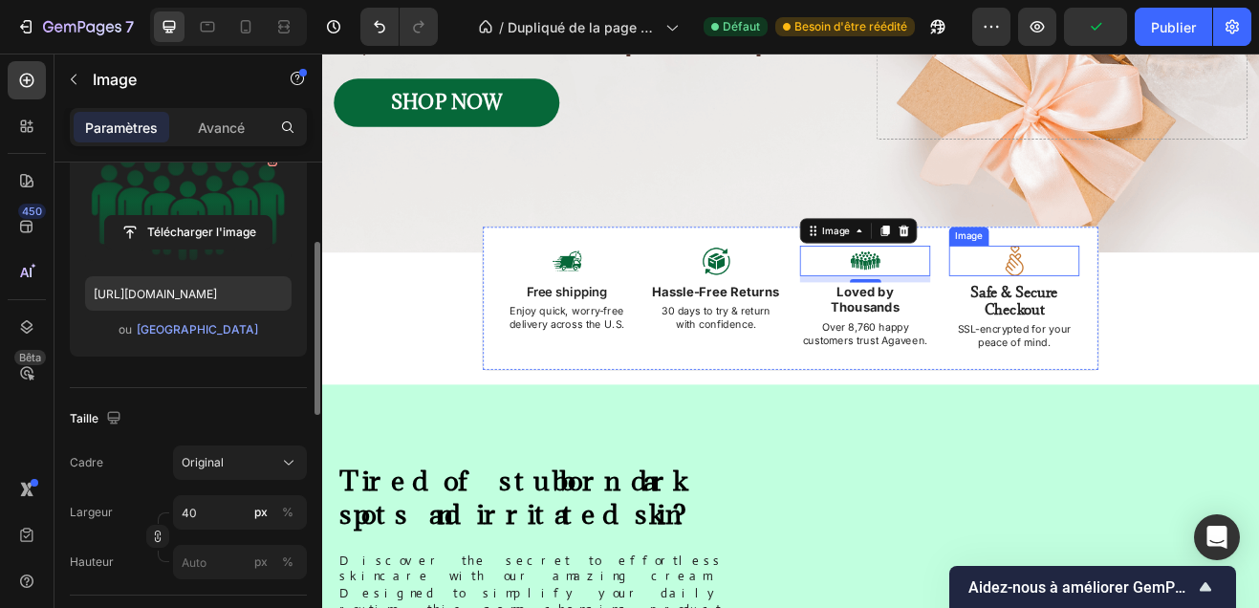
click at [1145, 308] on div at bounding box center [1170, 307] width 160 height 37
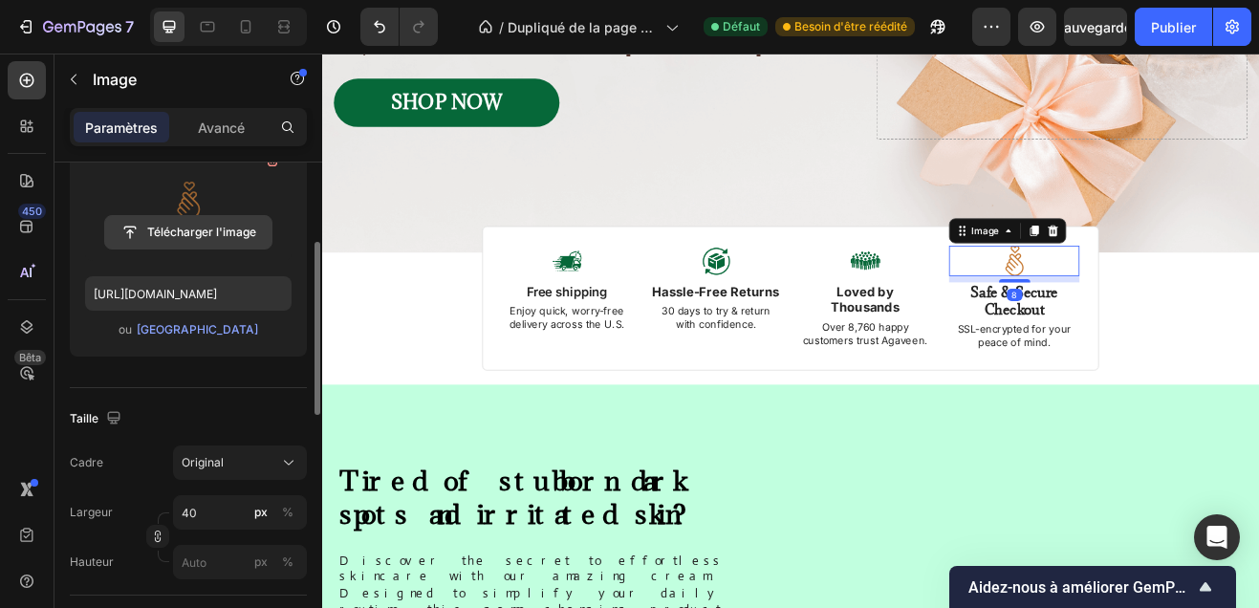
click at [223, 247] on input "file" at bounding box center [188, 232] width 166 height 33
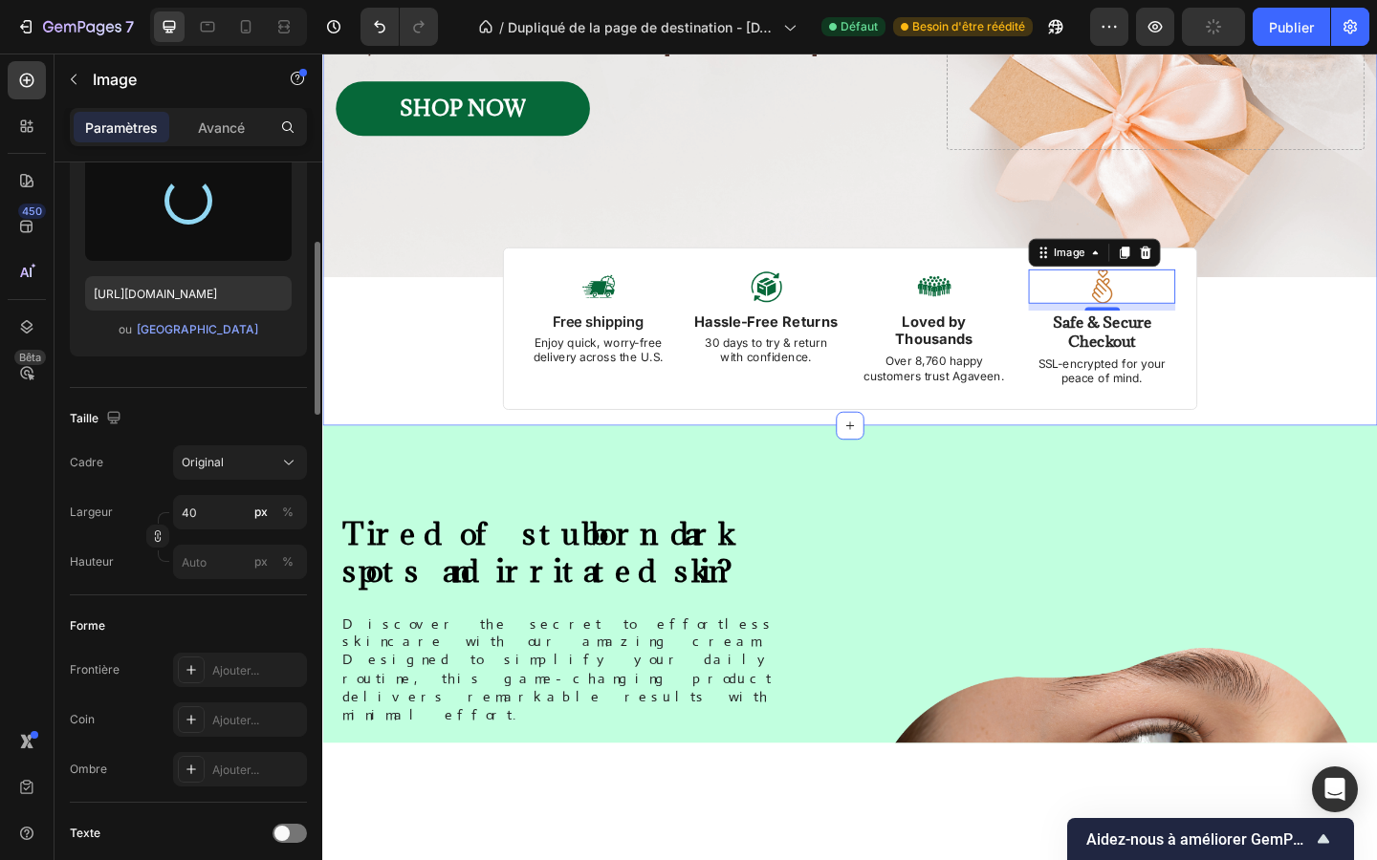
type input "[URL][DOMAIN_NAME]"
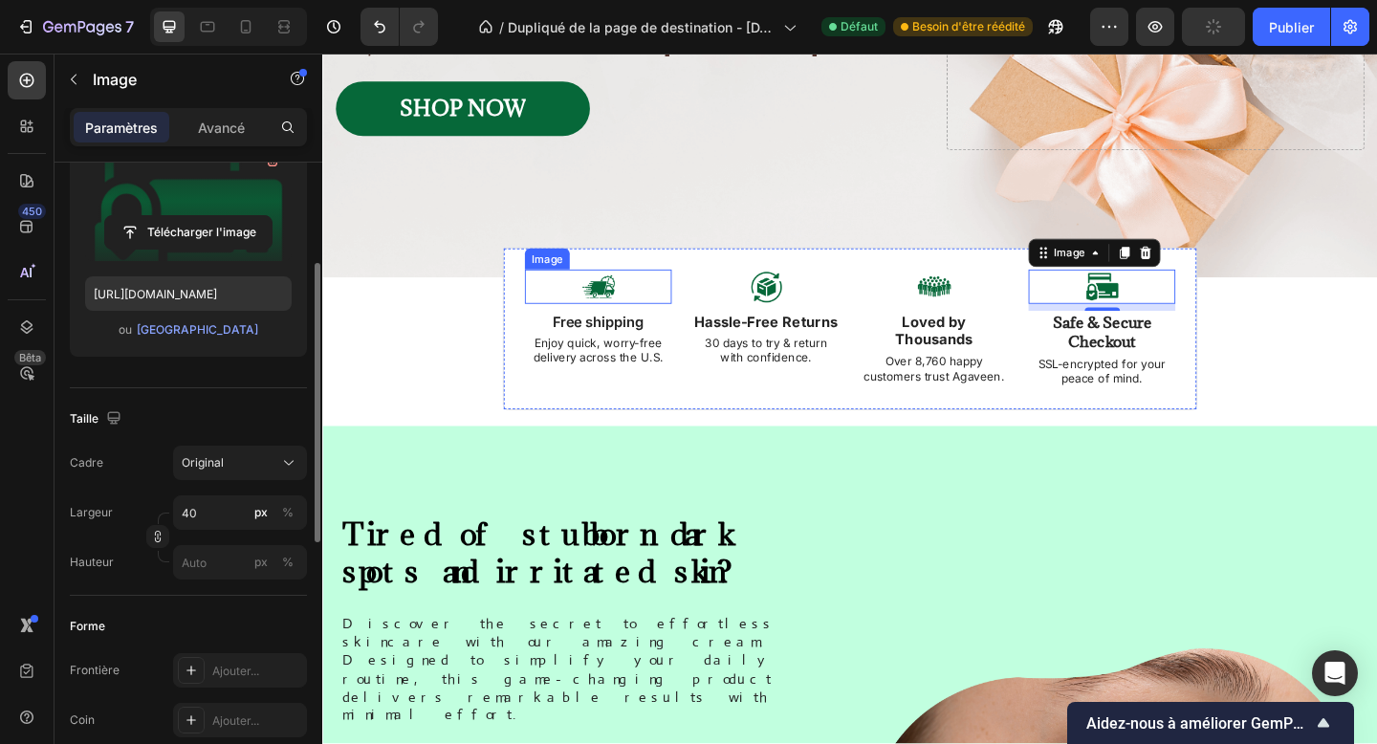
click at [620, 312] on img at bounding box center [622, 307] width 38 height 37
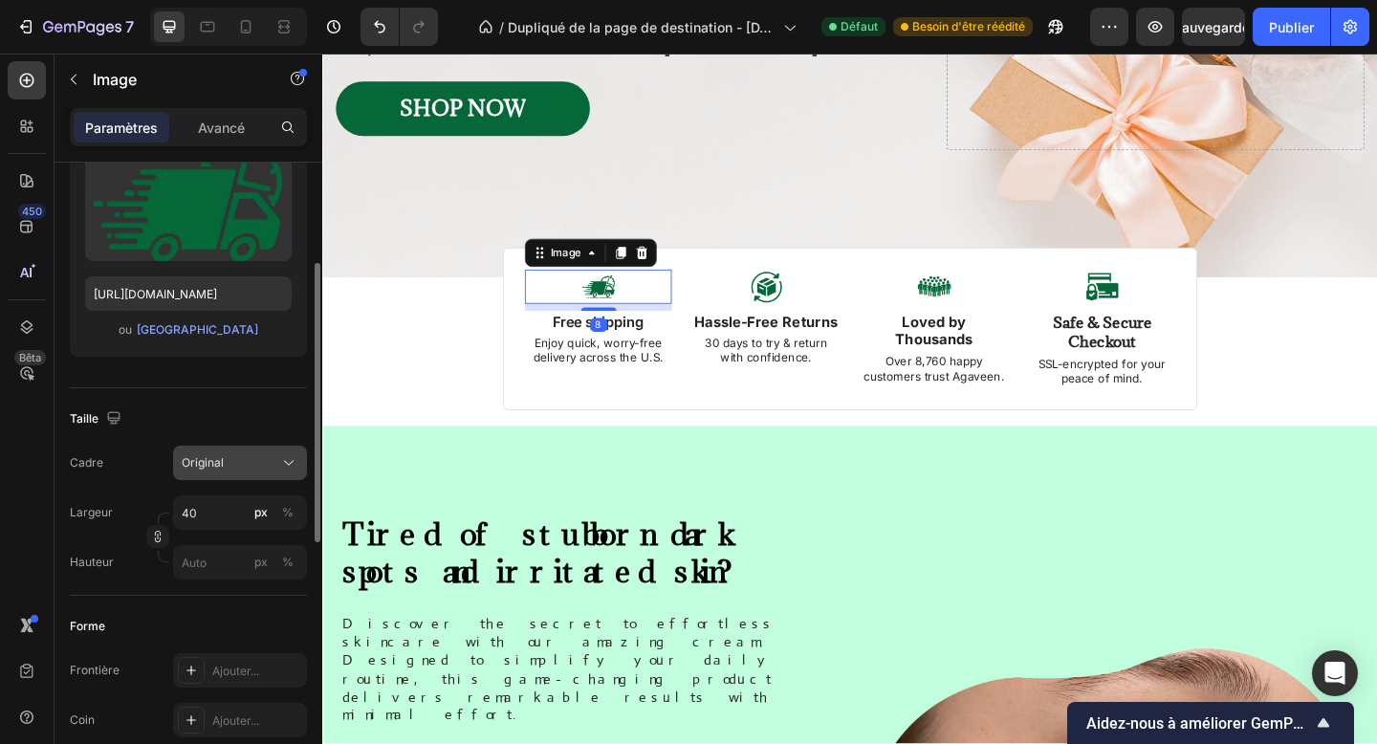
click at [225, 455] on div "Original" at bounding box center [229, 462] width 94 height 17
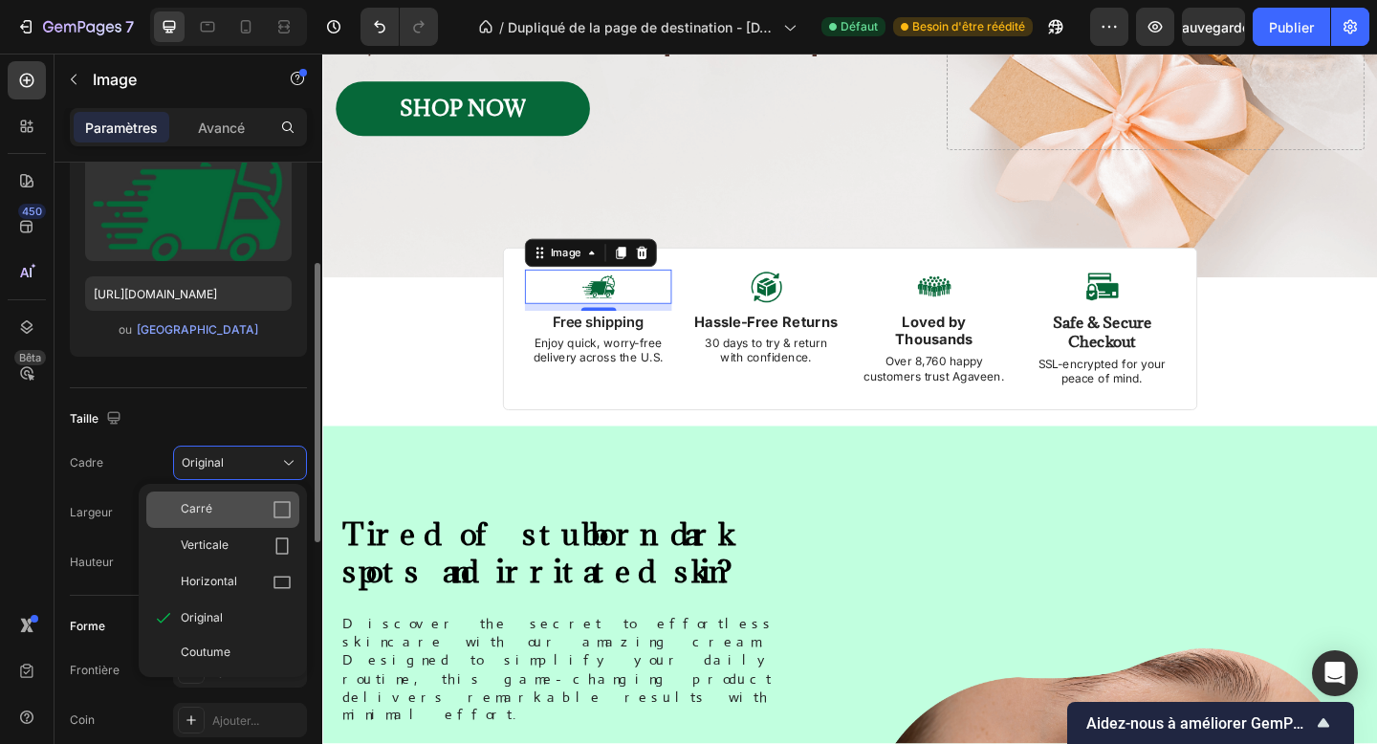
click at [242, 505] on div "Carré" at bounding box center [236, 509] width 111 height 19
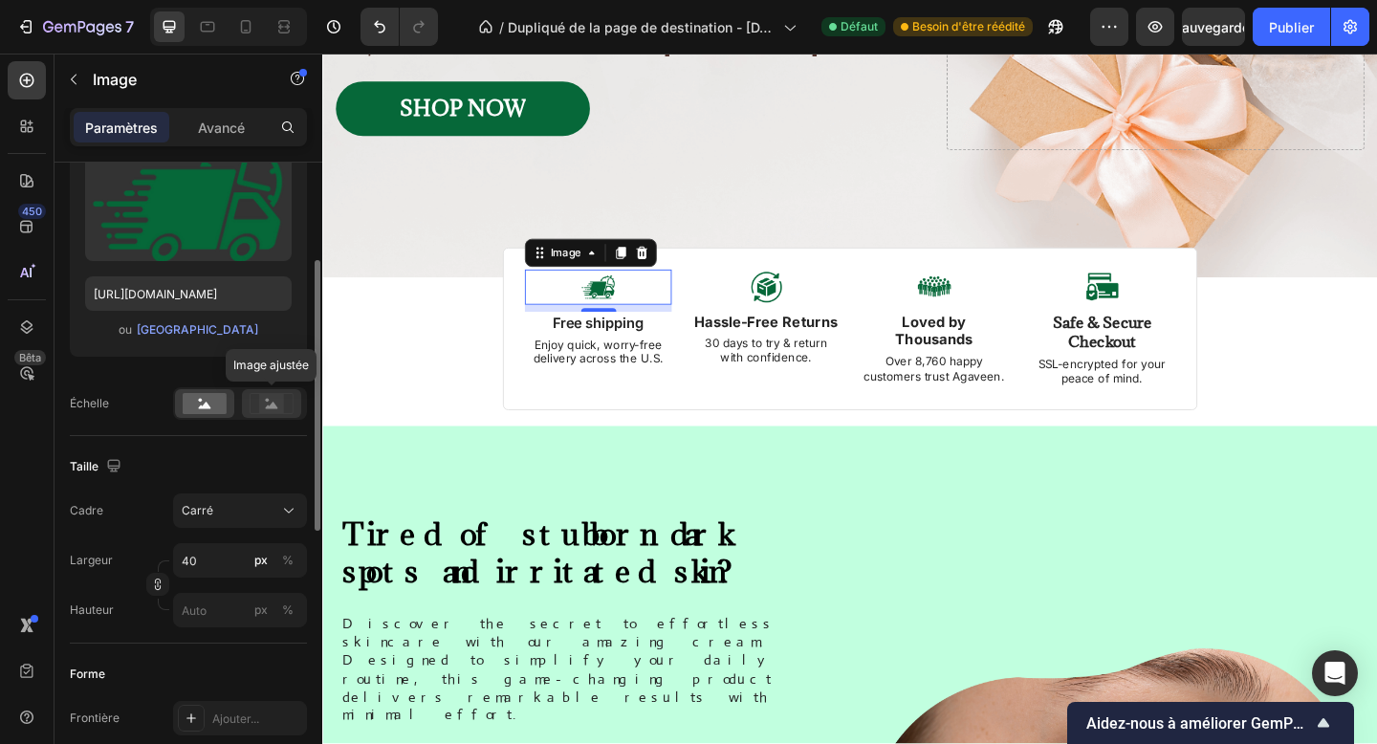
click at [263, 406] on rect at bounding box center [271, 403] width 25 height 19
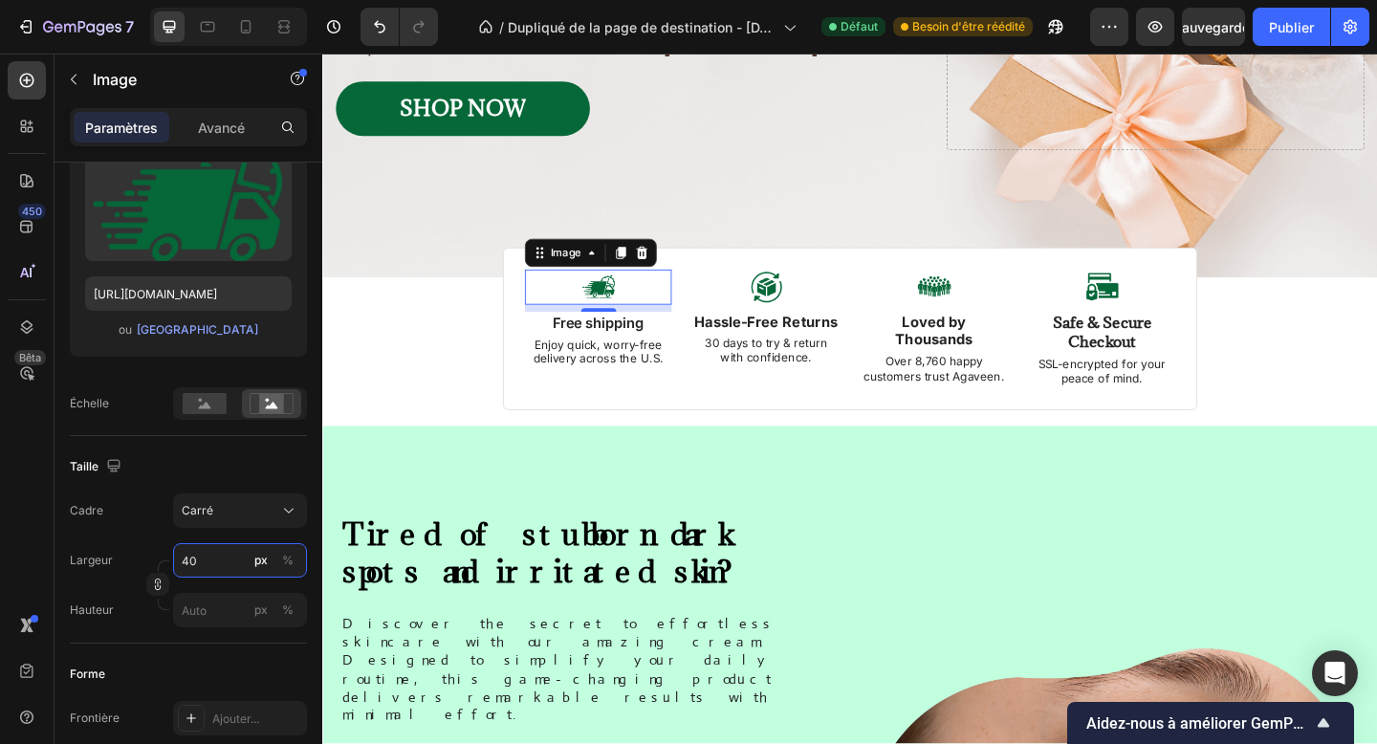
click at [184, 556] on input "40" at bounding box center [240, 560] width 134 height 34
type input "5"
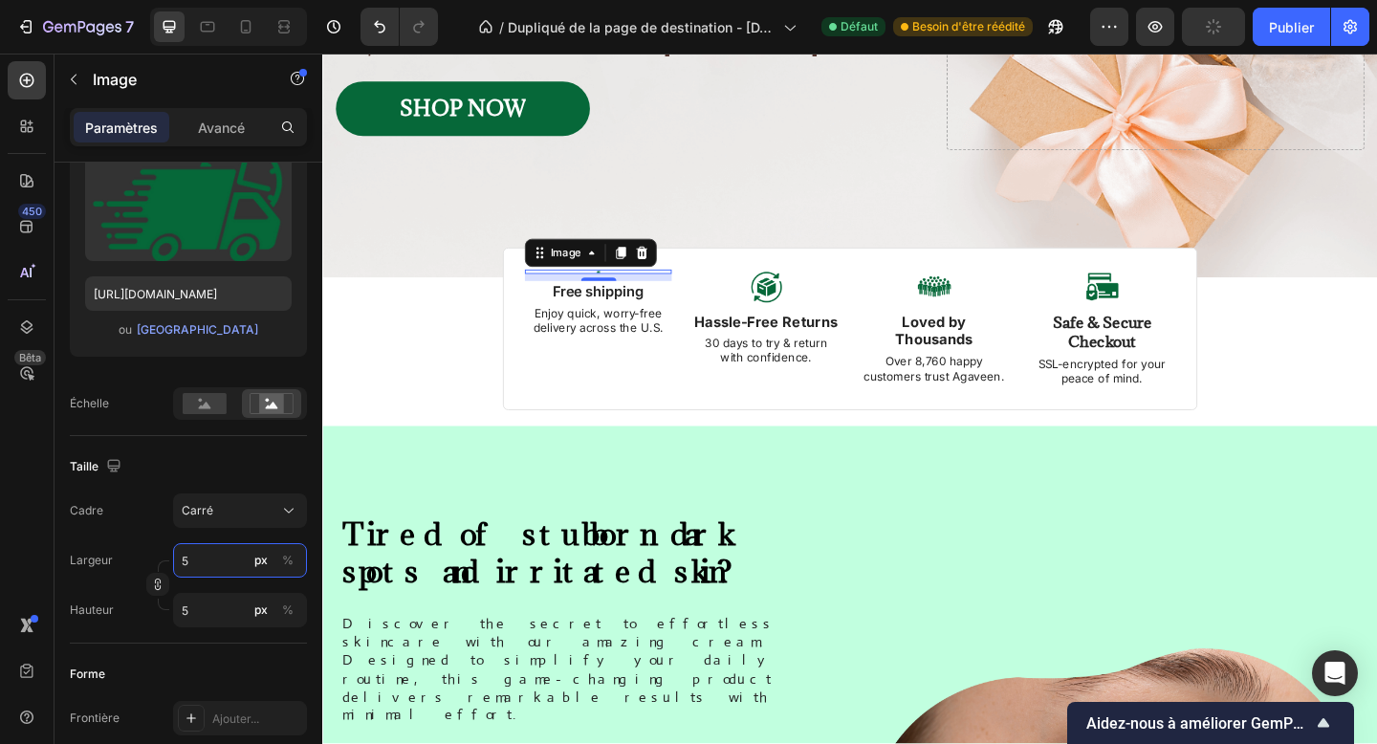
type input "50"
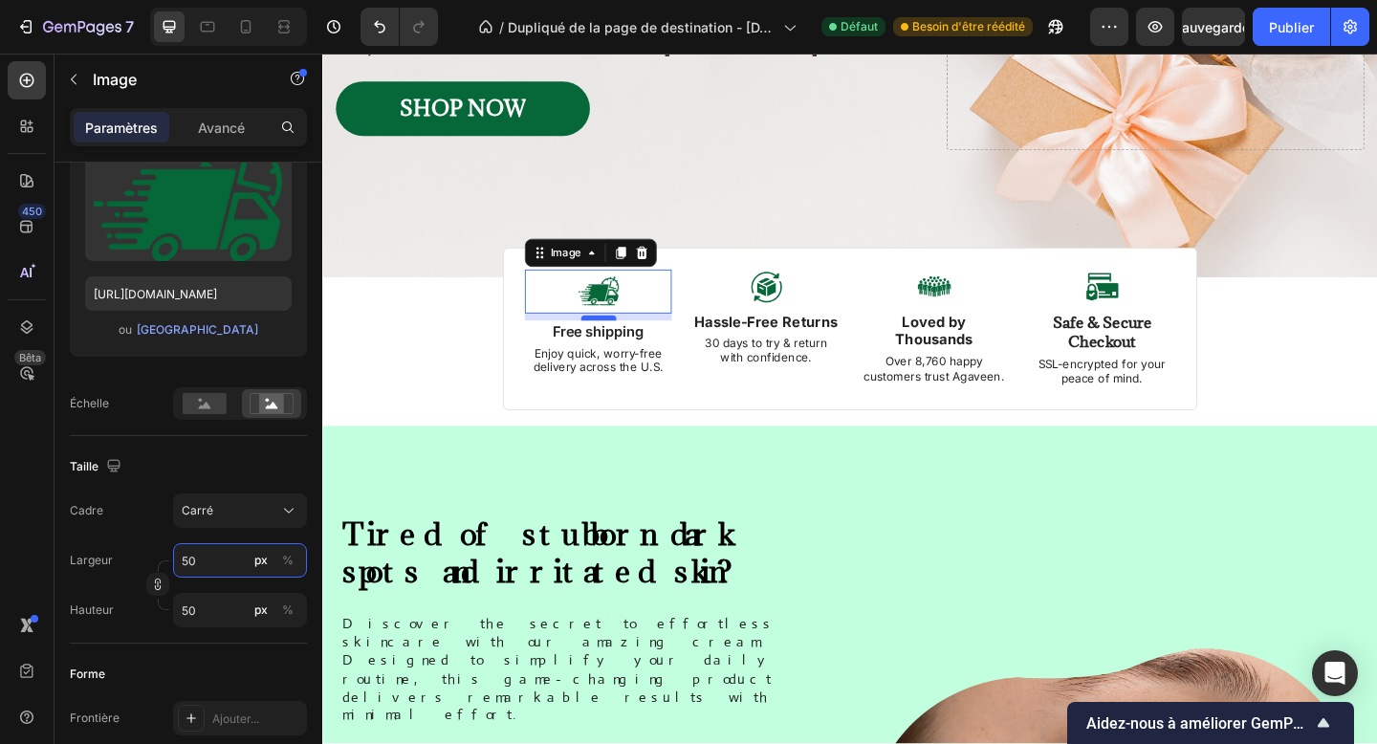
type input "50"
drag, startPoint x: 625, startPoint y: 342, endPoint x: 625, endPoint y: 322, distance: 20.1
click at [625, 322] on div "Image 0" at bounding box center [622, 313] width 160 height 48
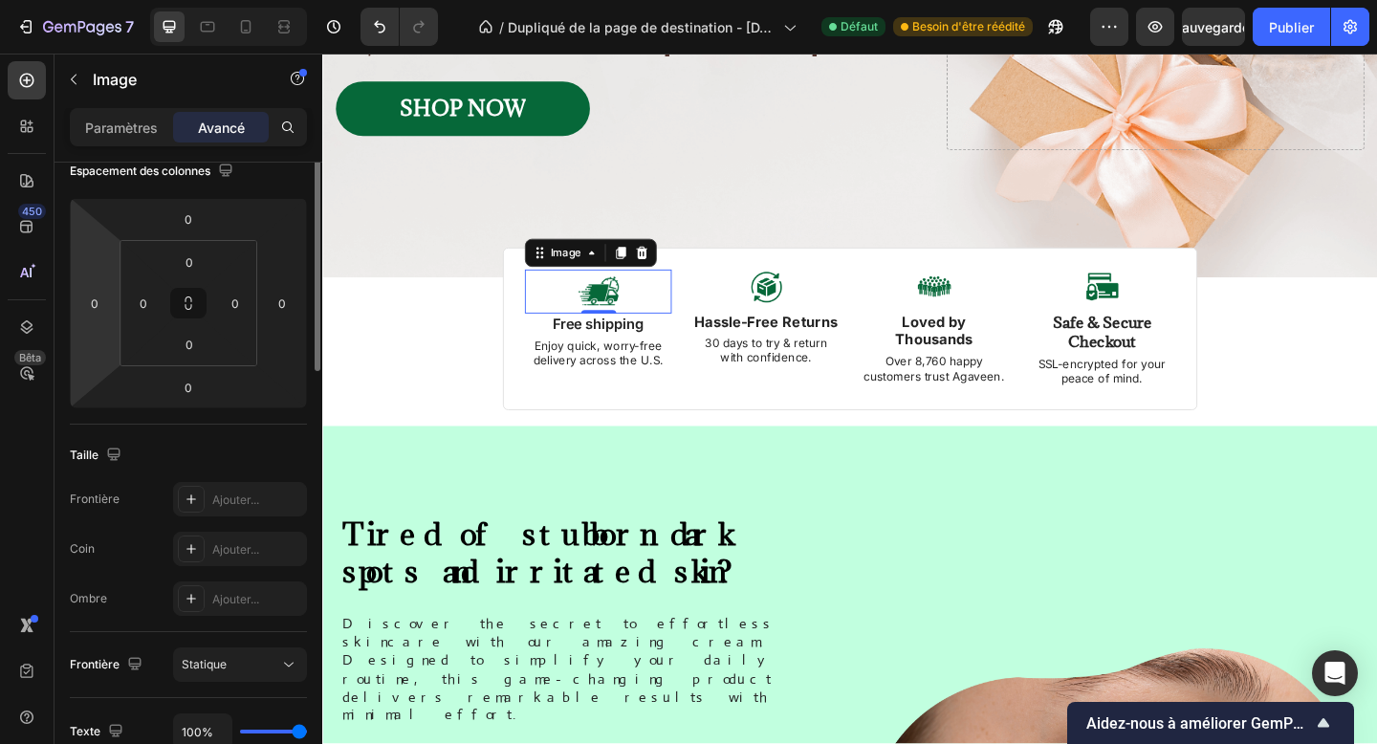
scroll to position [0, 0]
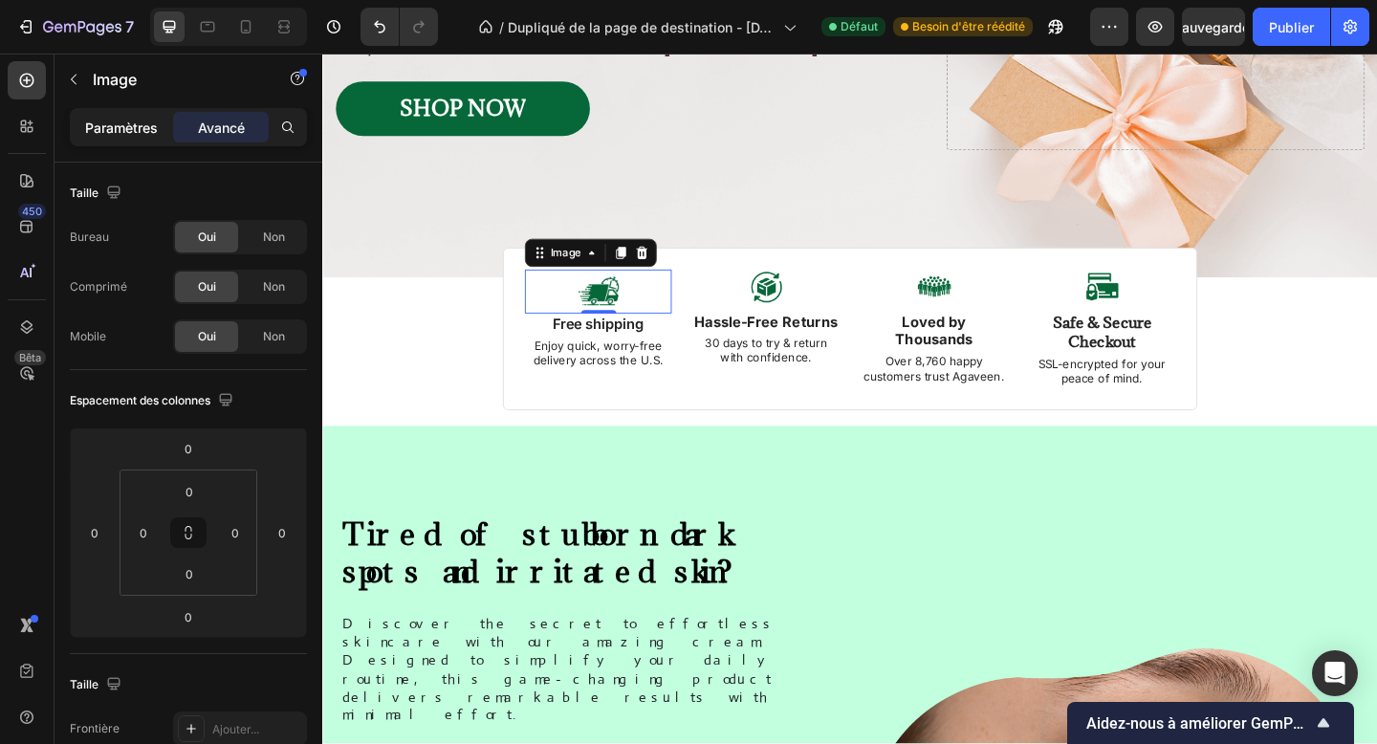
click at [130, 141] on div "Paramètres" at bounding box center [122, 127] width 96 height 31
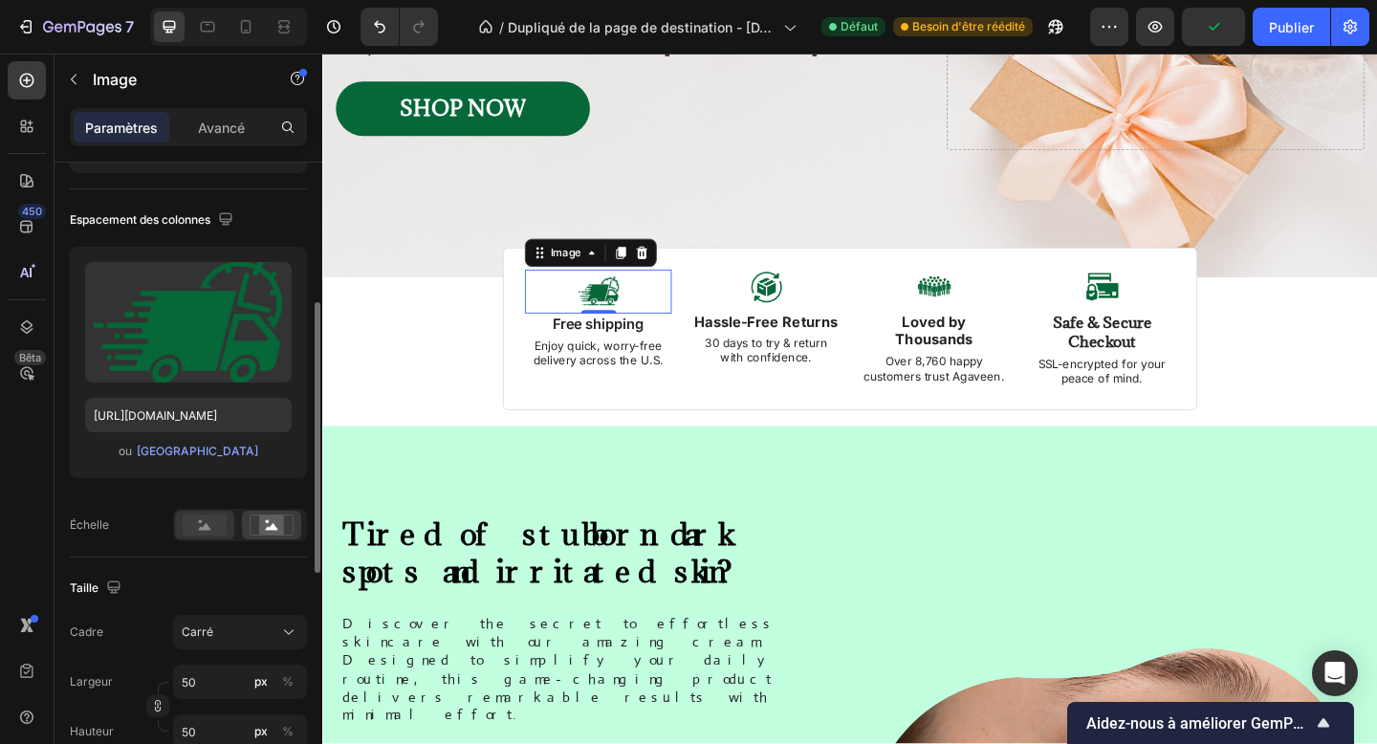
scroll to position [202, 0]
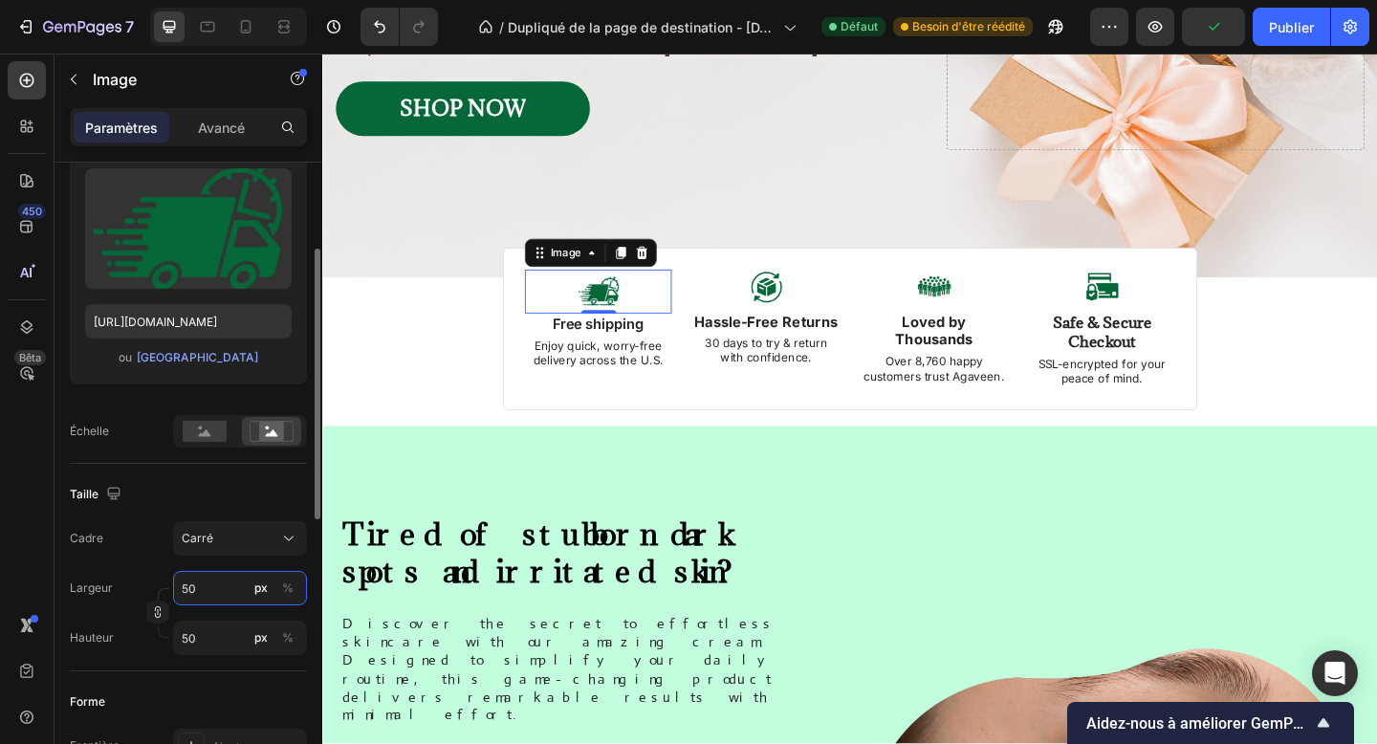
click at [200, 601] on input "50" at bounding box center [240, 588] width 134 height 34
type input "6"
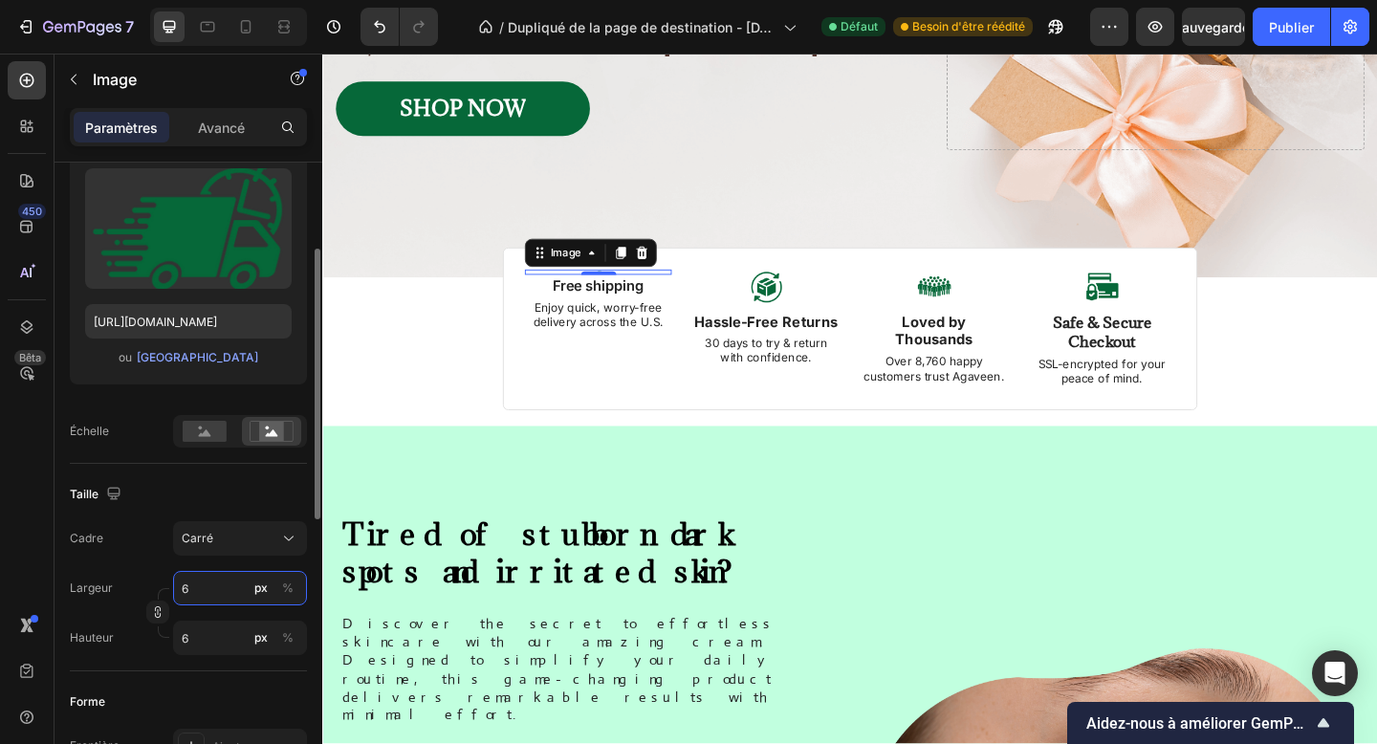
type input "60"
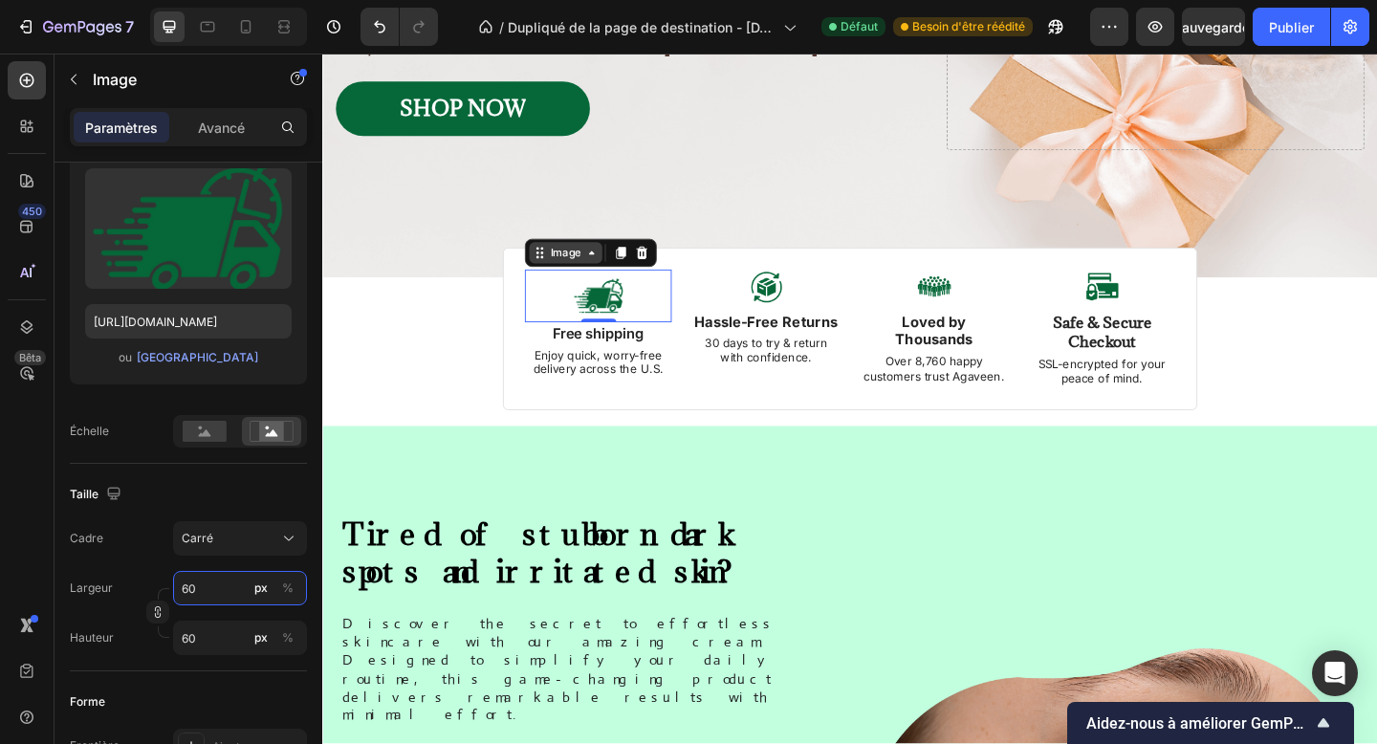
type input "60"
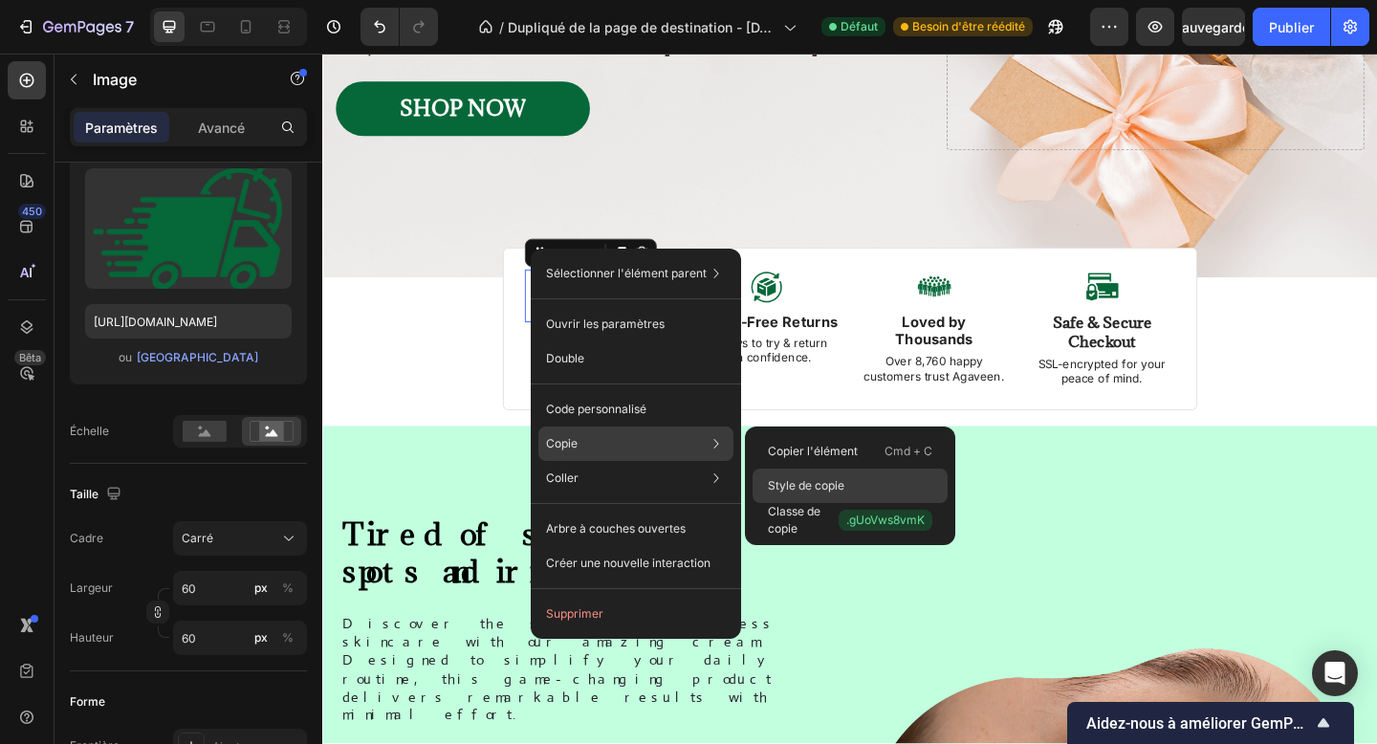
click at [824, 485] on font "Style de copie" at bounding box center [806, 485] width 76 height 14
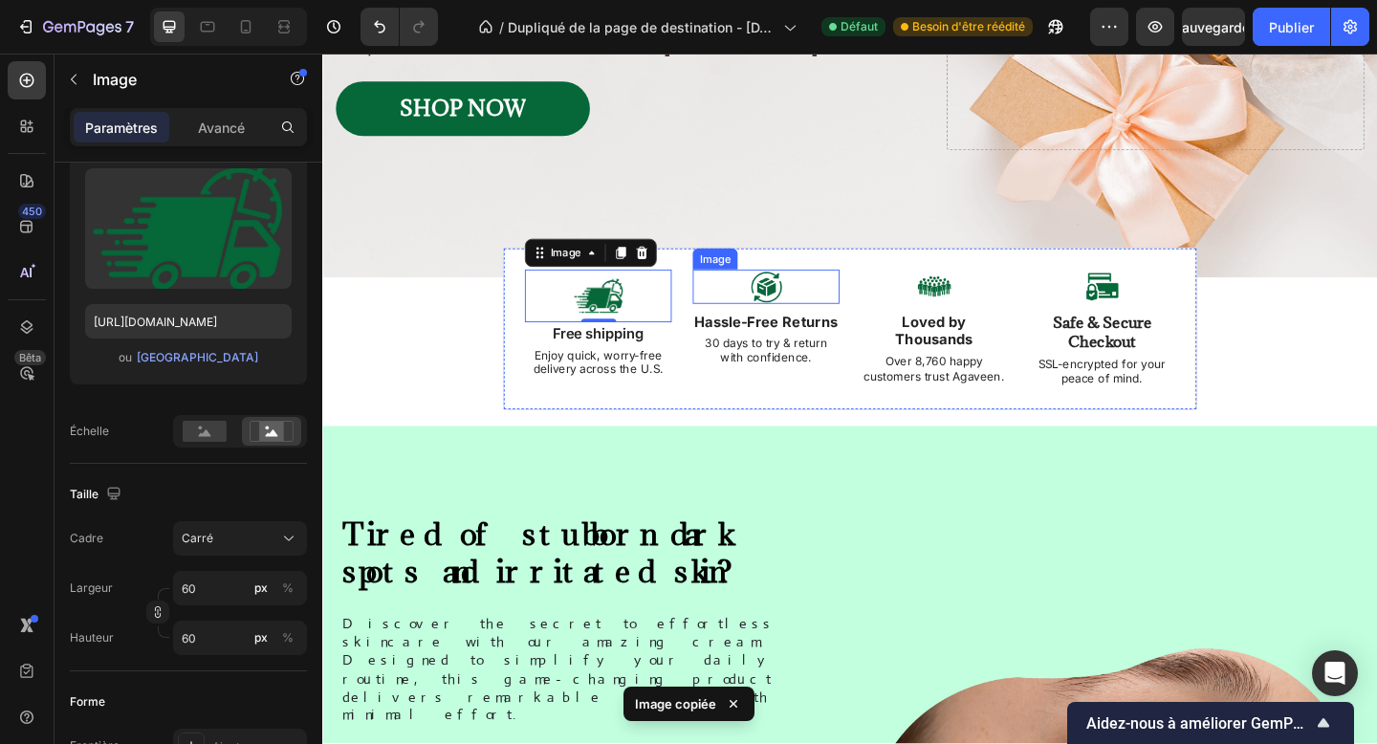
click at [804, 301] on img at bounding box center [805, 307] width 38 height 37
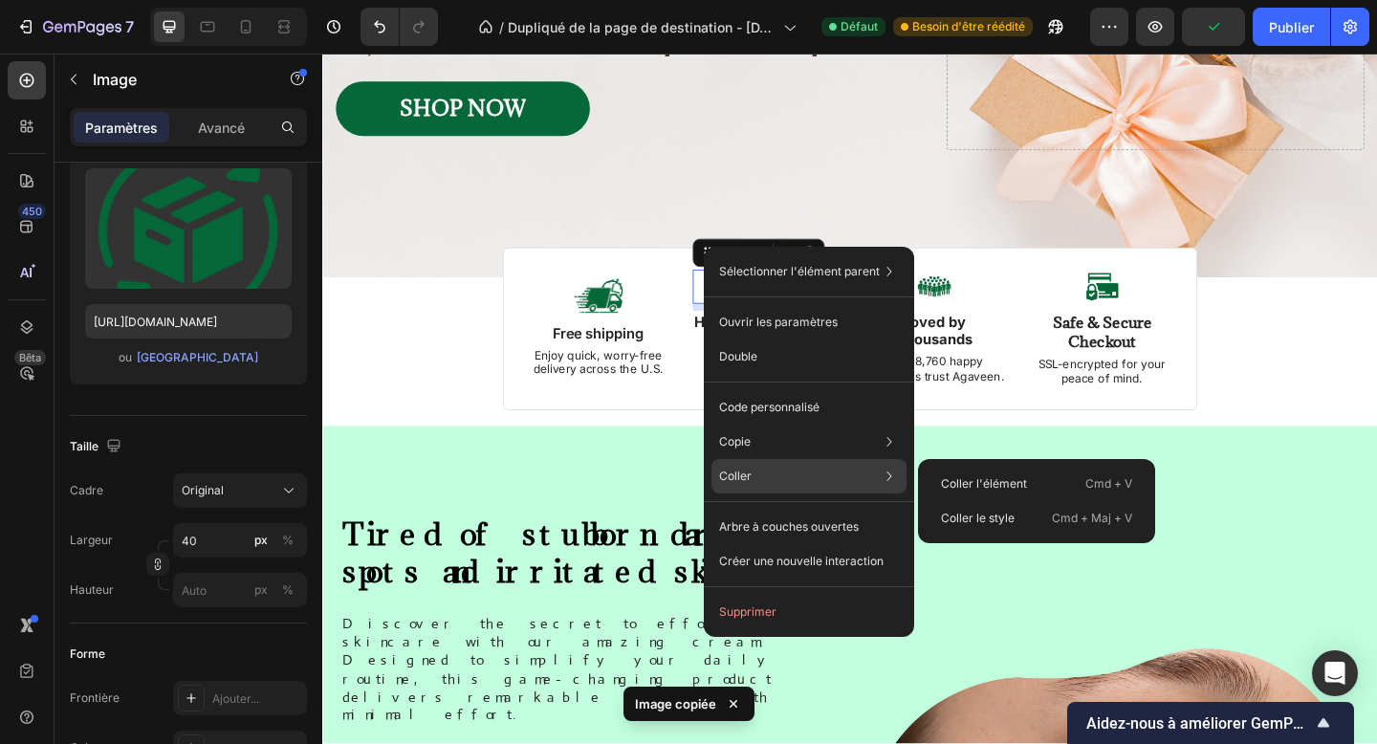
click at [814, 479] on div "[PERSON_NAME] l'élément Cmd + V Coller le style Cmd + Maj + V" at bounding box center [808, 476] width 195 height 34
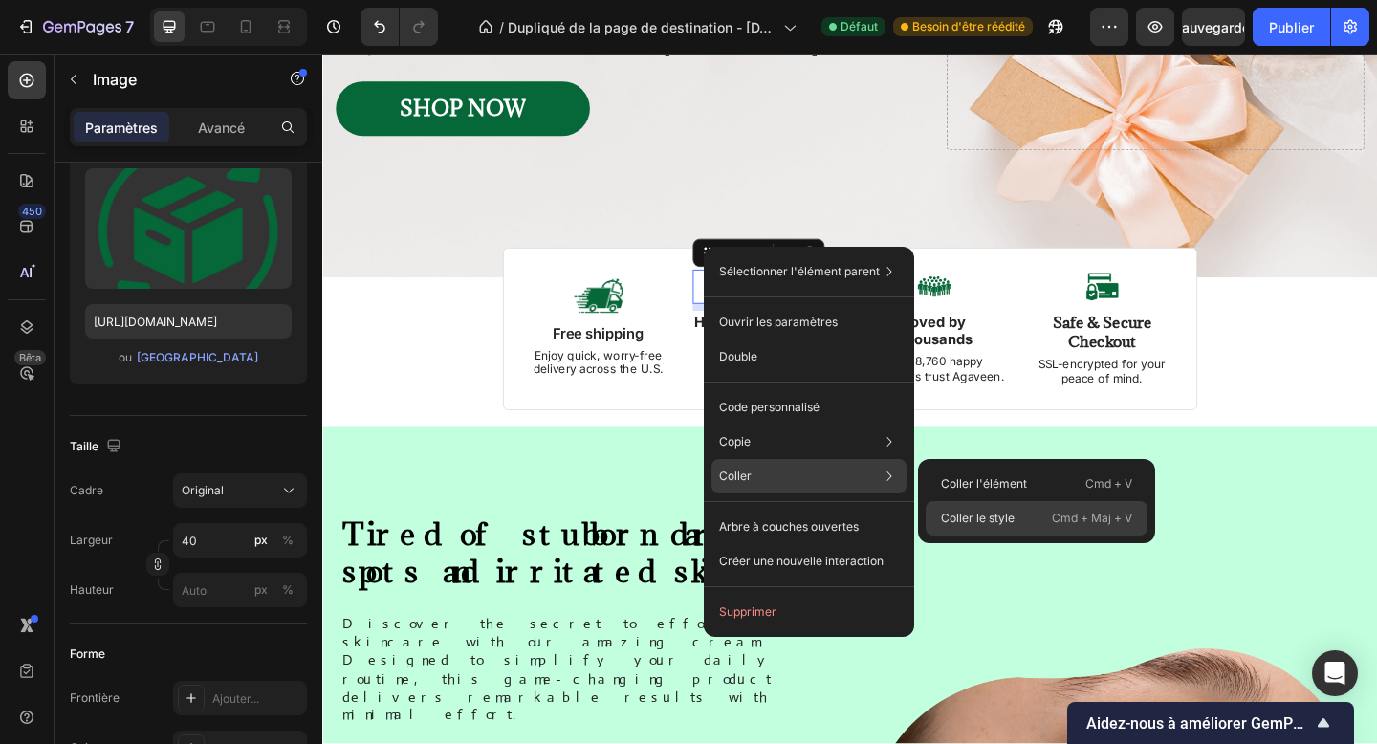
click at [996, 512] on font "Coller le style" at bounding box center [978, 517] width 74 height 14
type input "60"
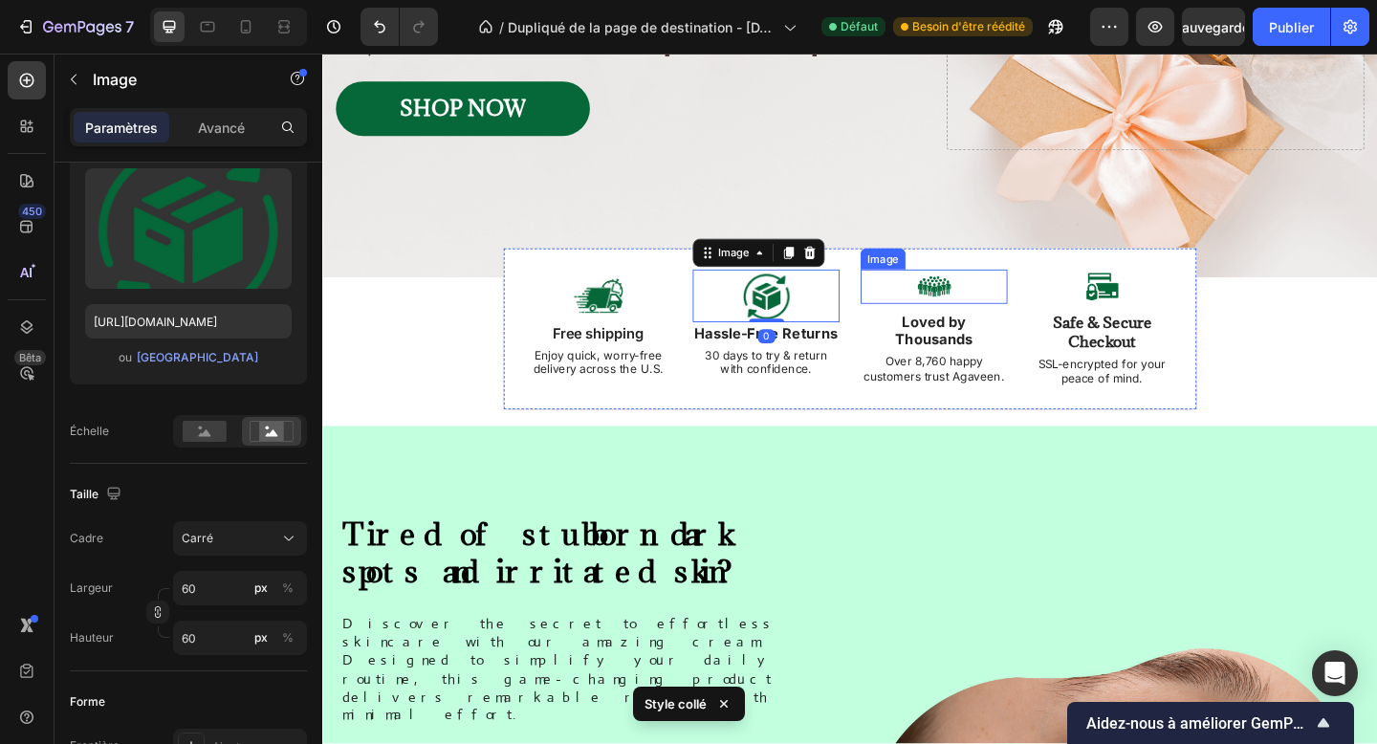
click at [1006, 307] on img at bounding box center [987, 307] width 38 height 37
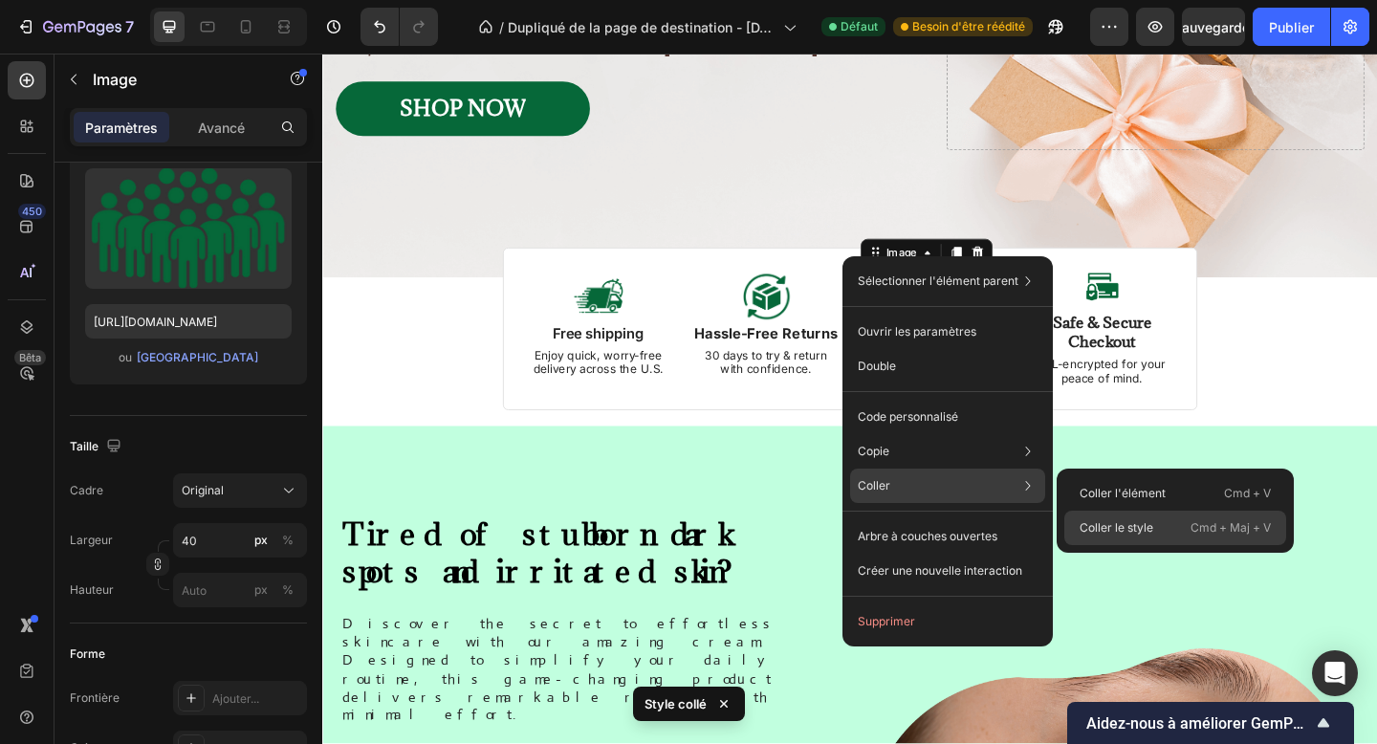
click at [1091, 529] on font "Coller le style" at bounding box center [1116, 527] width 74 height 14
type input "60"
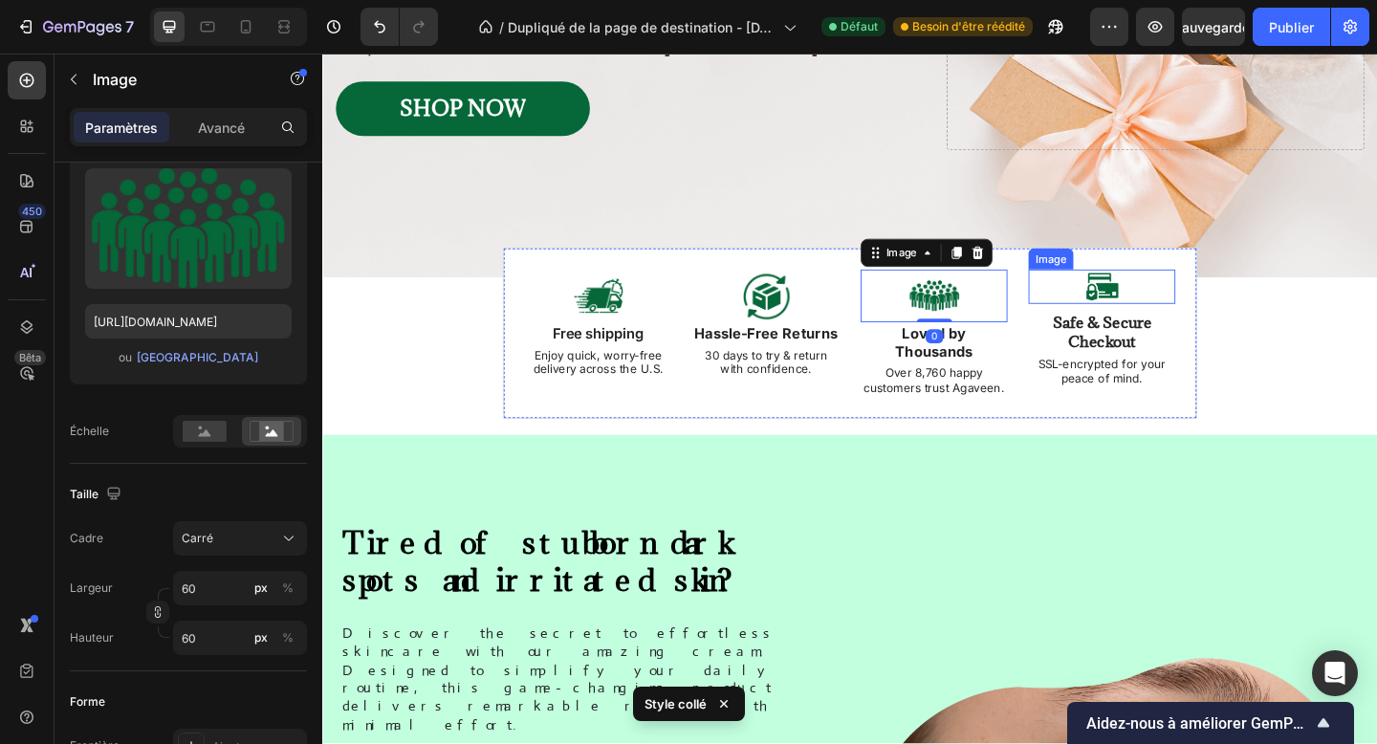
click at [1162, 300] on img at bounding box center [1170, 307] width 38 height 37
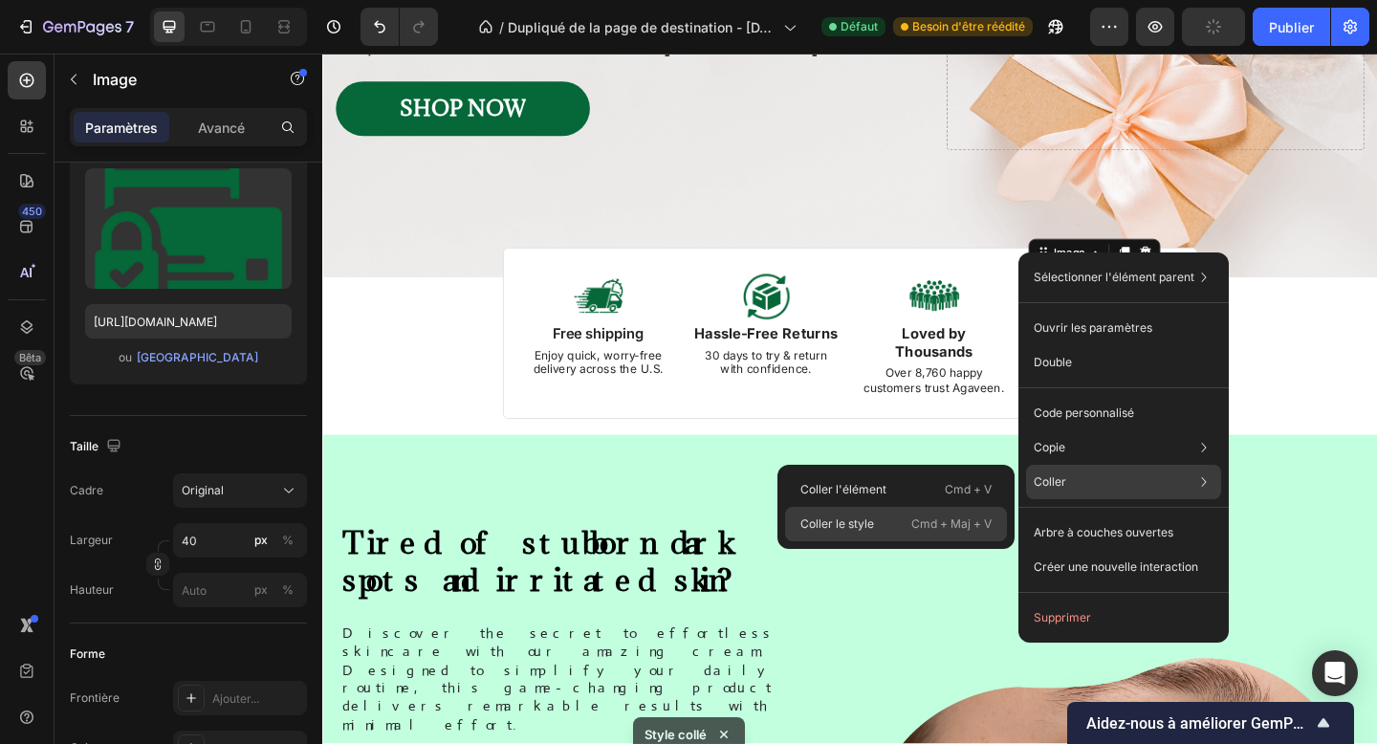
click at [925, 514] on font "Cmd + Maj + V" at bounding box center [951, 523] width 80 height 19
type input "60"
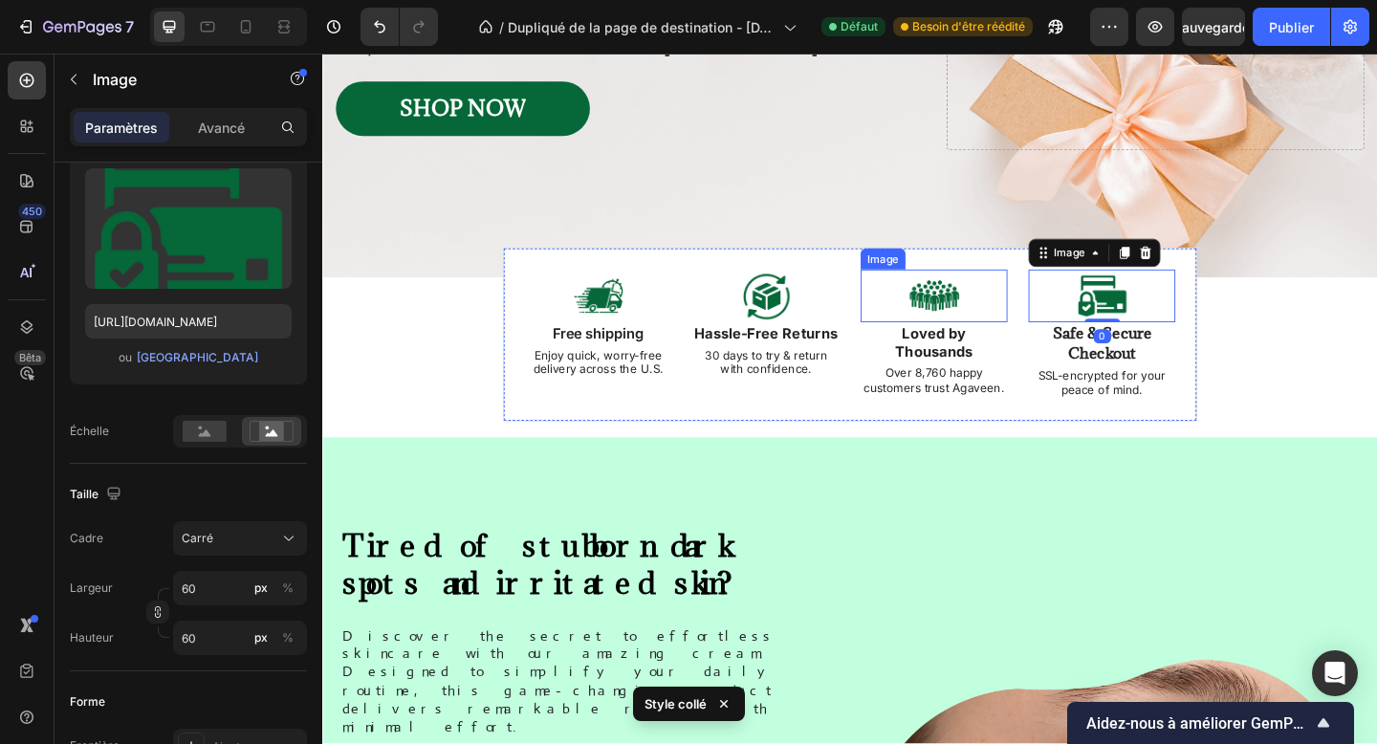
click at [1052, 317] on div at bounding box center [987, 317] width 160 height 57
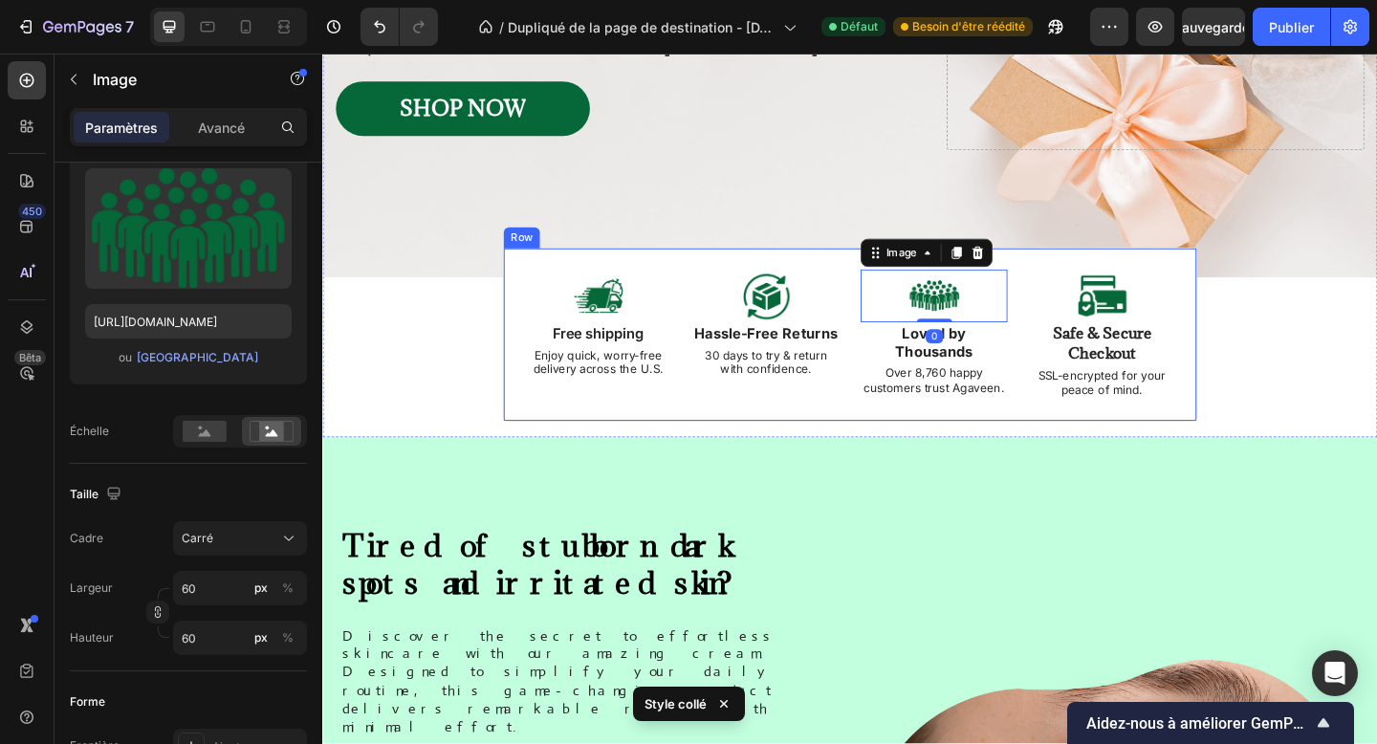
click at [891, 442] on div "Image Free shipping Text Block Enjoy quick, worry-free delivery across the U.S.…" at bounding box center [895, 359] width 755 height 189
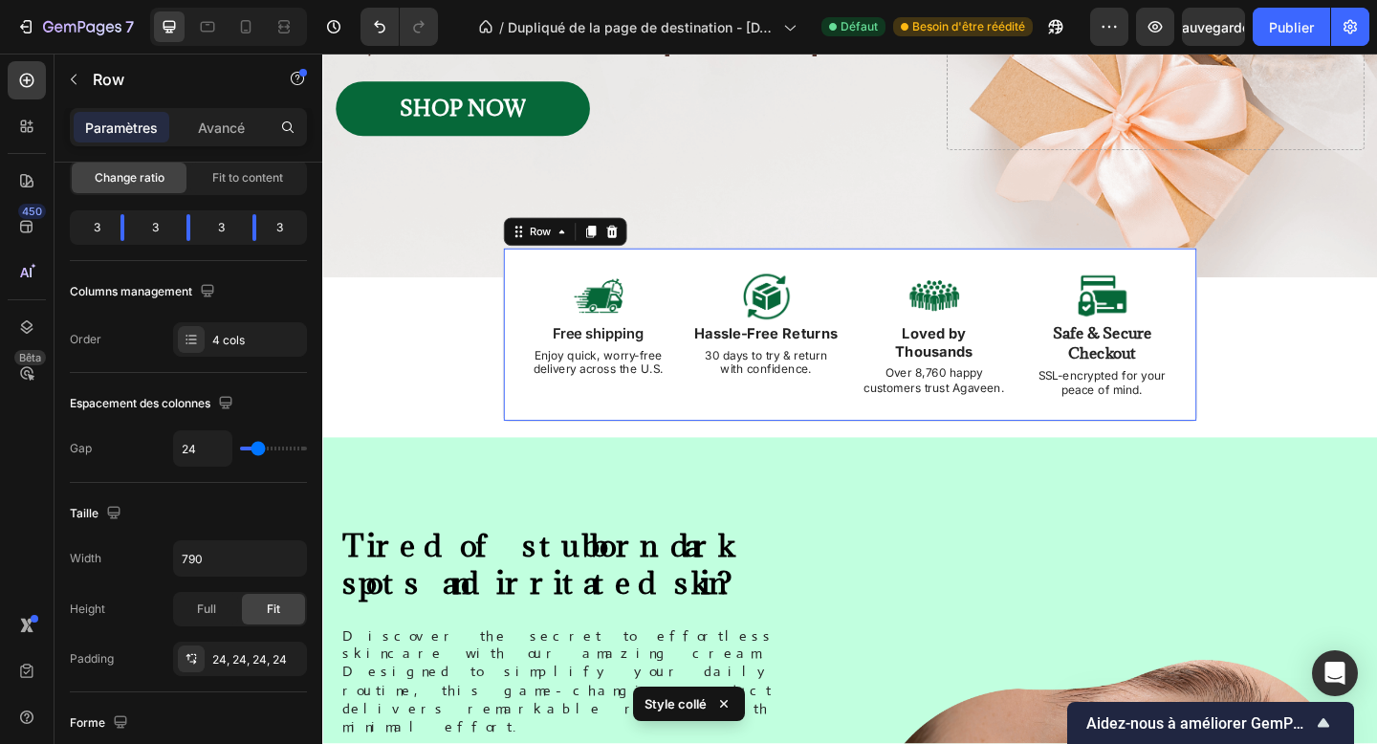
scroll to position [0, 0]
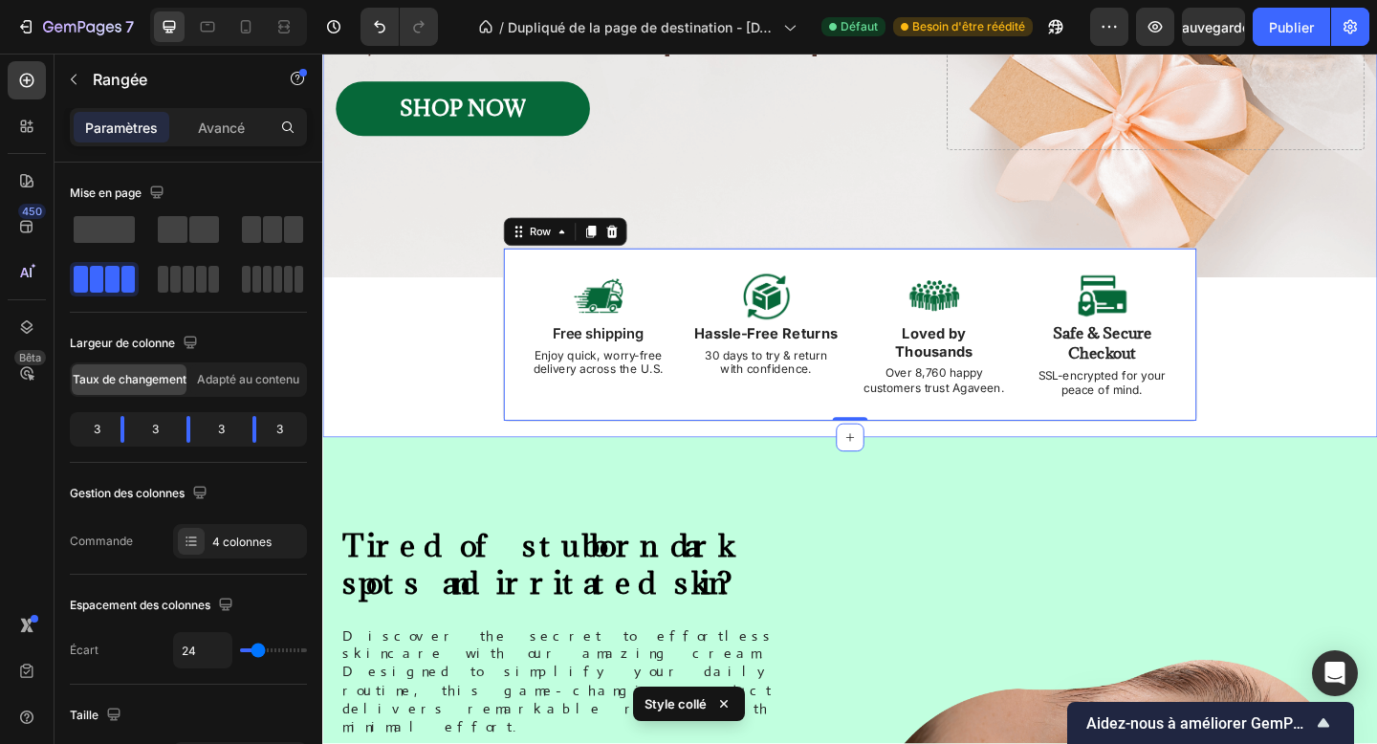
click at [832, 467] on div "Image Image Free shipping Text Block from The States Text Block Advanced List I…" at bounding box center [895, 82] width 1147 height 778
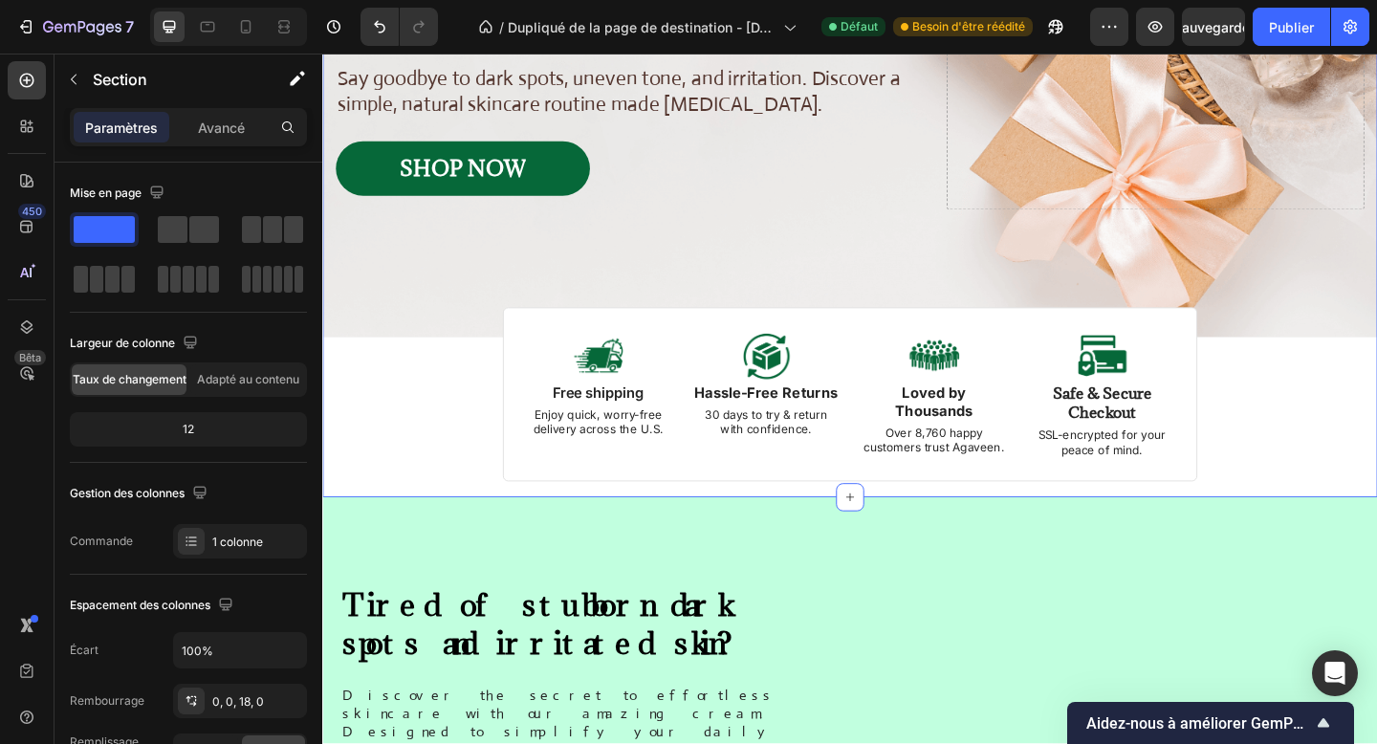
scroll to position [323, 0]
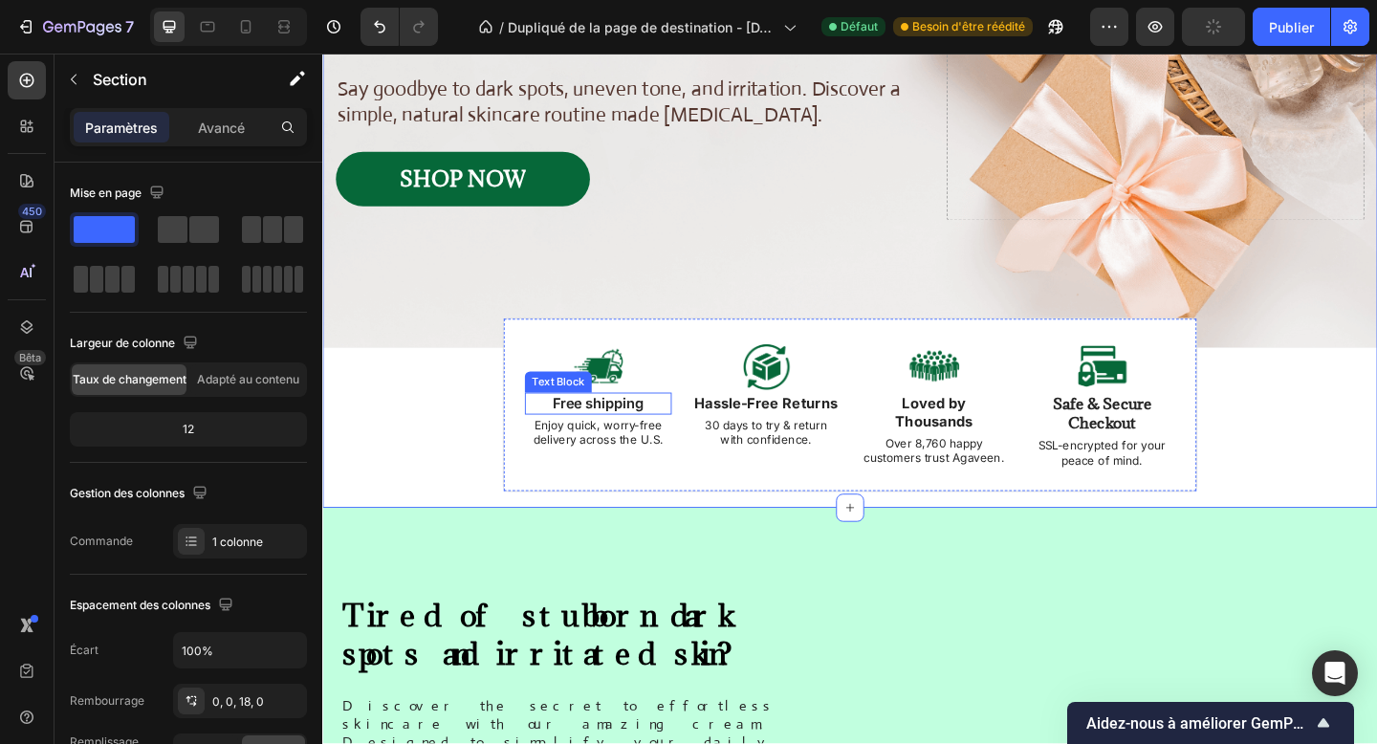
click at [651, 436] on p "Free shipping" at bounding box center [622, 434] width 156 height 20
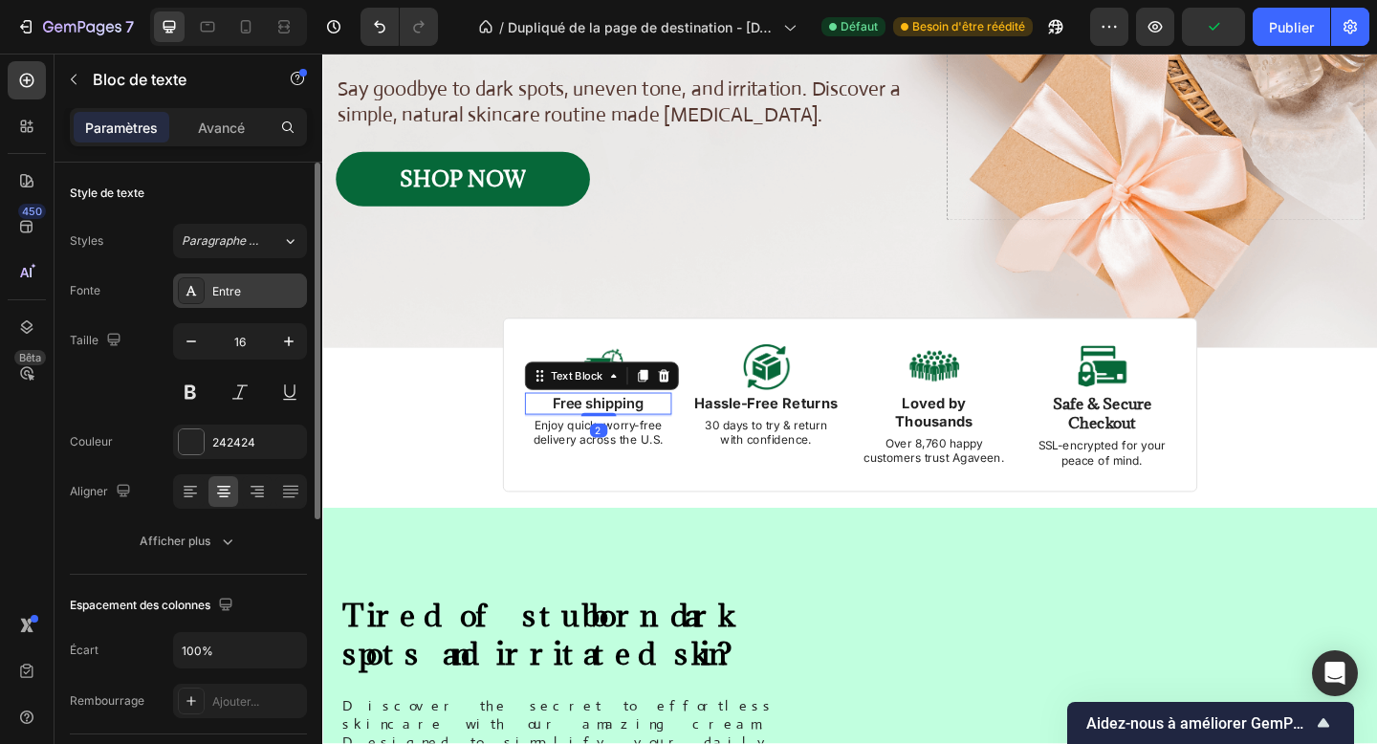
click at [223, 277] on div "Entre" at bounding box center [240, 290] width 134 height 34
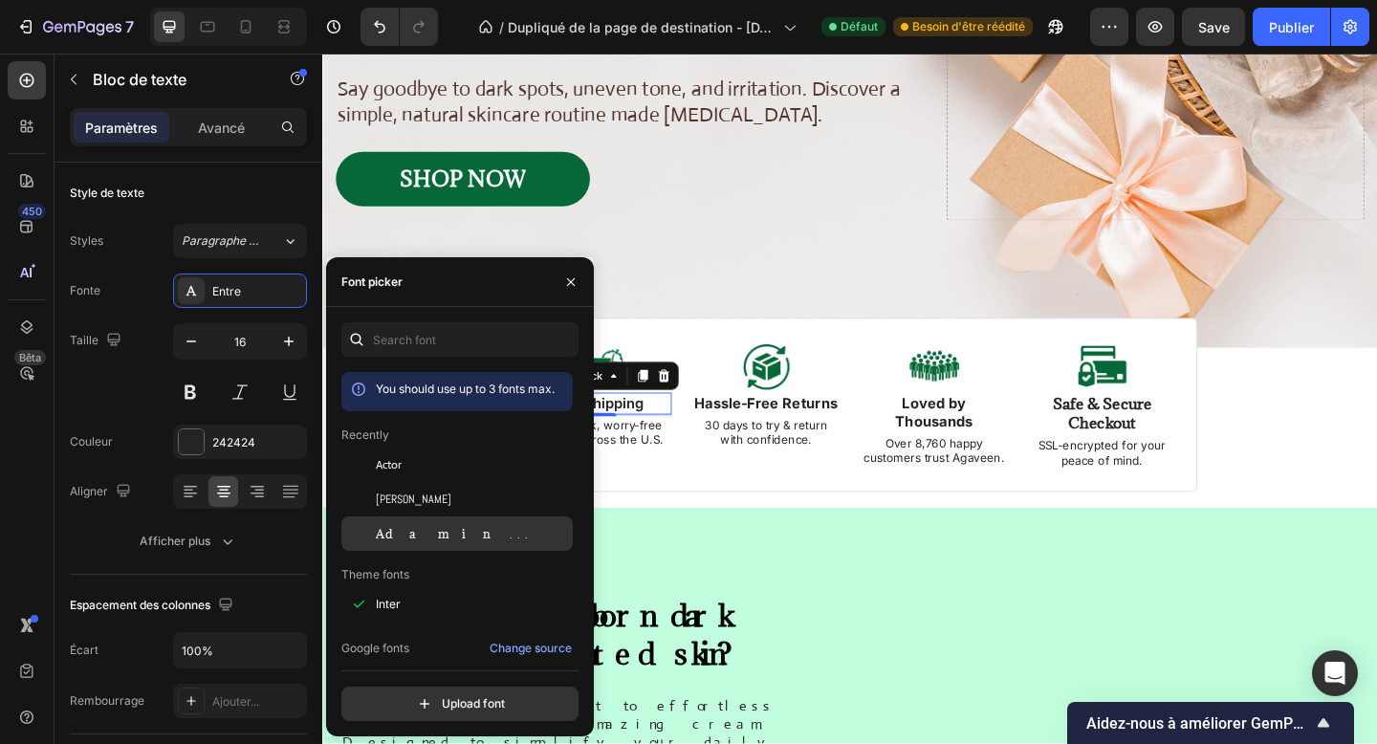
click at [409, 544] on div "Adamina" at bounding box center [456, 533] width 231 height 34
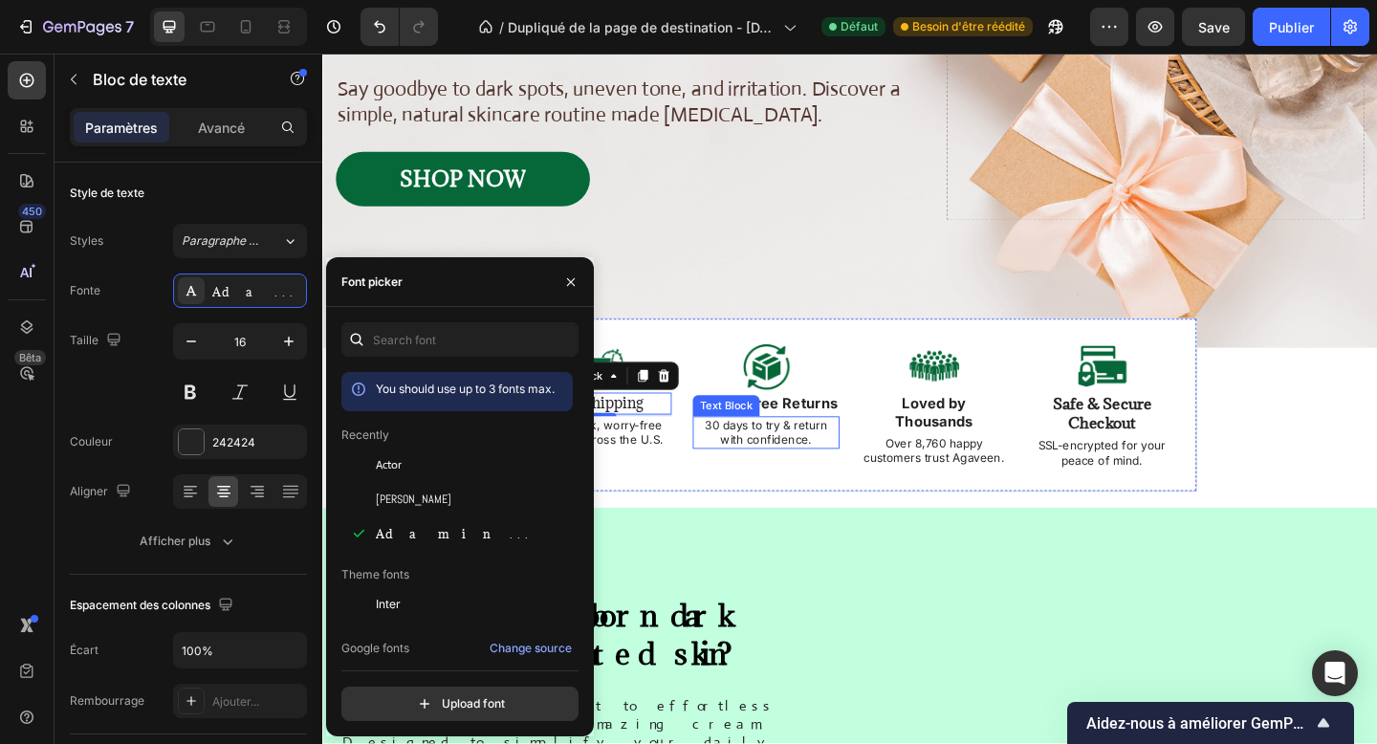
click at [772, 442] on div "Text Block" at bounding box center [761, 436] width 73 height 23
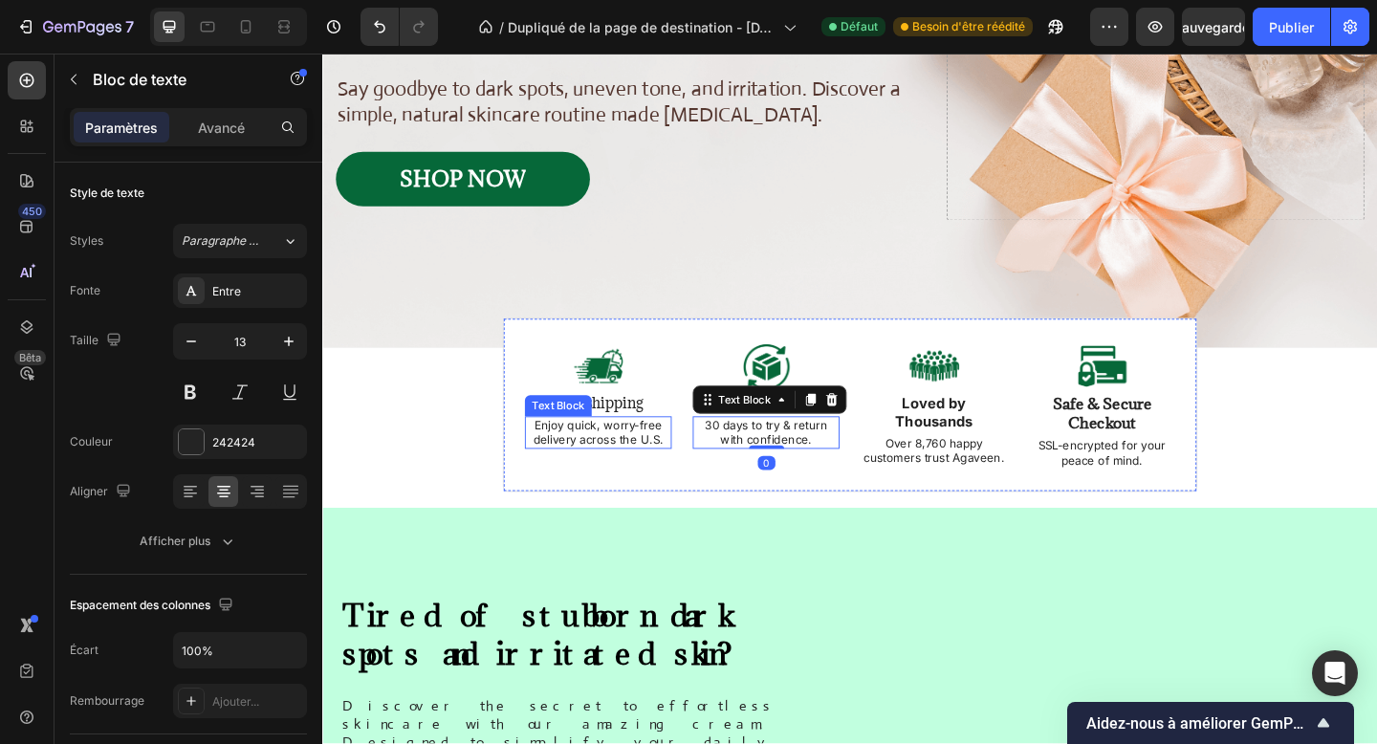
click at [632, 453] on p "Enjoy quick, worry-free delivery across the U.S." at bounding box center [622, 466] width 156 height 33
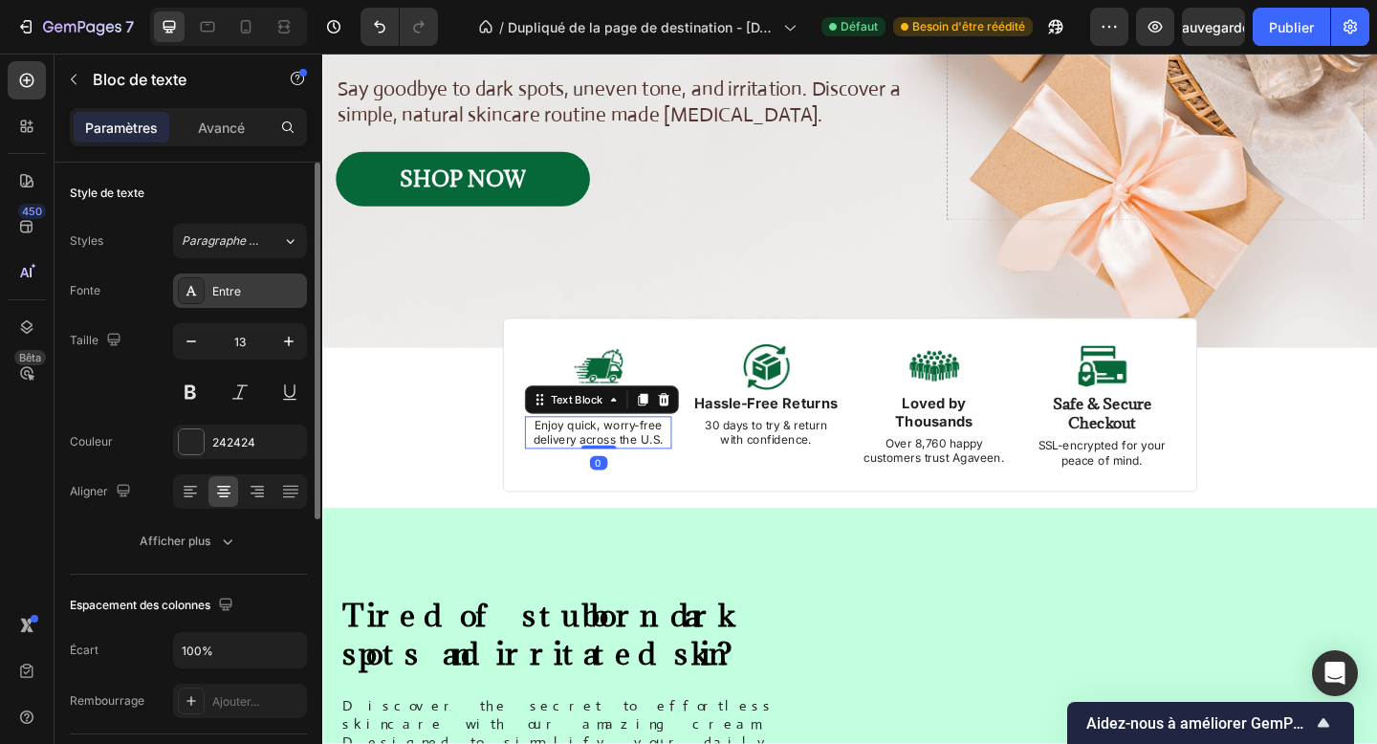
click at [247, 284] on div "Entre" at bounding box center [257, 291] width 90 height 17
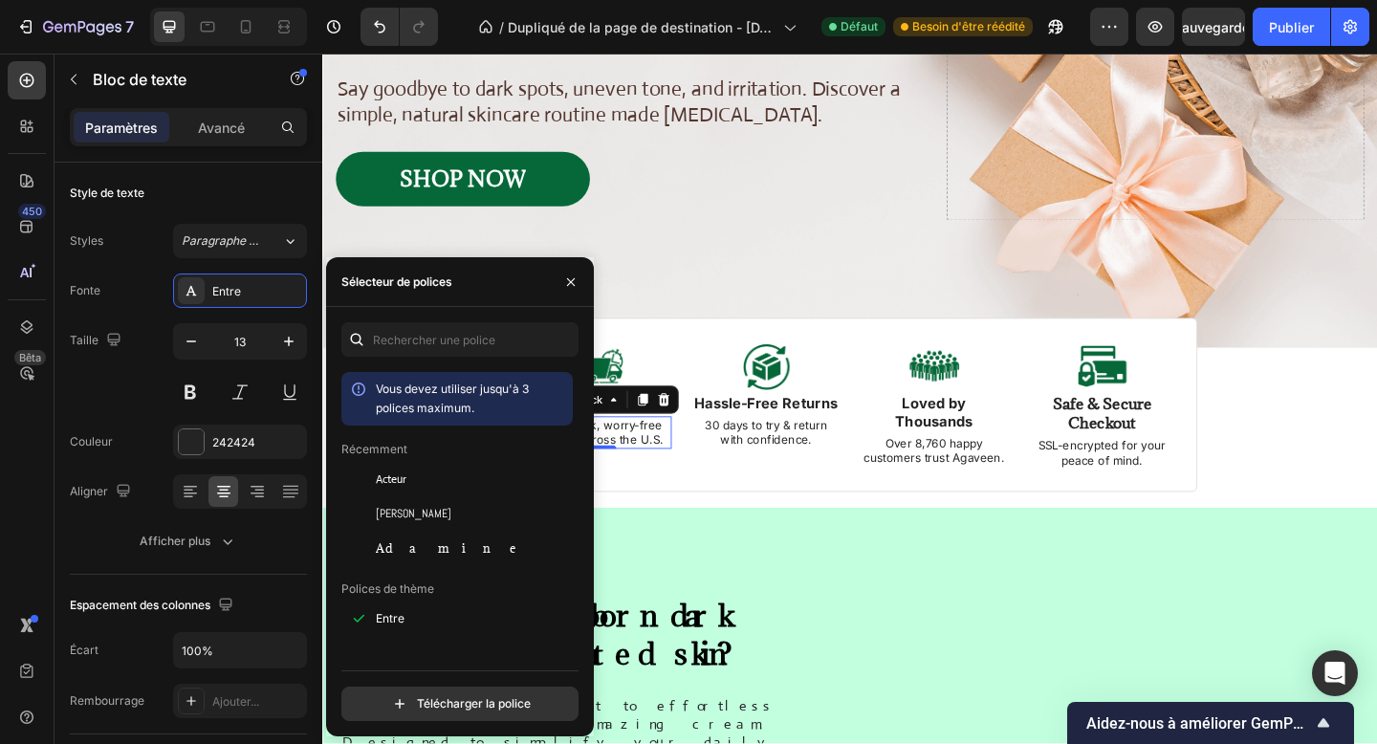
click at [445, 475] on div "Acteur" at bounding box center [472, 478] width 193 height 17
click at [775, 450] on p "30 days to try & return with confidence." at bounding box center [805, 466] width 156 height 33
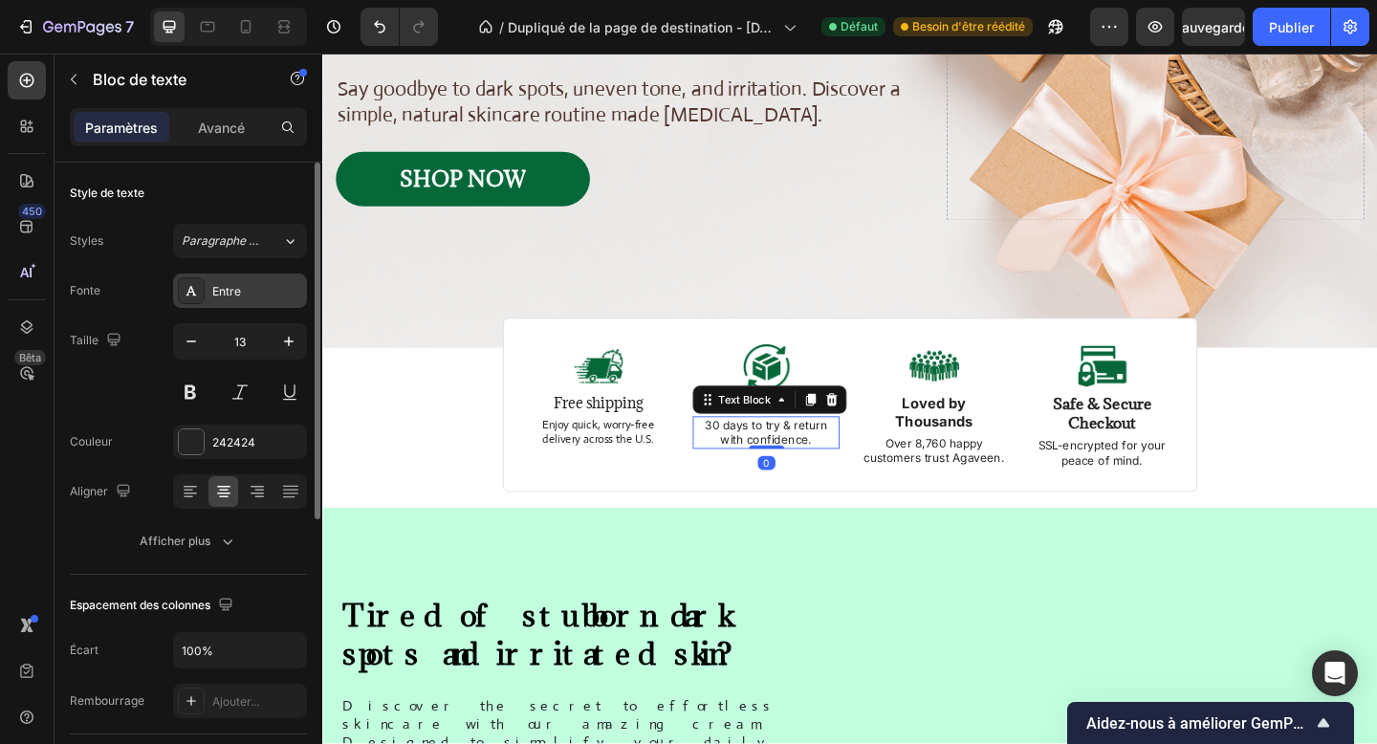
click at [201, 305] on div "Entre" at bounding box center [240, 290] width 134 height 34
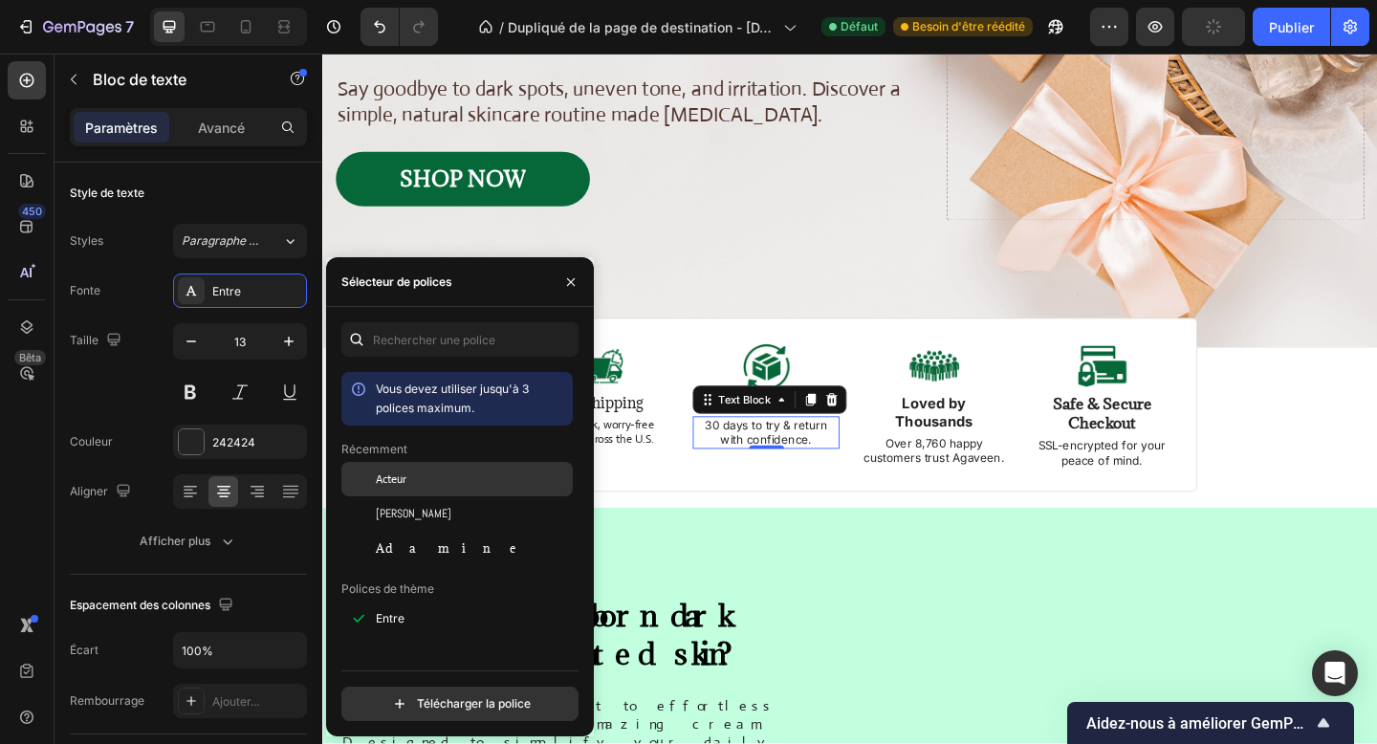
click at [424, 480] on div "Acteur" at bounding box center [472, 478] width 193 height 17
click at [643, 444] on p "Free shipping" at bounding box center [622, 434] width 156 height 20
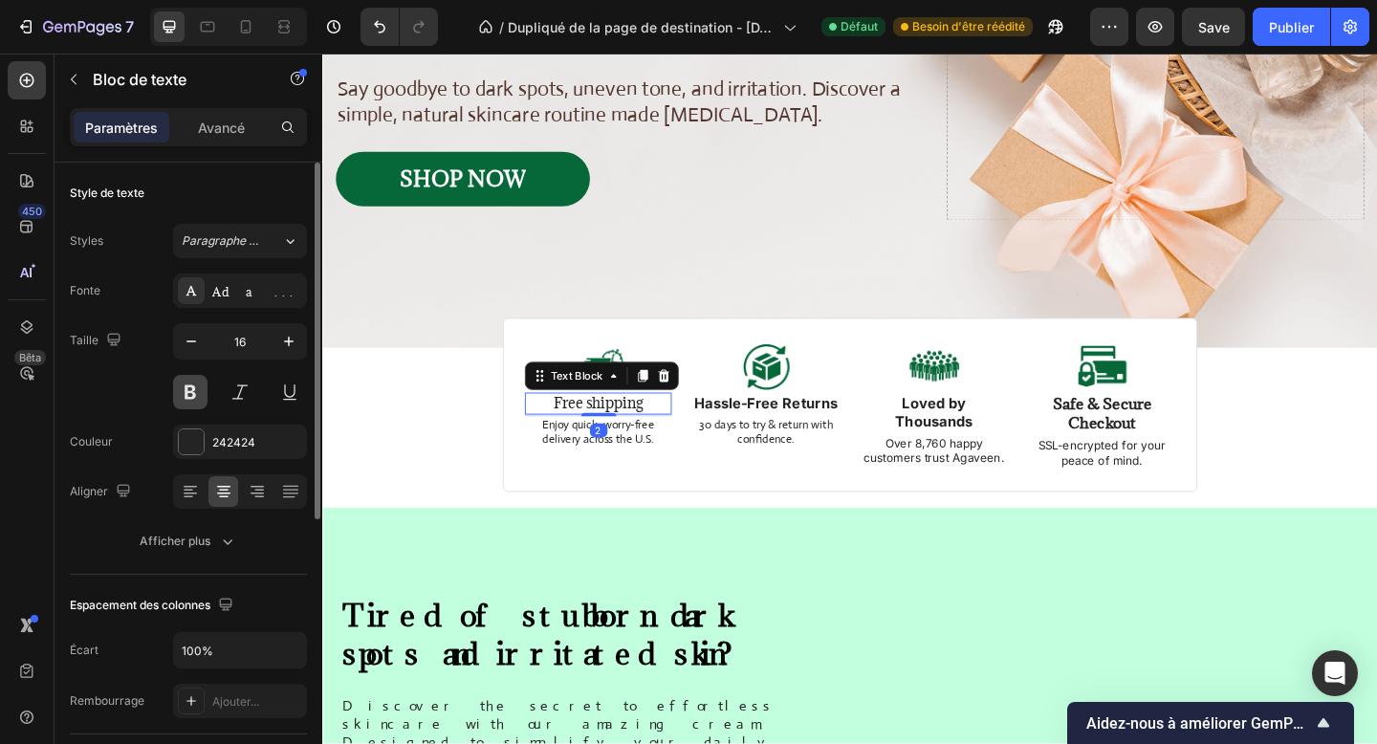
click at [191, 402] on button at bounding box center [190, 392] width 34 height 34
click at [293, 352] on button "button" at bounding box center [289, 341] width 34 height 34
type input "17"
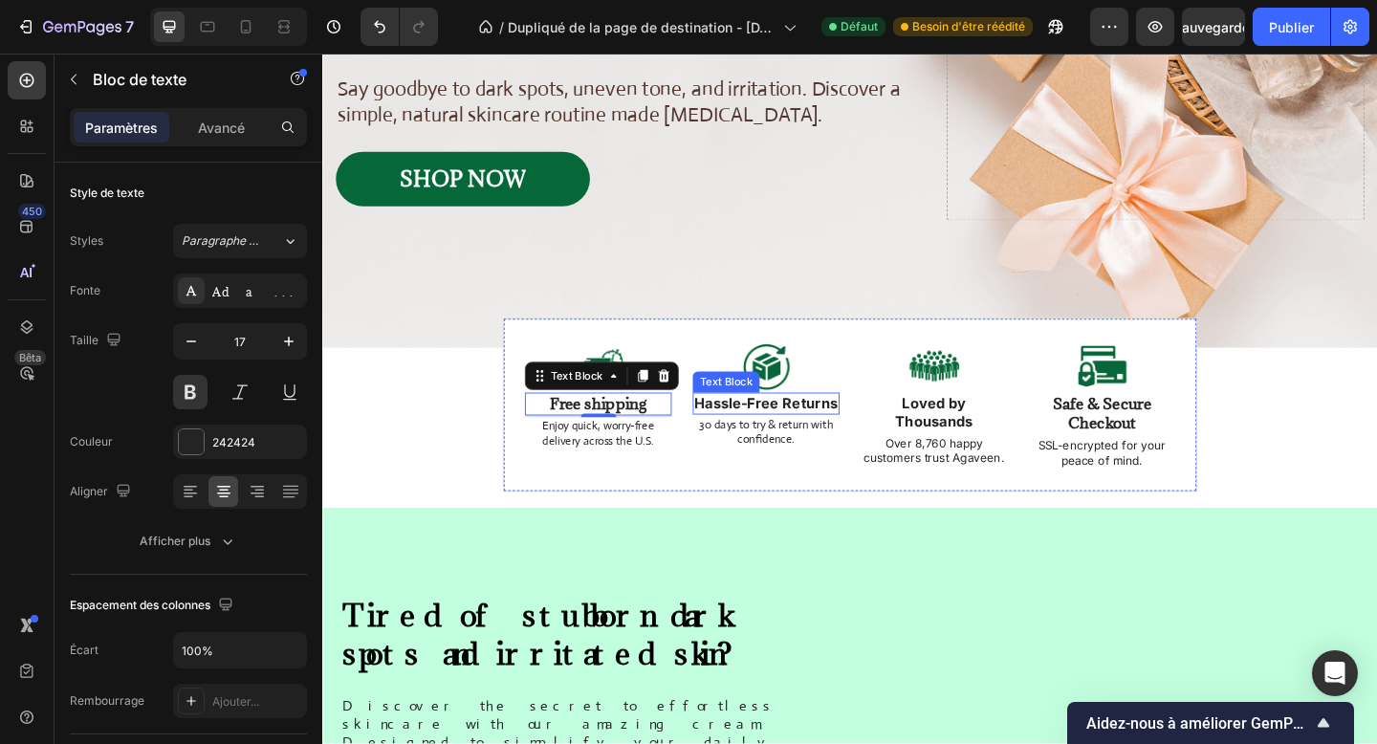
click at [814, 441] on strong "Hassle-Free Returns" at bounding box center [805, 433] width 156 height 19
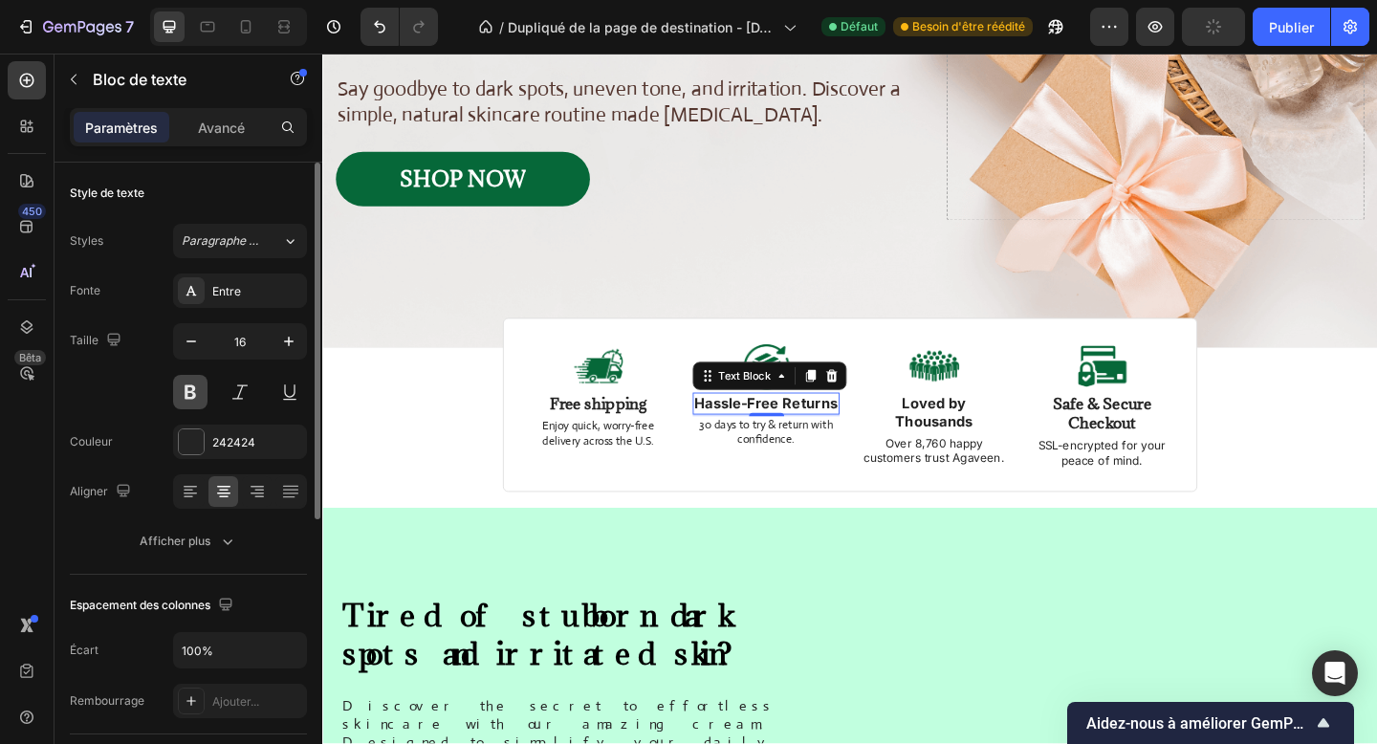
click at [197, 386] on button at bounding box center [190, 392] width 34 height 34
click at [239, 289] on font "Entre" at bounding box center [226, 291] width 29 height 14
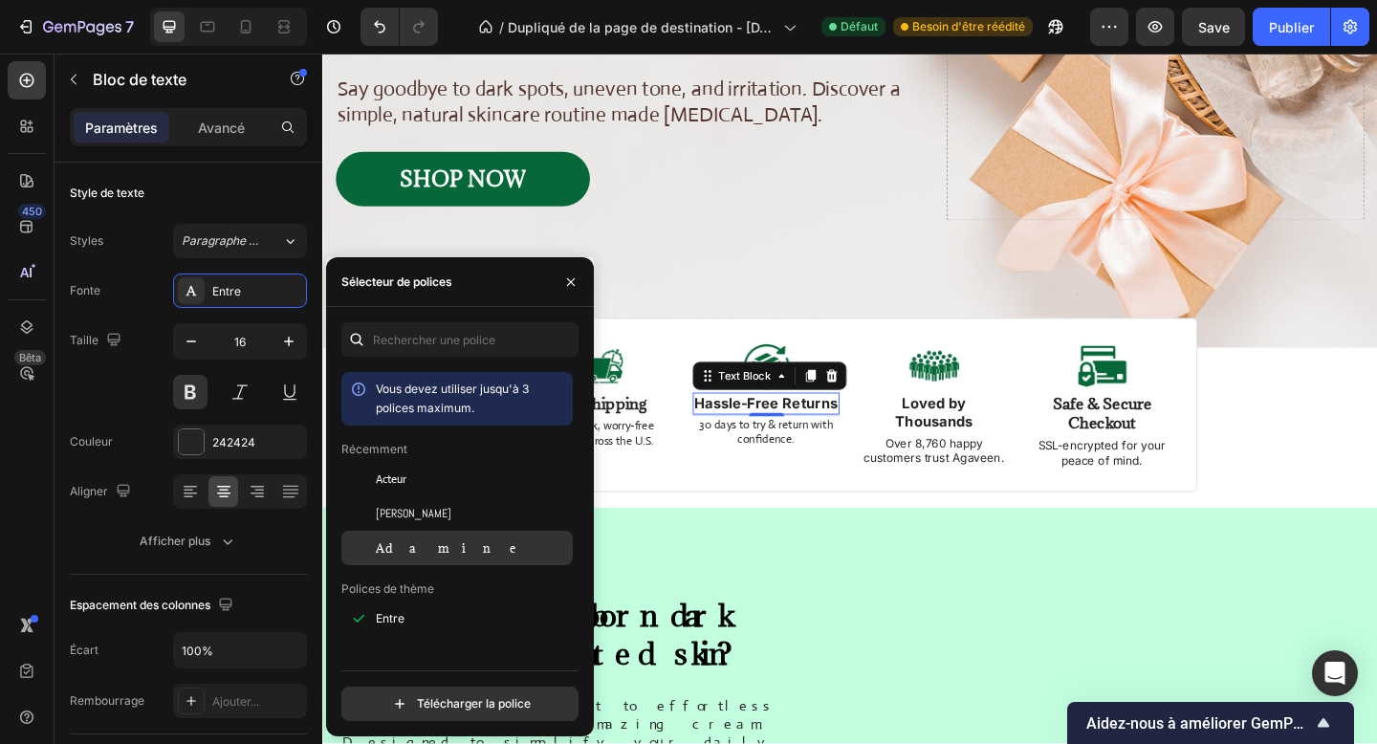
click at [443, 536] on div "Adamine" at bounding box center [456, 548] width 231 height 34
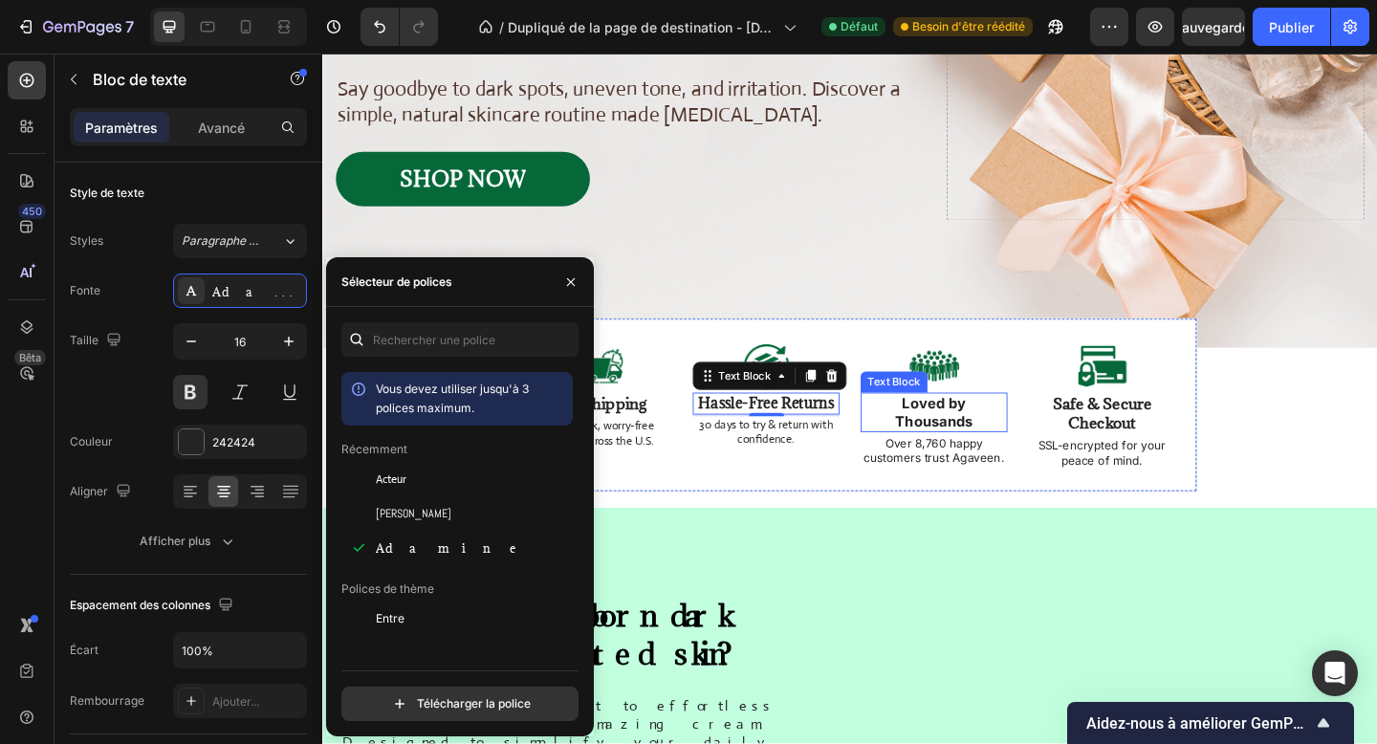
click at [1030, 429] on strong "Loved by Thousands" at bounding box center [987, 443] width 84 height 39
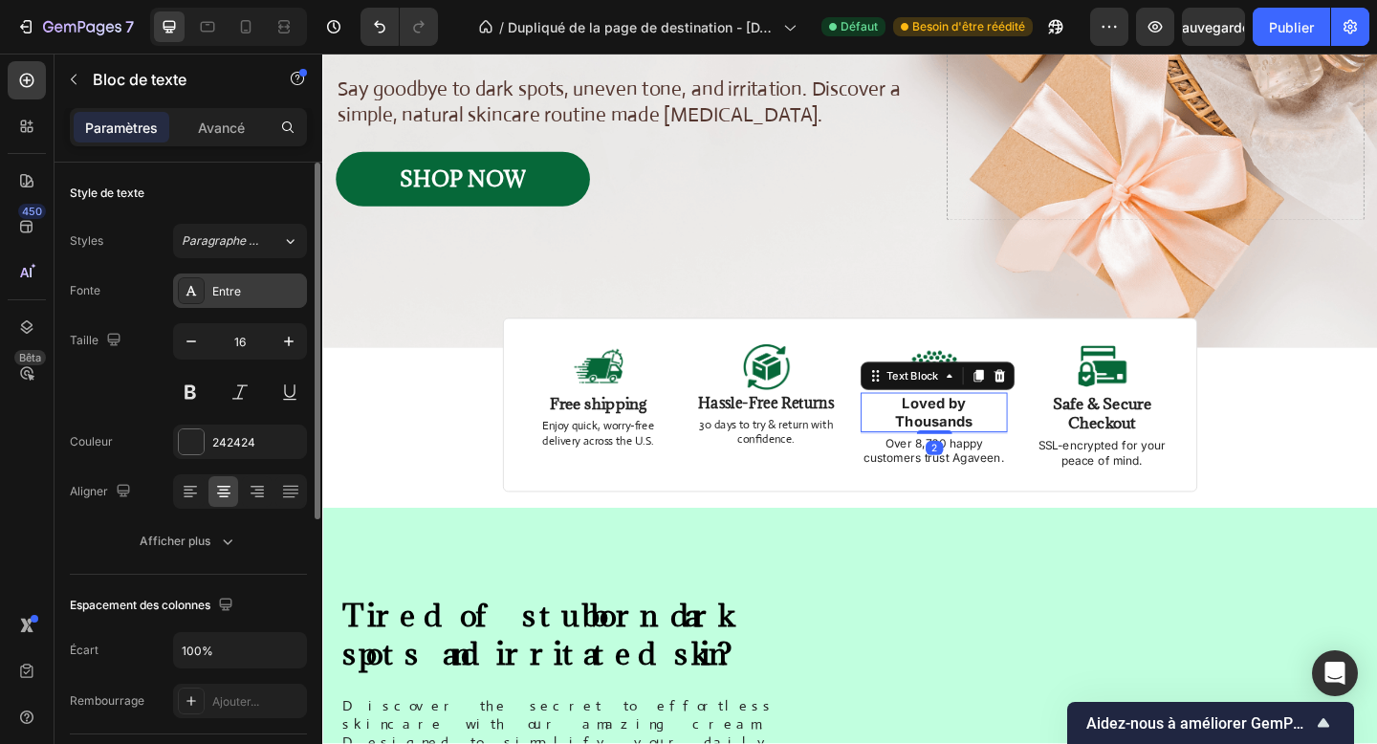
click at [243, 305] on div "Entre" at bounding box center [240, 290] width 134 height 34
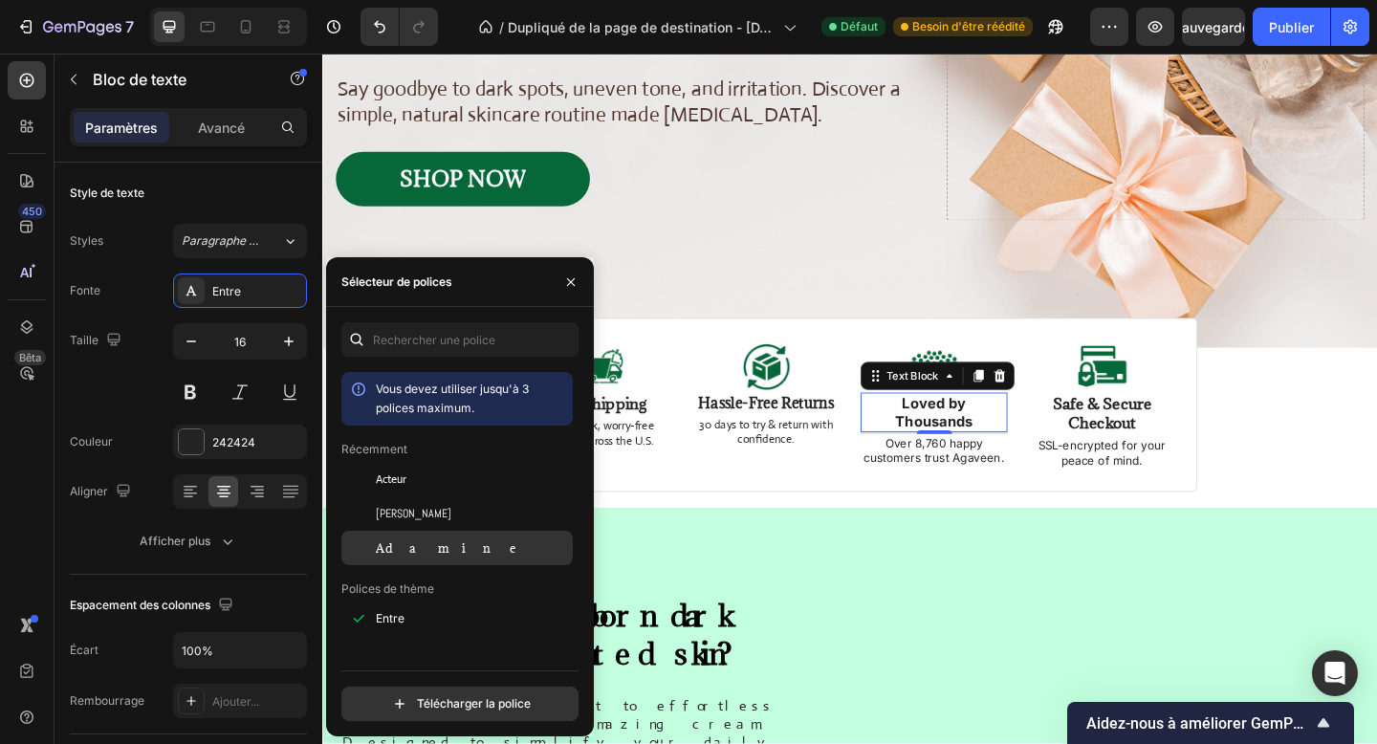
click at [423, 540] on font "Adamine" at bounding box center [454, 547] width 156 height 15
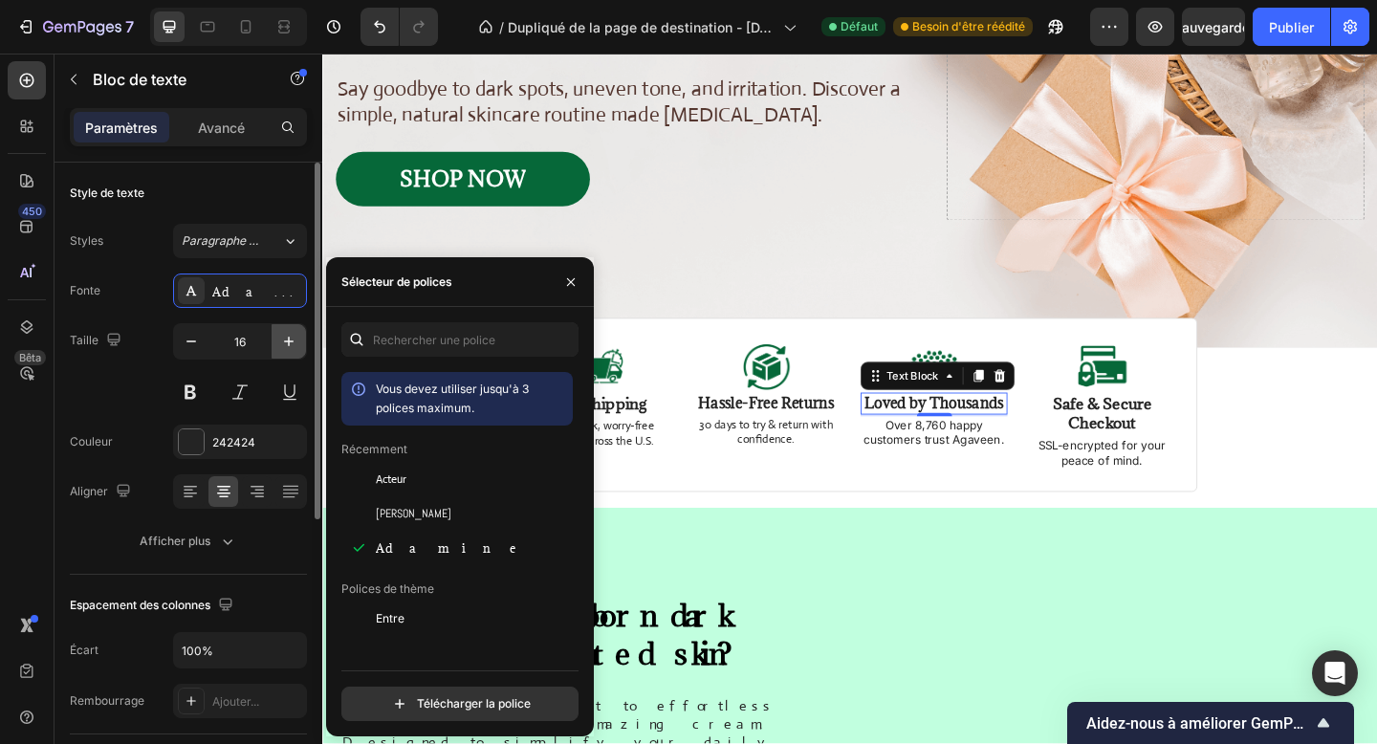
click at [290, 346] on icon "button" at bounding box center [288, 341] width 19 height 19
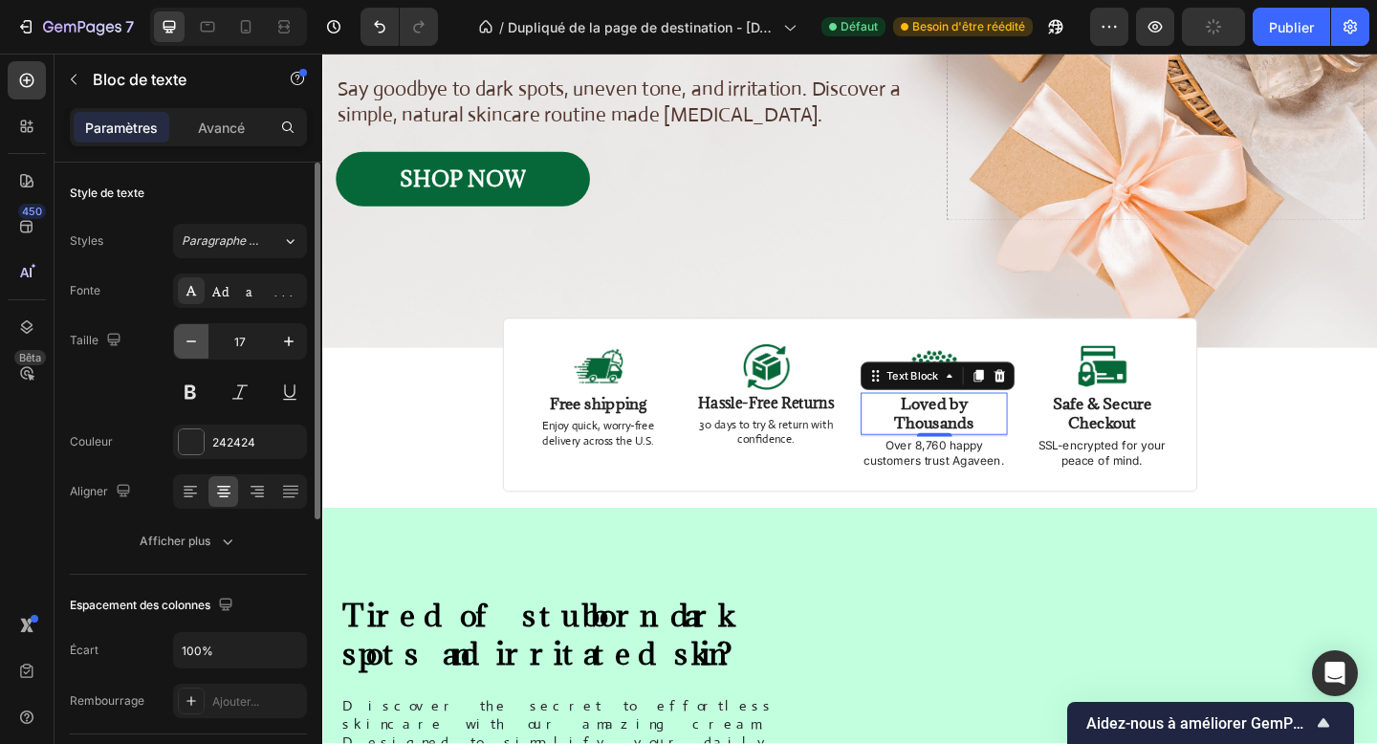
click at [196, 338] on icon "button" at bounding box center [191, 341] width 19 height 19
type input "16"
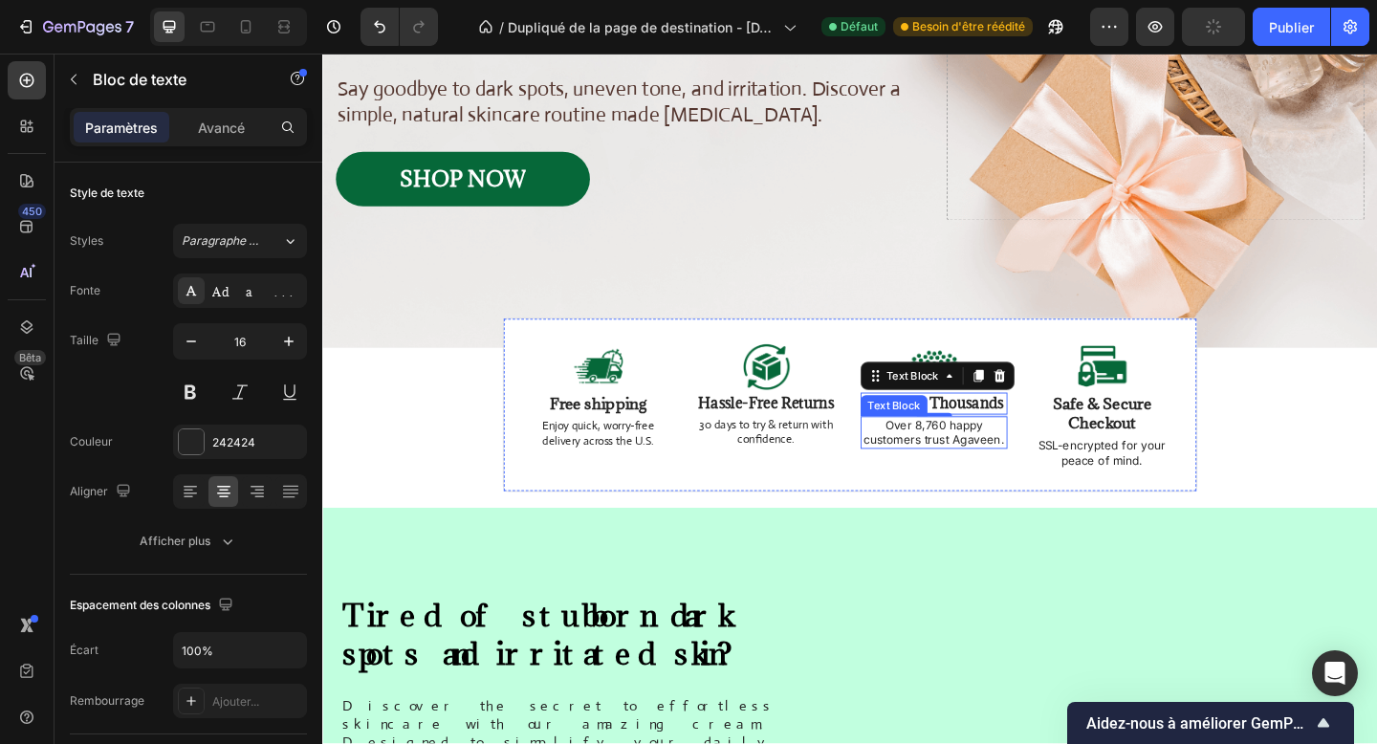
click at [1009, 473] on p "Over 8,760 happy customers trust Agaveen." at bounding box center [987, 466] width 156 height 33
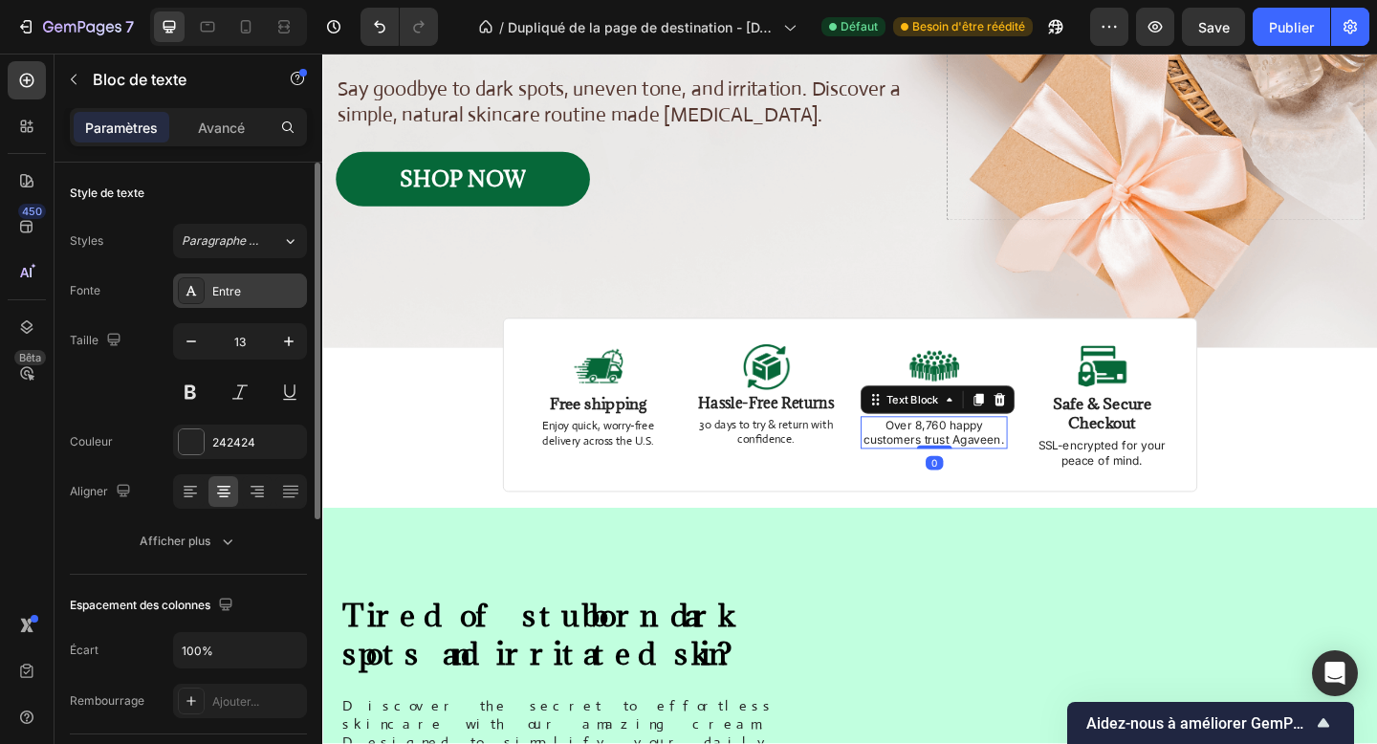
click at [259, 292] on div "Entre" at bounding box center [257, 291] width 90 height 17
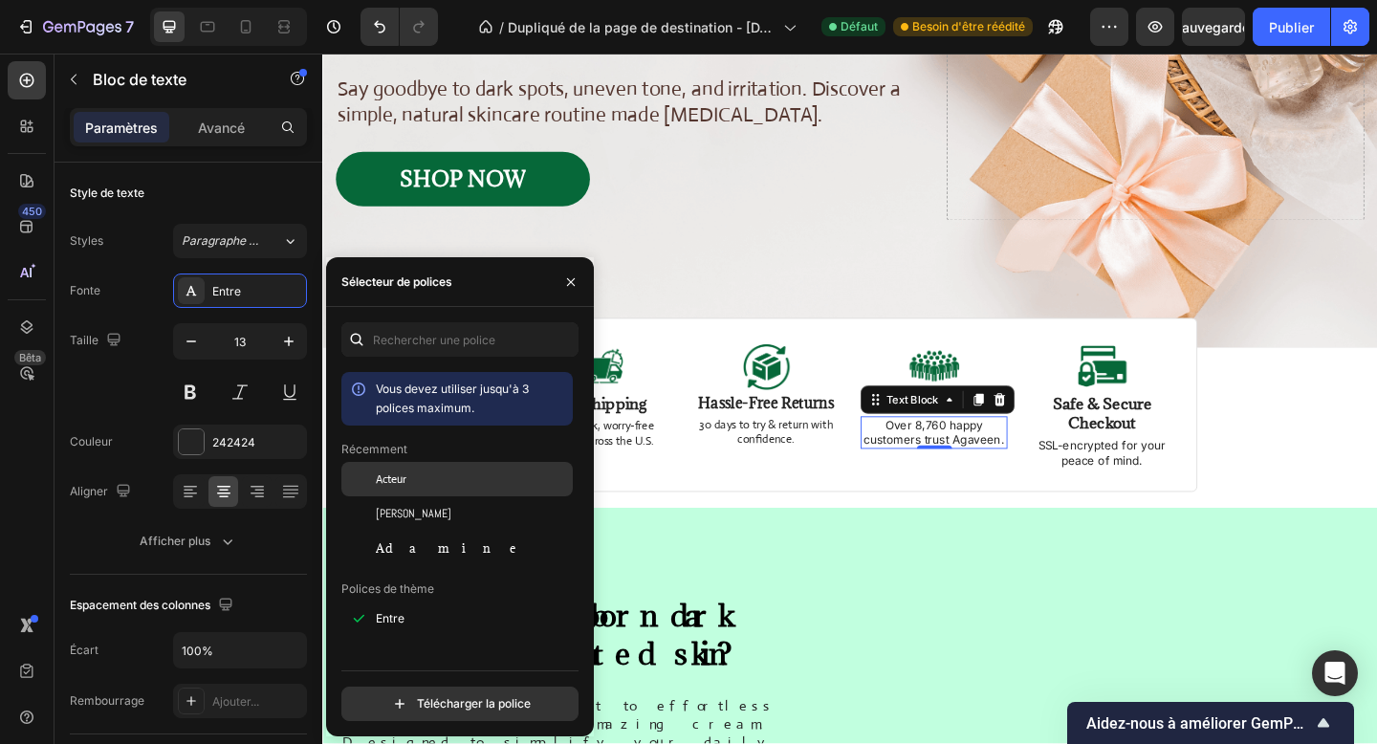
click at [414, 491] on div "Acteur" at bounding box center [456, 479] width 231 height 34
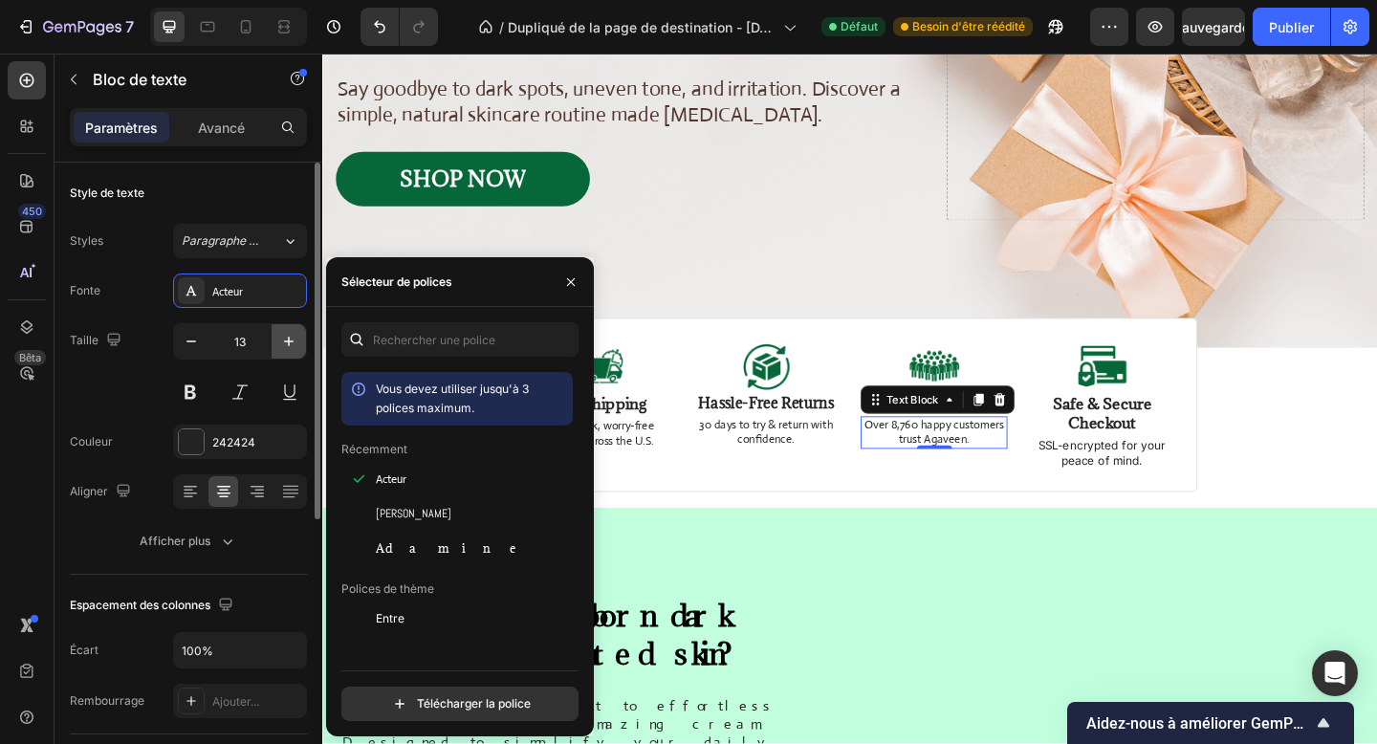
click at [293, 338] on icon "button" at bounding box center [288, 341] width 19 height 19
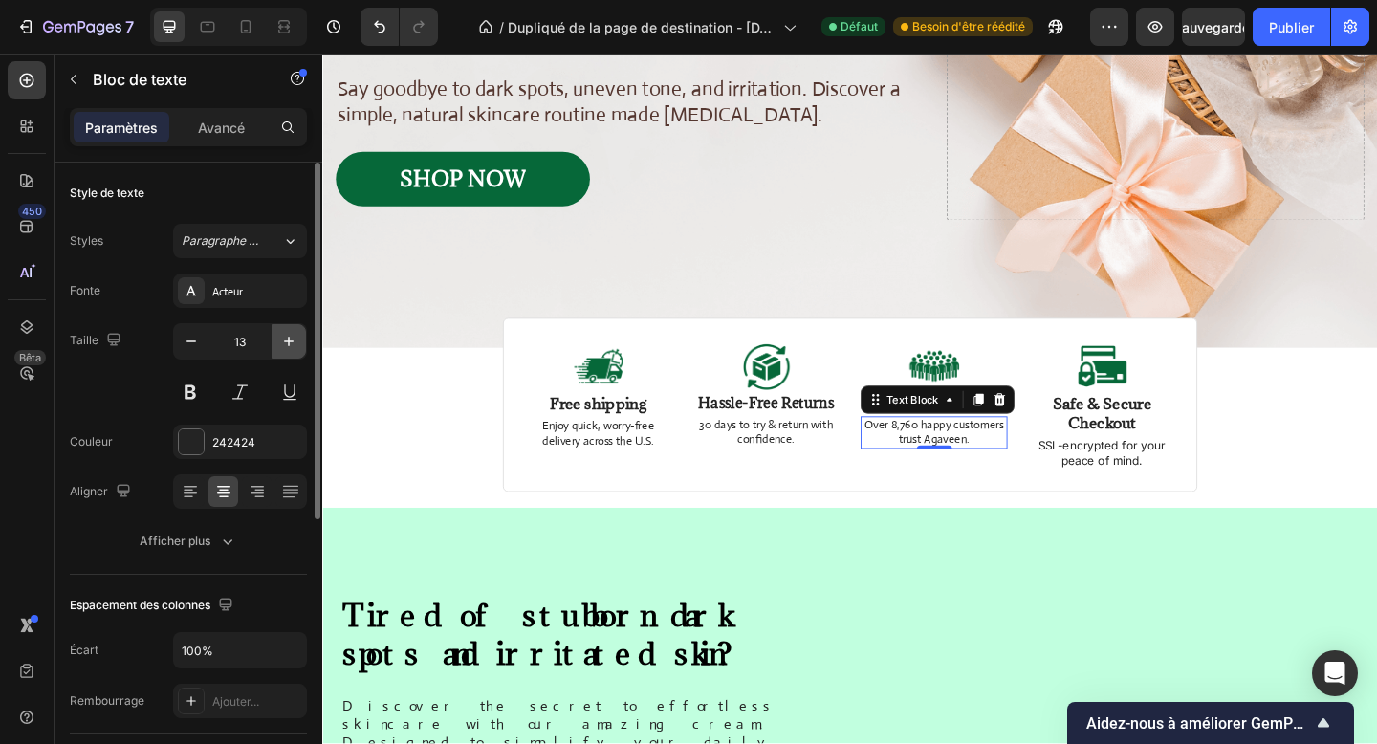
type input "14"
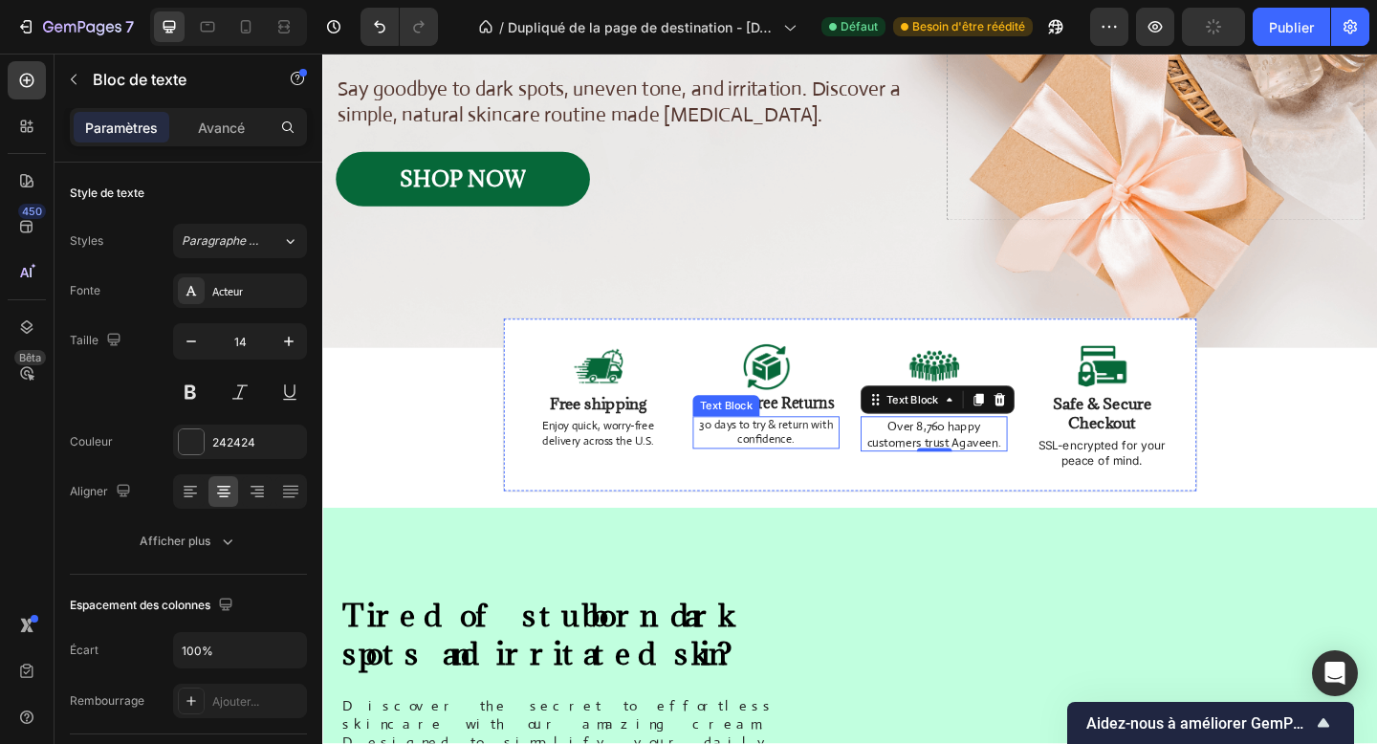
click at [780, 475] on p "30 days to try & return with confidence." at bounding box center [805, 466] width 156 height 33
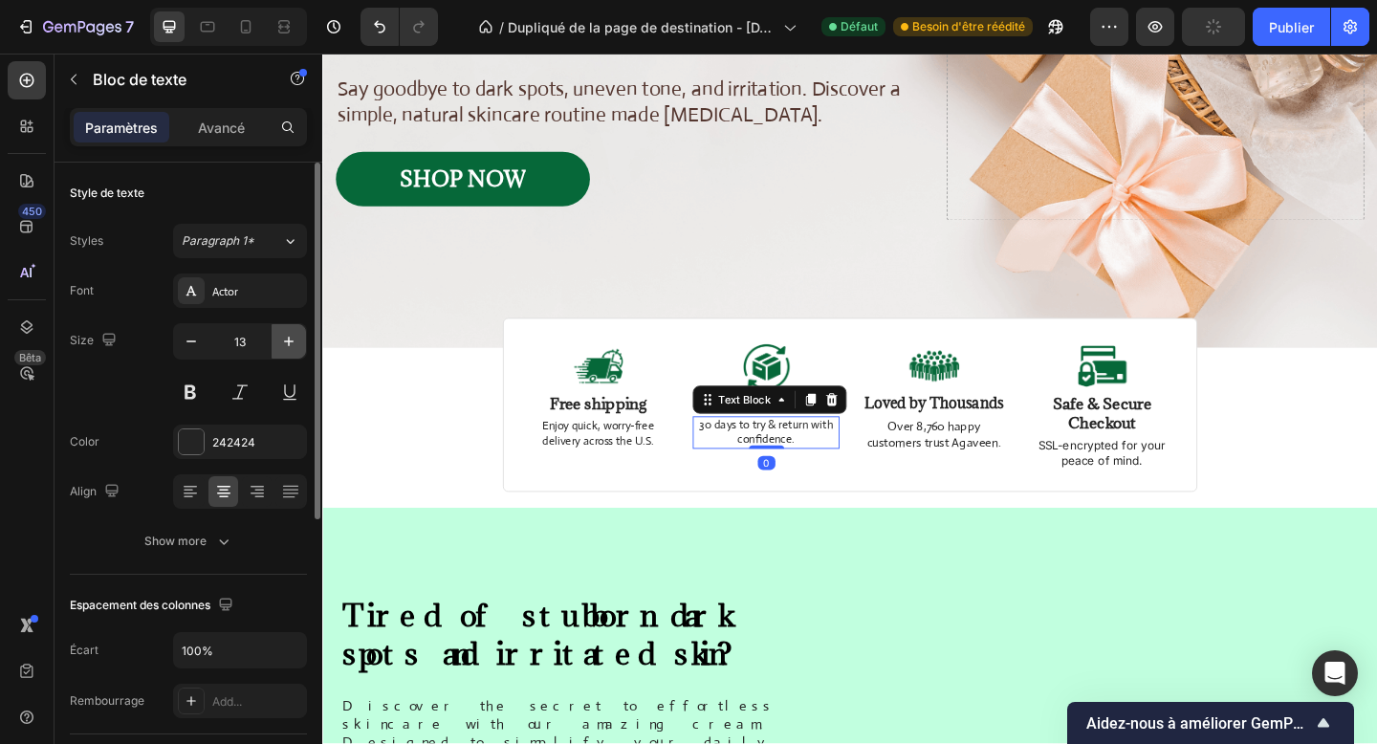
click at [285, 337] on icon "button" at bounding box center [288, 341] width 19 height 19
type input "14"
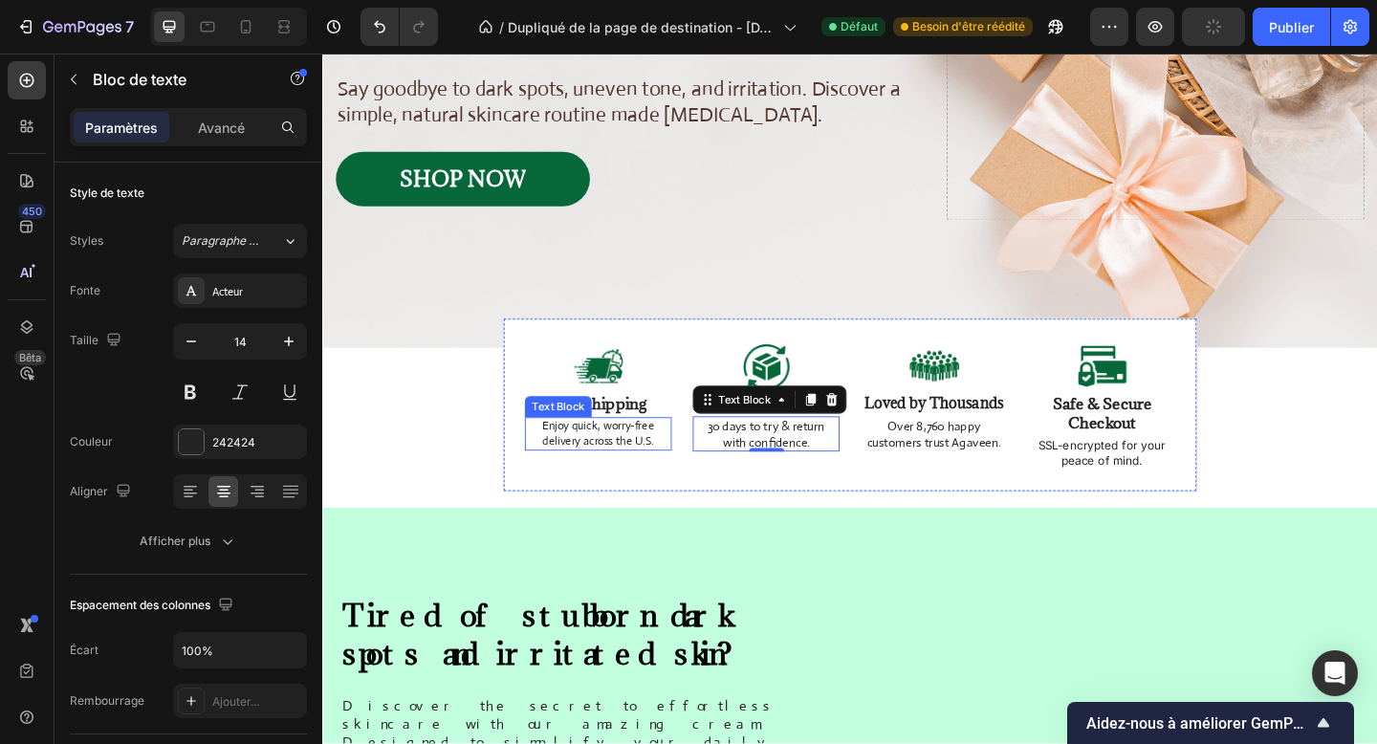
click at [626, 455] on p "Enjoy quick, worry-free delivery across the U.S." at bounding box center [622, 467] width 156 height 33
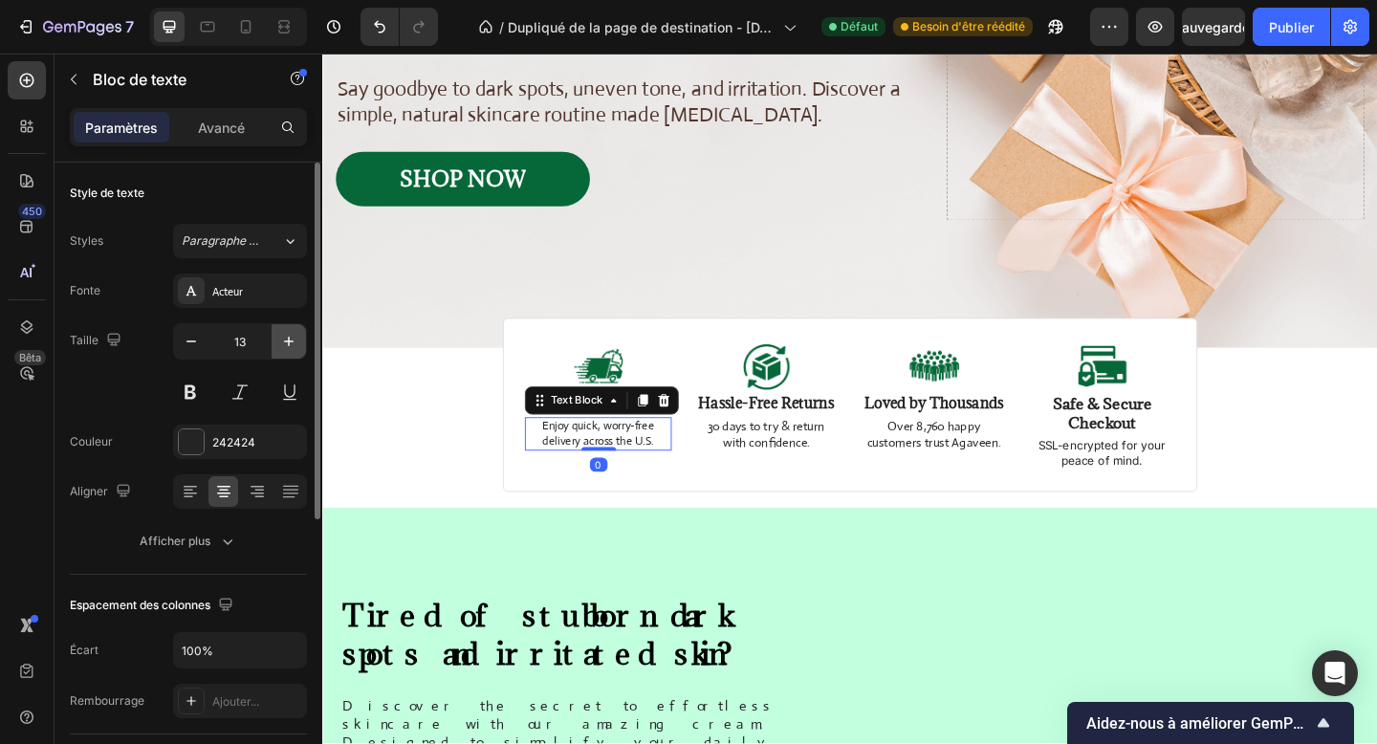
click at [293, 342] on icon "button" at bounding box center [288, 341] width 19 height 19
type input "14"
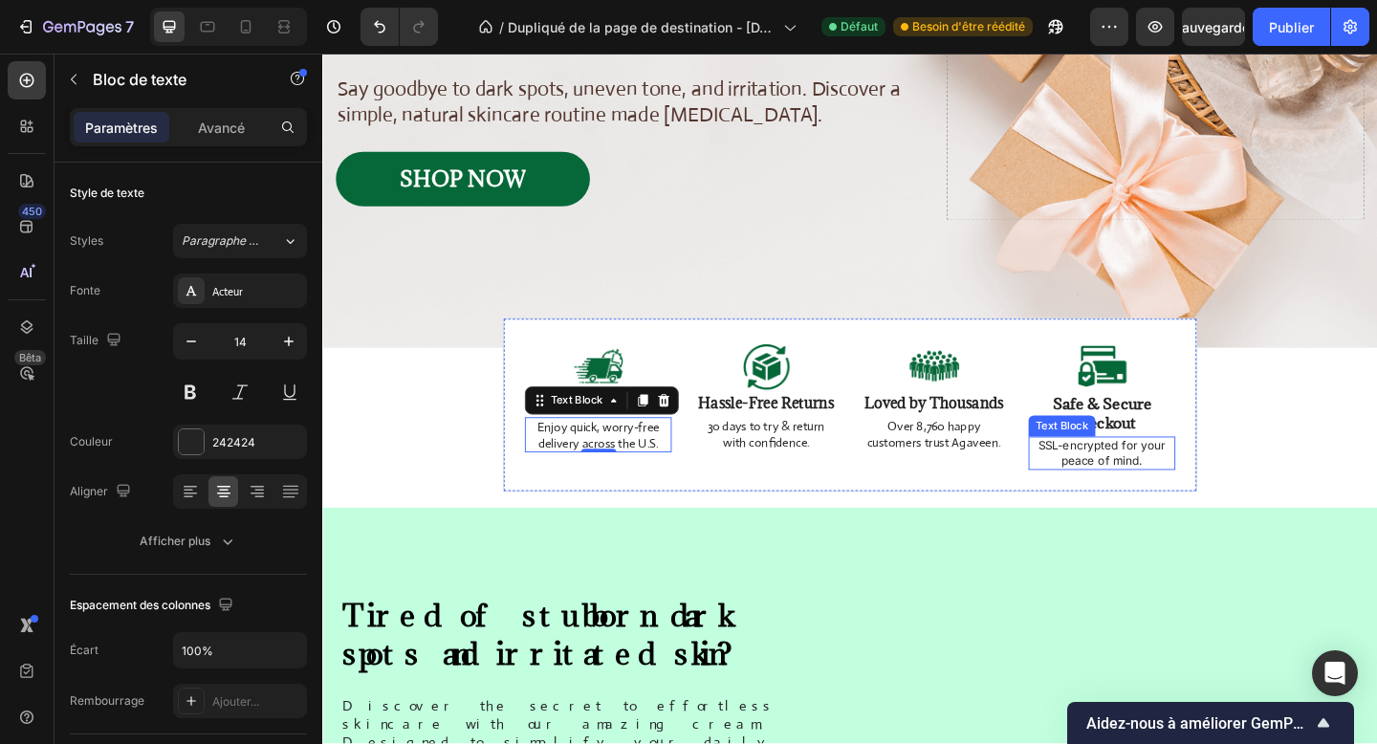
click at [1184, 485] on p "SSL-encrypted for your peace of mind." at bounding box center [1170, 488] width 156 height 33
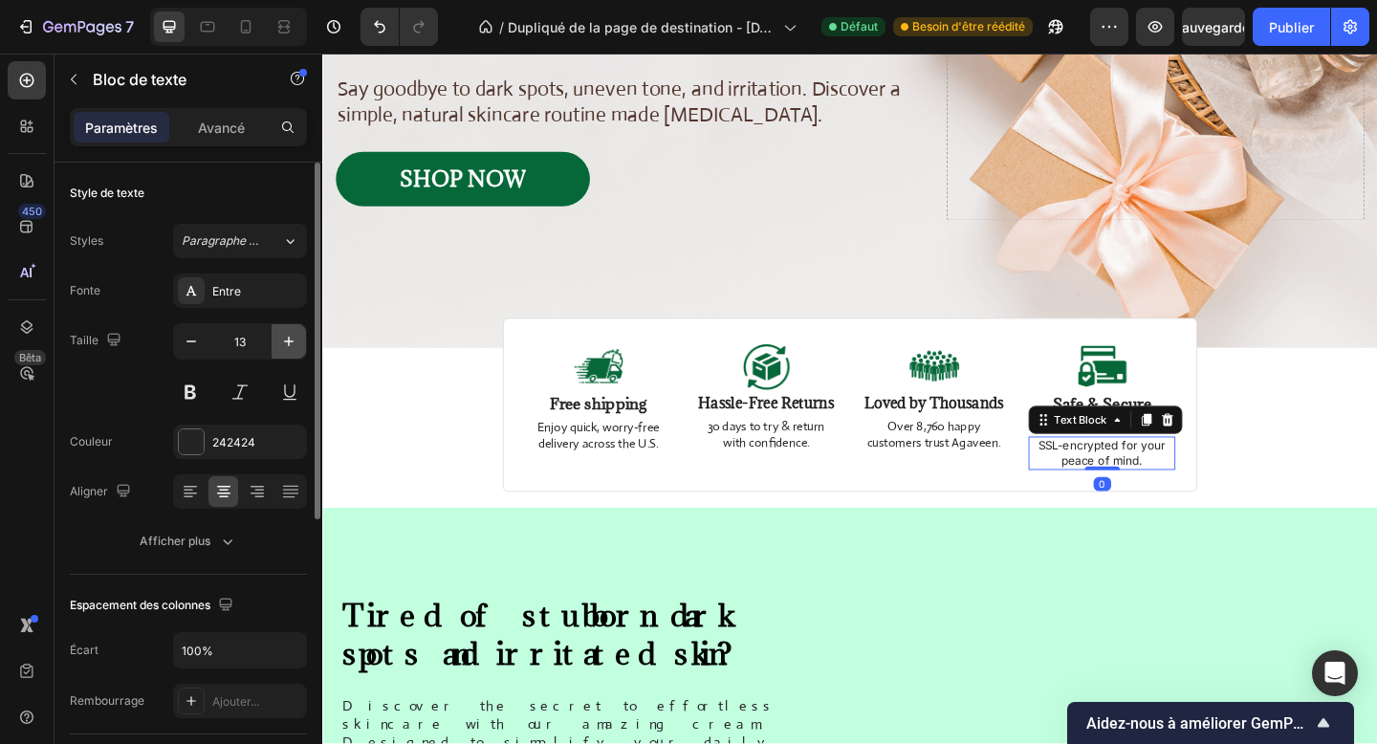
click at [294, 352] on button "button" at bounding box center [289, 341] width 34 height 34
type input "14"
click at [269, 277] on div "Entre" at bounding box center [240, 290] width 134 height 34
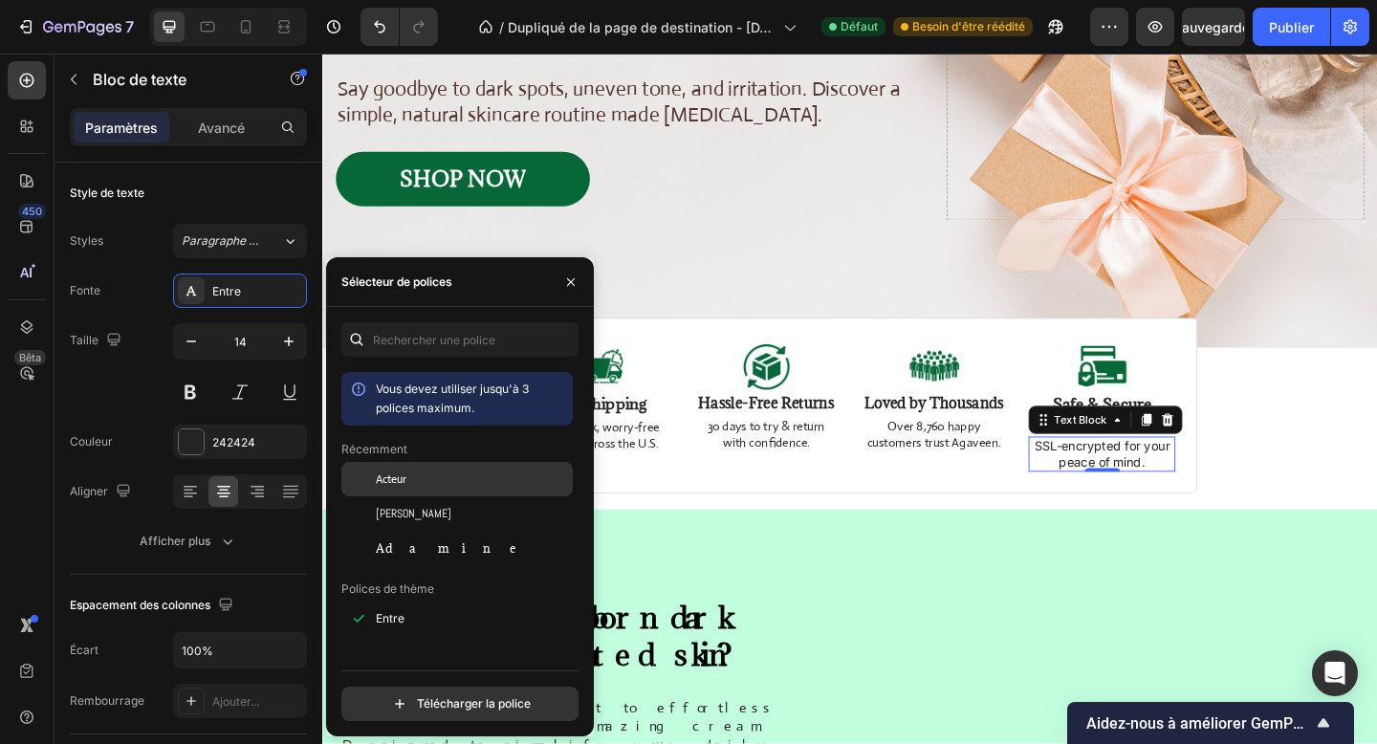
click at [455, 486] on div "Acteur" at bounding box center [472, 478] width 193 height 17
